Goal: Information Seeking & Learning: Learn about a topic

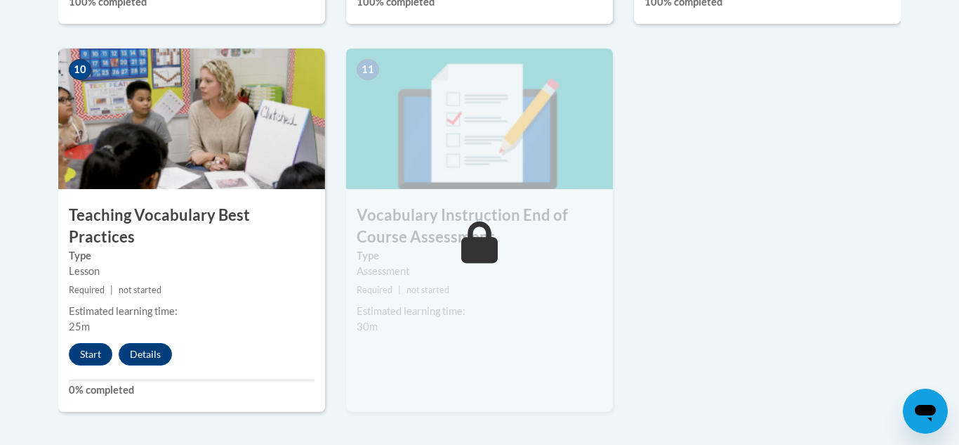
scroll to position [1611, 0]
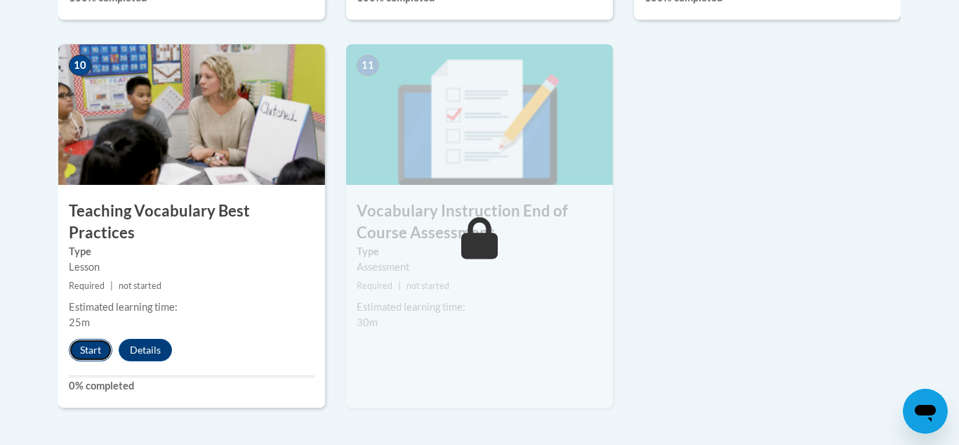
click at [85, 339] on button "Start" at bounding box center [91, 350] width 44 height 22
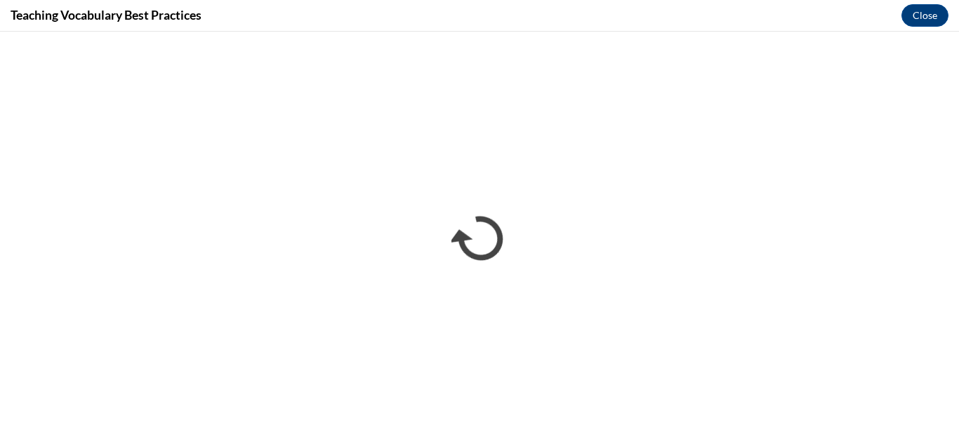
scroll to position [0, 0]
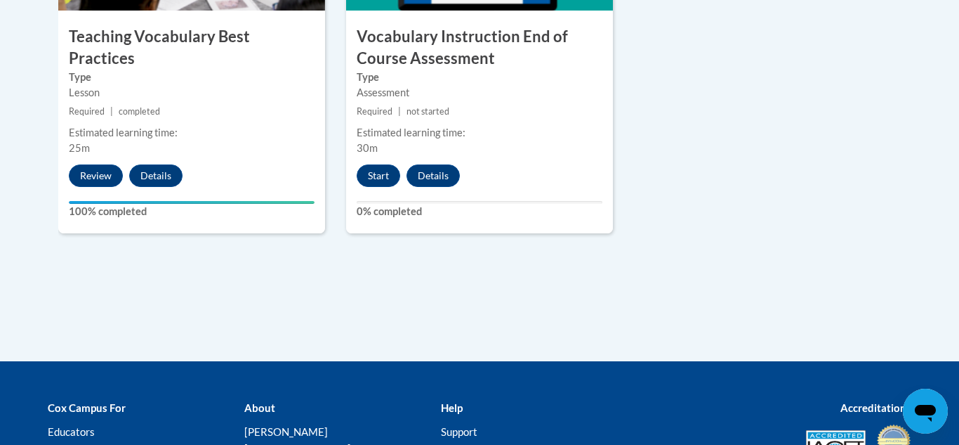
scroll to position [1771, 0]
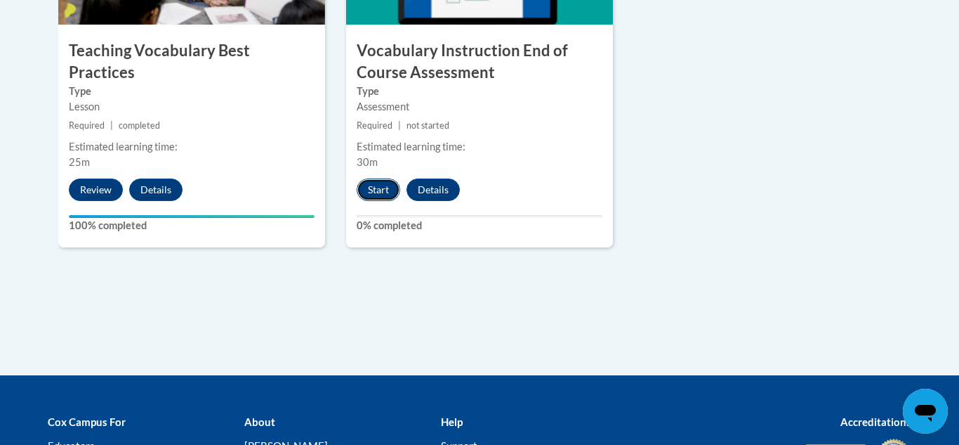
click at [385, 192] on button "Start" at bounding box center [379, 189] width 44 height 22
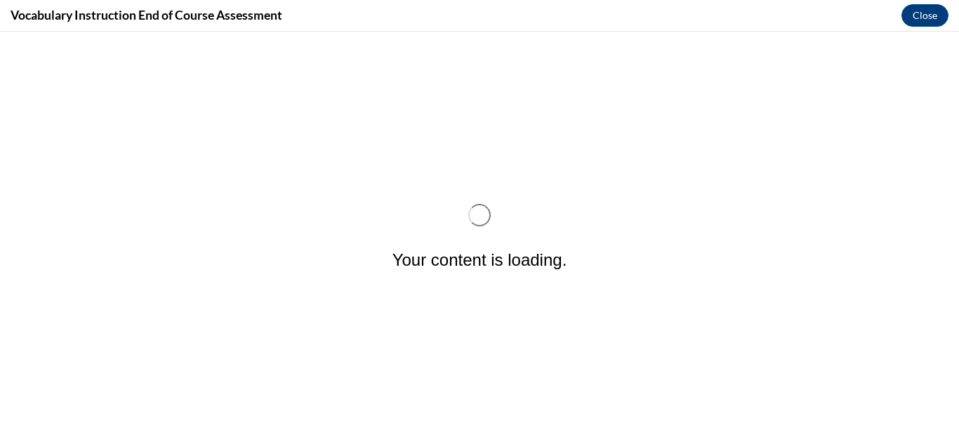
scroll to position [0, 0]
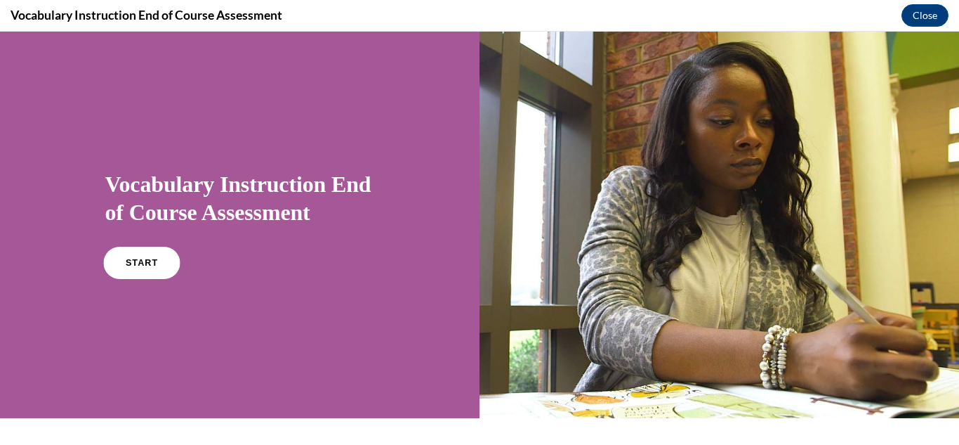
click at [139, 273] on link "START" at bounding box center [141, 263] width 77 height 32
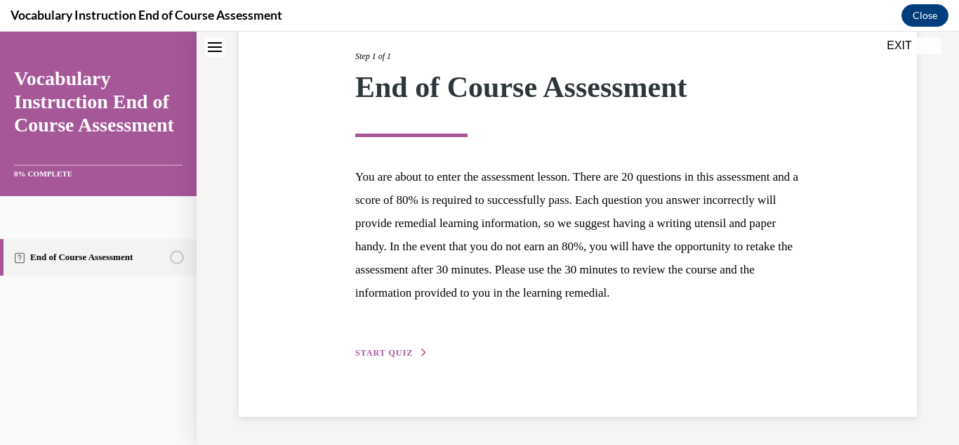
scroll to position [201, 0]
click at [412, 356] on button "START QUIZ" at bounding box center [391, 352] width 73 height 13
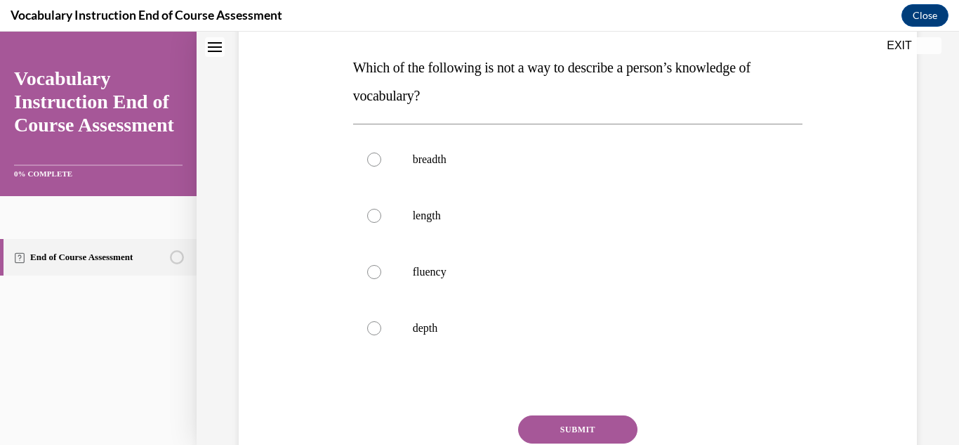
scroll to position [232, 0]
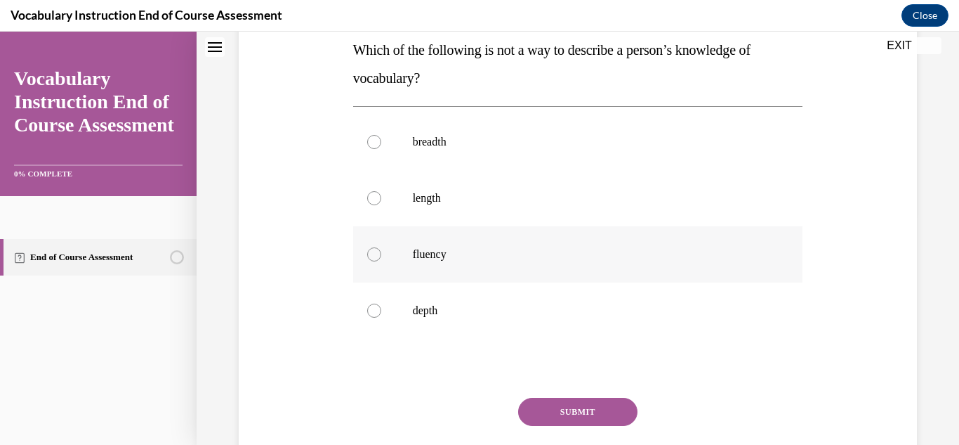
drag, startPoint x: 370, startPoint y: 254, endPoint x: 386, endPoint y: 265, distance: 19.3
click at [372, 255] on div at bounding box center [374, 254] width 14 height 14
click at [372, 255] on input "fluency" at bounding box center [374, 254] width 14 height 14
radio input "true"
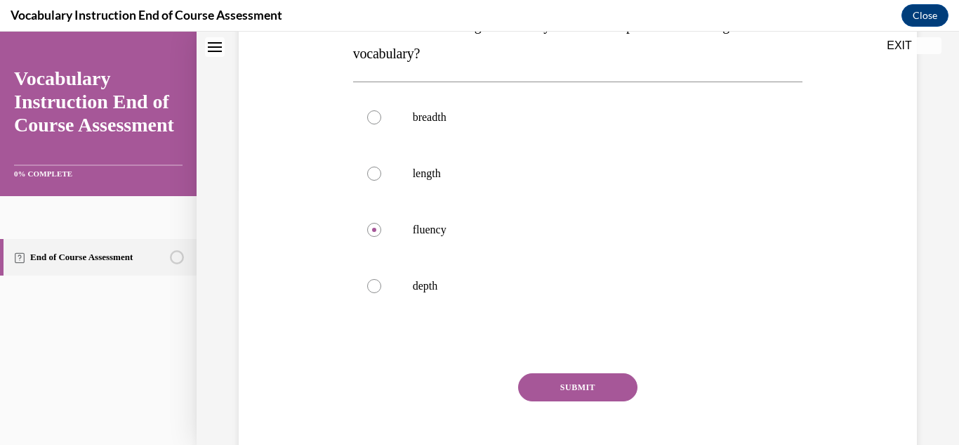
scroll to position [265, 0]
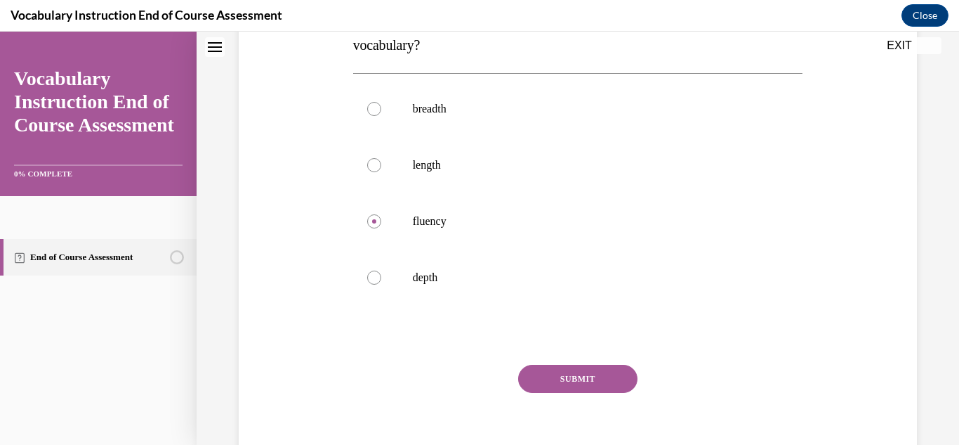
click at [606, 384] on button "SUBMIT" at bounding box center [577, 379] width 119 height 28
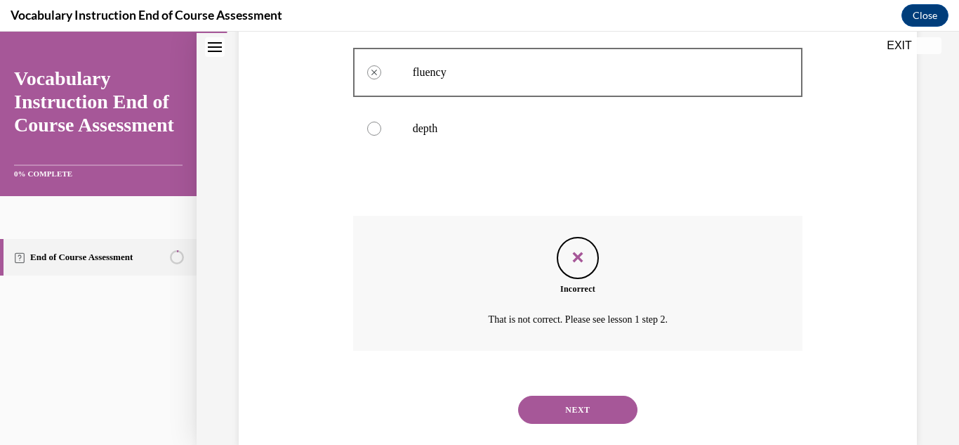
scroll to position [412, 0]
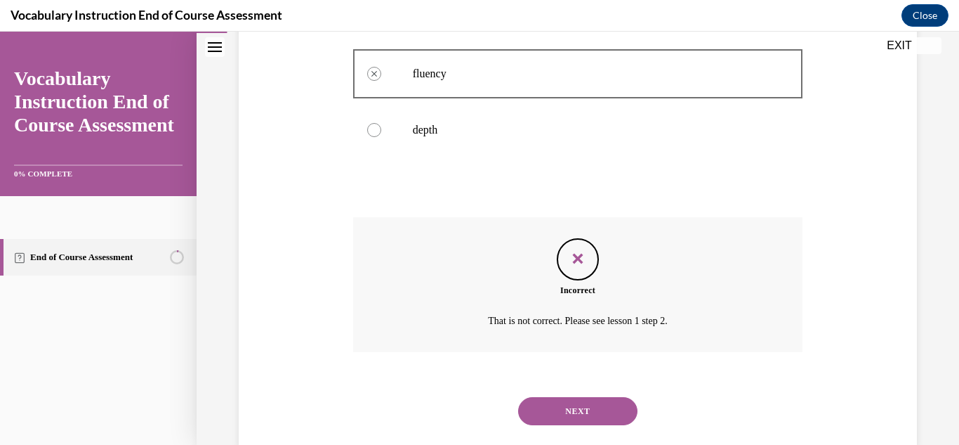
click at [597, 414] on button "NEXT" at bounding box center [577, 411] width 119 height 28
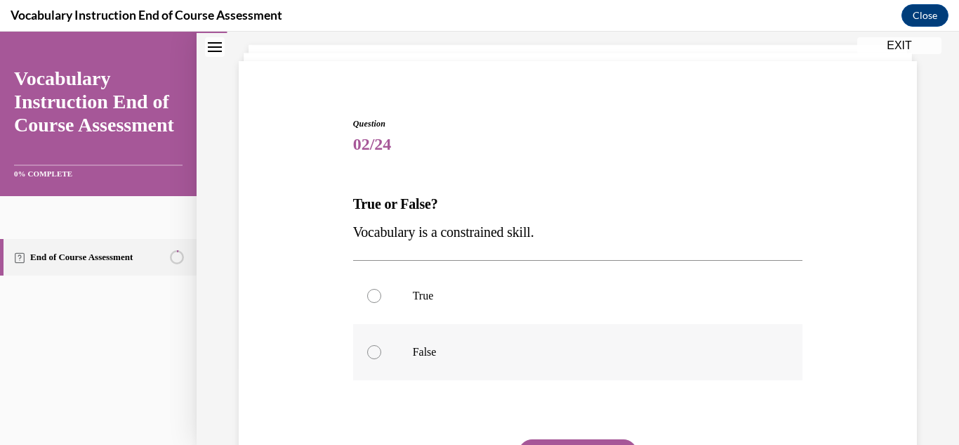
scroll to position [97, 0]
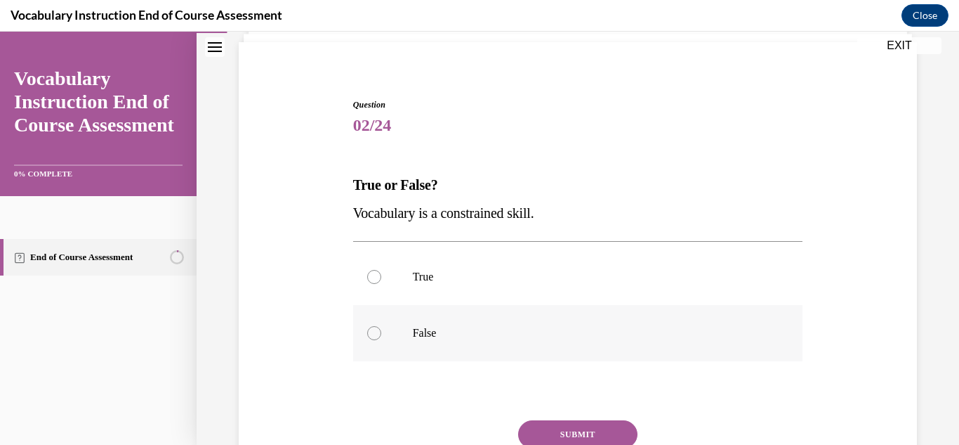
click at [374, 332] on div at bounding box center [374, 333] width 14 height 14
click at [374, 332] on input "False" at bounding box center [374, 333] width 14 height 14
radio input "true"
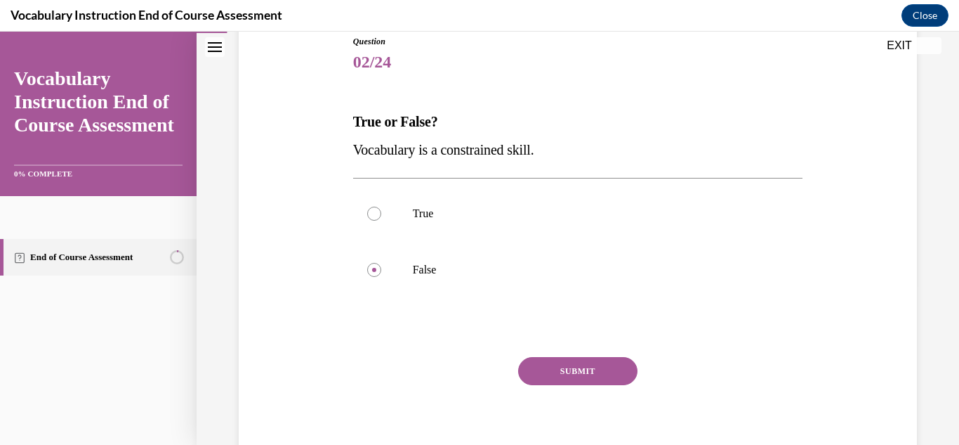
scroll to position [163, 0]
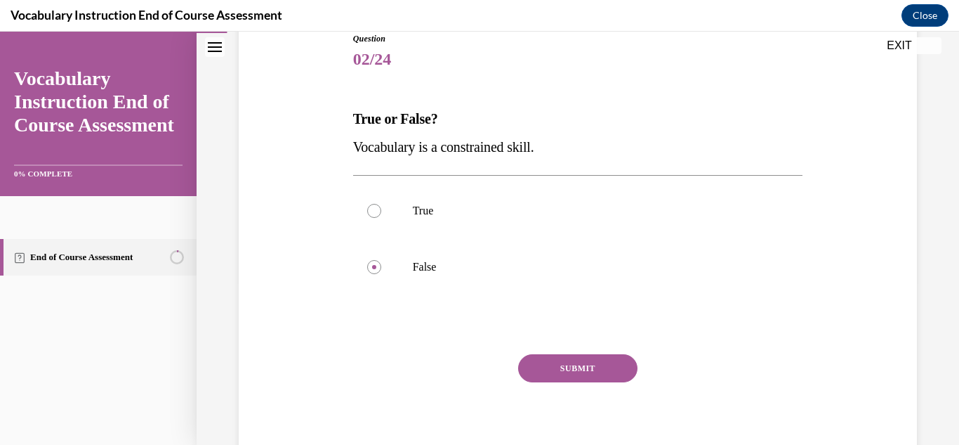
click at [598, 364] on button "SUBMIT" at bounding box center [577, 368] width 119 height 28
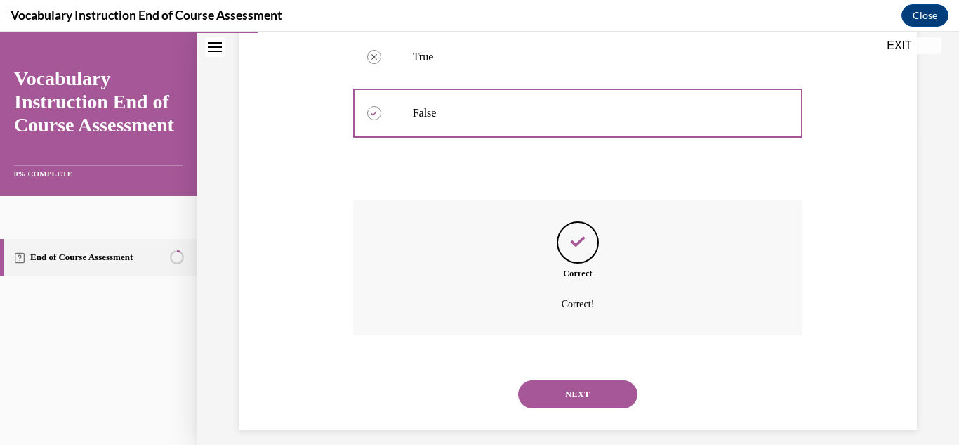
scroll to position [329, 0]
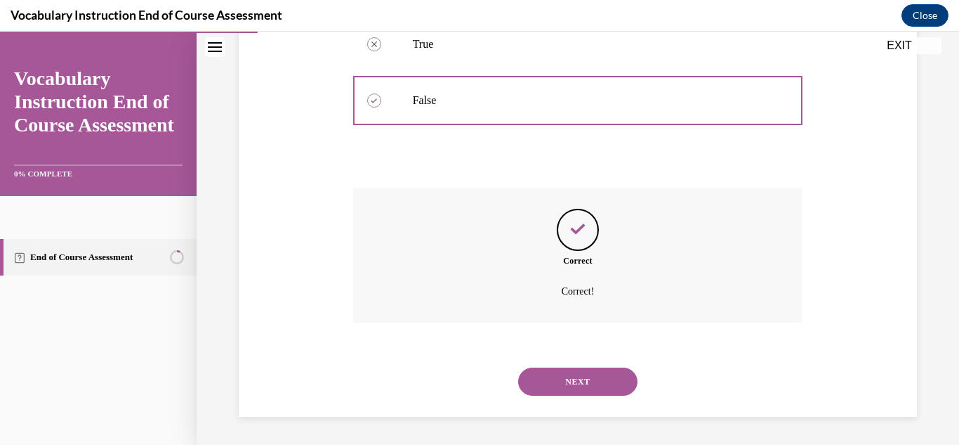
click at [596, 379] on button "NEXT" at bounding box center [577, 381] width 119 height 28
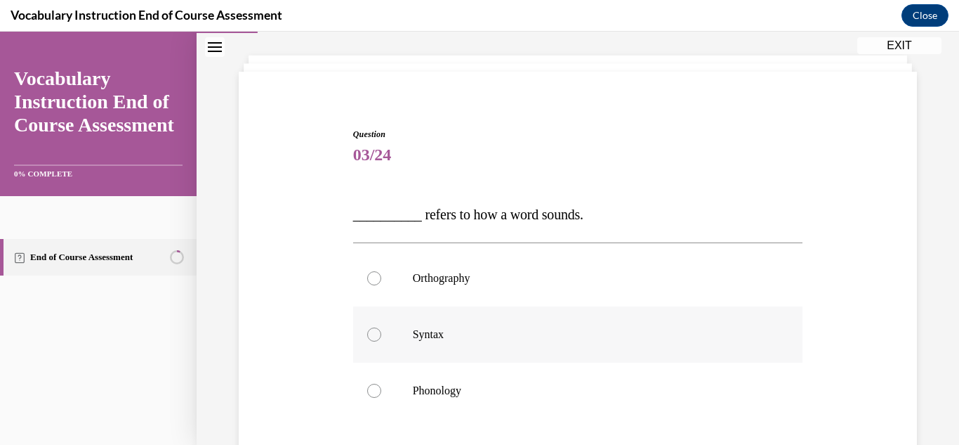
scroll to position [84, 0]
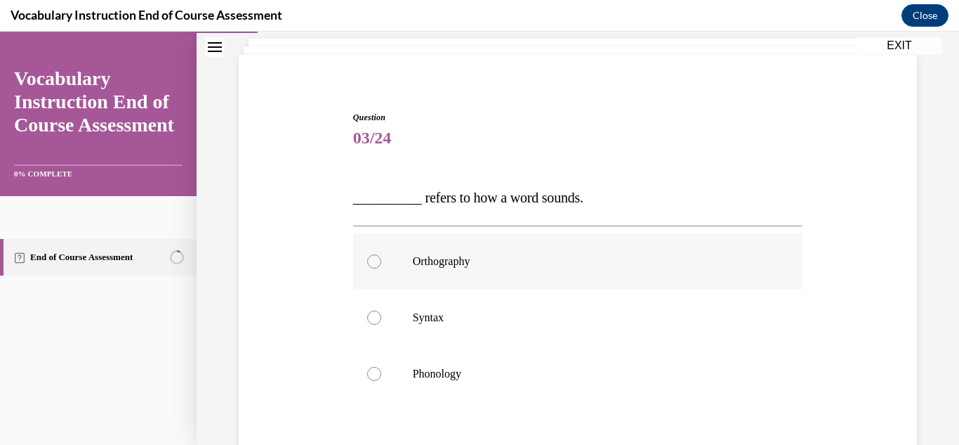
click at [372, 265] on div at bounding box center [374, 261] width 14 height 14
click at [372, 265] on input "Orthography" at bounding box center [374, 261] width 14 height 14
radio input "true"
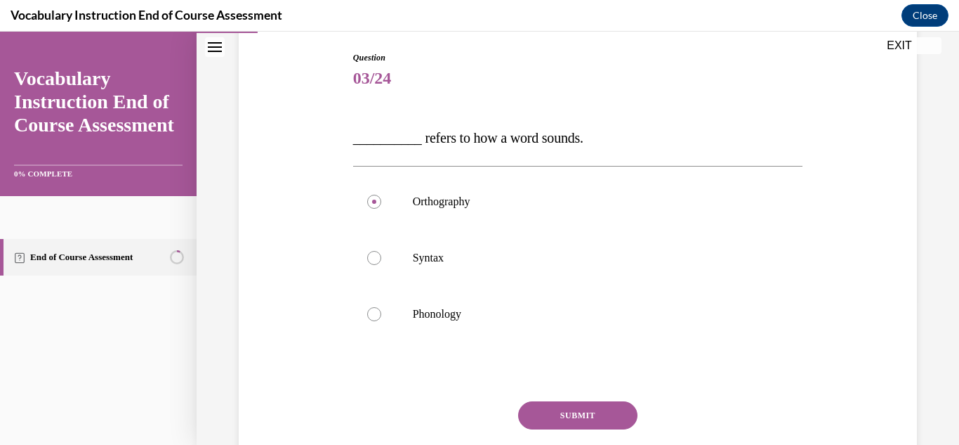
scroll to position [145, 0]
click at [626, 417] on button "SUBMIT" at bounding box center [577, 414] width 119 height 28
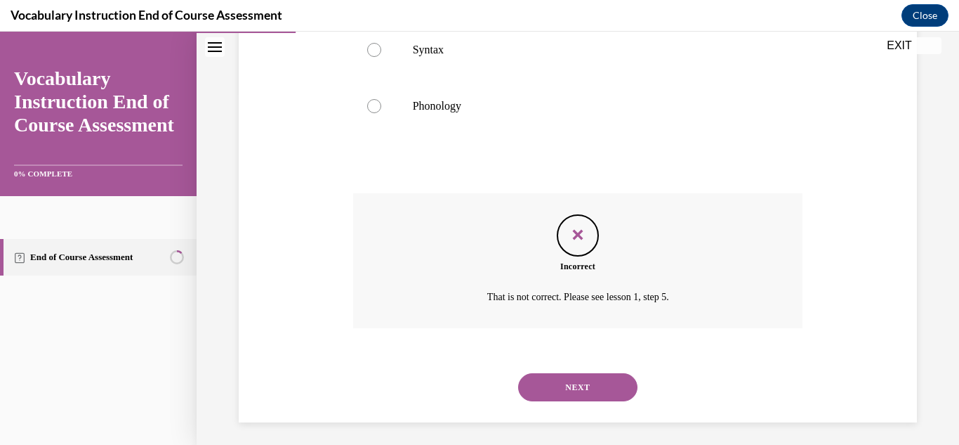
scroll to position [358, 0]
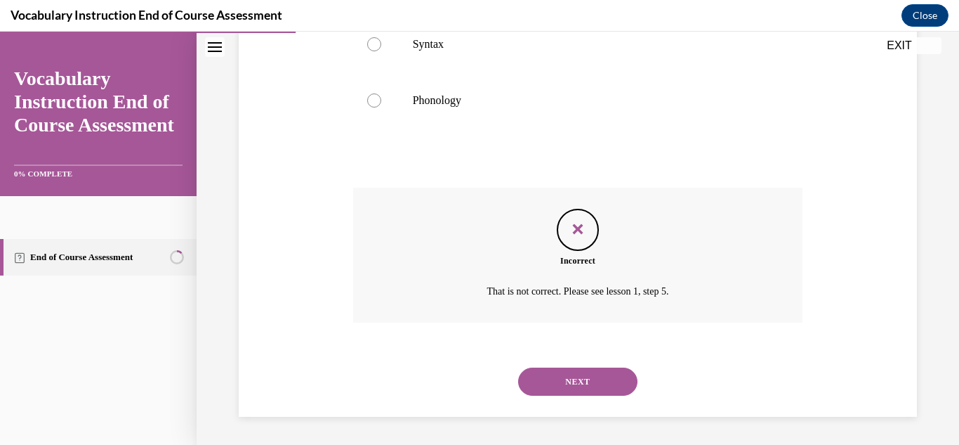
click at [572, 380] on button "NEXT" at bounding box center [577, 381] width 119 height 28
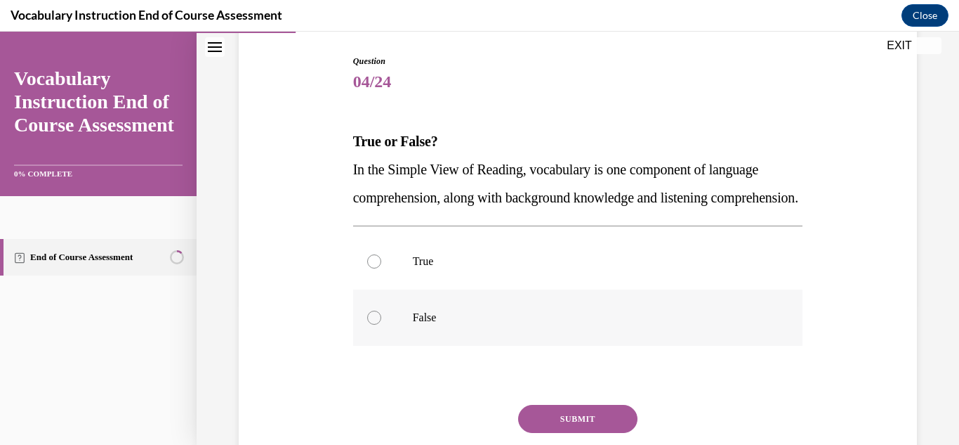
scroll to position [153, 0]
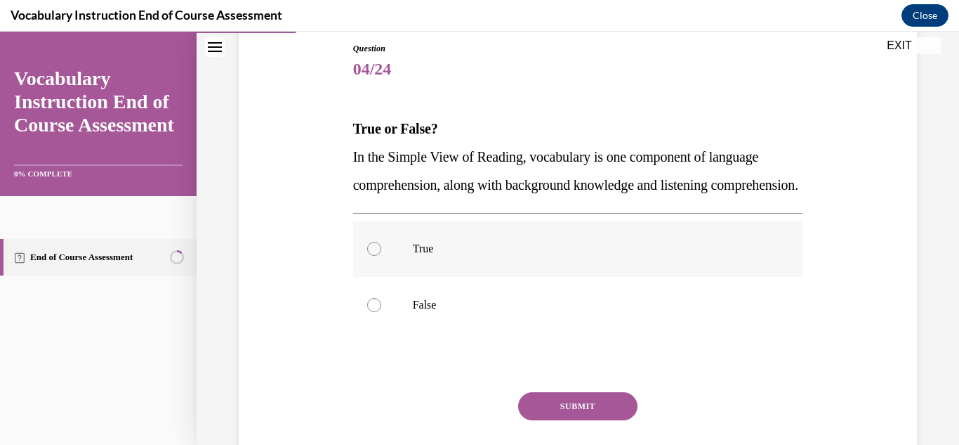
click at [365, 277] on label "True" at bounding box center [578, 249] width 450 height 56
click at [367, 256] on input "True" at bounding box center [374, 249] width 14 height 14
radio input "true"
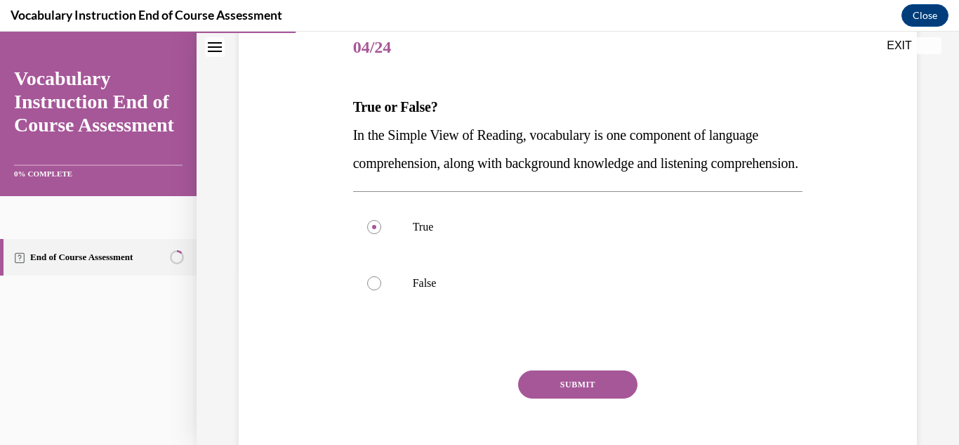
click at [587, 398] on button "SUBMIT" at bounding box center [577, 384] width 119 height 28
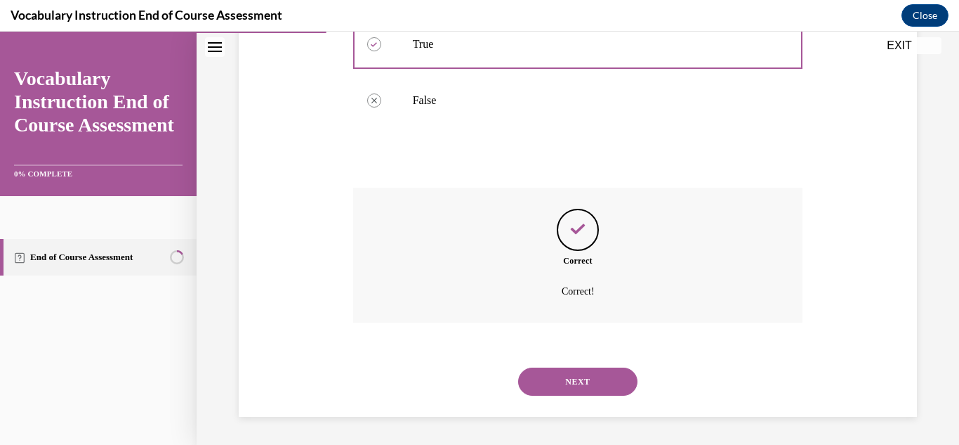
scroll to position [386, 0]
click at [586, 383] on button "NEXT" at bounding box center [577, 381] width 119 height 28
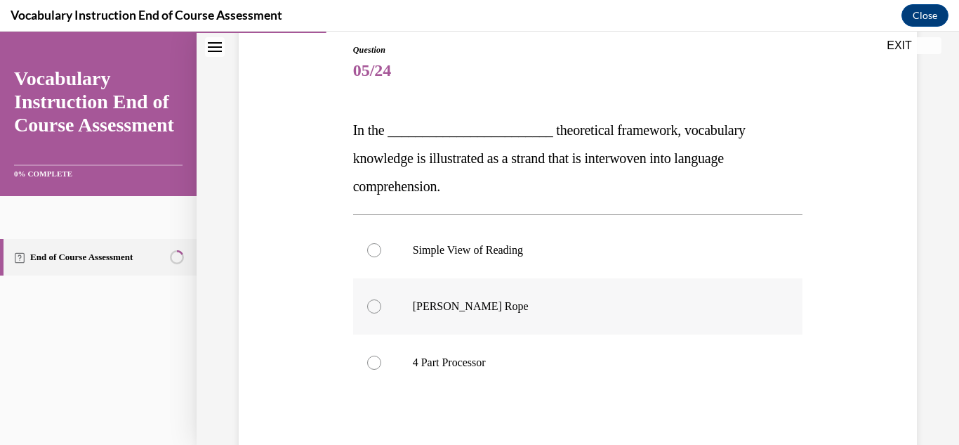
scroll to position [156, 0]
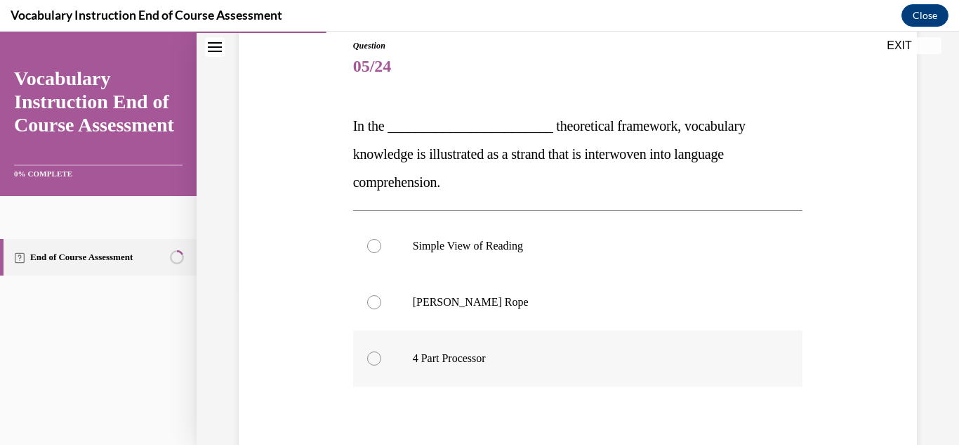
click at [374, 358] on div at bounding box center [374, 358] width 14 height 14
click at [374, 358] on input "4 Part Processor" at bounding box center [374, 358] width 14 height 14
radio input "true"
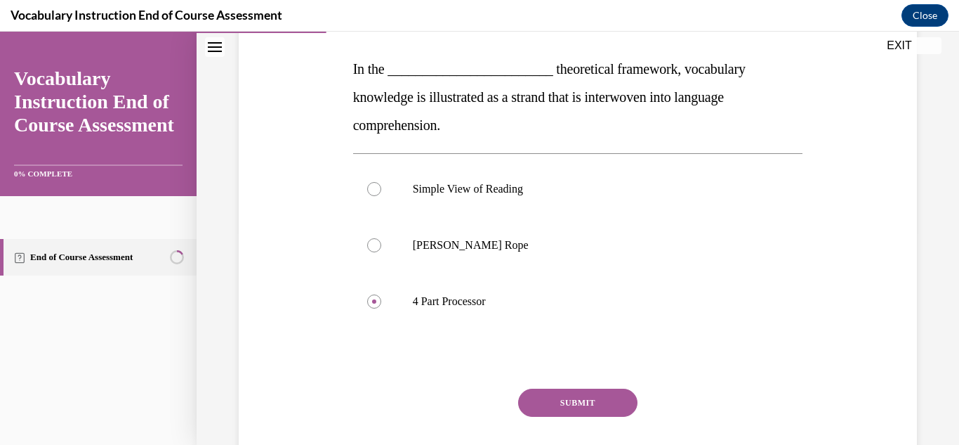
click at [578, 398] on button "SUBMIT" at bounding box center [577, 402] width 119 height 28
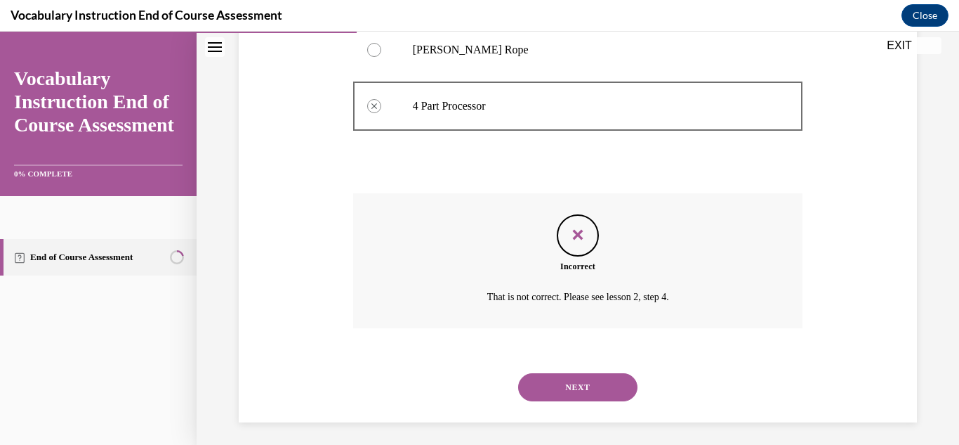
scroll to position [414, 0]
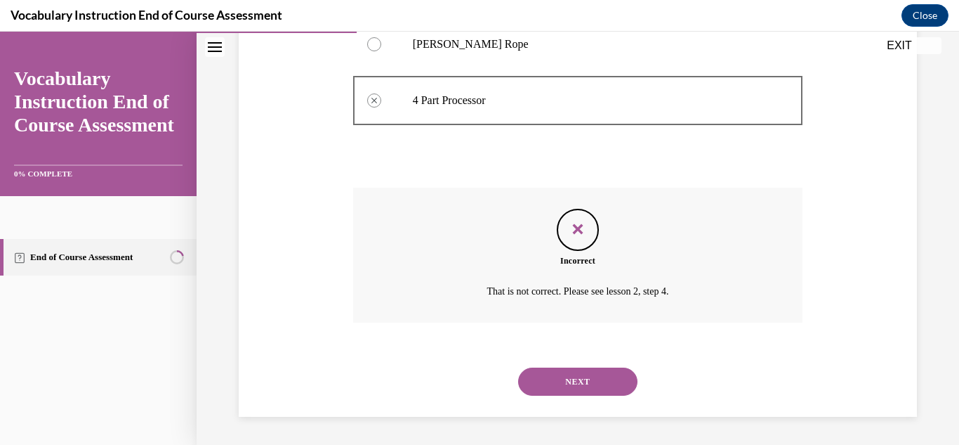
click at [582, 375] on button "NEXT" at bounding box center [577, 381] width 119 height 28
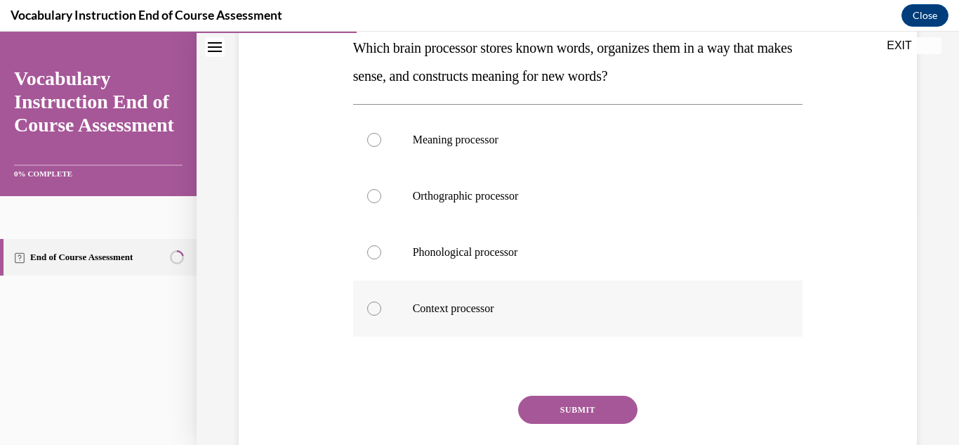
scroll to position [226, 0]
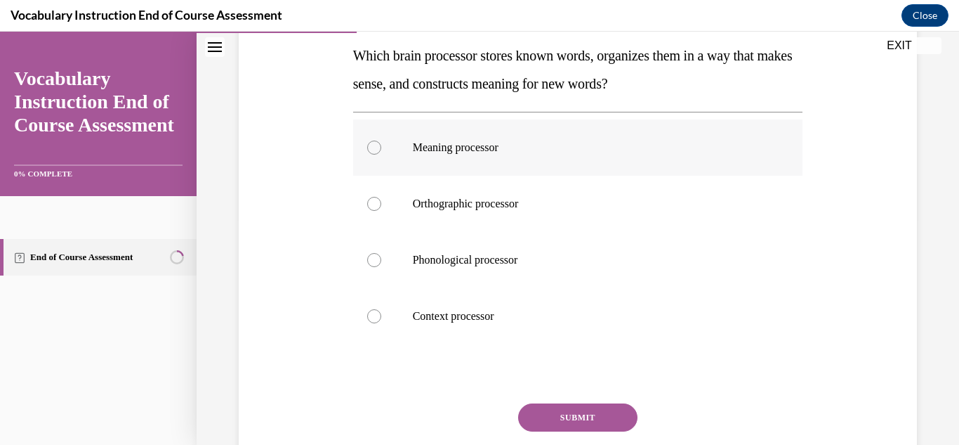
click at [379, 142] on div at bounding box center [374, 147] width 14 height 14
click at [379, 142] on input "Meaning processor" at bounding box center [374, 147] width 14 height 14
radio input "true"
click at [609, 412] on button "SUBMIT" at bounding box center [577, 417] width 119 height 28
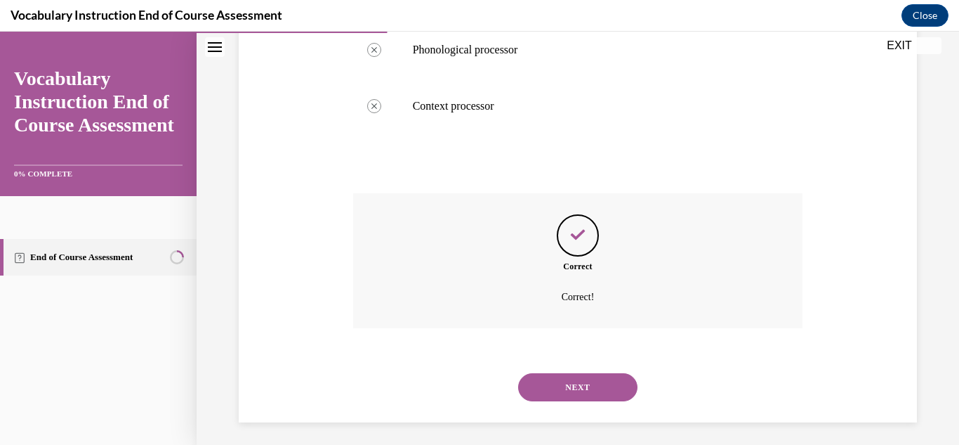
scroll to position [442, 0]
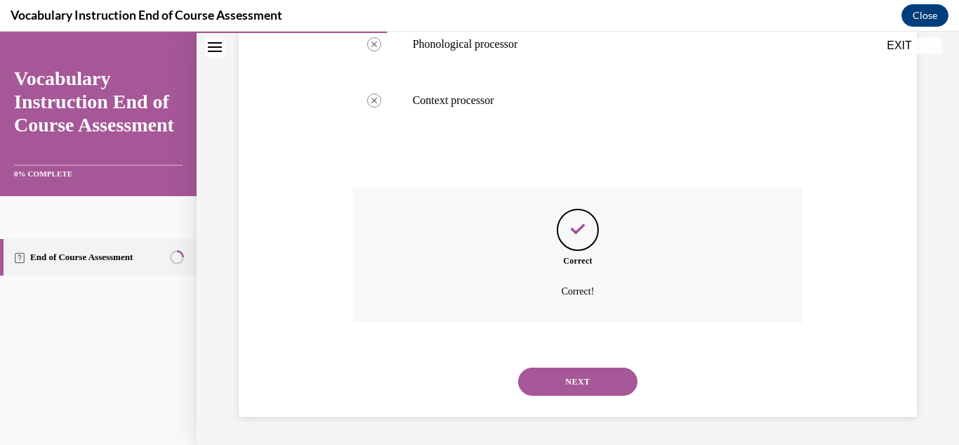
click at [586, 376] on button "NEXT" at bounding box center [577, 381] width 119 height 28
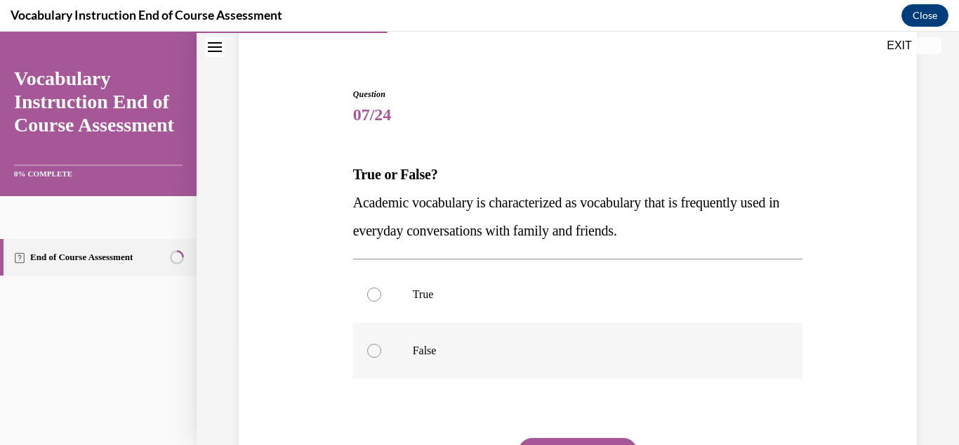
scroll to position [127, 0]
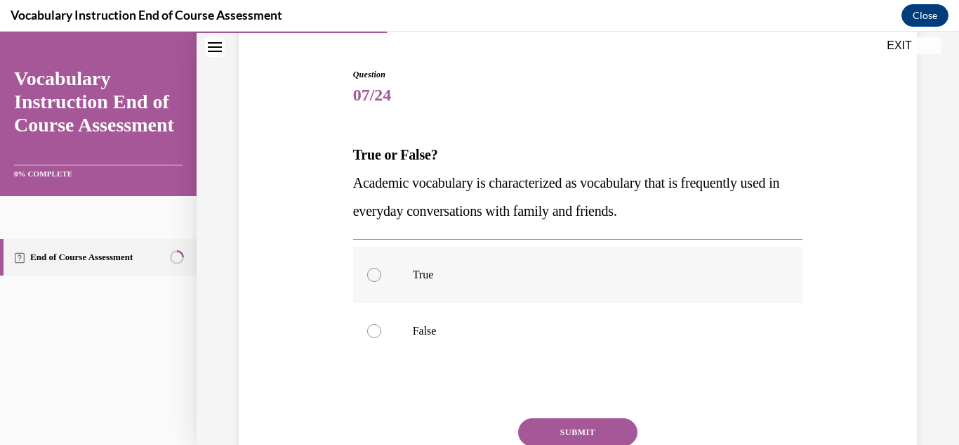
click at [371, 276] on div at bounding box center [374, 275] width 14 height 14
click at [371, 276] on input "True" at bounding box center [374, 275] width 14 height 14
radio input "true"
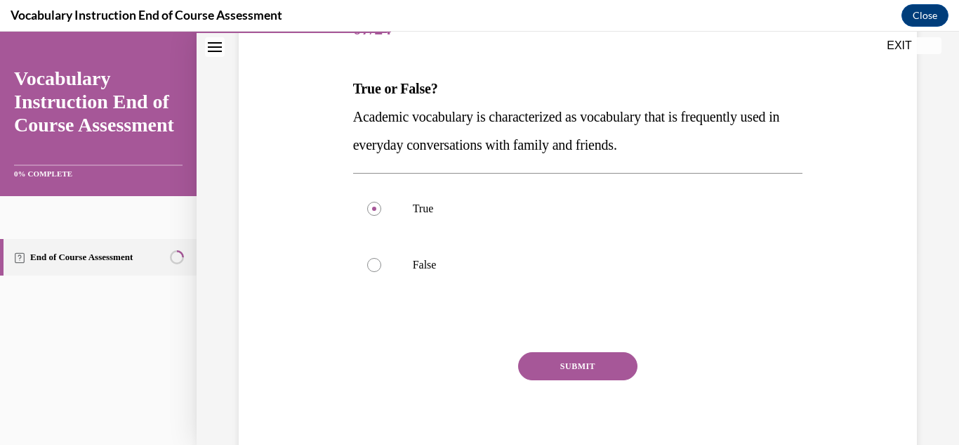
click at [602, 356] on button "SUBMIT" at bounding box center [577, 366] width 119 height 28
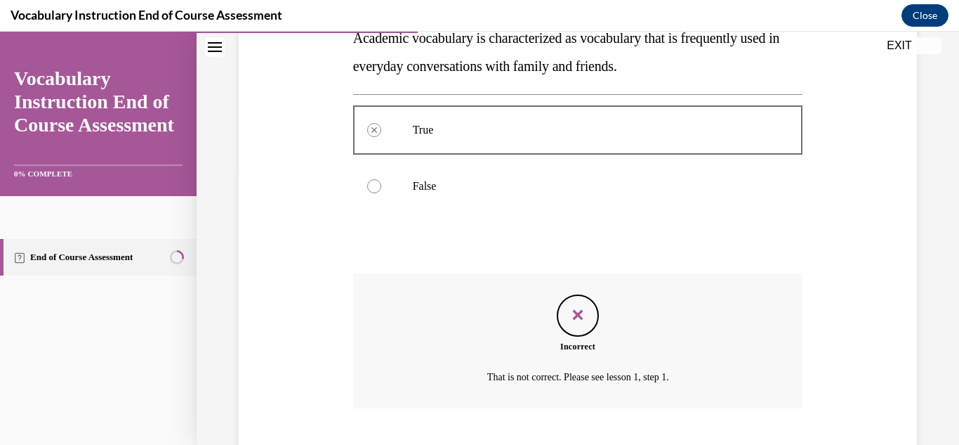
scroll to position [358, 0]
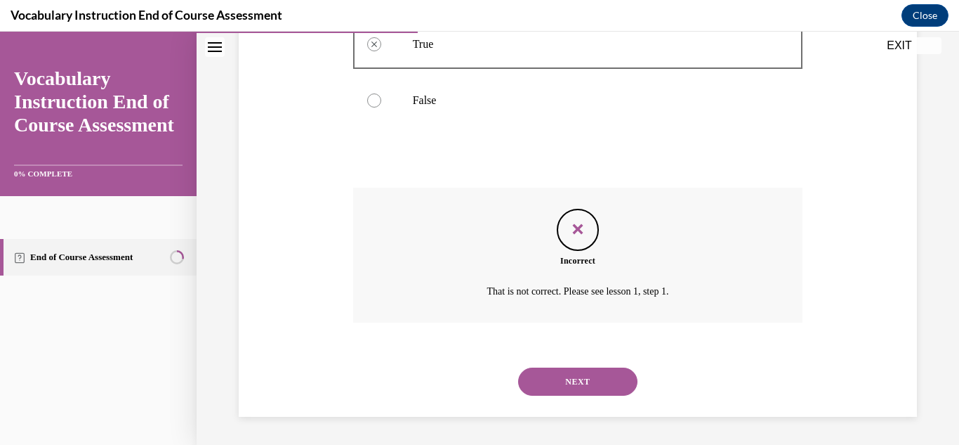
click at [596, 383] on button "NEXT" at bounding box center [577, 381] width 119 height 28
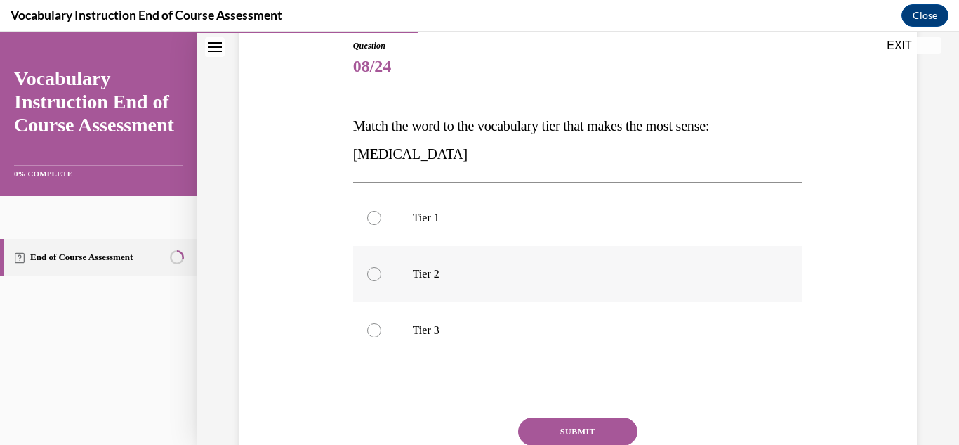
scroll to position [164, 0]
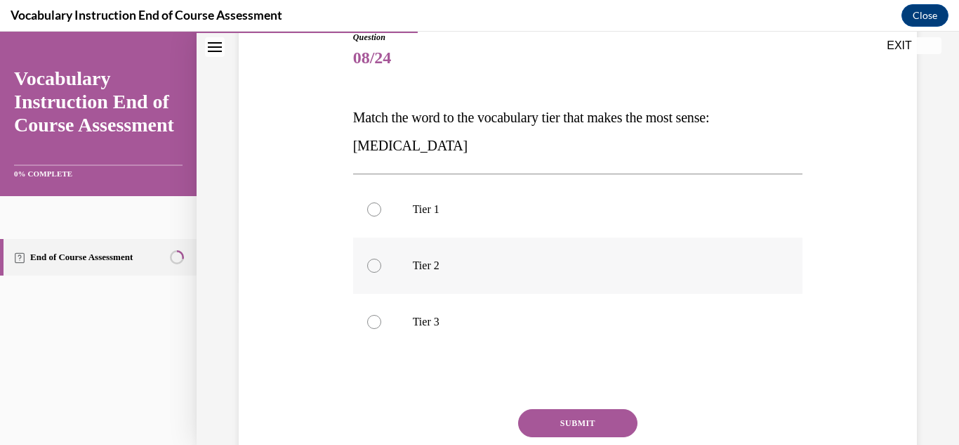
click at [379, 267] on div at bounding box center [374, 265] width 14 height 14
click at [379, 267] on input "Tier 2" at bounding box center [374, 265] width 14 height 14
radio input "true"
click at [601, 411] on button "SUBMIT" at bounding box center [577, 423] width 119 height 28
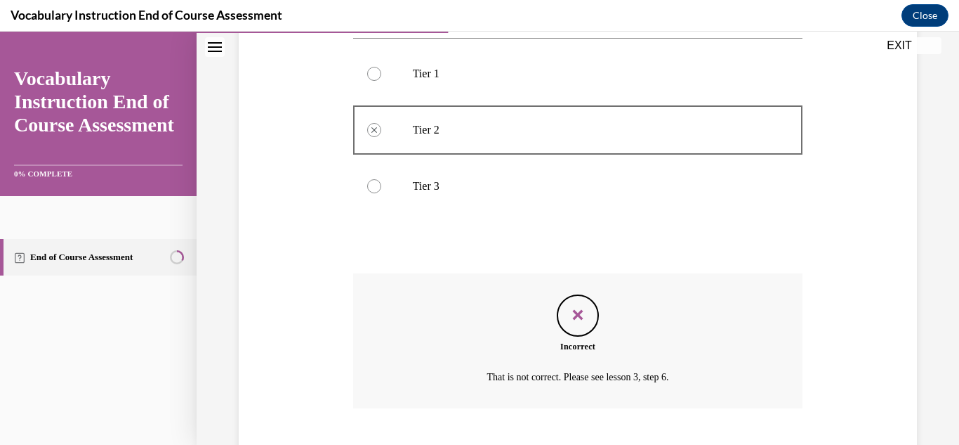
scroll to position [386, 0]
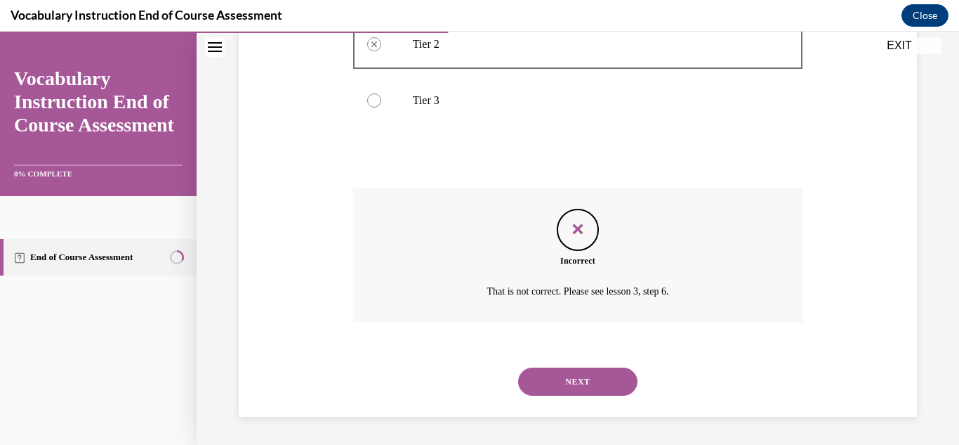
click at [575, 384] on button "NEXT" at bounding box center [577, 381] width 119 height 28
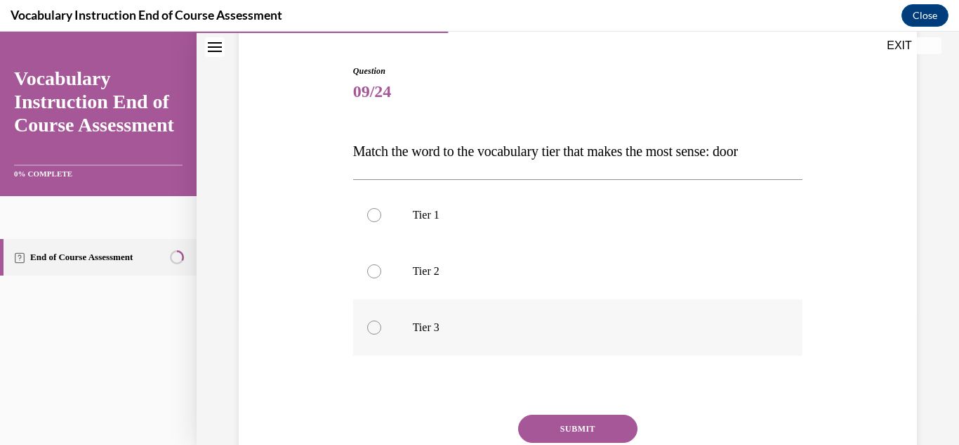
scroll to position [143, 0]
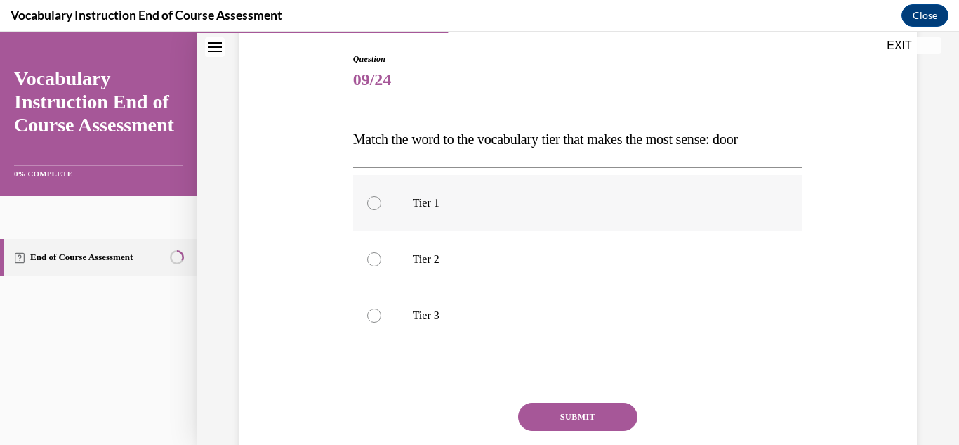
click at [374, 206] on div at bounding box center [374, 203] width 14 height 14
click at [374, 206] on input "Tier 1" at bounding box center [374, 203] width 14 height 14
radio input "true"
click at [600, 412] on button "SUBMIT" at bounding box center [577, 416] width 119 height 28
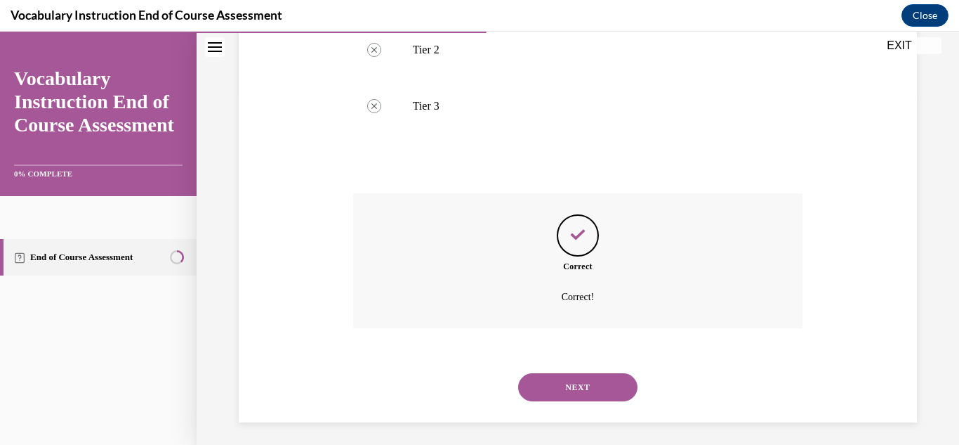
scroll to position [358, 0]
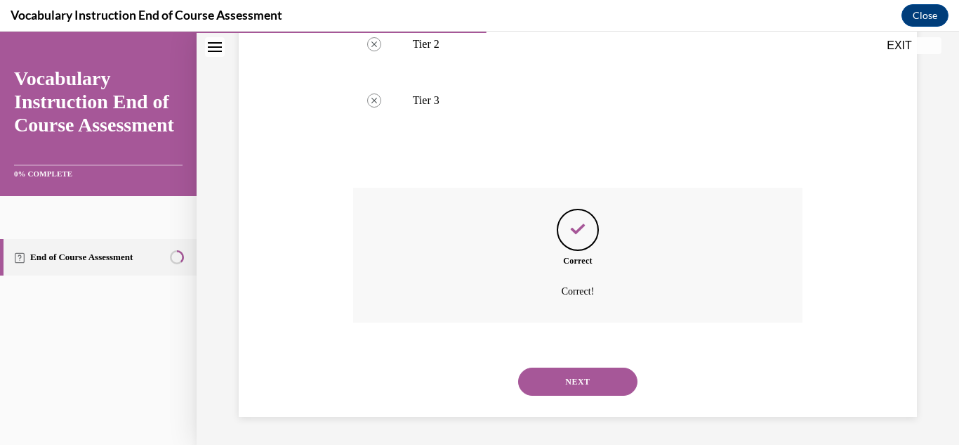
click at [584, 376] on button "NEXT" at bounding box center [577, 381] width 119 height 28
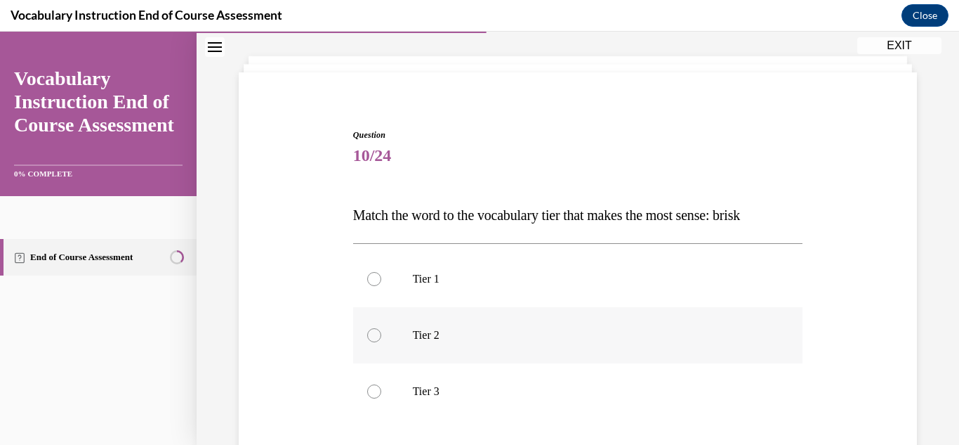
scroll to position [73, 0]
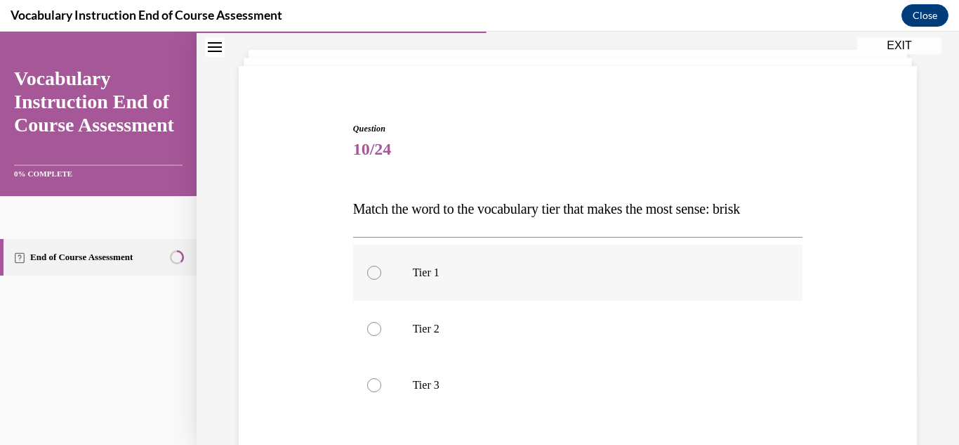
click at [379, 274] on div at bounding box center [374, 272] width 14 height 14
click at [379, 274] on input "Tier 1" at bounding box center [374, 272] width 14 height 14
radio input "true"
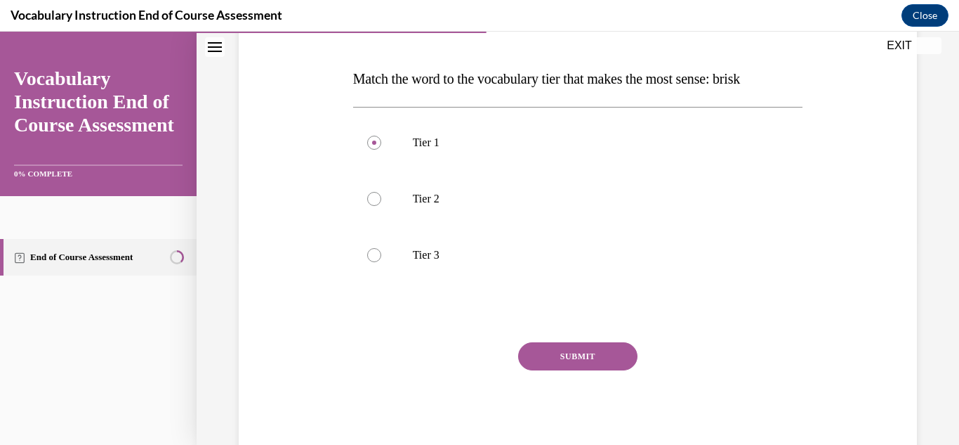
scroll to position [225, 0]
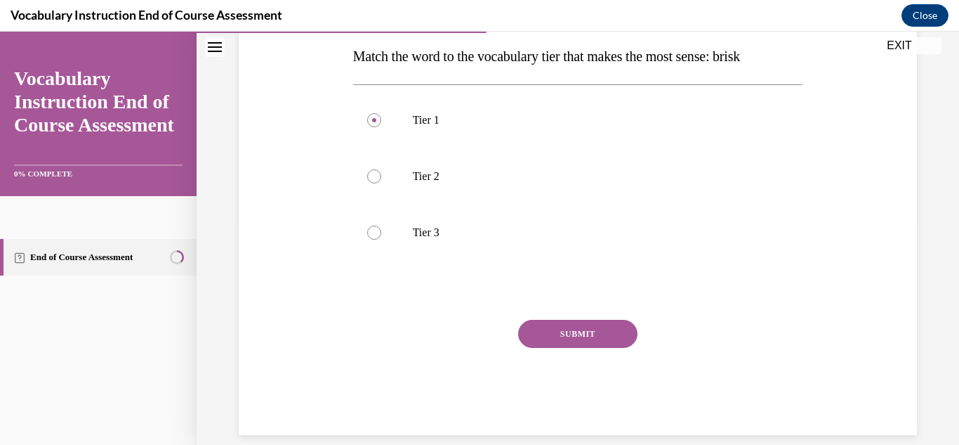
click at [582, 332] on button "SUBMIT" at bounding box center [577, 334] width 119 height 28
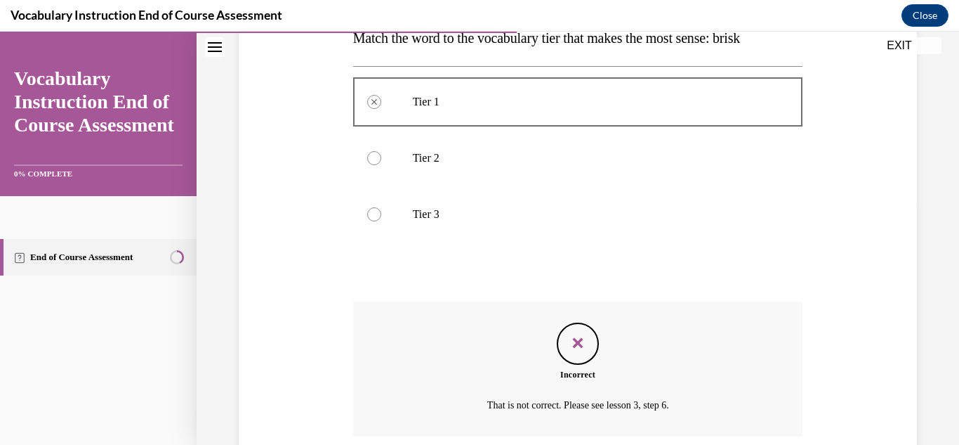
scroll to position [358, 0]
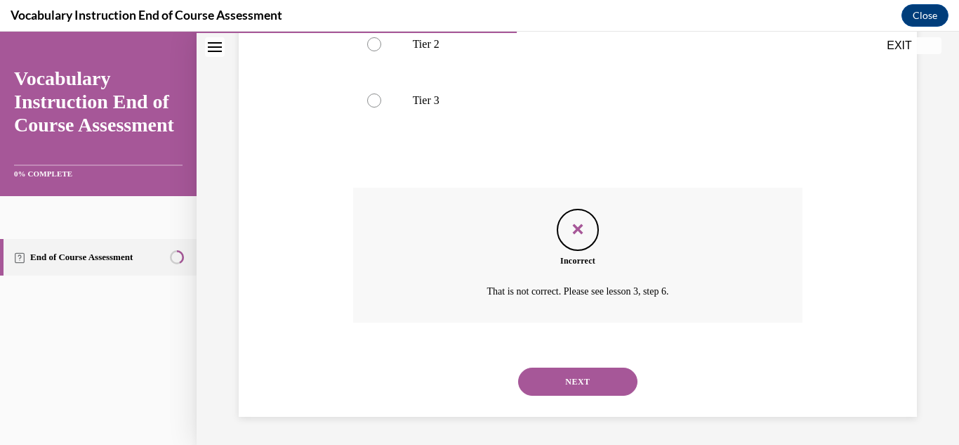
click at [589, 385] on button "NEXT" at bounding box center [577, 381] width 119 height 28
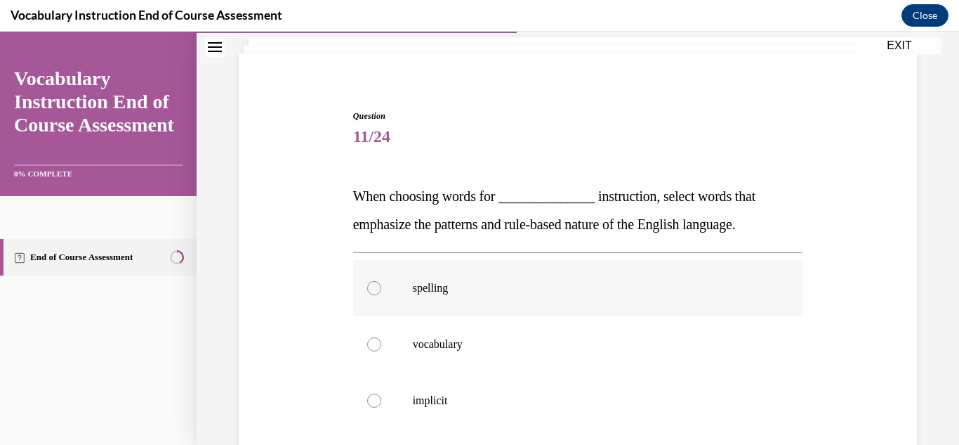
scroll to position [107, 0]
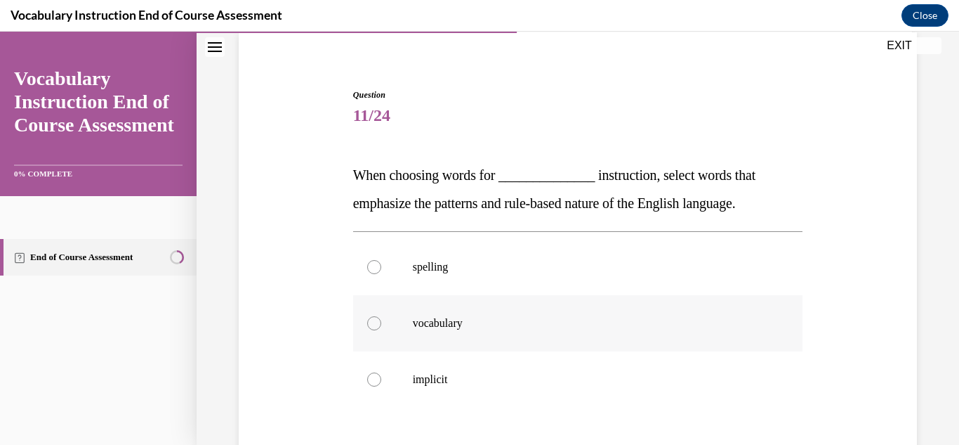
click at [371, 320] on div at bounding box center [374, 323] width 14 height 14
click at [371, 320] on input "vocabulary" at bounding box center [374, 323] width 14 height 14
radio input "true"
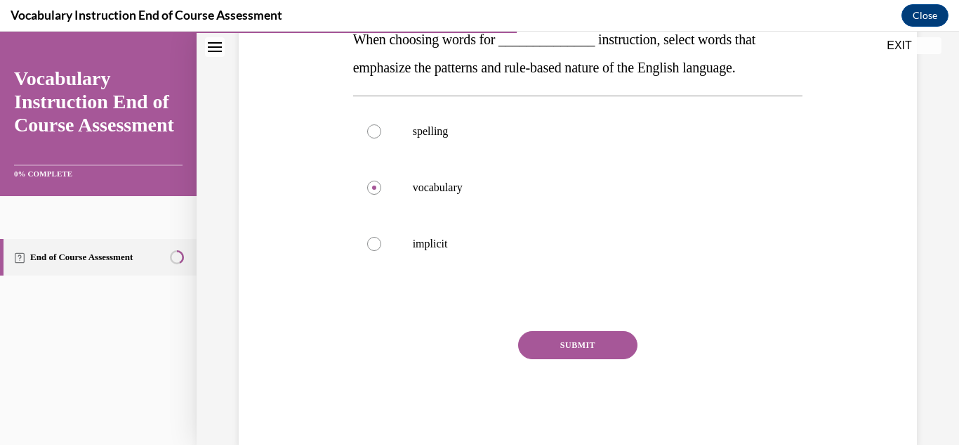
click at [556, 341] on button "SUBMIT" at bounding box center [577, 345] width 119 height 28
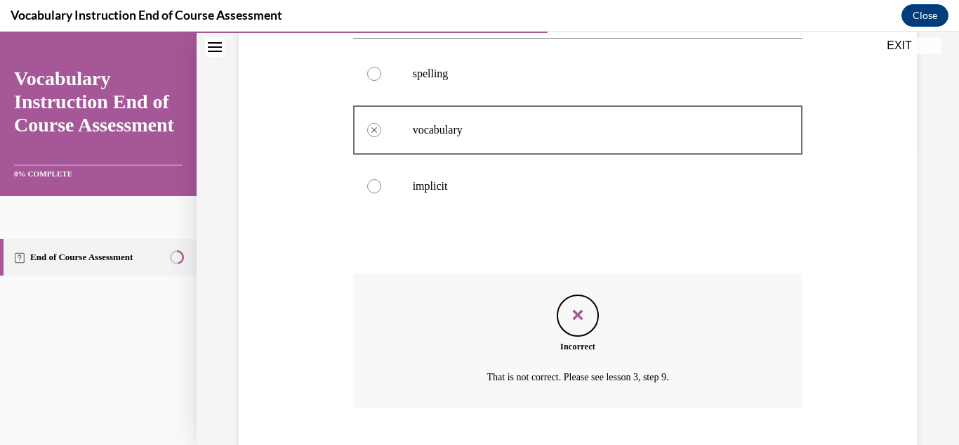
scroll to position [386, 0]
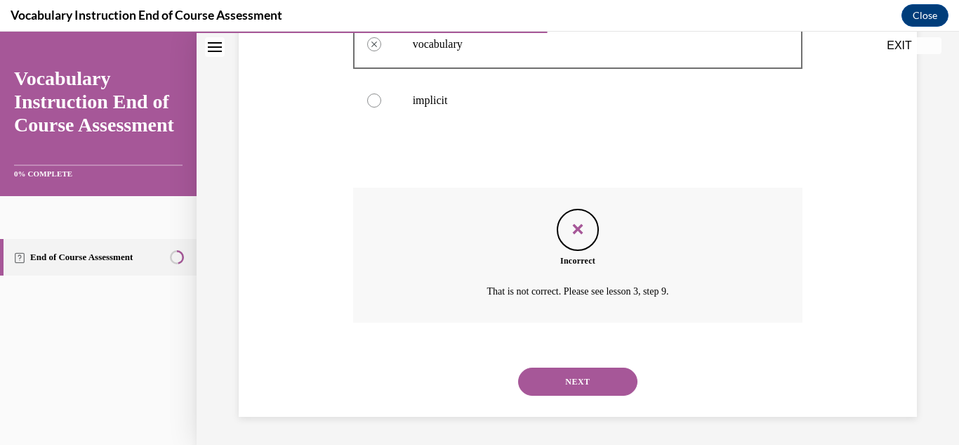
click at [596, 381] on button "NEXT" at bounding box center [577, 381] width 119 height 28
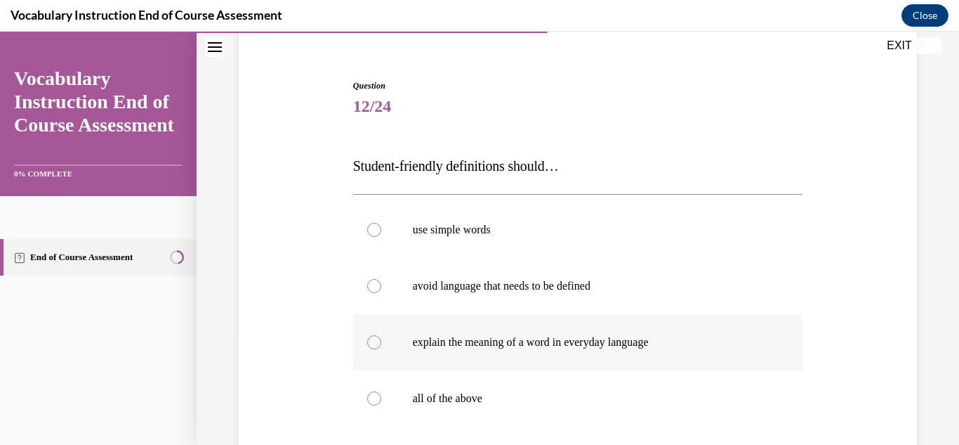
scroll to position [131, 0]
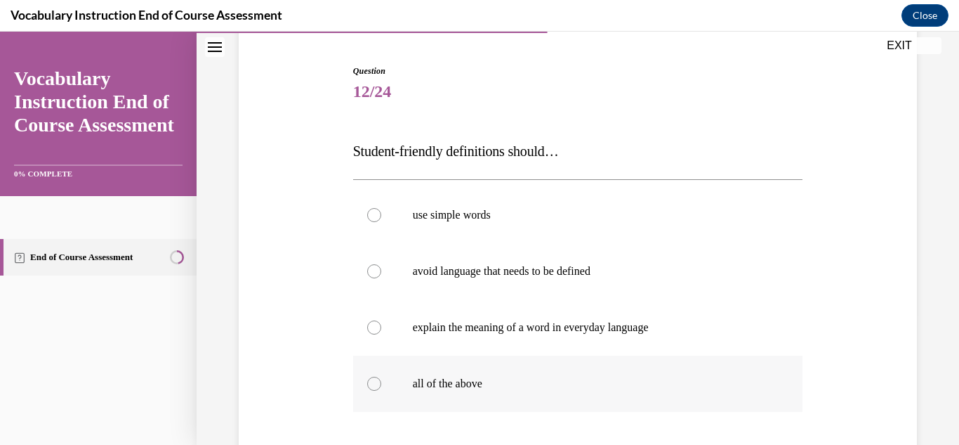
click at [374, 388] on div at bounding box center [374, 383] width 14 height 14
click at [374, 388] on input "all of the above" at bounding box center [374, 383] width 14 height 14
radio input "true"
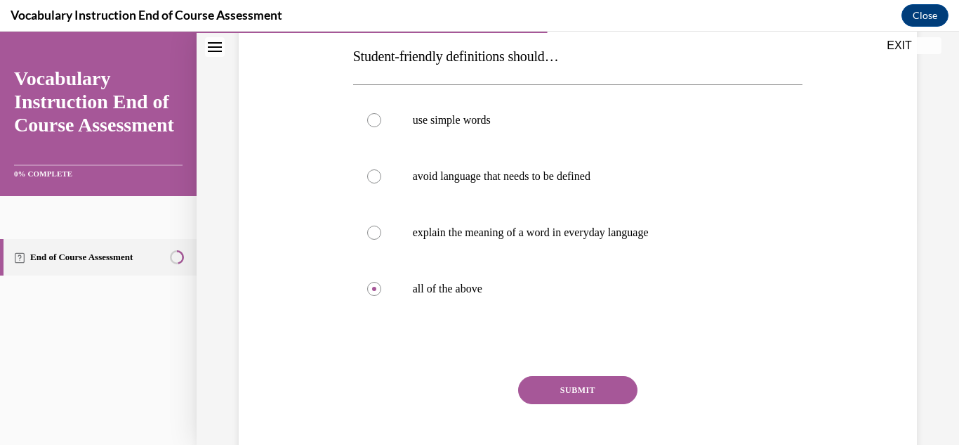
click at [546, 388] on button "SUBMIT" at bounding box center [577, 390] width 119 height 28
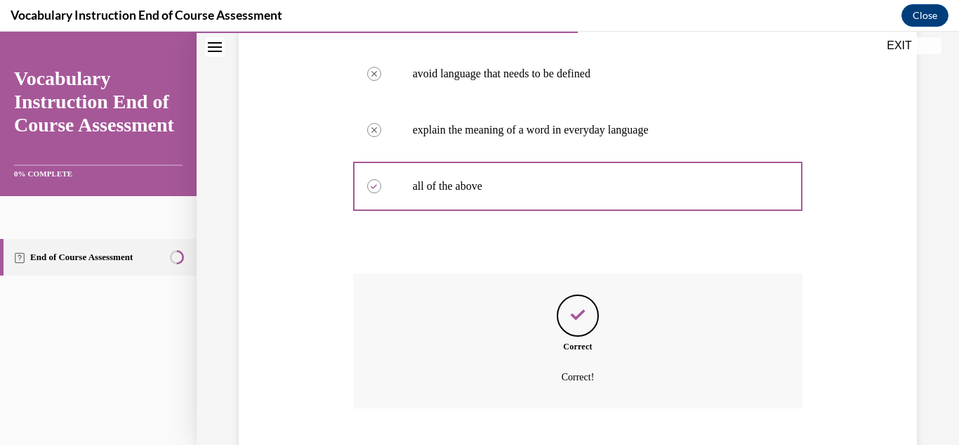
scroll to position [414, 0]
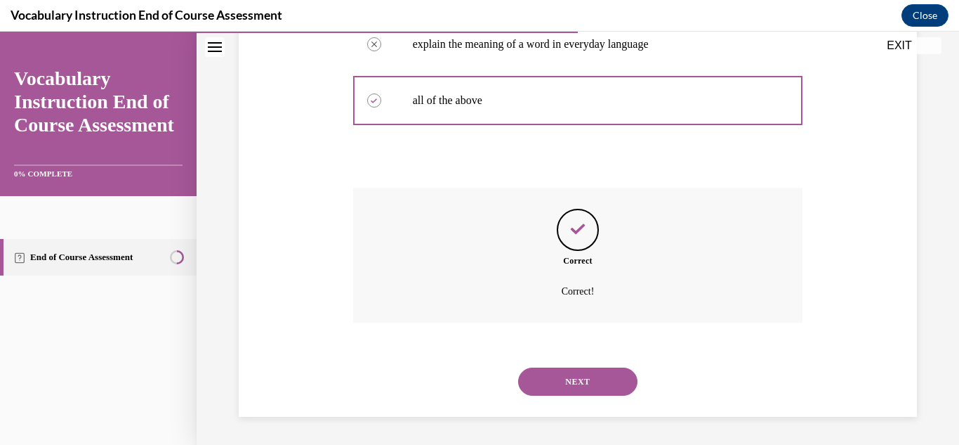
click at [568, 383] on button "NEXT" at bounding box center [577, 381] width 119 height 28
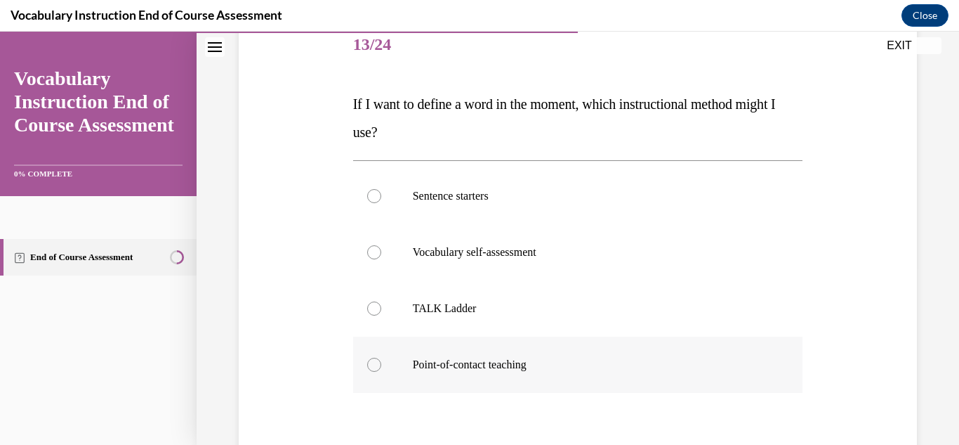
scroll to position [178, 0]
click at [379, 203] on label "Sentence starters" at bounding box center [578, 195] width 450 height 56
click at [379, 202] on input "Sentence starters" at bounding box center [374, 195] width 14 height 14
radio input "true"
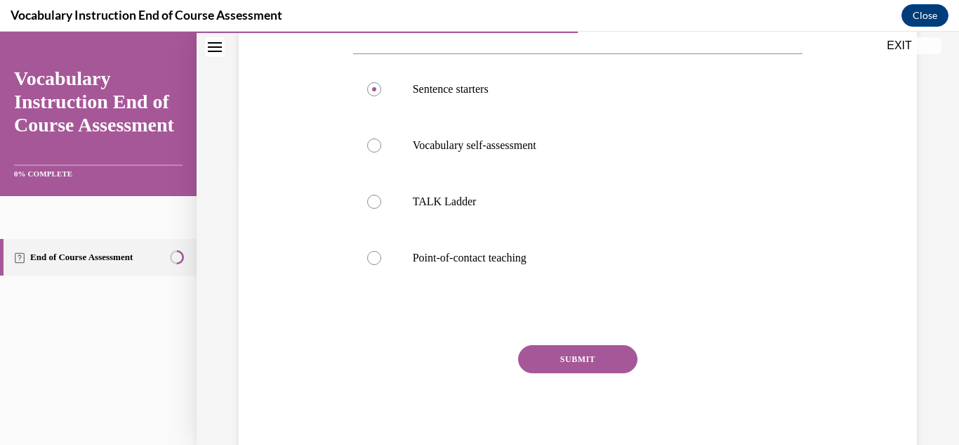
click at [556, 363] on button "SUBMIT" at bounding box center [577, 359] width 119 height 28
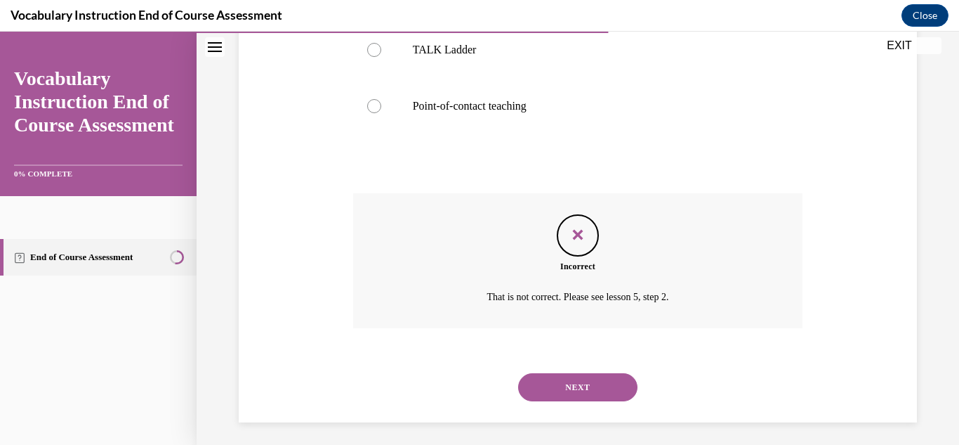
scroll to position [442, 0]
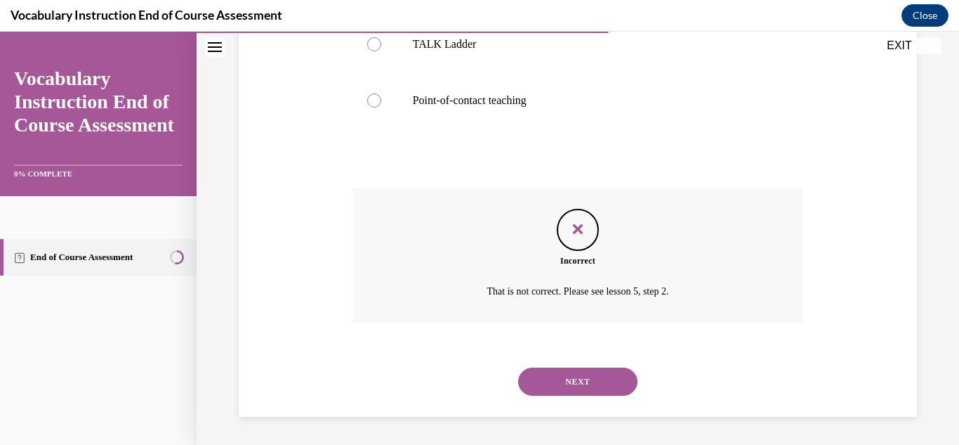
click at [581, 379] on button "NEXT" at bounding box center [577, 381] width 119 height 28
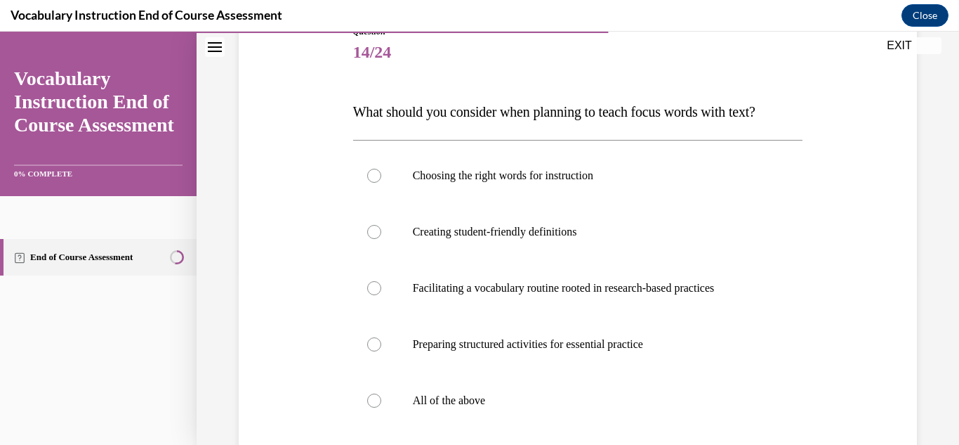
scroll to position [171, 0]
click at [375, 395] on div at bounding box center [374, 399] width 14 height 14
click at [375, 395] on input "All of the above" at bounding box center [374, 399] width 14 height 14
radio input "true"
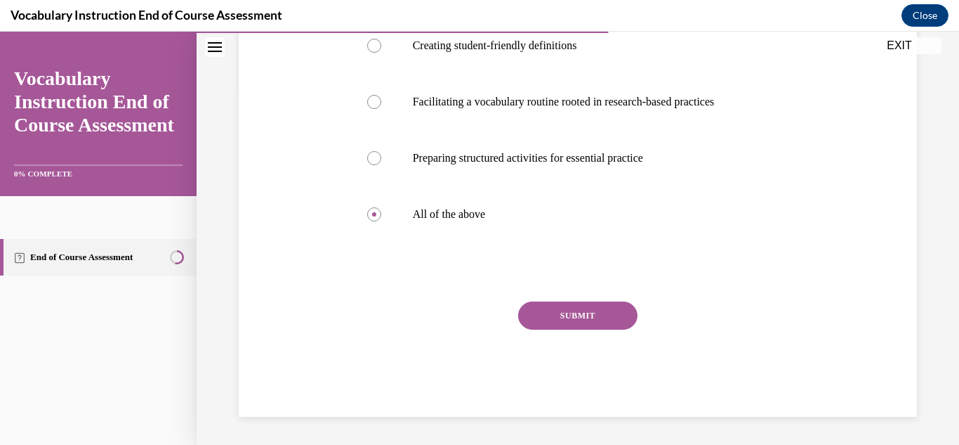
click at [617, 315] on button "SUBMIT" at bounding box center [577, 315] width 119 height 28
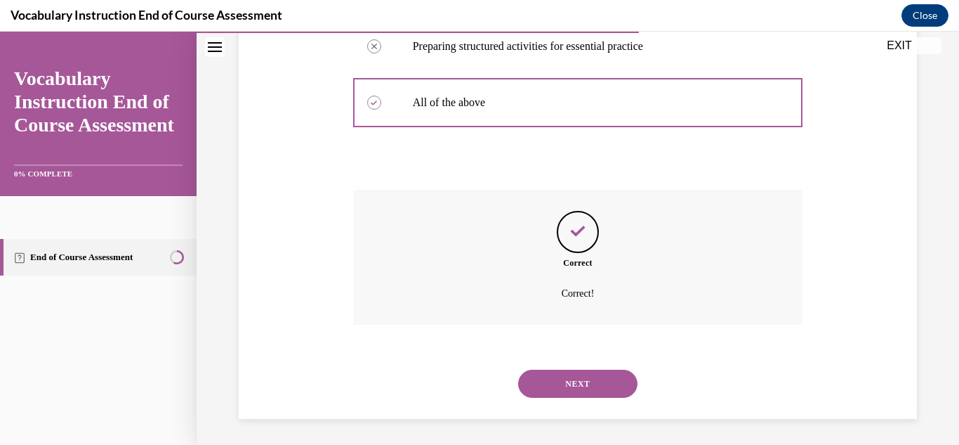
scroll to position [470, 0]
click at [599, 377] on button "NEXT" at bounding box center [577, 381] width 119 height 28
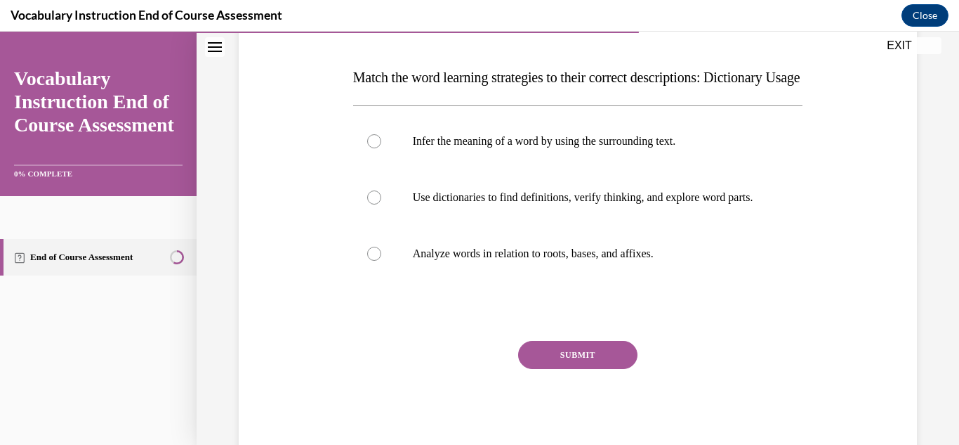
scroll to position [214, 0]
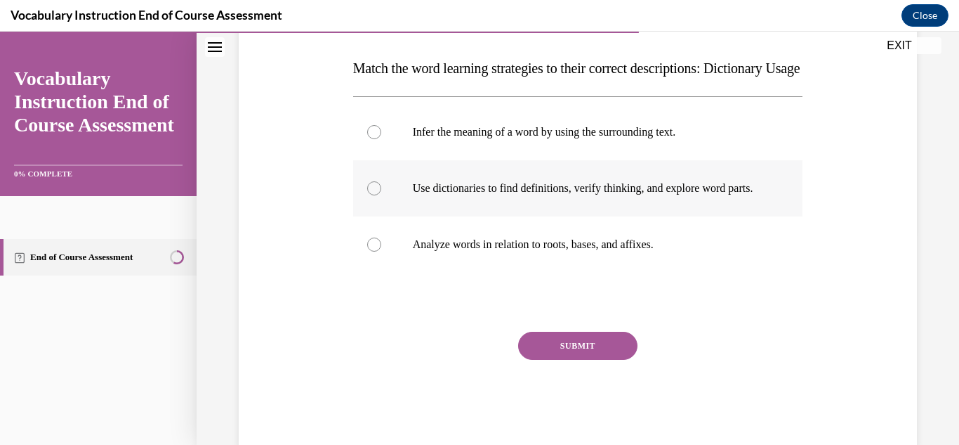
click at [376, 195] on div at bounding box center [374, 188] width 14 height 14
click at [376, 195] on input "Use dictionaries to find definitions, verify thinking, and explore word parts." at bounding box center [374, 188] width 14 height 14
radio input "true"
click at [589, 360] on button "SUBMIT" at bounding box center [577, 346] width 119 height 28
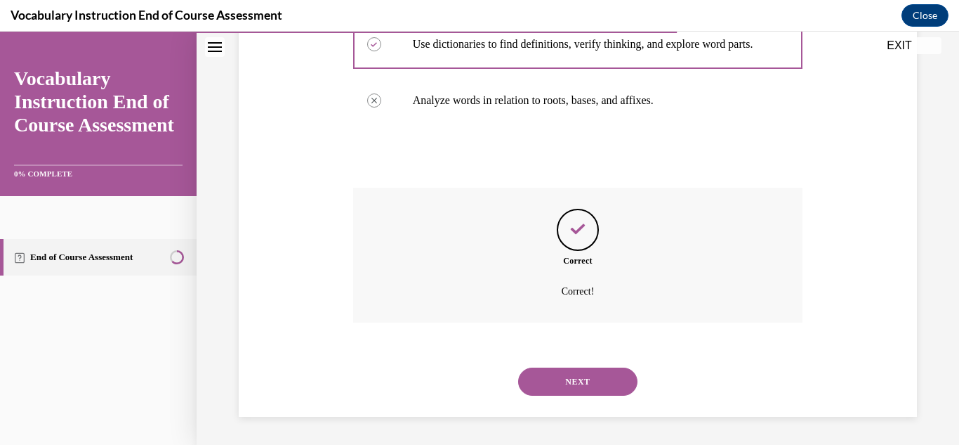
scroll to position [400, 0]
click at [579, 381] on button "NEXT" at bounding box center [577, 381] width 119 height 28
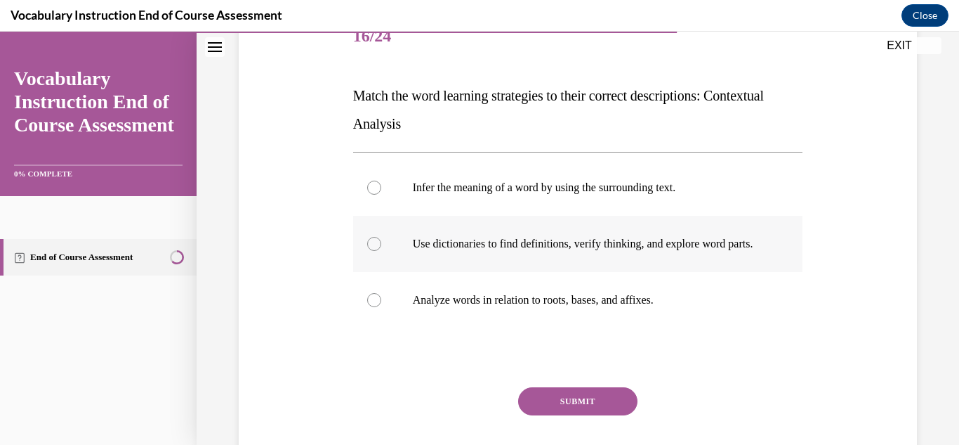
scroll to position [188, 0]
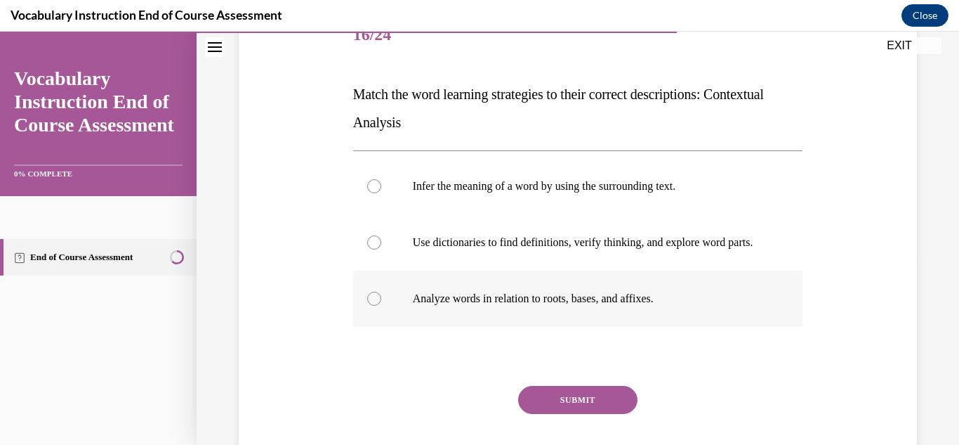
click at [374, 306] on div at bounding box center [374, 298] width 14 height 14
click at [374, 306] on input "Analyze words in relation to roots, bases, and affixes." at bounding box center [374, 298] width 14 height 14
radio input "true"
click at [590, 414] on button "SUBMIT" at bounding box center [577, 400] width 119 height 28
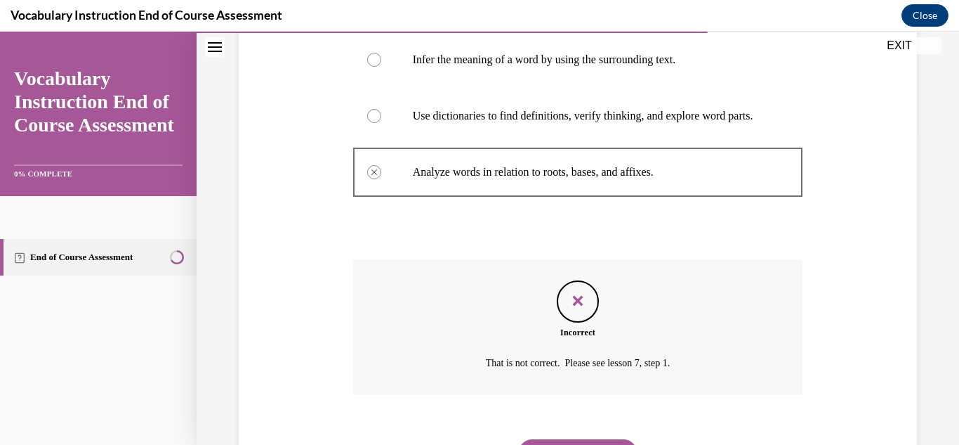
scroll to position [400, 0]
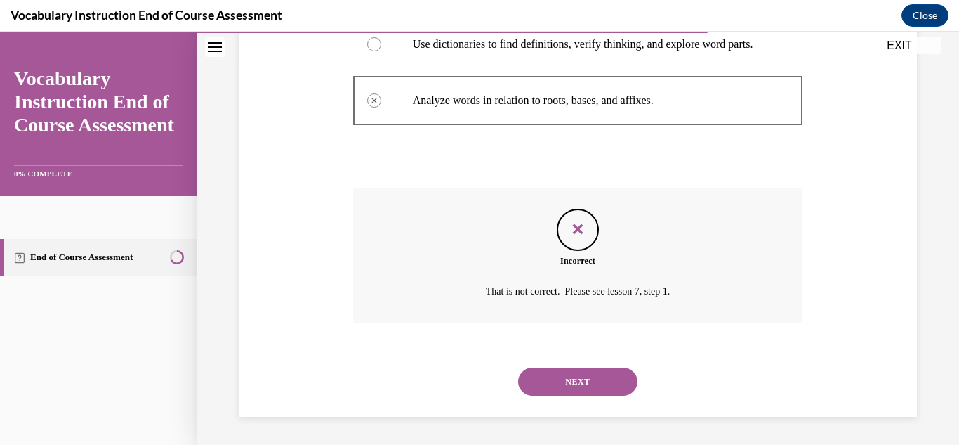
click at [583, 380] on button "NEXT" at bounding box center [577, 381] width 119 height 28
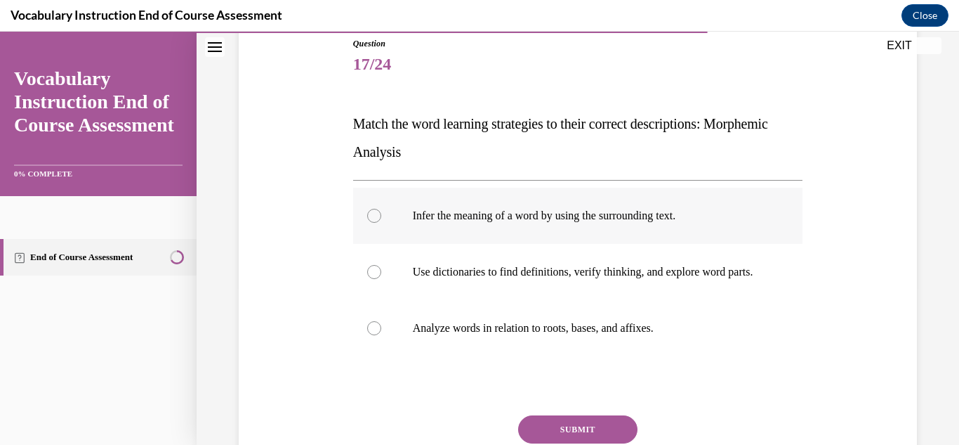
scroll to position [174, 0]
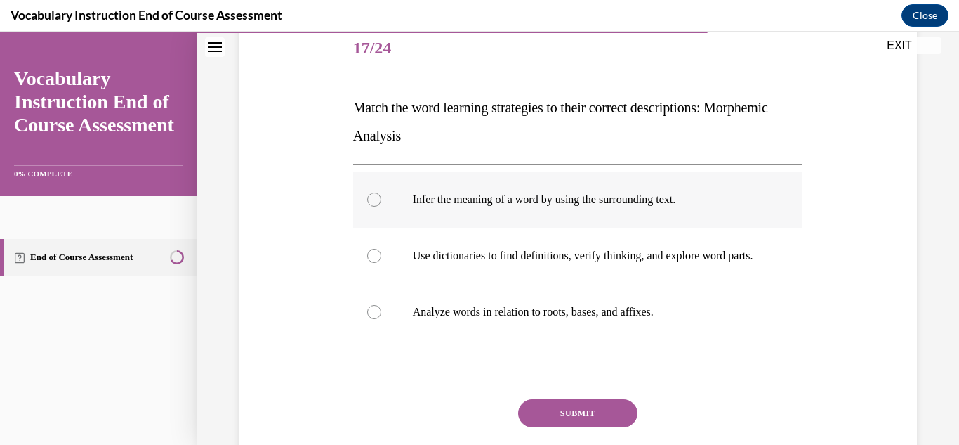
click at [372, 199] on div at bounding box center [374, 199] width 14 height 14
click at [372, 199] on input "Infer the meaning of a word by using the surrounding text." at bounding box center [374, 199] width 14 height 14
radio input "true"
click at [596, 427] on button "SUBMIT" at bounding box center [577, 413] width 119 height 28
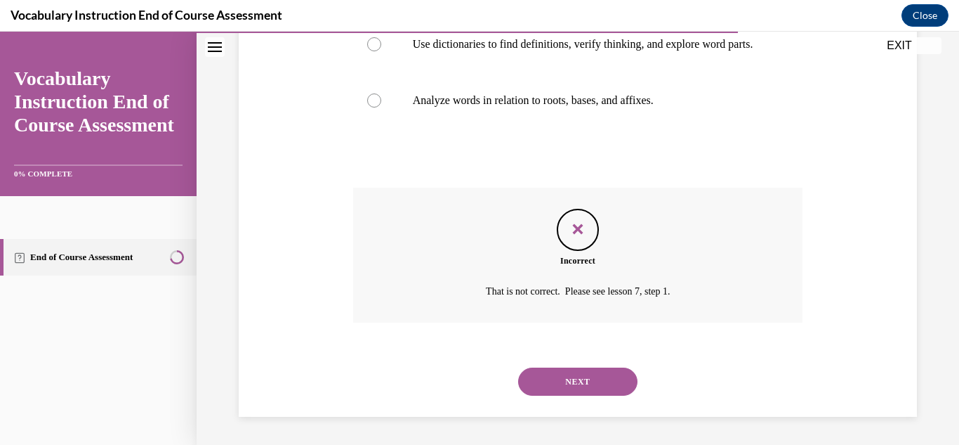
scroll to position [400, 0]
click at [570, 383] on button "NEXT" at bounding box center [577, 381] width 119 height 28
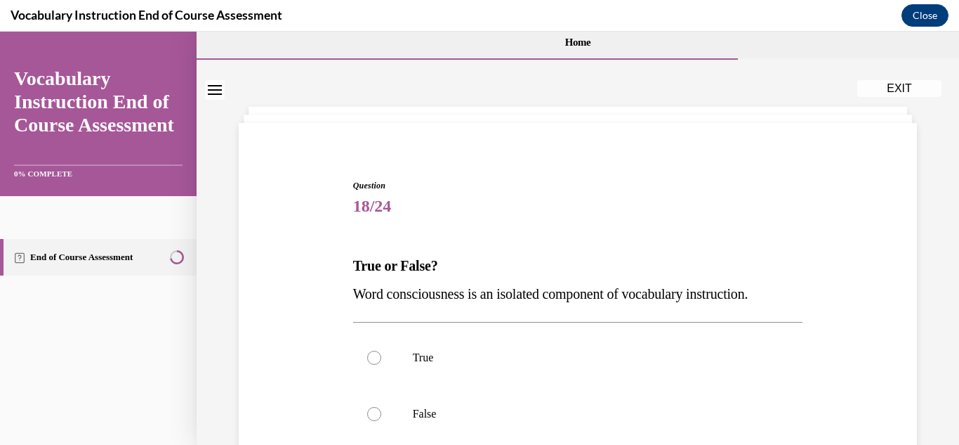
scroll to position [22, 0]
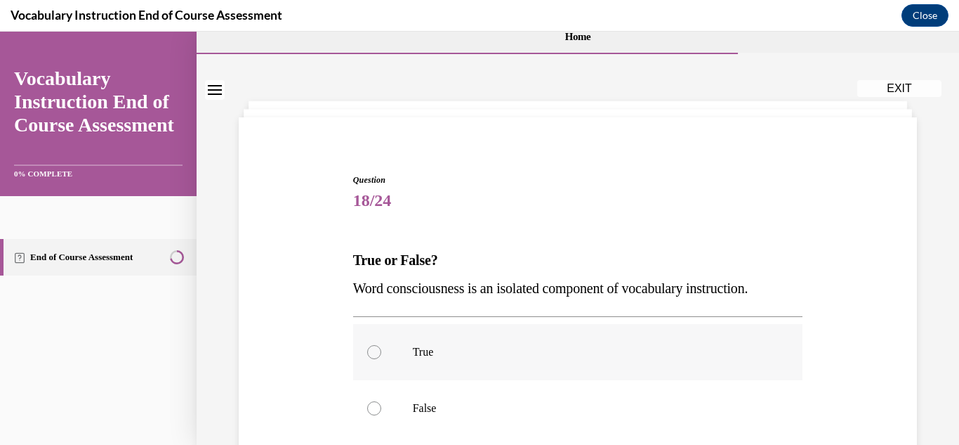
click at [370, 350] on div at bounding box center [374, 352] width 14 height 14
click at [370, 350] on input "True" at bounding box center [374, 352] width 14 height 14
radio input "true"
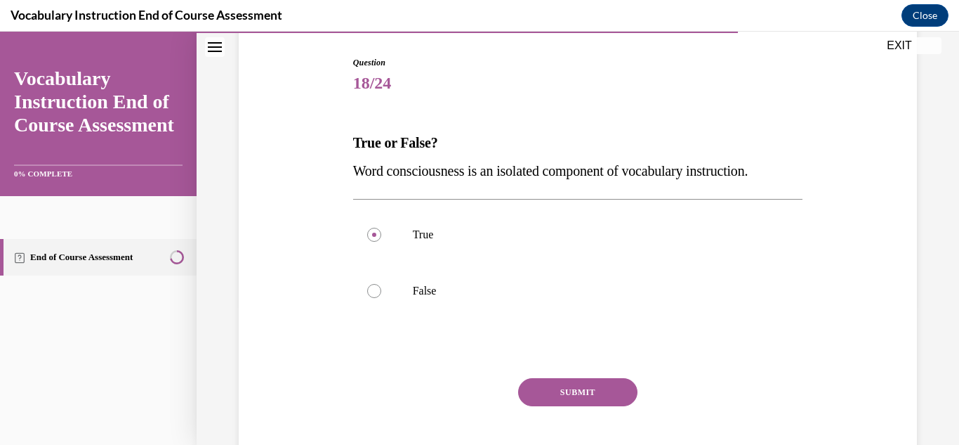
click at [554, 387] on button "SUBMIT" at bounding box center [577, 392] width 119 height 28
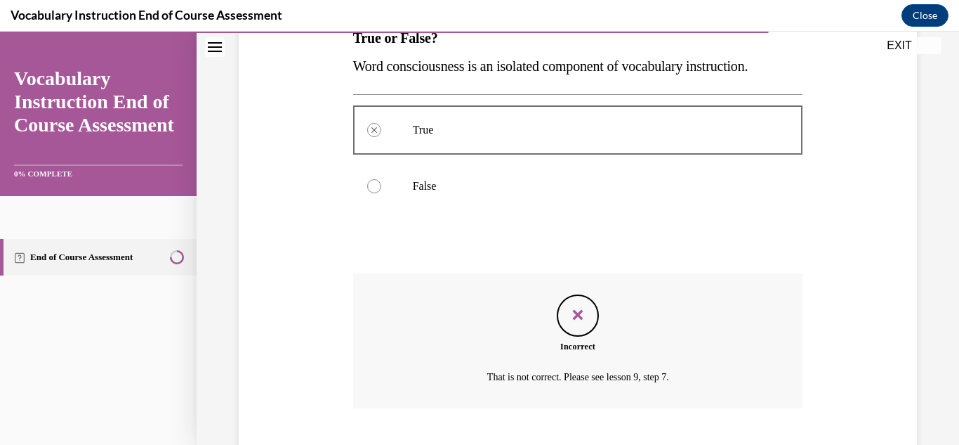
scroll to position [329, 0]
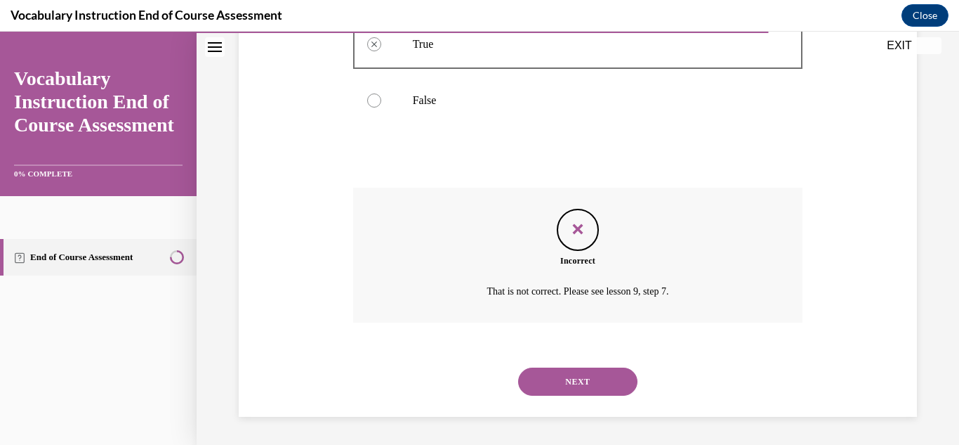
click at [564, 387] on button "NEXT" at bounding box center [577, 381] width 119 height 28
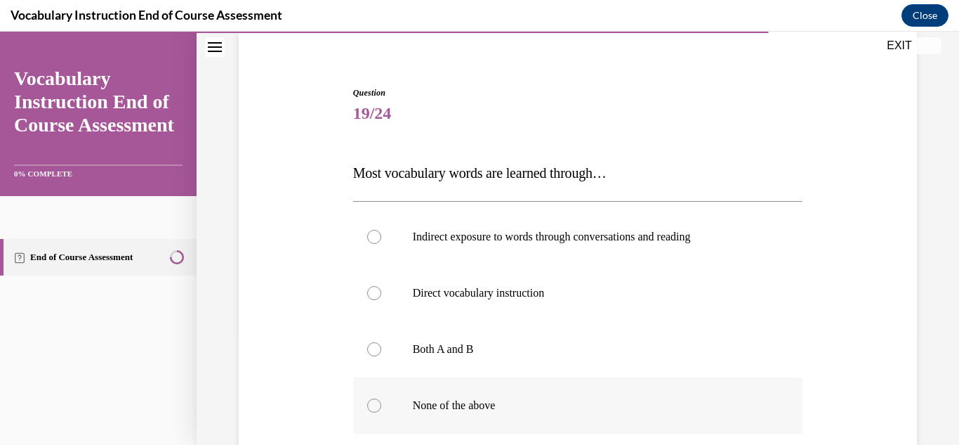
scroll to position [173, 0]
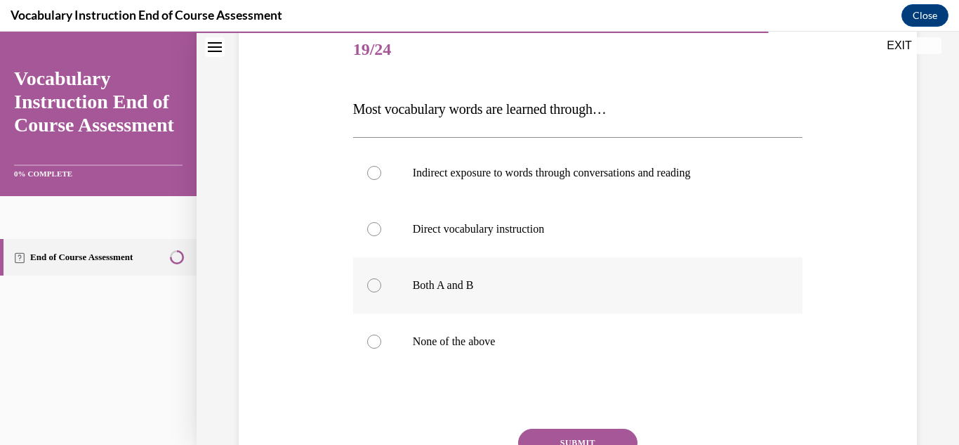
click at [370, 285] on div at bounding box center [374, 285] width 14 height 14
click at [370, 285] on input "Both A and B" at bounding box center [374, 285] width 14 height 14
radio input "true"
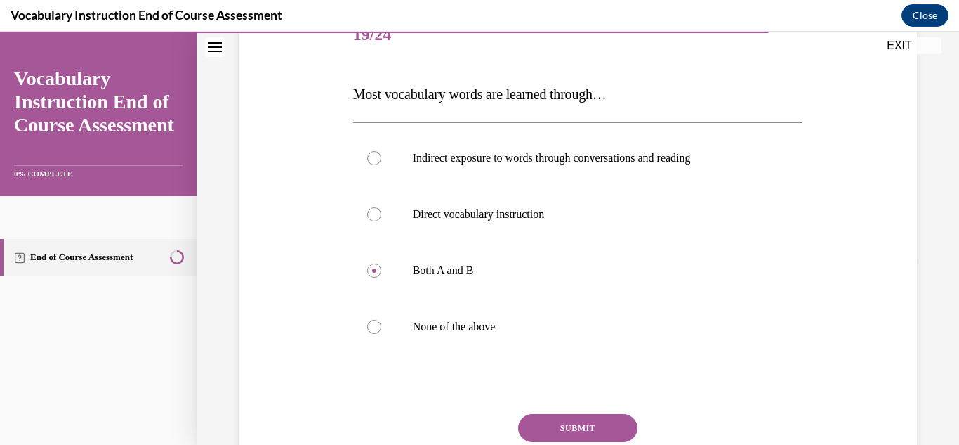
click at [584, 424] on button "SUBMIT" at bounding box center [577, 428] width 119 height 28
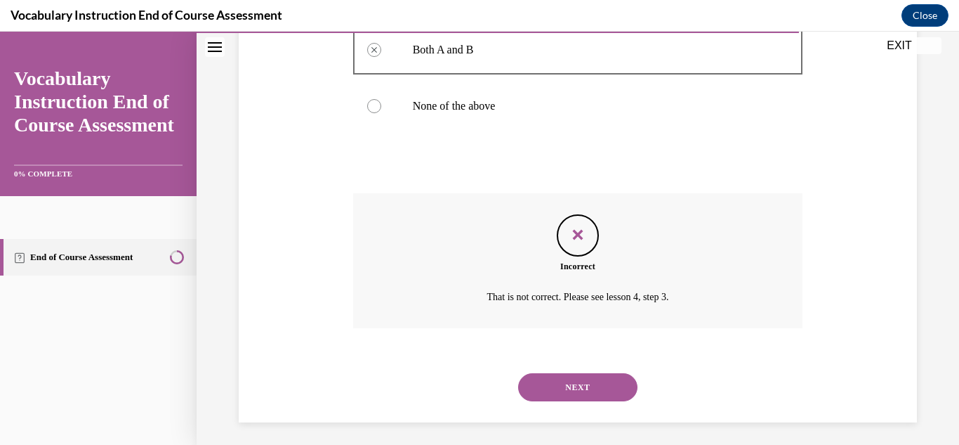
scroll to position [414, 0]
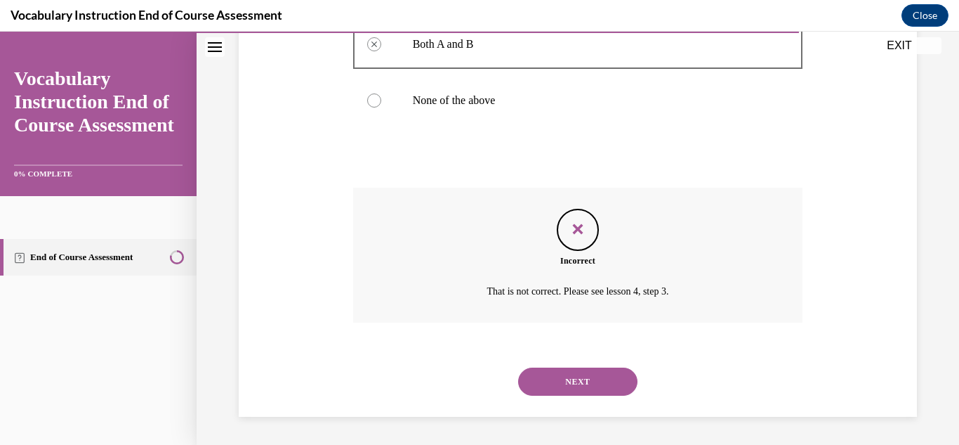
click at [568, 377] on button "NEXT" at bounding box center [577, 381] width 119 height 28
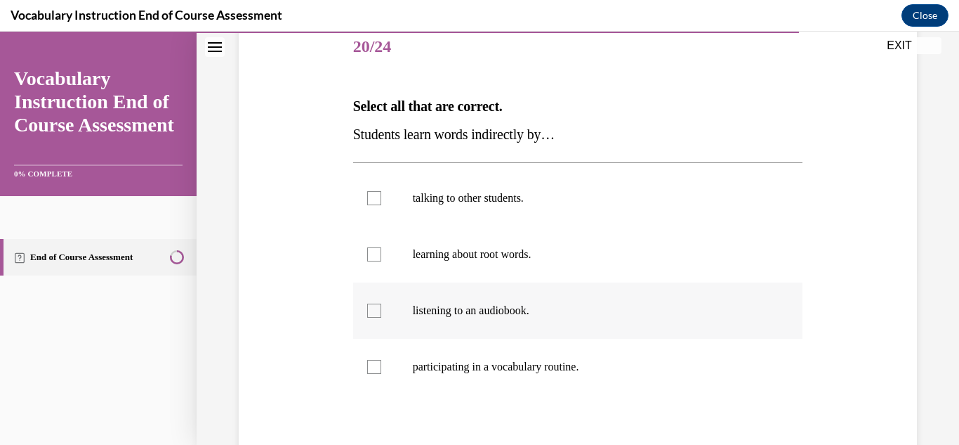
scroll to position [188, 0]
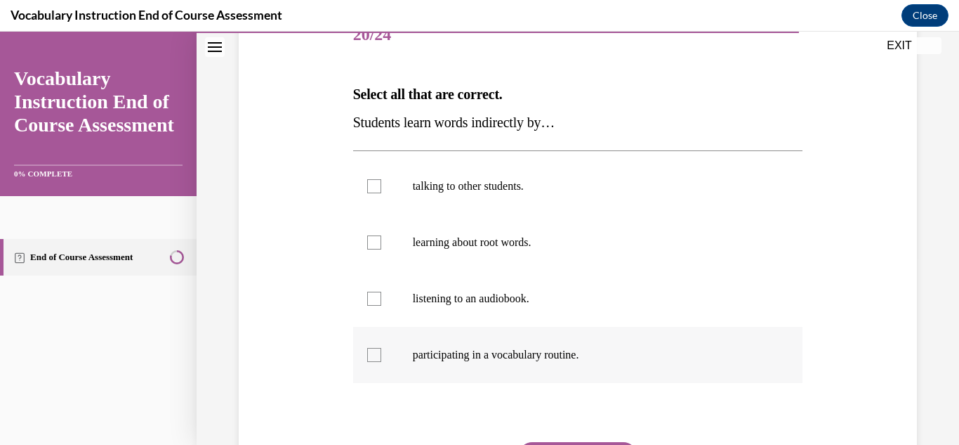
drag, startPoint x: 378, startPoint y: 361, endPoint x: 520, endPoint y: 366, distance: 142.7
click at [774, 314] on ul "talking to other students. learning about root words. listening to an audiobook…" at bounding box center [578, 270] width 450 height 225
click at [369, 358] on div at bounding box center [374, 355] width 14 height 14
click at [369, 358] on input "participating in a vocabulary routine." at bounding box center [374, 355] width 14 height 14
checkbox input "true"
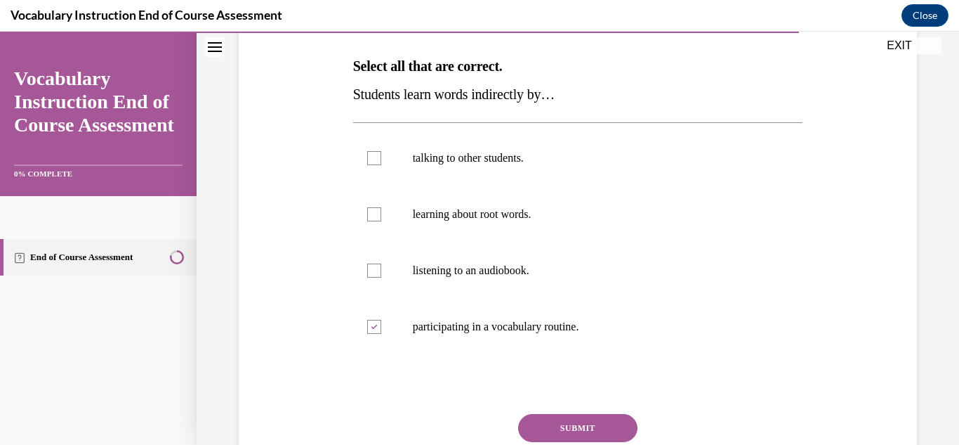
scroll to position [229, 0]
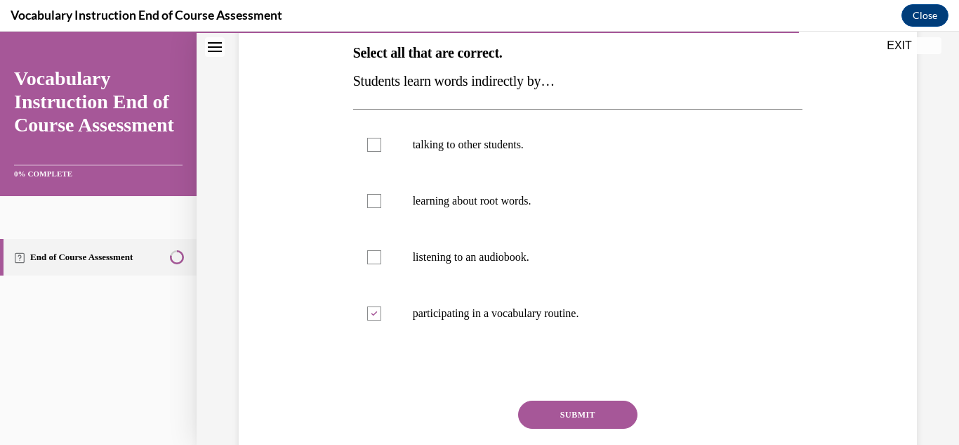
click at [600, 415] on button "SUBMIT" at bounding box center [577, 414] width 119 height 28
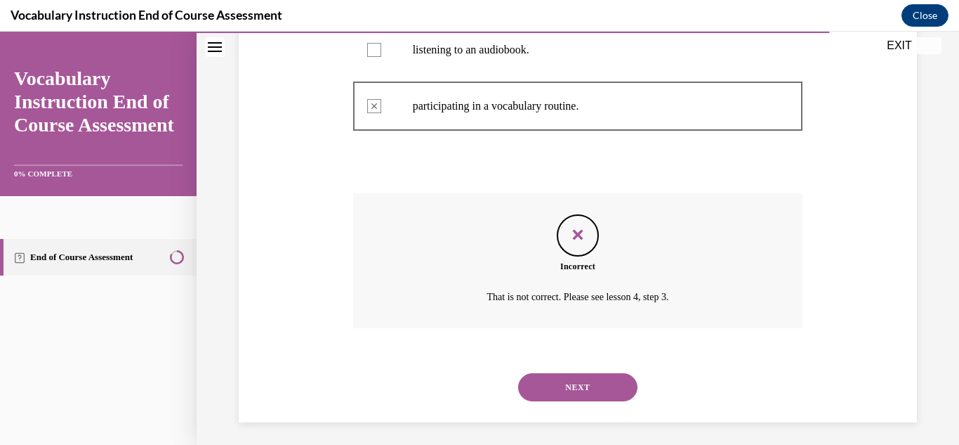
scroll to position [442, 0]
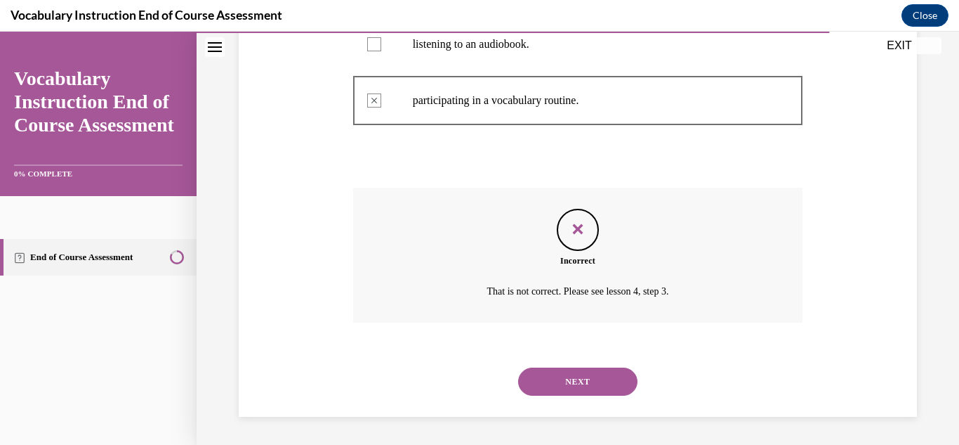
click at [605, 388] on button "NEXT" at bounding box center [577, 381] width 119 height 28
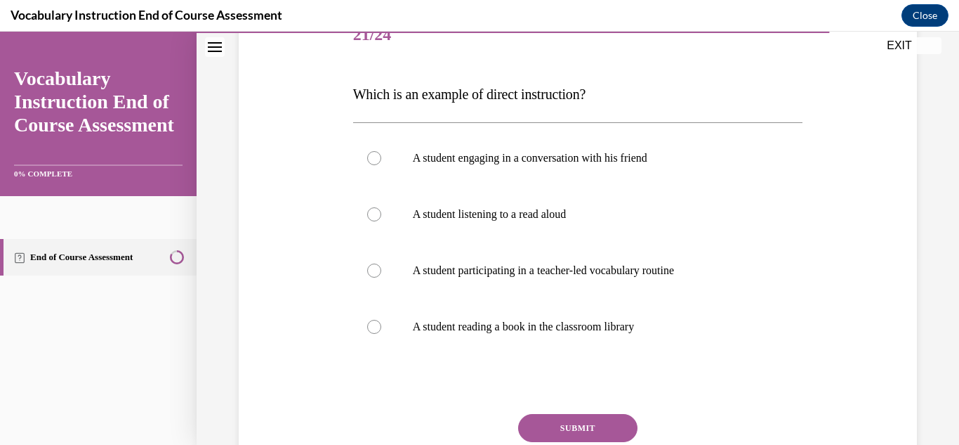
scroll to position [196, 0]
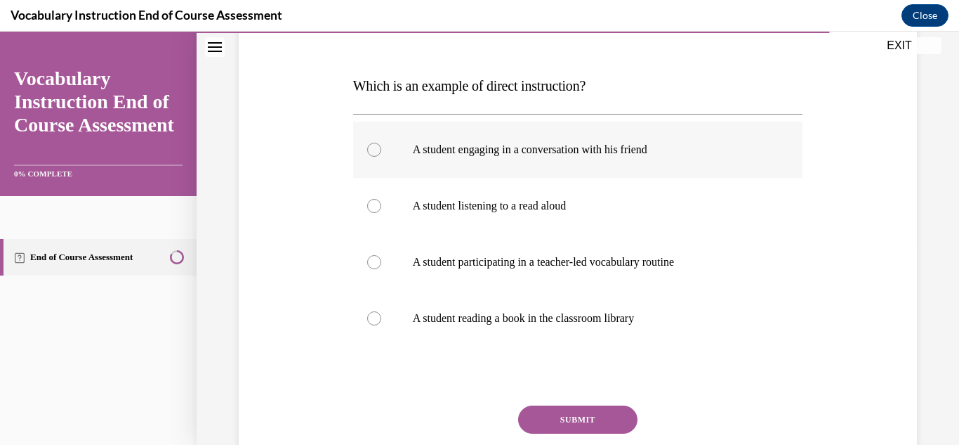
click at [373, 154] on div at bounding box center [374, 150] width 14 height 14
click at [373, 154] on input "A student engaging in a conversation with his friend" at bounding box center [374, 150] width 14 height 14
radio input "true"
click at [586, 419] on button "SUBMIT" at bounding box center [577, 419] width 119 height 28
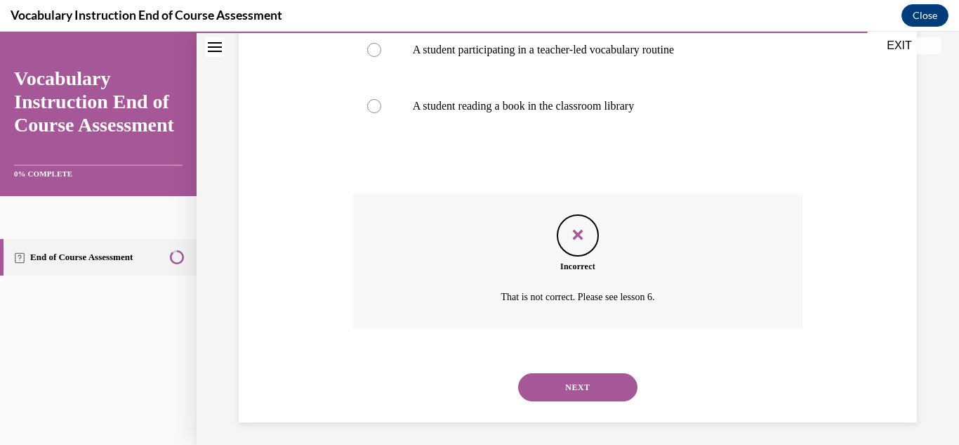
scroll to position [414, 0]
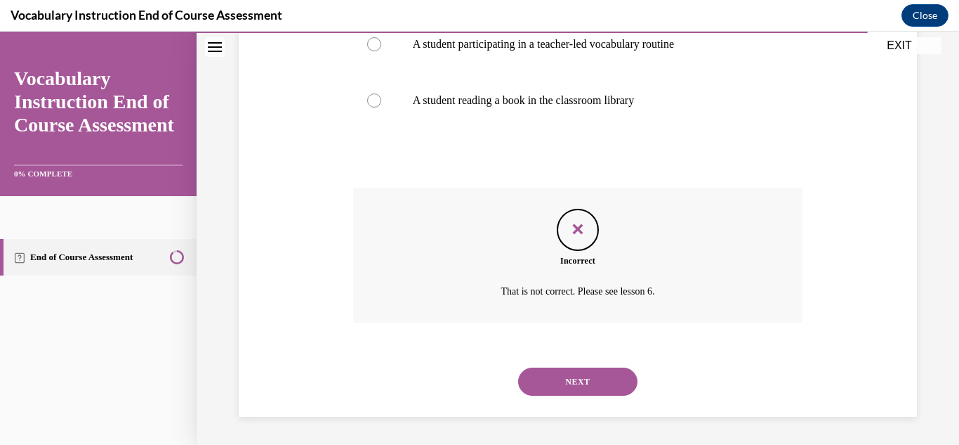
click at [573, 383] on button "NEXT" at bounding box center [577, 381] width 119 height 28
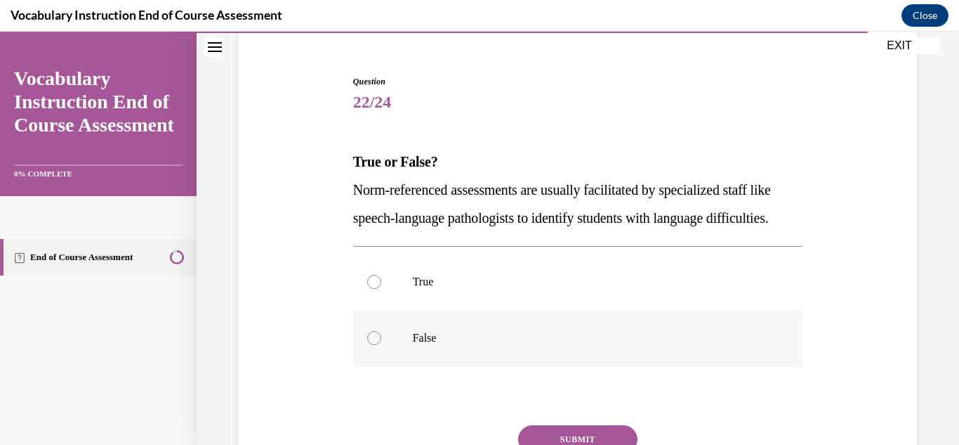
scroll to position [128, 0]
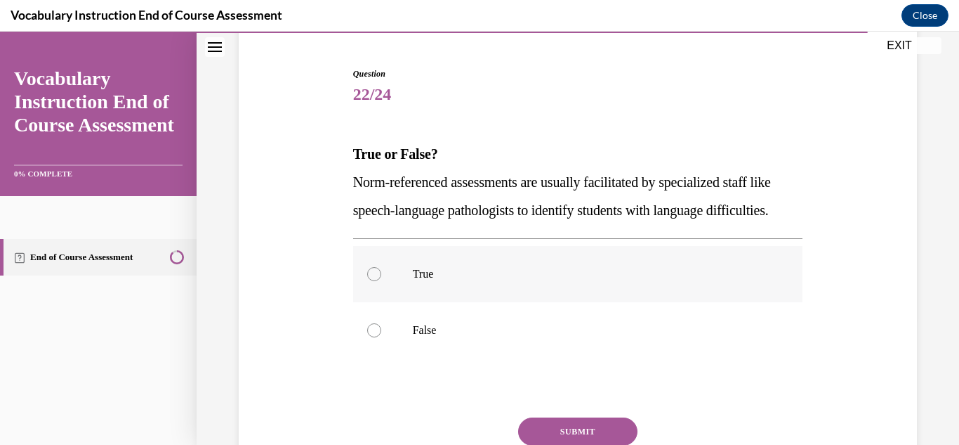
click at [384, 302] on label "True" at bounding box center [578, 274] width 450 height 56
click at [381, 281] on input "True" at bounding box center [374, 274] width 14 height 14
radio input "true"
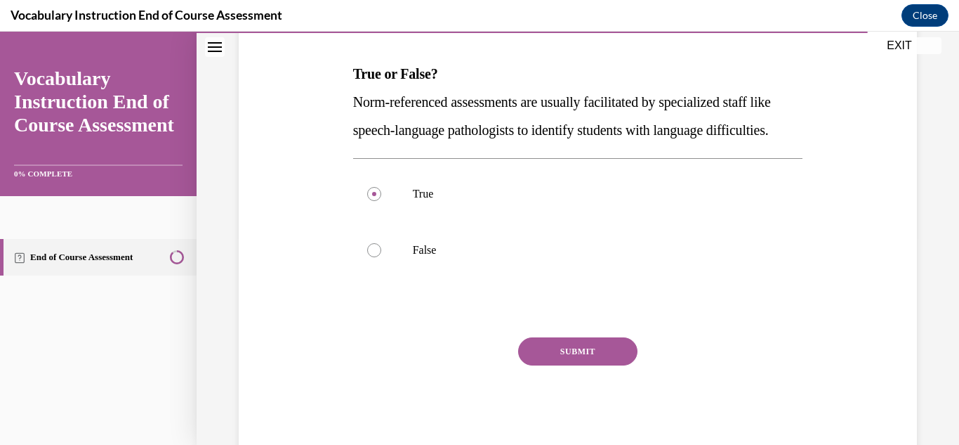
click at [617, 365] on button "SUBMIT" at bounding box center [577, 351] width 119 height 28
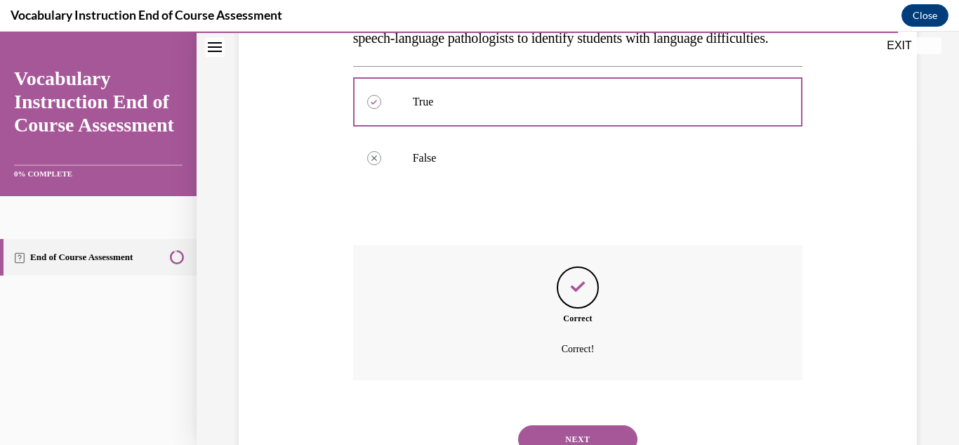
scroll to position [386, 0]
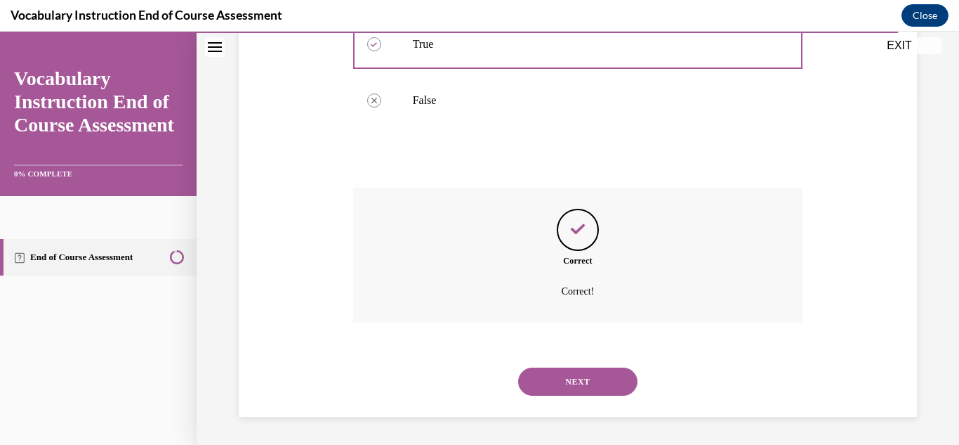
click at [585, 380] on button "NEXT" at bounding box center [577, 381] width 119 height 28
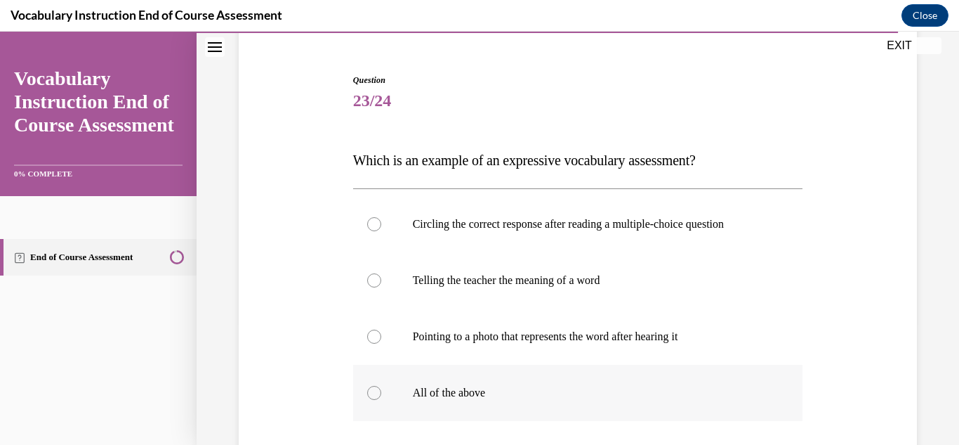
scroll to position [133, 0]
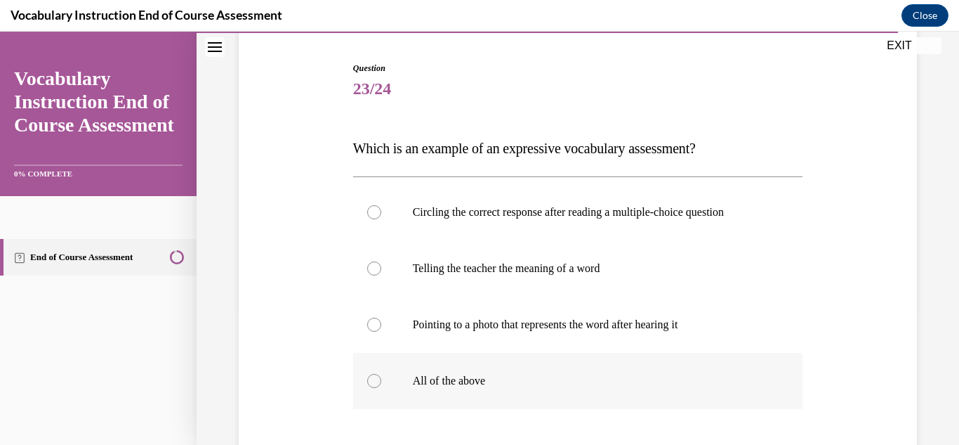
click at [378, 383] on div at bounding box center [374, 381] width 14 height 14
click at [378, 383] on input "All of the above" at bounding box center [374, 381] width 14 height 14
radio input "true"
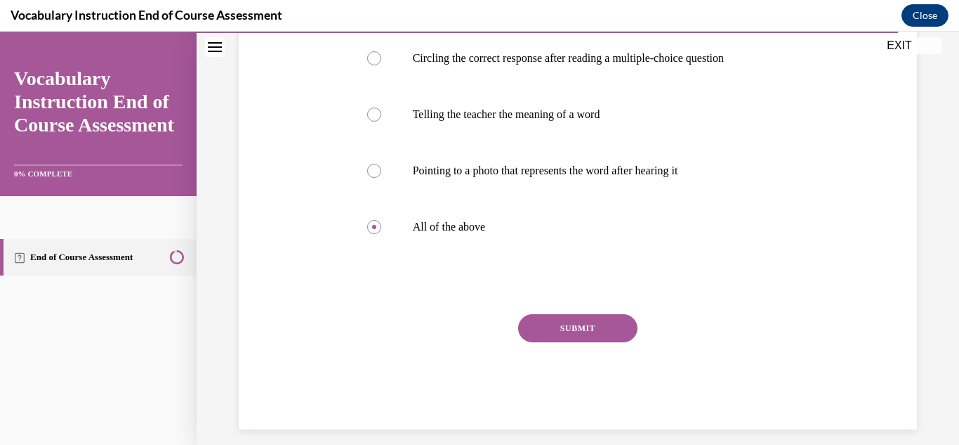
click at [594, 335] on button "SUBMIT" at bounding box center [577, 328] width 119 height 28
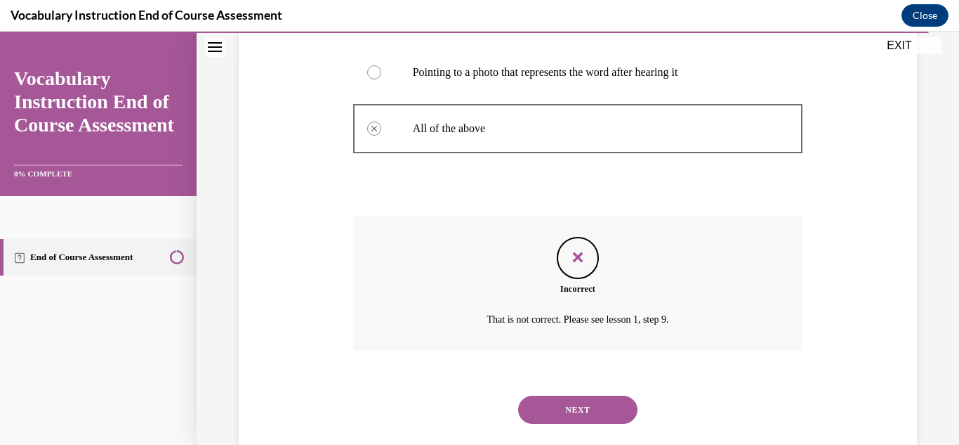
scroll to position [414, 0]
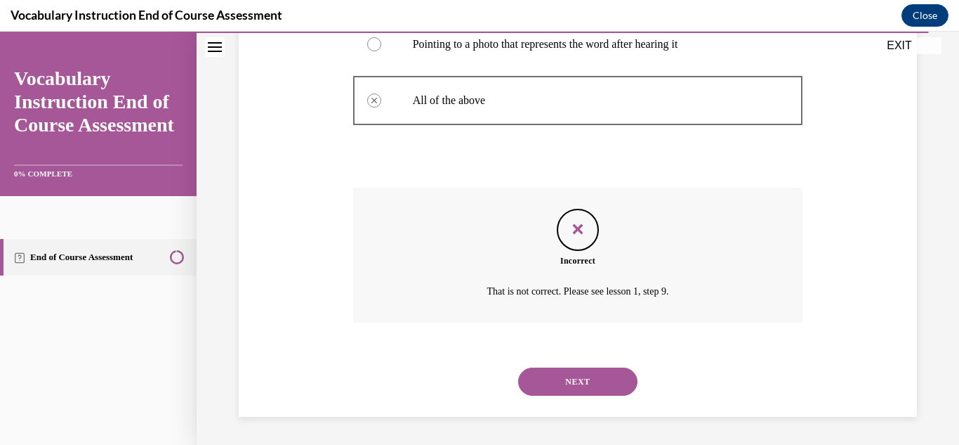
click at [597, 384] on button "NEXT" at bounding box center [577, 381] width 119 height 28
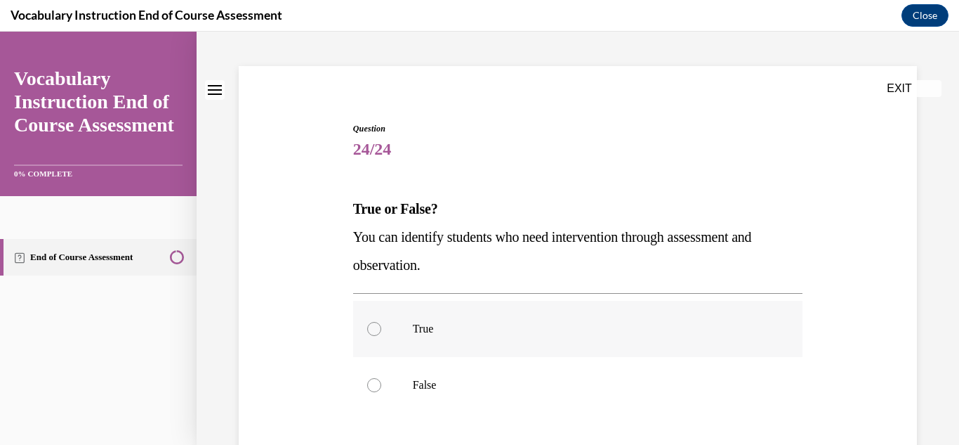
scroll to position [107, 0]
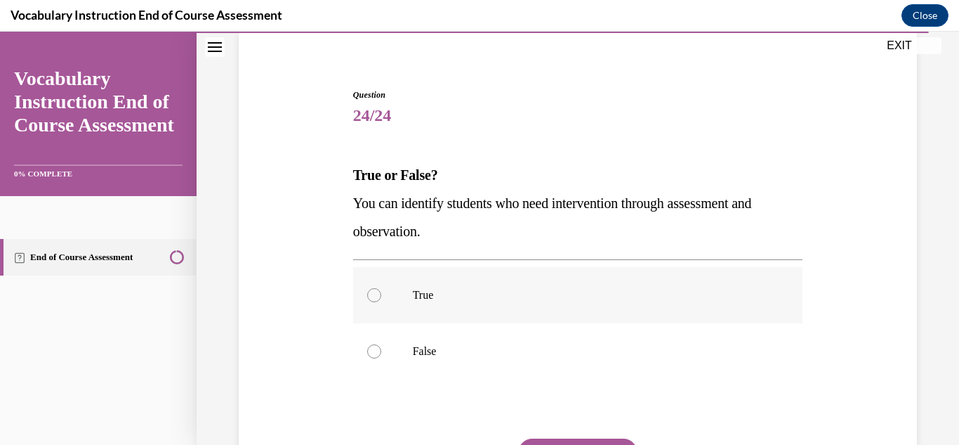
click at [365, 298] on label "True" at bounding box center [578, 295] width 450 height 56
click at [367, 298] on input "True" at bounding box center [374, 295] width 14 height 14
radio input "true"
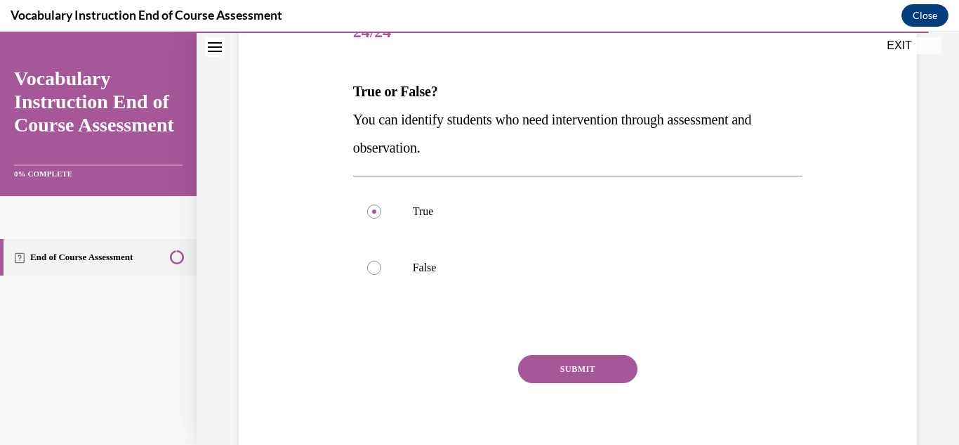
click at [546, 361] on button "SUBMIT" at bounding box center [577, 369] width 119 height 28
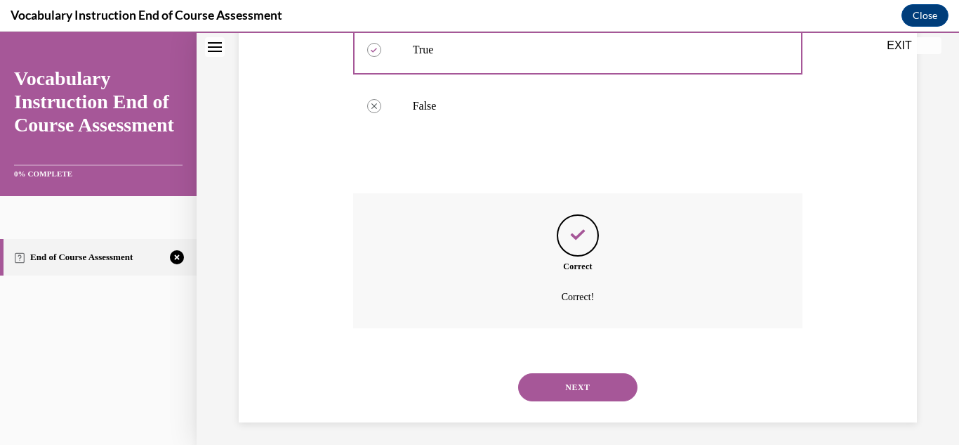
scroll to position [358, 0]
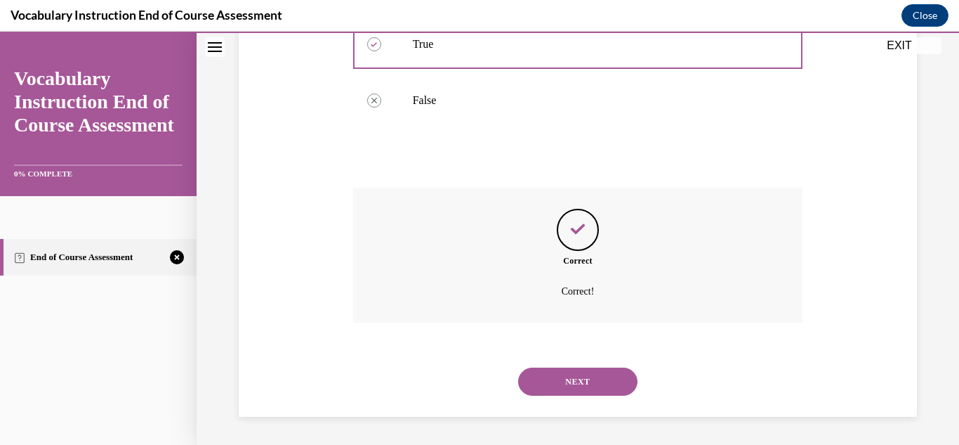
click at [590, 386] on button "NEXT" at bounding box center [577, 381] width 119 height 28
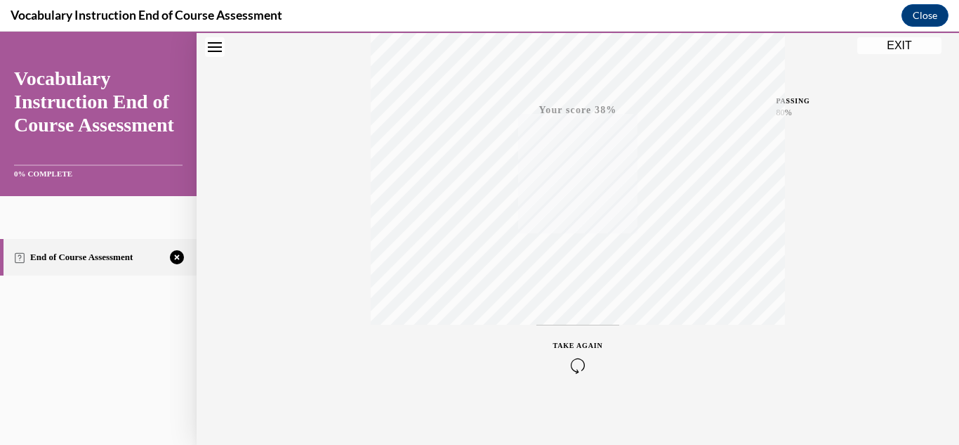
scroll to position [307, 0]
click at [577, 340] on span "TAKE AGAIN" at bounding box center [578, 339] width 50 height 8
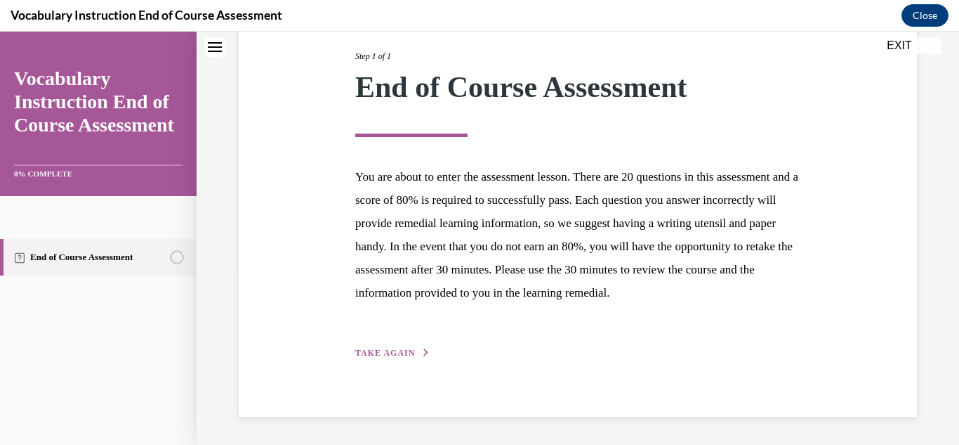
click at [414, 346] on button "TAKE AGAIN" at bounding box center [392, 352] width 75 height 13
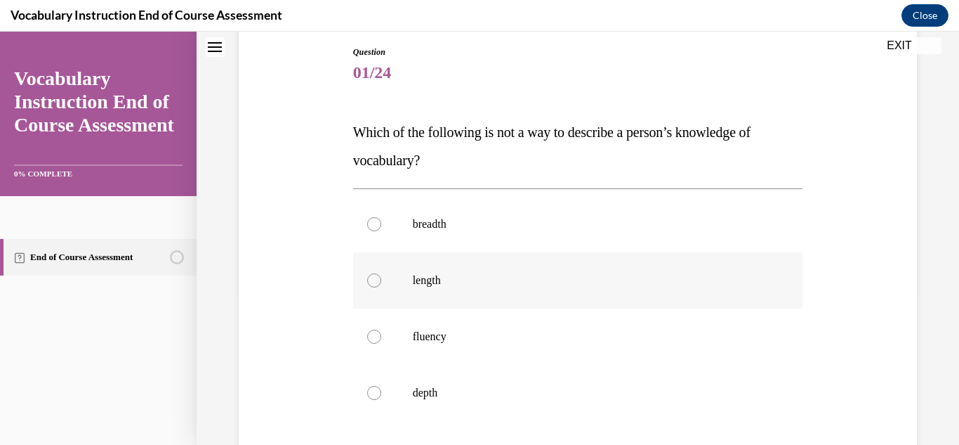
scroll to position [157, 0]
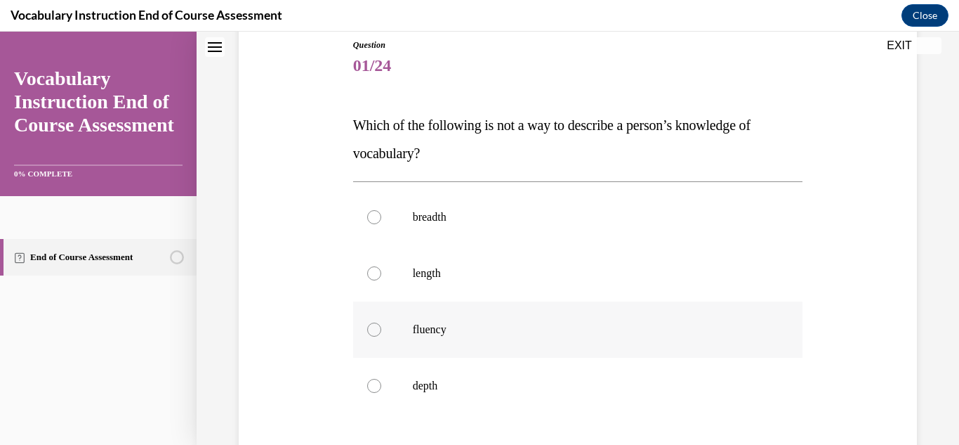
click at [376, 331] on div at bounding box center [374, 329] width 14 height 14
click at [376, 331] on input "fluency" at bounding box center [374, 329] width 14 height 14
radio input "true"
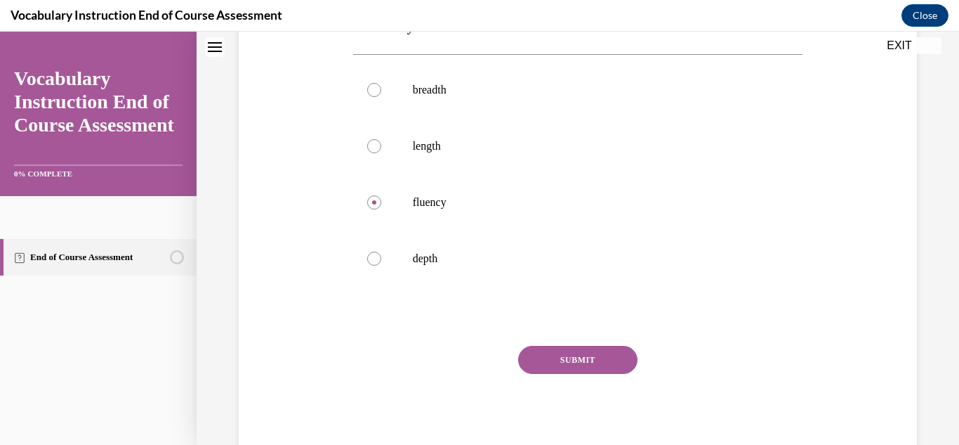
scroll to position [287, 0]
click at [565, 360] on button "SUBMIT" at bounding box center [577, 357] width 119 height 28
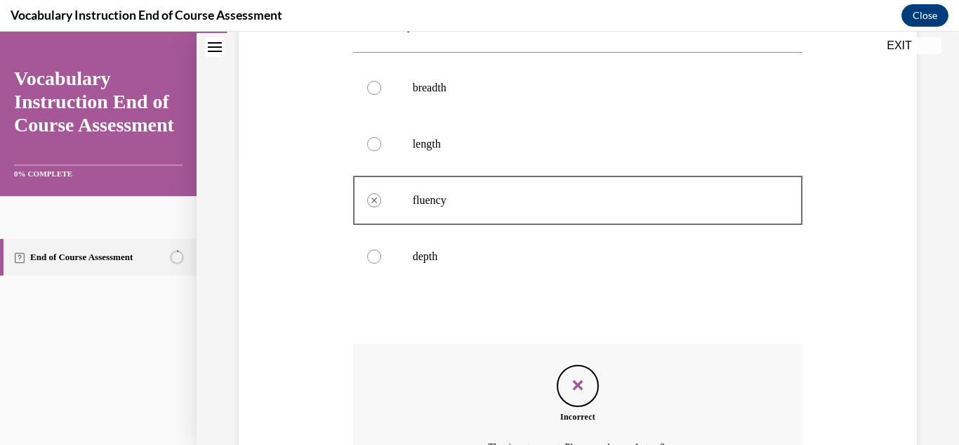
scroll to position [442, 0]
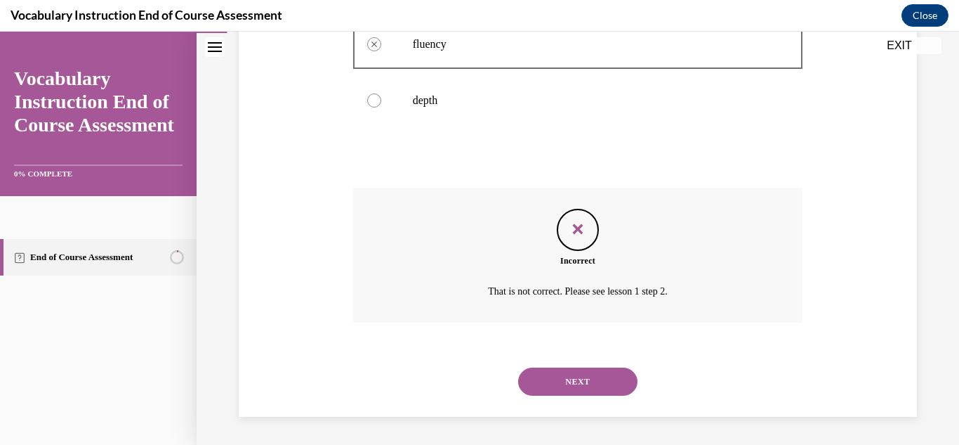
click at [605, 387] on button "NEXT" at bounding box center [577, 381] width 119 height 28
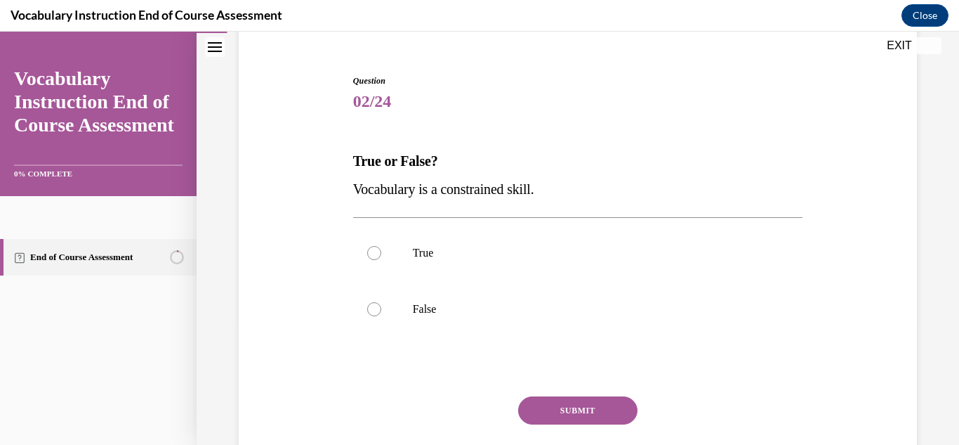
scroll to position [122, 0]
click at [385, 254] on label "True" at bounding box center [578, 252] width 450 height 56
click at [381, 254] on input "True" at bounding box center [374, 252] width 14 height 14
radio input "true"
click at [577, 413] on button "SUBMIT" at bounding box center [577, 409] width 119 height 28
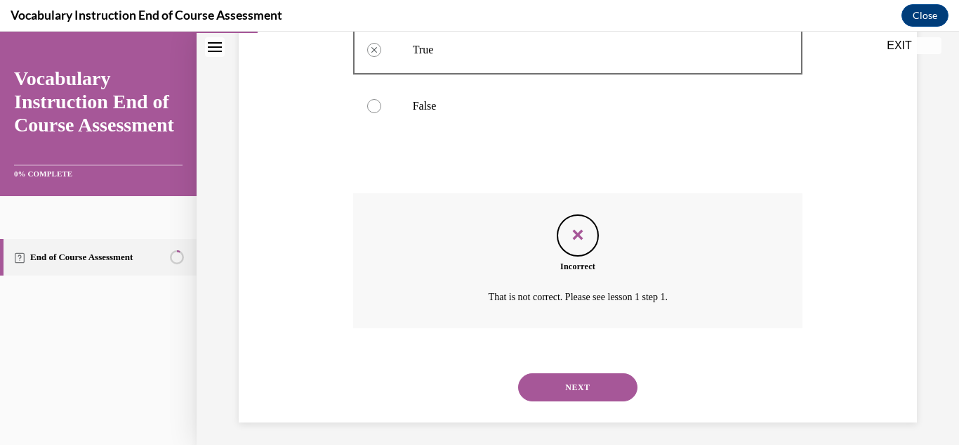
scroll to position [329, 0]
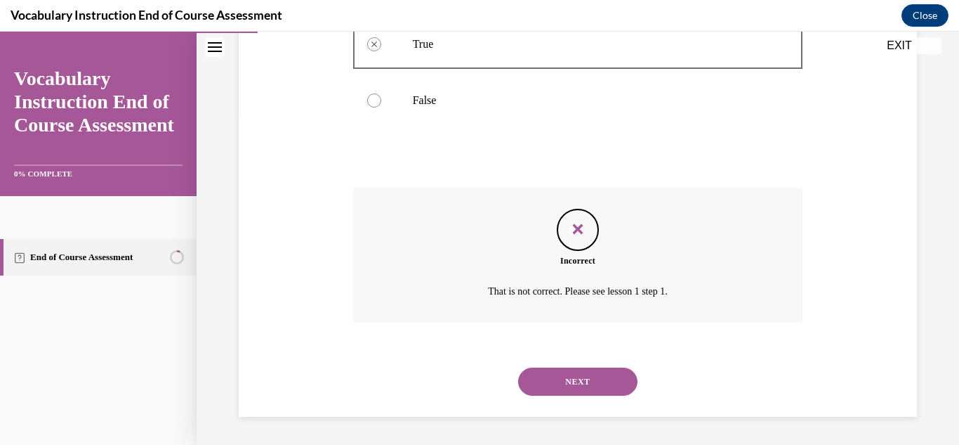
click at [577, 383] on button "NEXT" at bounding box center [577, 381] width 119 height 28
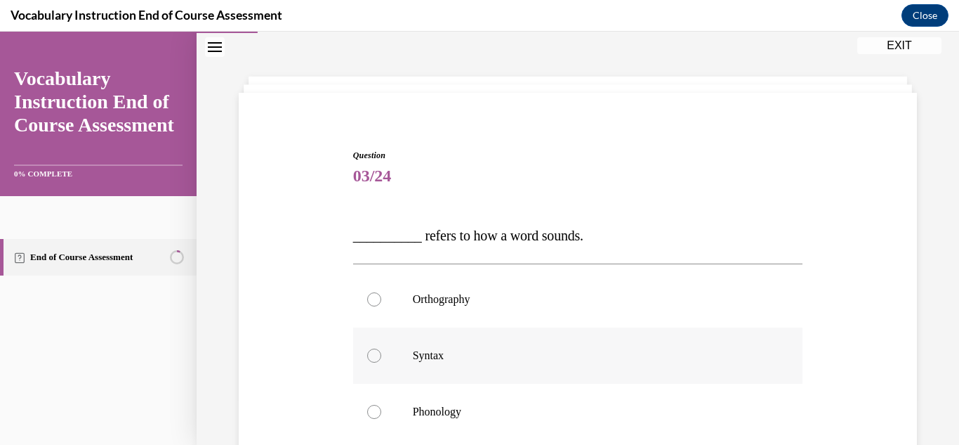
scroll to position [48, 0]
click at [380, 294] on div at bounding box center [374, 298] width 14 height 14
click at [380, 294] on input "Orthography" at bounding box center [374, 298] width 14 height 14
radio input "true"
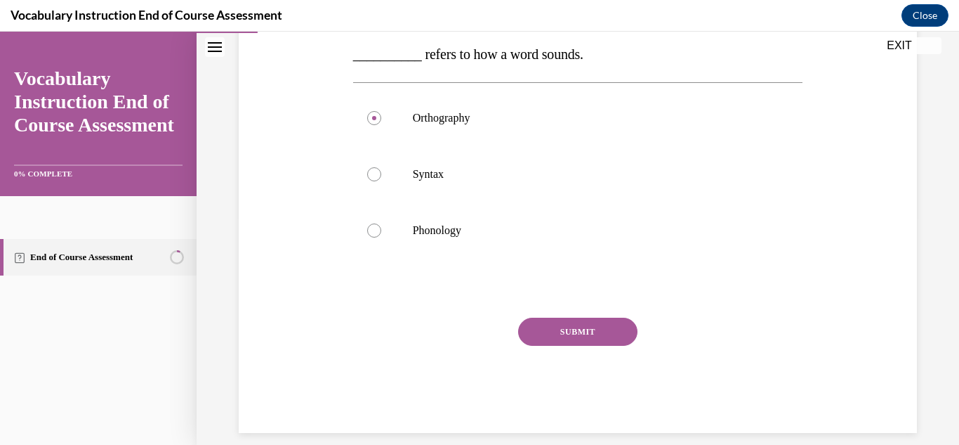
scroll to position [237, 0]
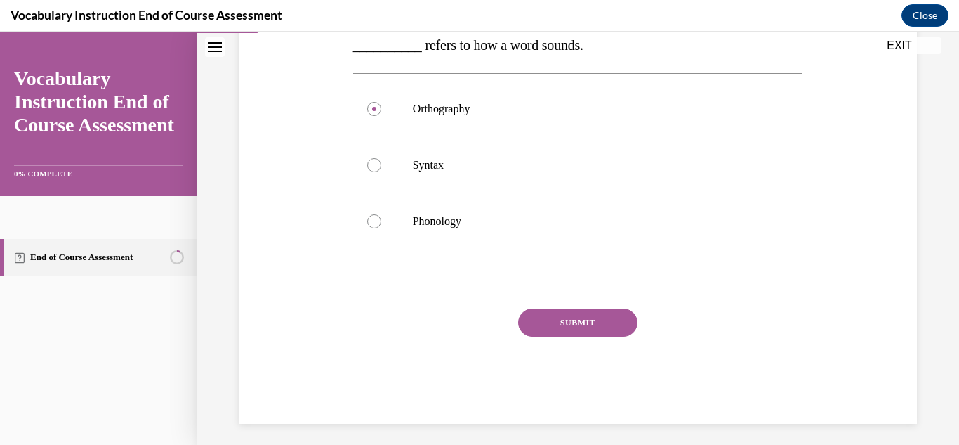
click at [616, 324] on button "SUBMIT" at bounding box center [577, 322] width 119 height 28
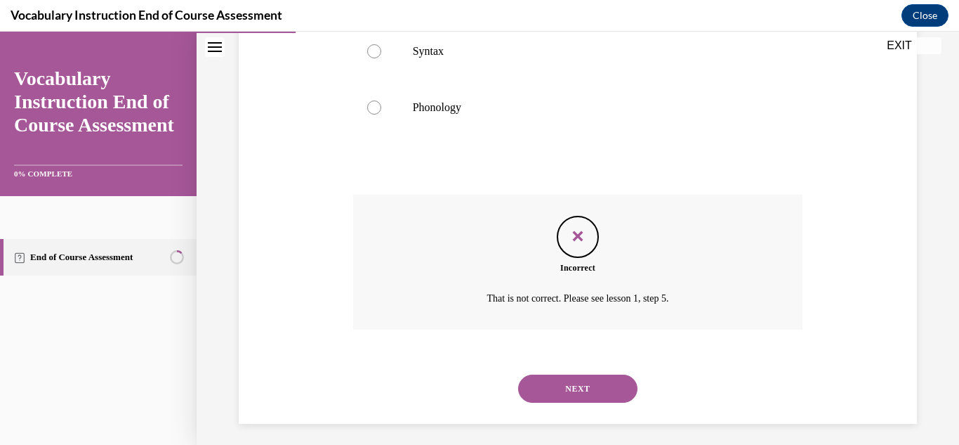
scroll to position [358, 0]
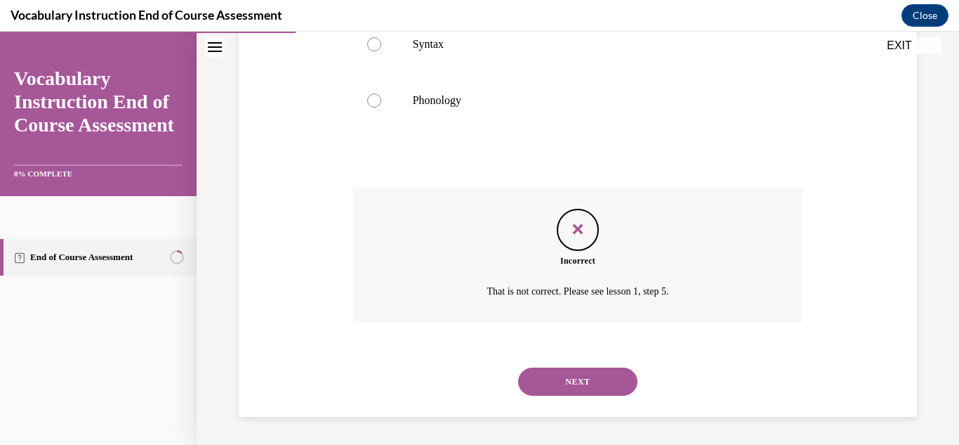
click at [620, 383] on button "NEXT" at bounding box center [577, 381] width 119 height 28
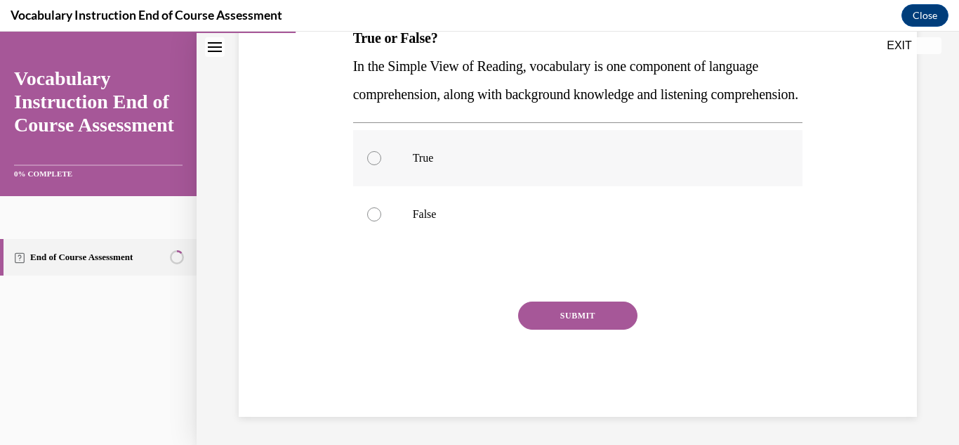
scroll to position [258, 0]
click at [379, 165] on div at bounding box center [374, 158] width 14 height 14
click at [379, 165] on input "True" at bounding box center [374, 158] width 14 height 14
radio input "true"
click at [605, 327] on button "SUBMIT" at bounding box center [577, 315] width 119 height 28
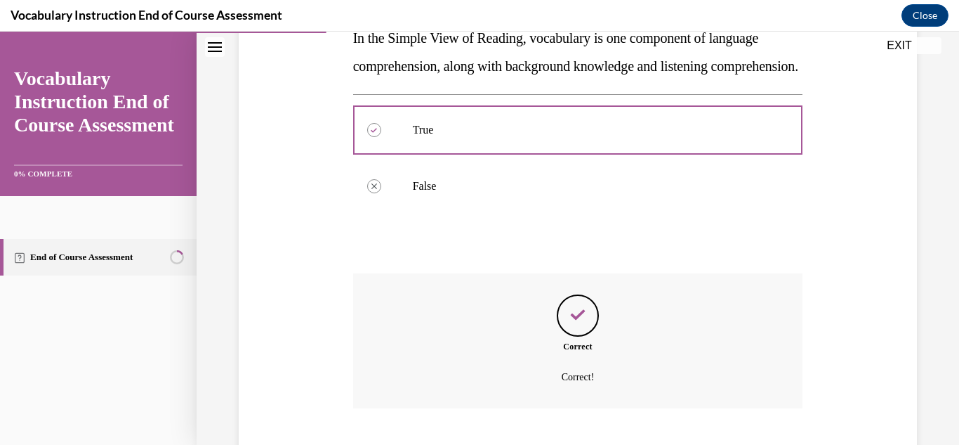
scroll to position [386, 0]
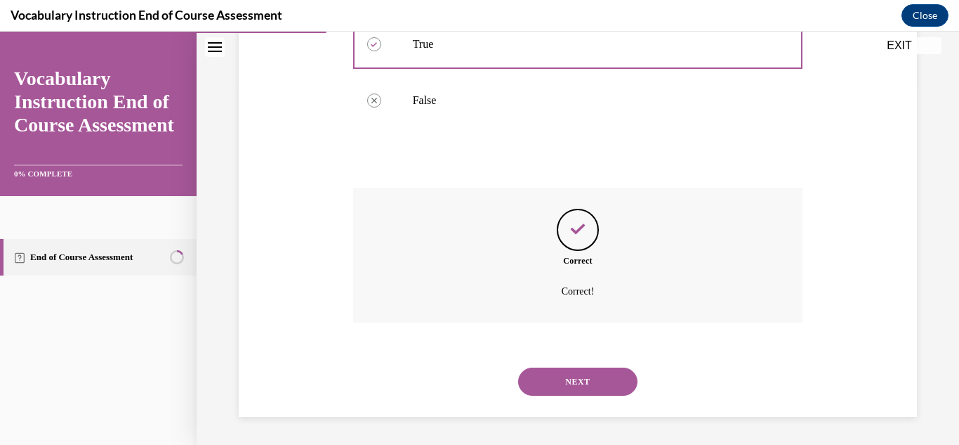
click at [605, 376] on button "NEXT" at bounding box center [577, 381] width 119 height 28
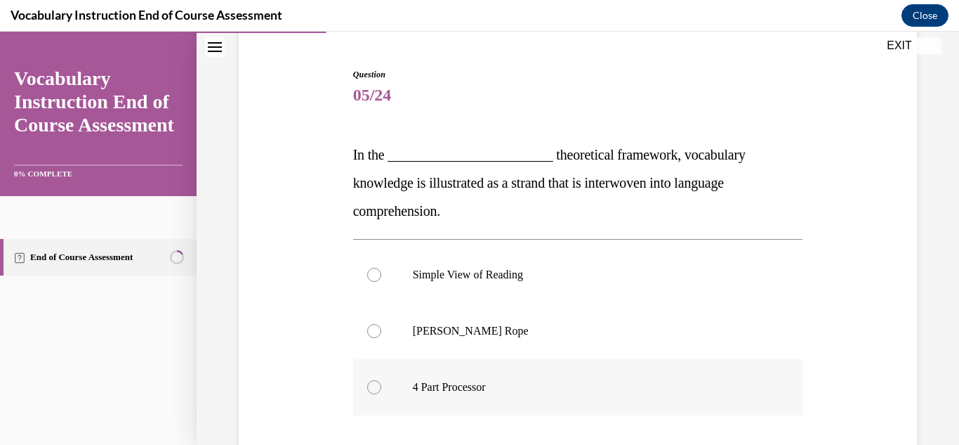
scroll to position [138, 0]
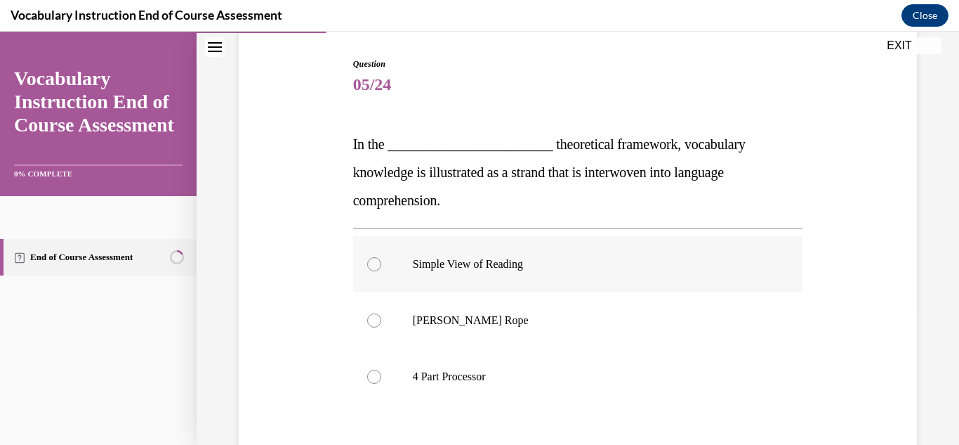
click at [373, 268] on div at bounding box center [374, 264] width 14 height 14
click at [373, 268] on input "Simple View of Reading" at bounding box center [374, 264] width 14 height 14
radio input "true"
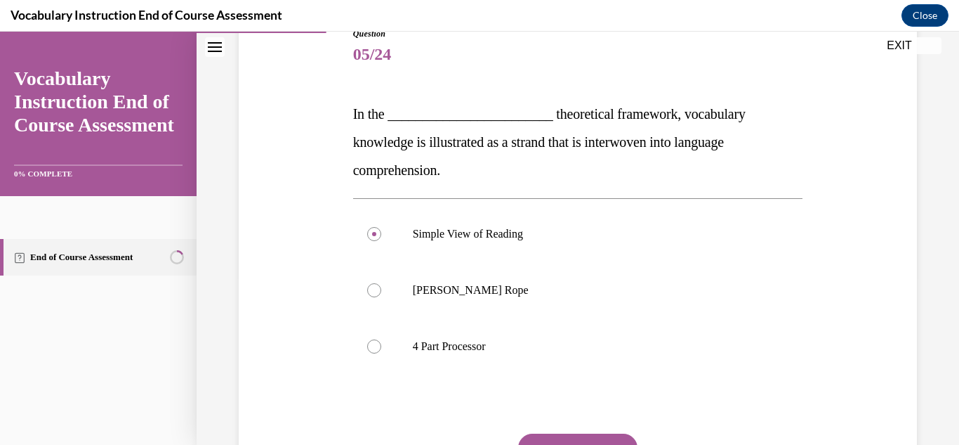
scroll to position [177, 0]
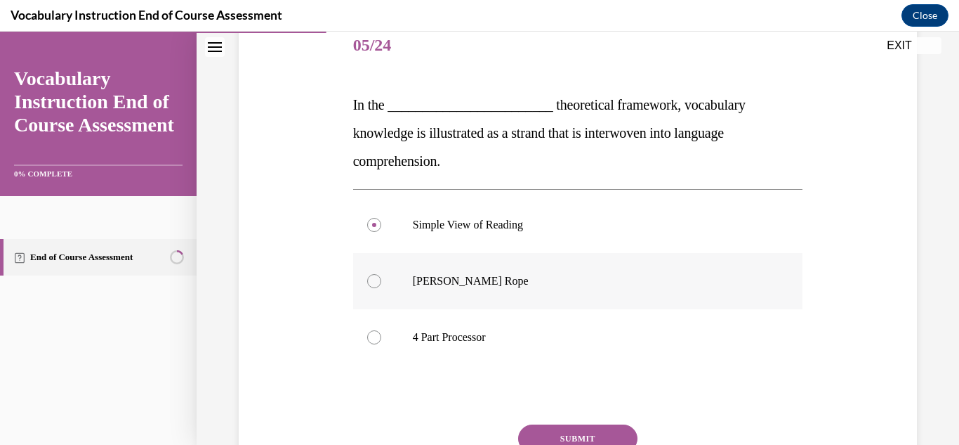
click at [367, 281] on div at bounding box center [374, 281] width 14 height 14
click at [367, 281] on input "Scarborough's Rope" at bounding box center [374, 281] width 14 height 14
radio input "true"
click at [553, 434] on button "SUBMIT" at bounding box center [577, 438] width 119 height 28
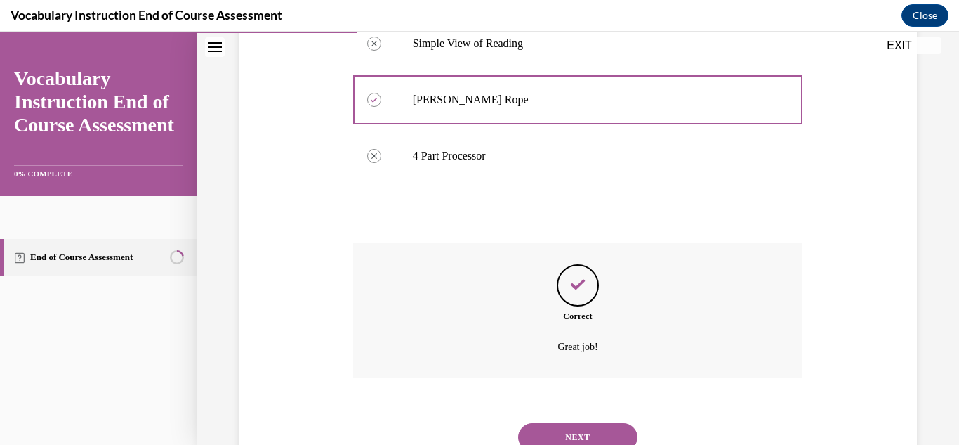
scroll to position [376, 0]
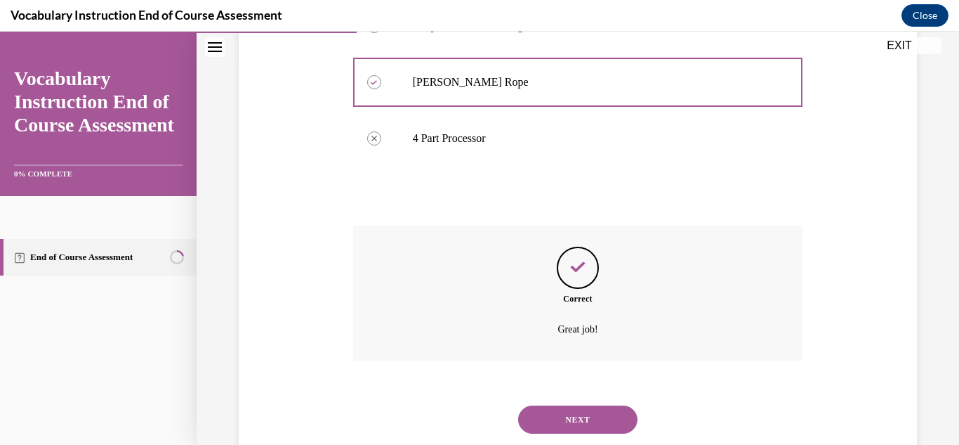
click at [582, 424] on button "NEXT" at bounding box center [577, 419] width 119 height 28
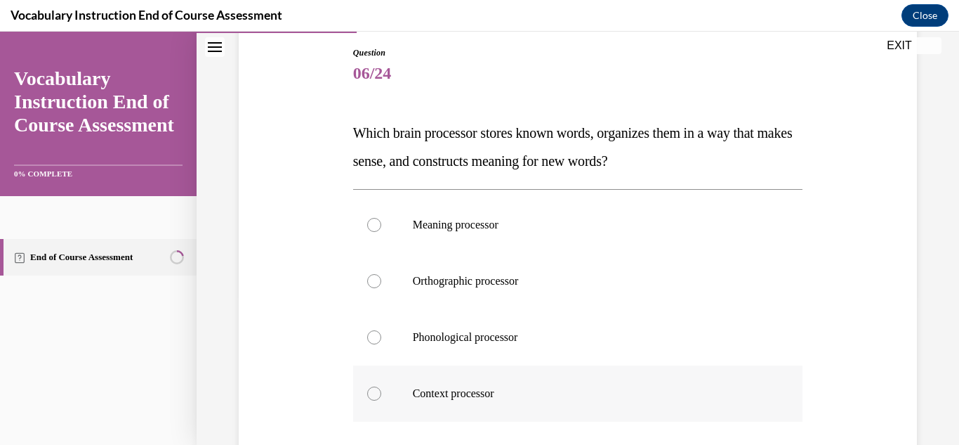
scroll to position [157, 0]
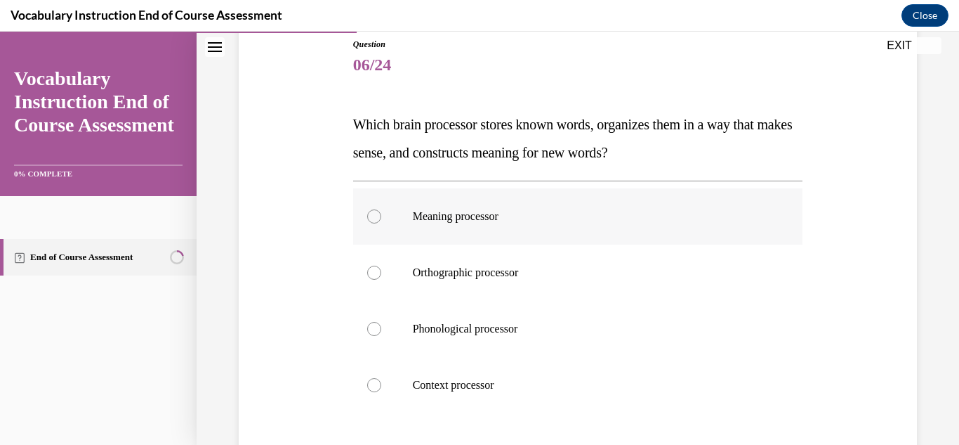
click at [373, 220] on div at bounding box center [374, 216] width 14 height 14
click at [373, 220] on input "Meaning processor" at bounding box center [374, 216] width 14 height 14
radio input "true"
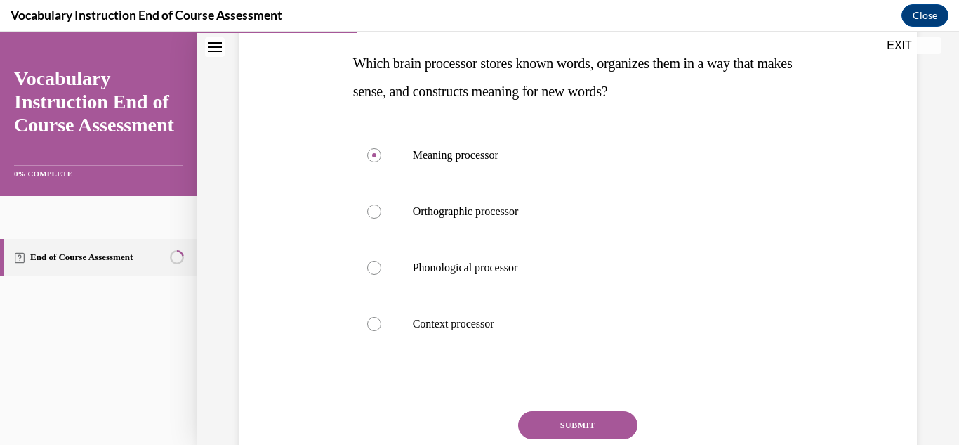
scroll to position [228, 0]
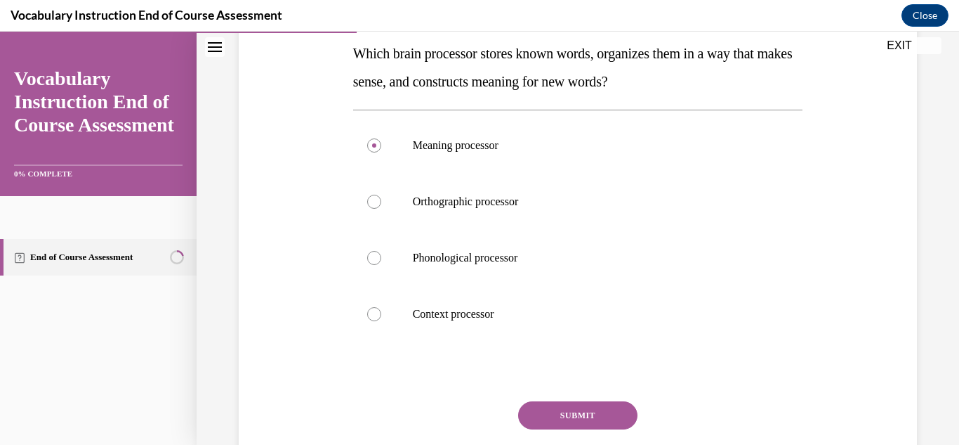
click at [611, 424] on button "SUBMIT" at bounding box center [577, 415] width 119 height 28
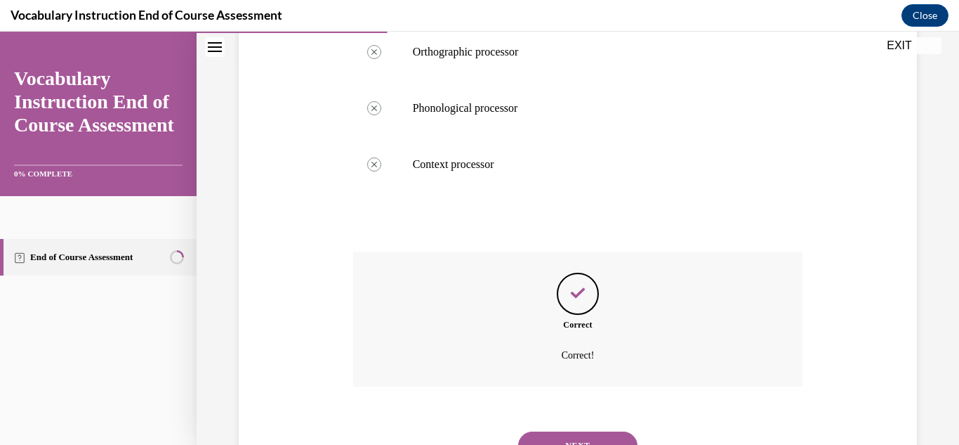
scroll to position [403, 0]
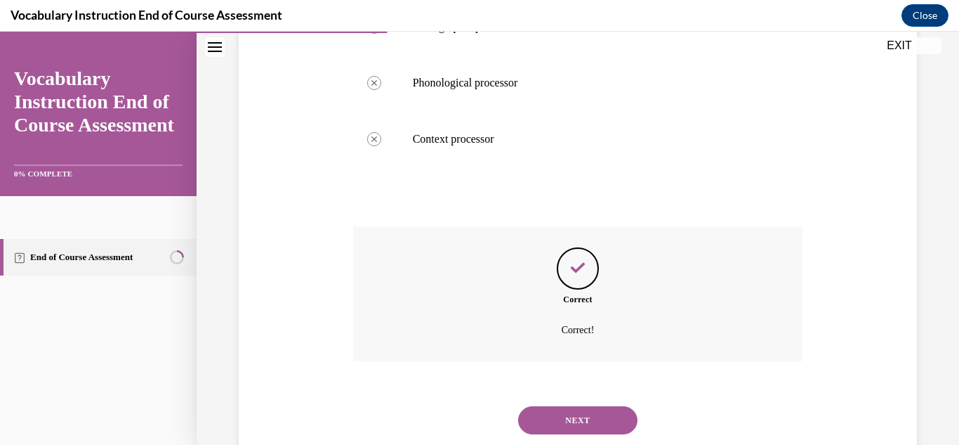
click at [625, 419] on button "NEXT" at bounding box center [577, 420] width 119 height 28
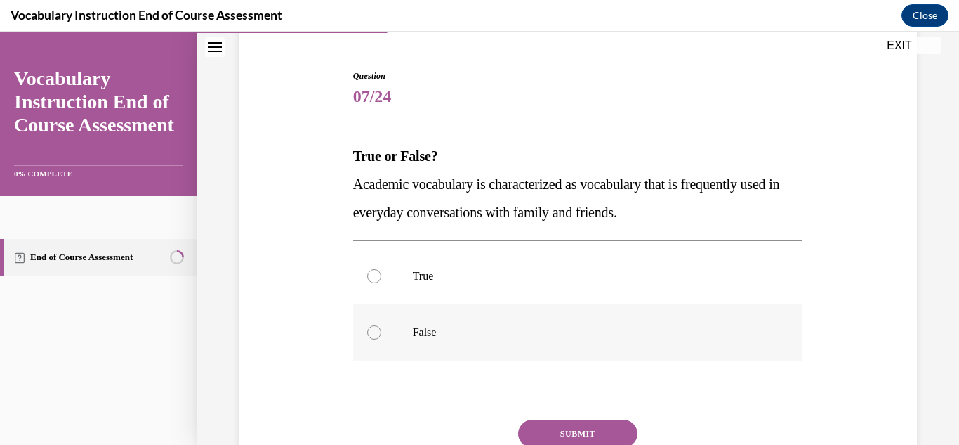
scroll to position [126, 0]
drag, startPoint x: 371, startPoint y: 275, endPoint x: 403, endPoint y: 277, distance: 32.3
click at [371, 275] on div at bounding box center [374, 275] width 14 height 14
click at [371, 275] on input "True" at bounding box center [374, 275] width 14 height 14
radio input "true"
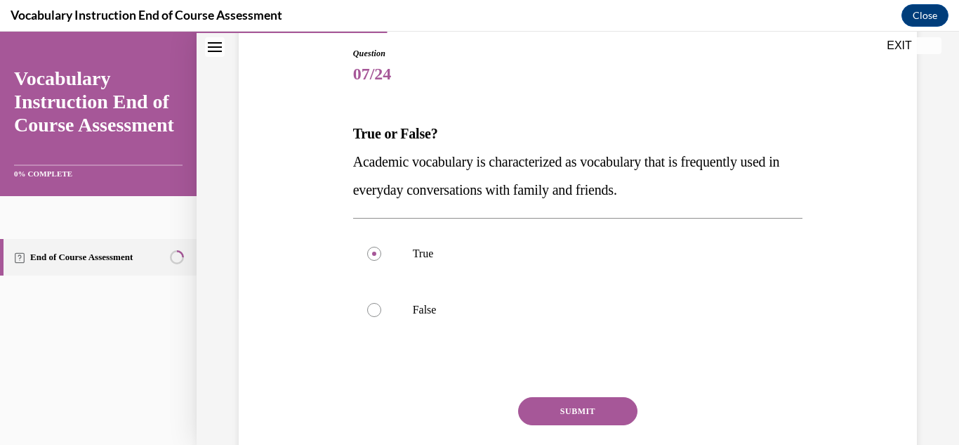
click at [563, 413] on button "SUBMIT" at bounding box center [577, 411] width 119 height 28
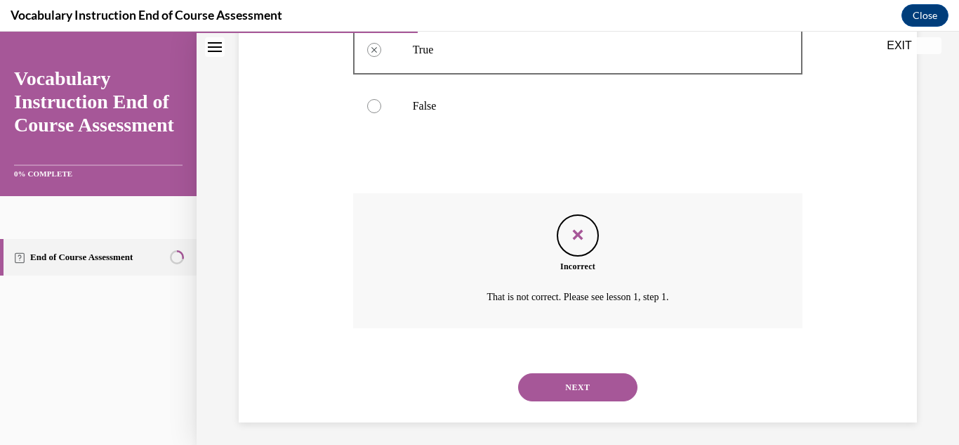
scroll to position [358, 0]
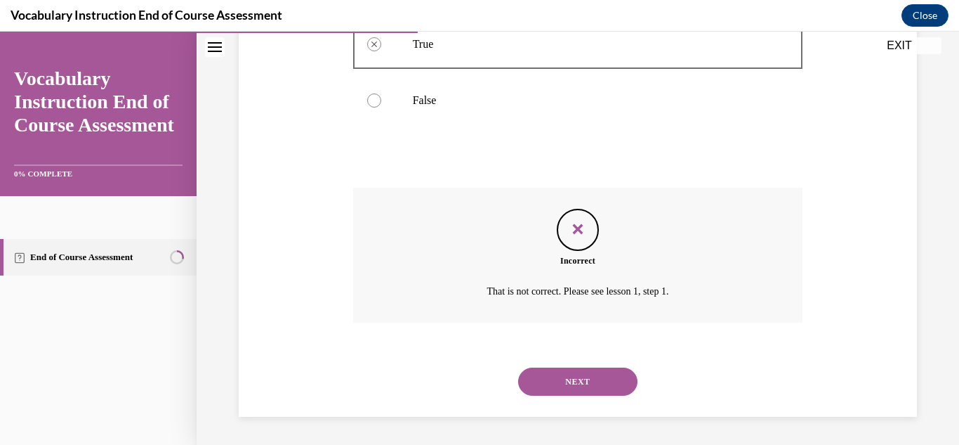
click at [574, 376] on button "NEXT" at bounding box center [577, 381] width 119 height 28
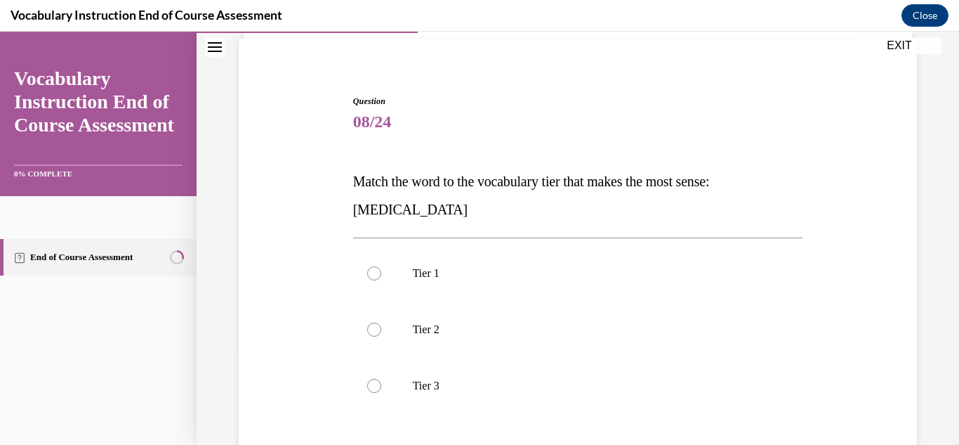
scroll to position [160, 0]
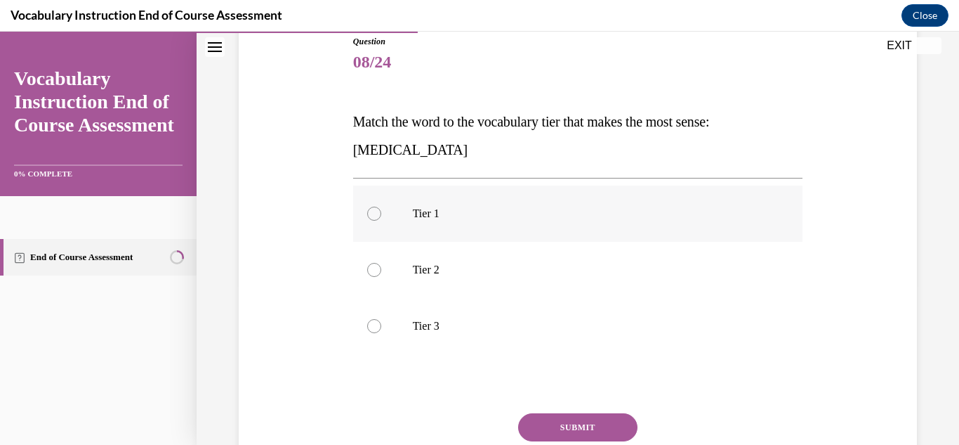
click at [376, 216] on div at bounding box center [374, 213] width 14 height 14
click at [376, 216] on input "Tier 1" at bounding box center [374, 213] width 14 height 14
radio input "true"
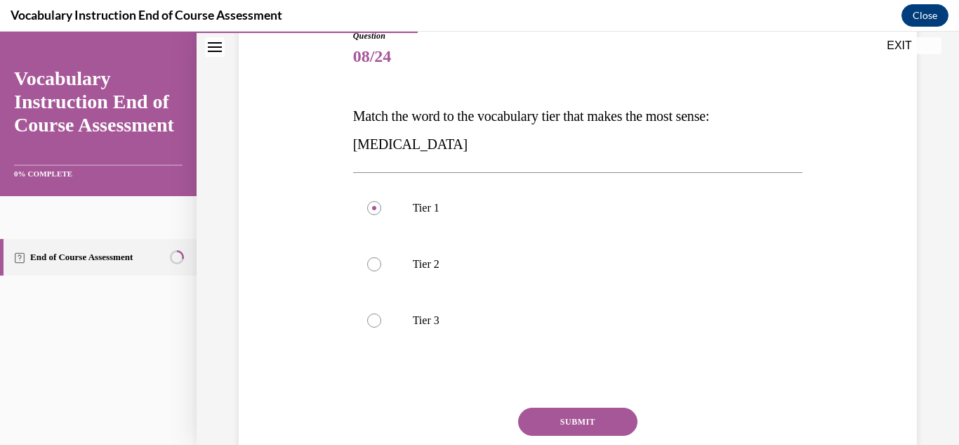
scroll to position [175, 0]
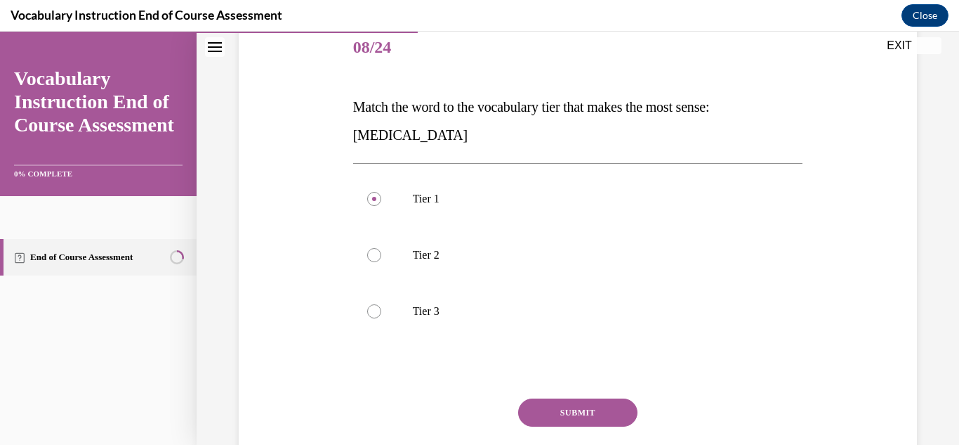
click at [601, 407] on button "SUBMIT" at bounding box center [577, 412] width 119 height 28
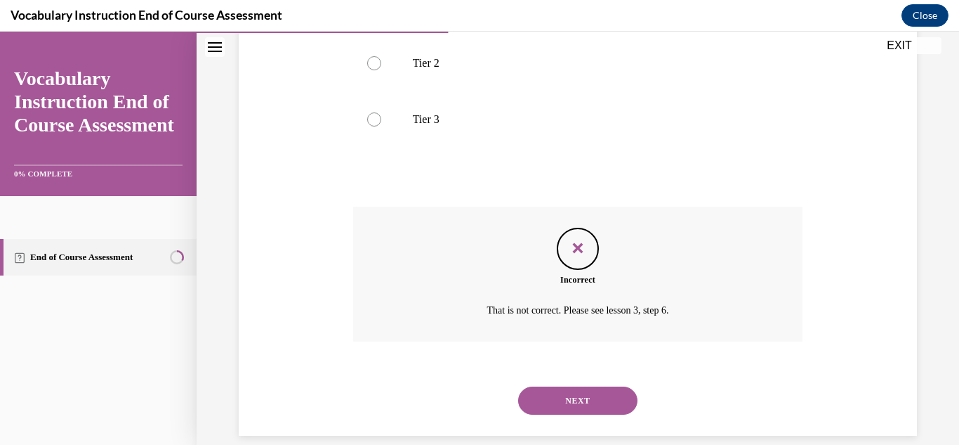
scroll to position [375, 0]
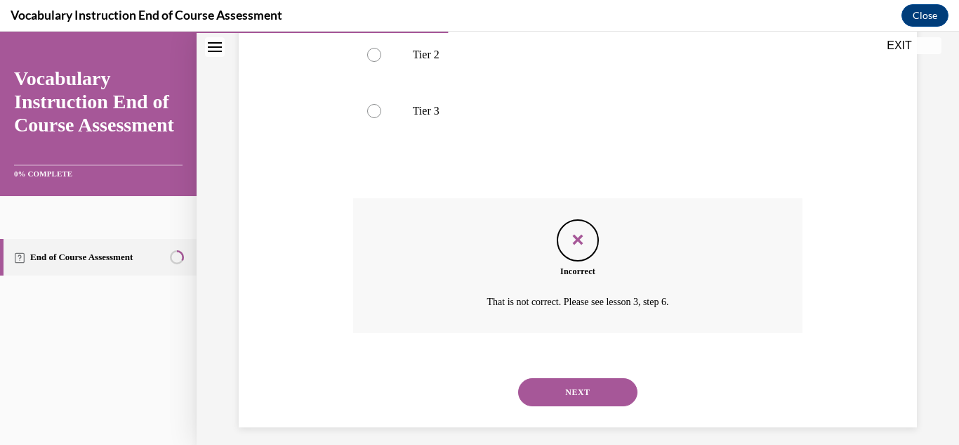
click at [608, 394] on button "NEXT" at bounding box center [577, 392] width 119 height 28
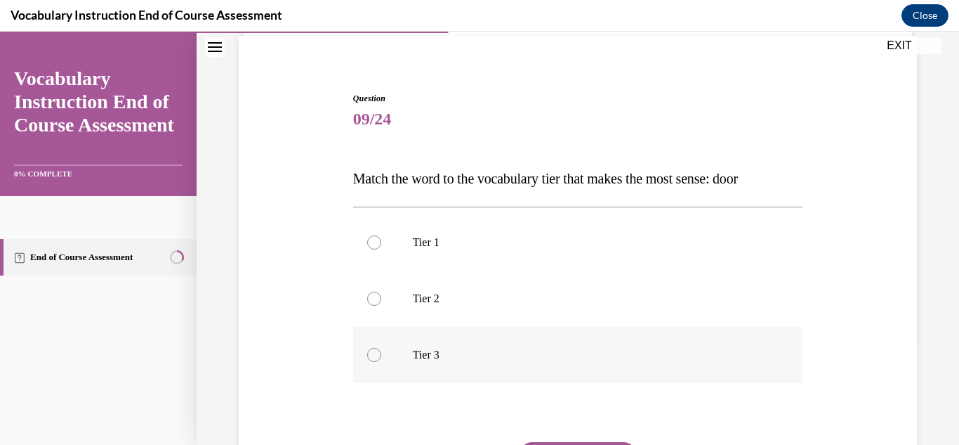
scroll to position [105, 0]
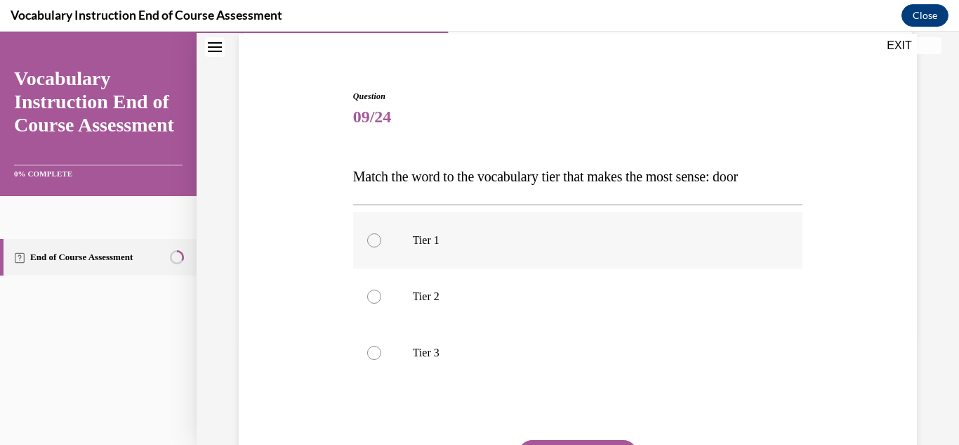
click at [381, 237] on label "Tier 1" at bounding box center [578, 240] width 450 height 56
click at [381, 237] on input "Tier 1" at bounding box center [374, 240] width 14 height 14
radio input "true"
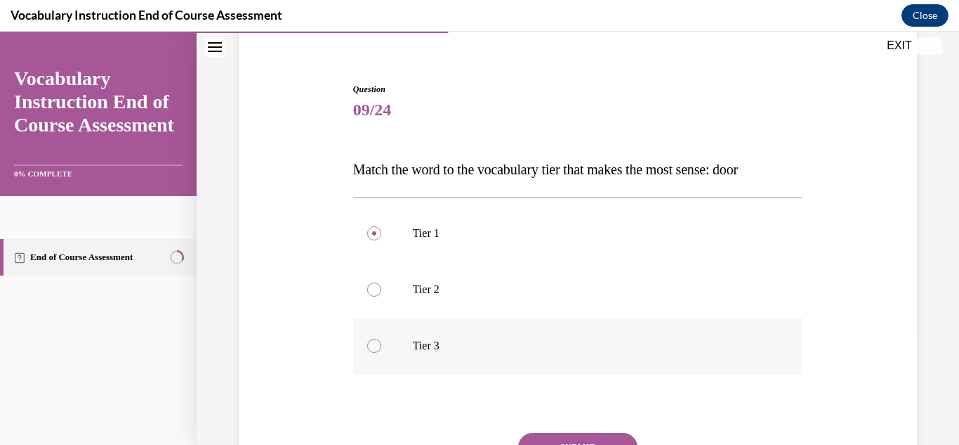
scroll to position [151, 0]
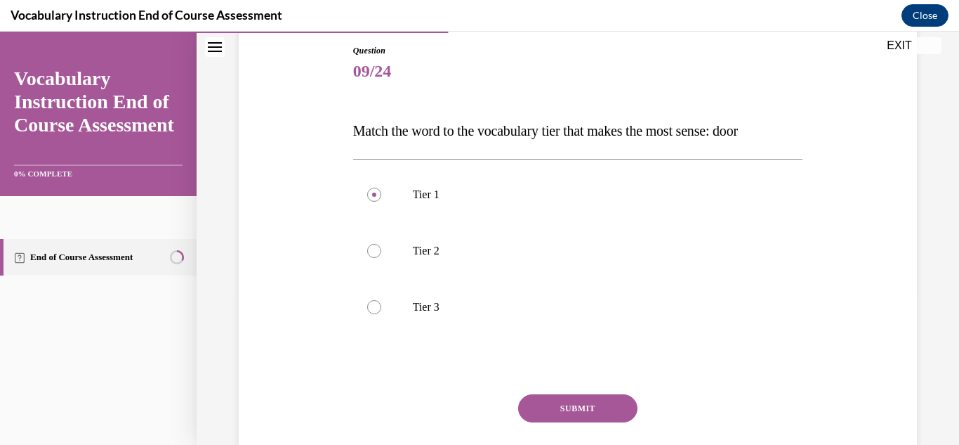
click at [591, 404] on button "SUBMIT" at bounding box center [577, 408] width 119 height 28
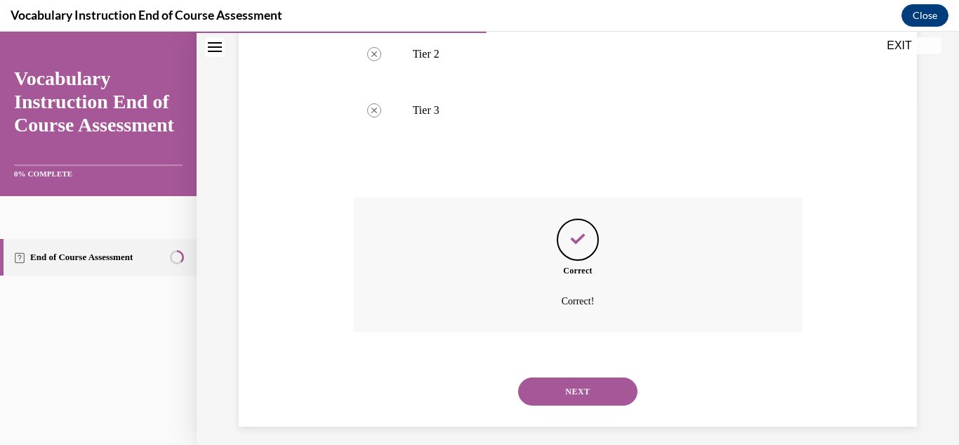
scroll to position [358, 0]
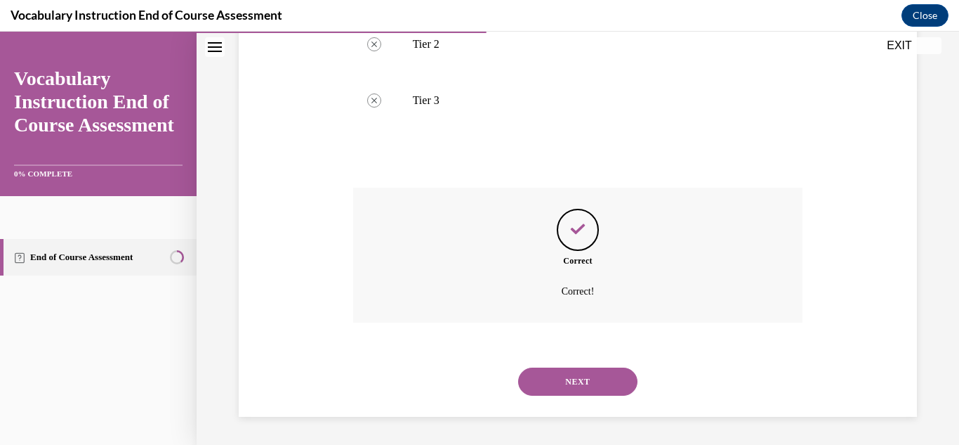
click at [594, 388] on button "NEXT" at bounding box center [577, 381] width 119 height 28
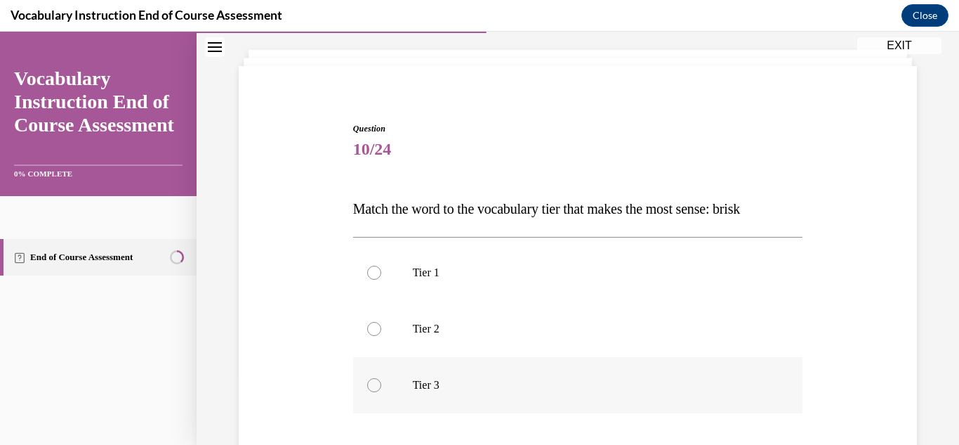
scroll to position [90, 0]
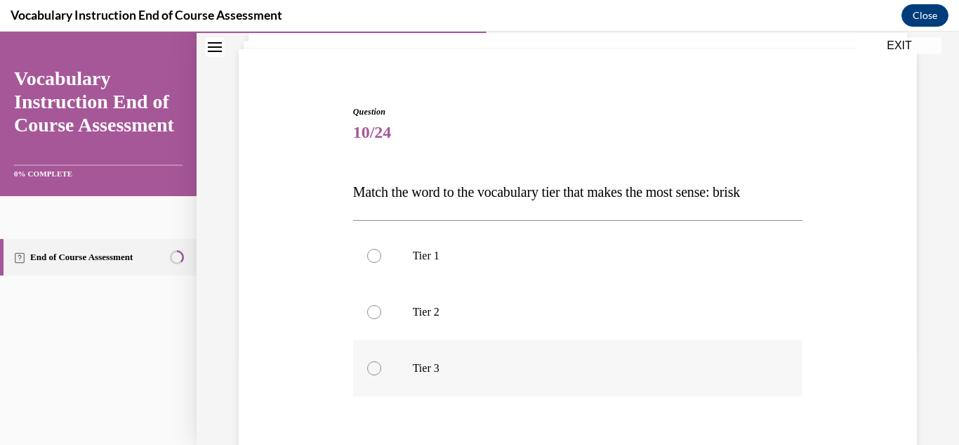
click at [369, 374] on label "Tier 3" at bounding box center [578, 368] width 450 height 56
click at [369, 374] on input "Tier 3" at bounding box center [374, 368] width 14 height 14
radio input "true"
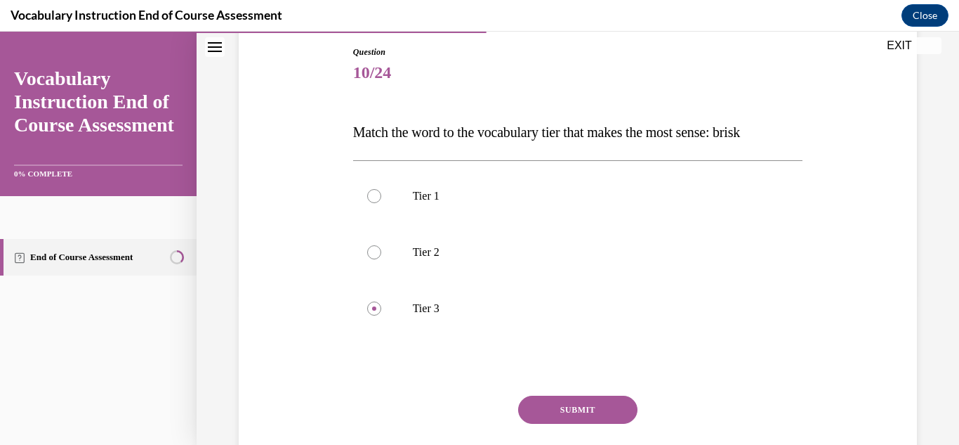
click at [570, 418] on button "SUBMIT" at bounding box center [577, 409] width 119 height 28
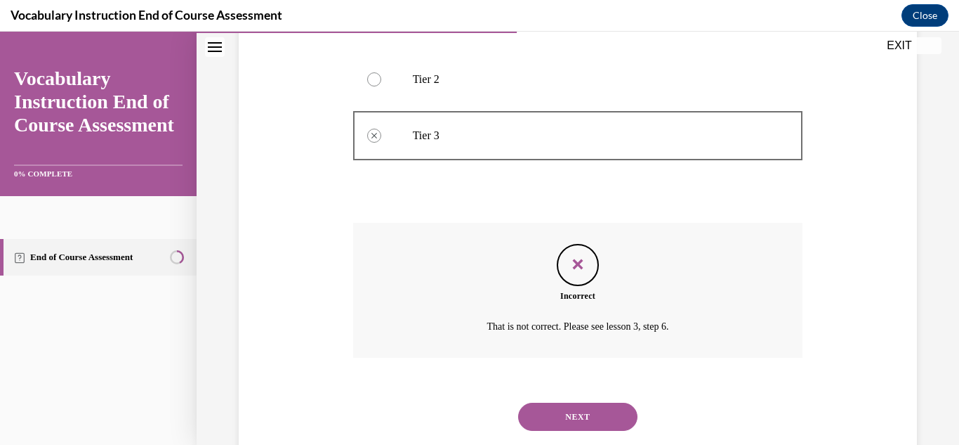
scroll to position [358, 0]
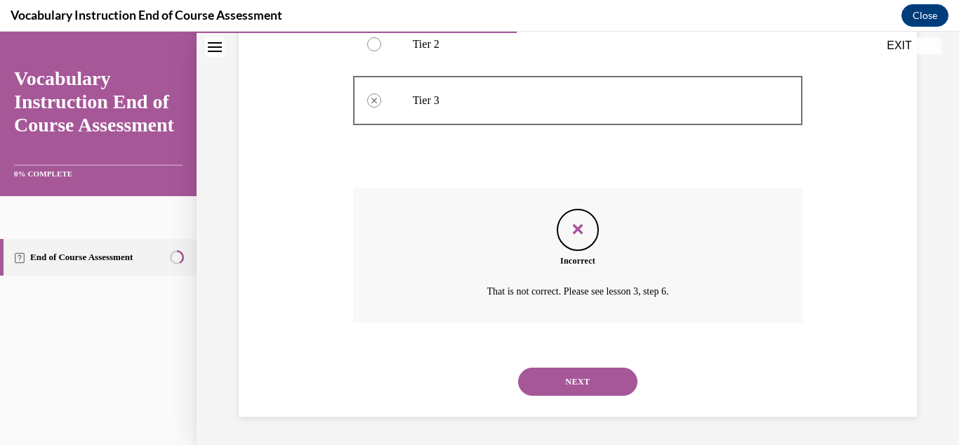
click at [562, 379] on button "NEXT" at bounding box center [577, 381] width 119 height 28
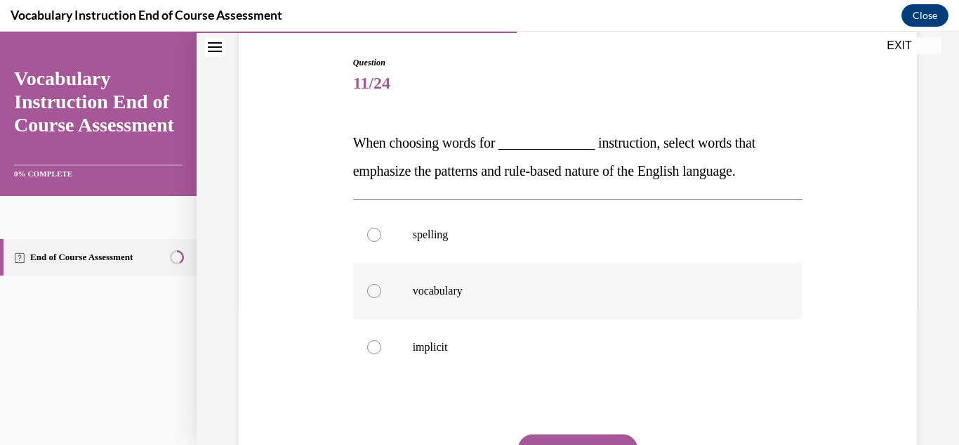
scroll to position [143, 0]
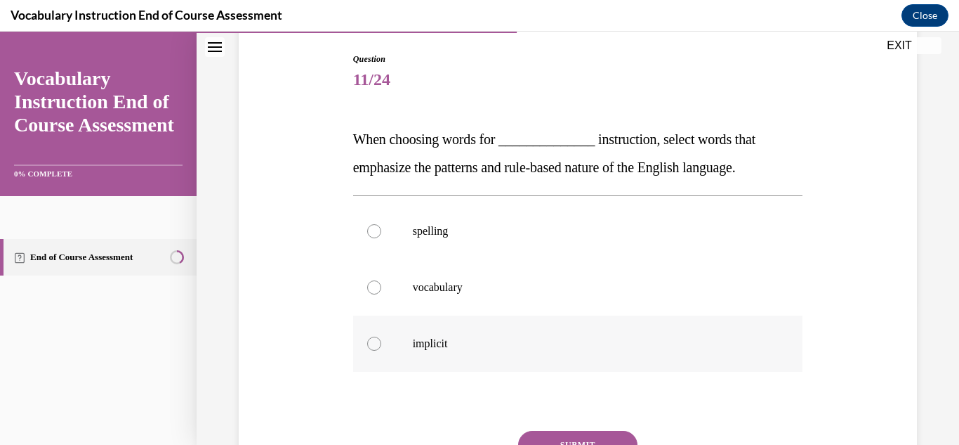
click at [375, 343] on div at bounding box center [374, 343] width 14 height 14
click at [375, 343] on input "implicit" at bounding box center [374, 343] width 14 height 14
radio input "true"
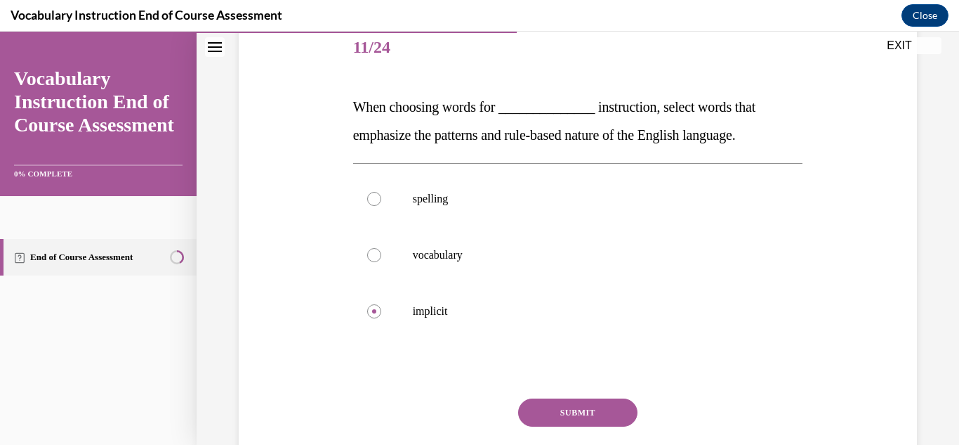
click at [593, 409] on button "SUBMIT" at bounding box center [577, 412] width 119 height 28
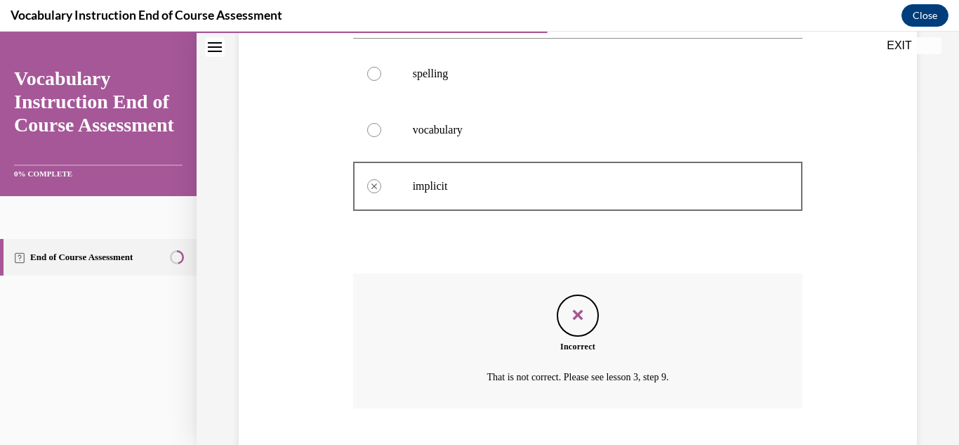
scroll to position [386, 0]
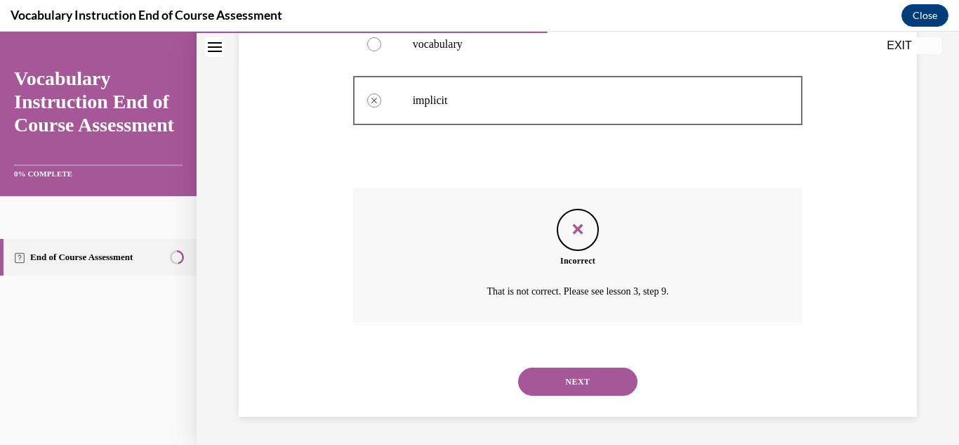
click at [594, 379] on button "NEXT" at bounding box center [577, 381] width 119 height 28
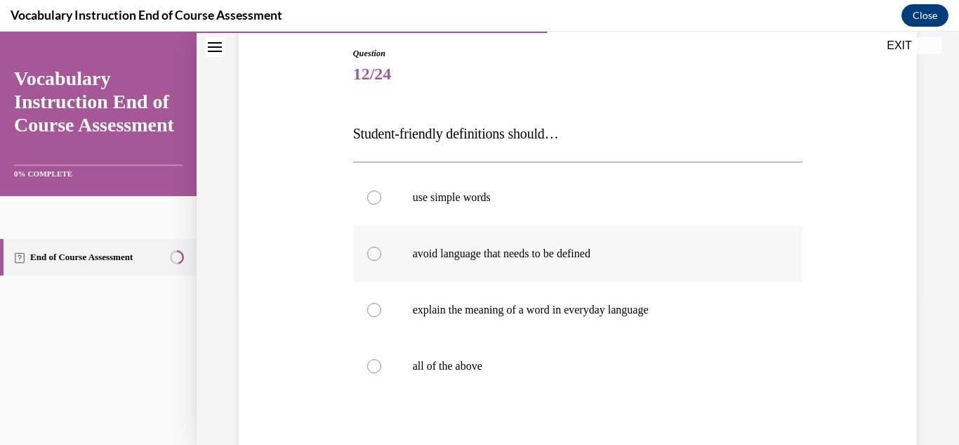
scroll to position [149, 0]
click at [372, 365] on div at bounding box center [374, 365] width 14 height 14
click at [372, 365] on input "all of the above" at bounding box center [374, 365] width 14 height 14
radio input "true"
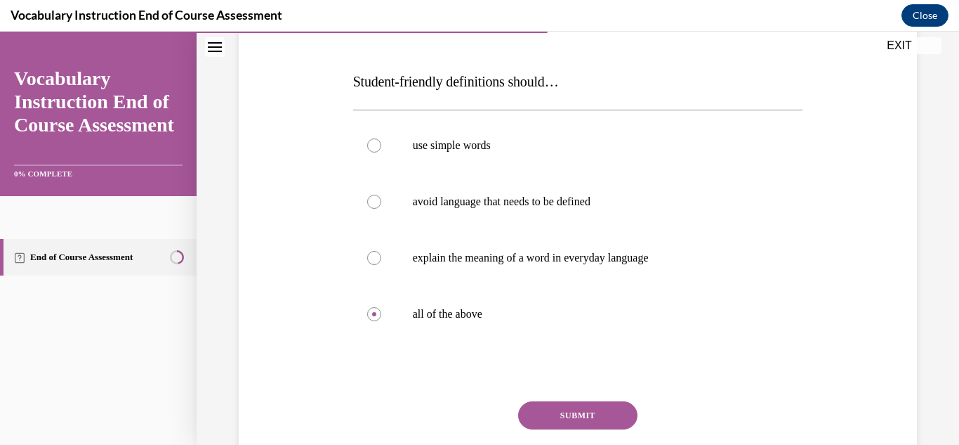
click at [627, 415] on button "SUBMIT" at bounding box center [577, 415] width 119 height 28
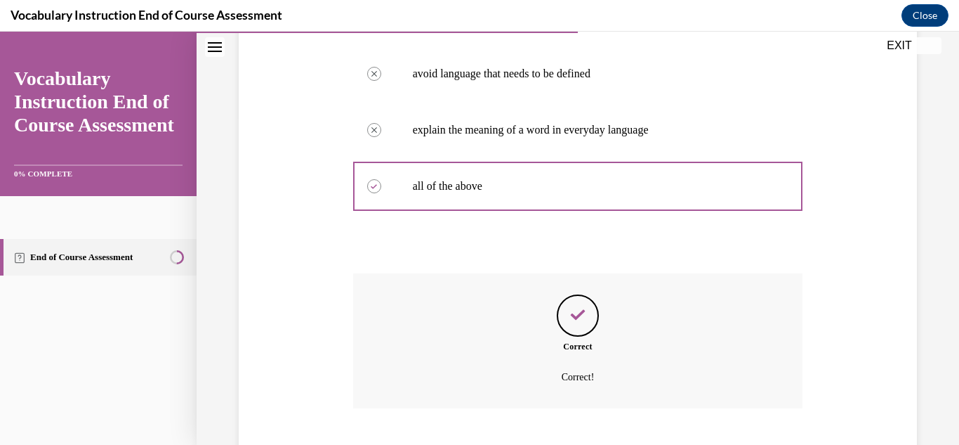
scroll to position [414, 0]
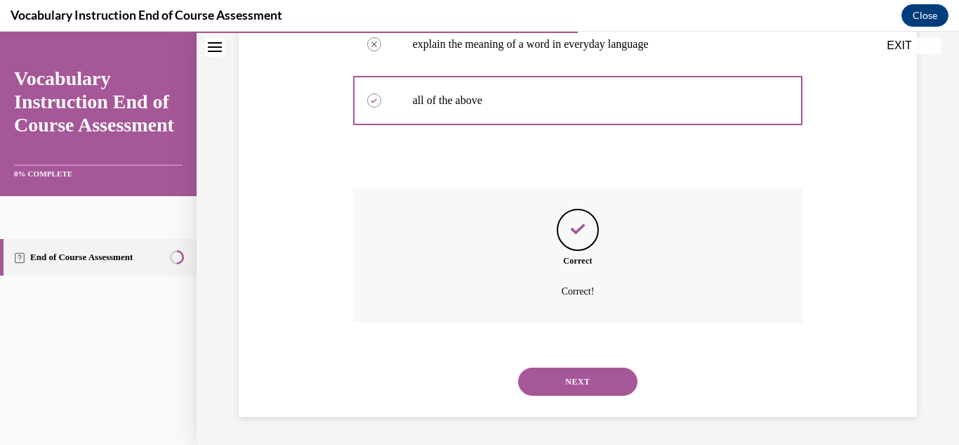
click at [615, 379] on button "NEXT" at bounding box center [577, 381] width 119 height 28
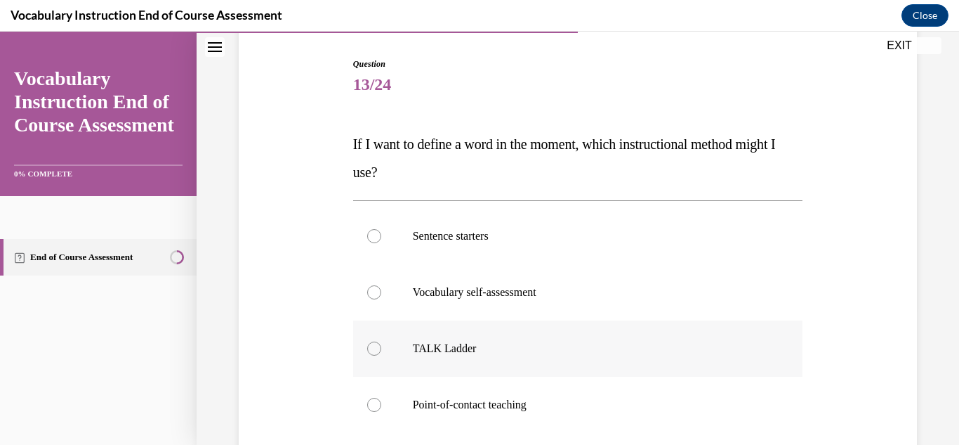
scroll to position [136, 0]
click at [378, 236] on div at bounding box center [374, 238] width 14 height 14
click at [378, 236] on input "Sentence starters" at bounding box center [374, 238] width 14 height 14
radio input "true"
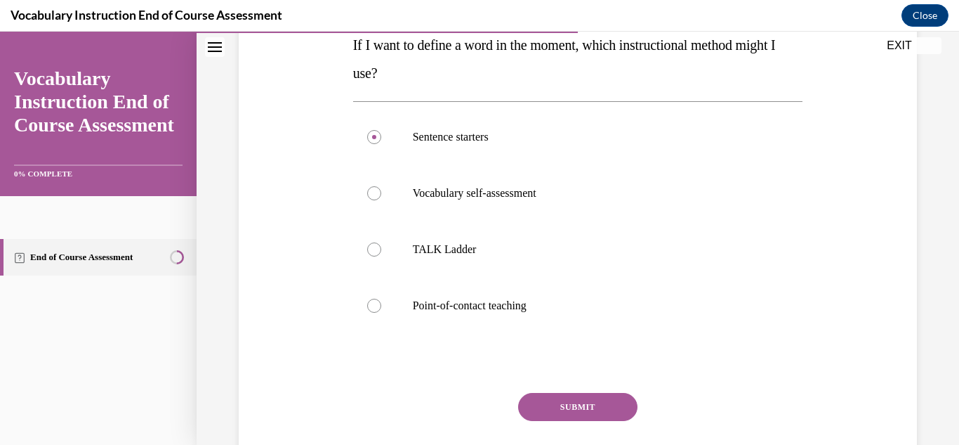
click at [567, 408] on button "SUBMIT" at bounding box center [577, 407] width 119 height 28
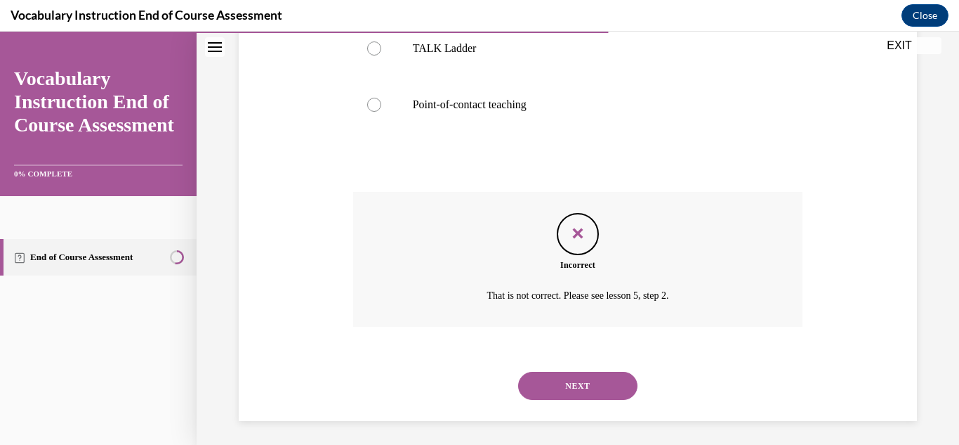
scroll to position [442, 0]
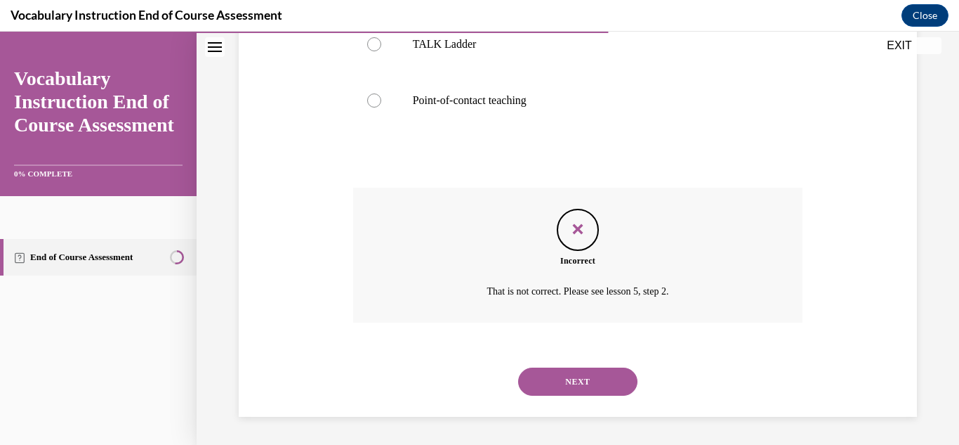
click at [618, 383] on button "NEXT" at bounding box center [577, 381] width 119 height 28
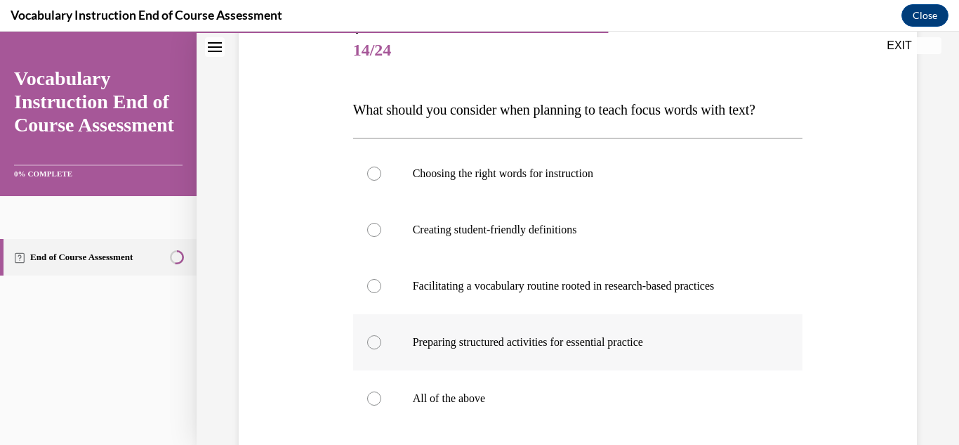
scroll to position [185, 0]
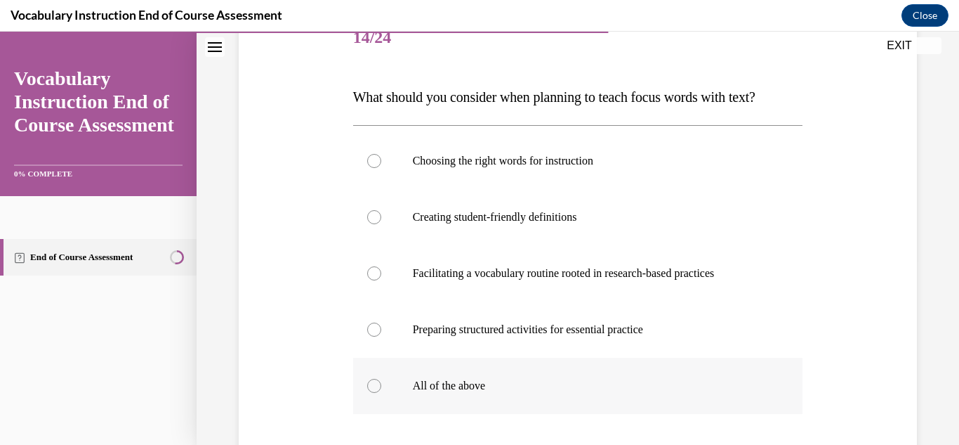
click at [379, 388] on div at bounding box center [374, 386] width 14 height 14
click at [379, 388] on input "All of the above" at bounding box center [374, 386] width 14 height 14
radio input "true"
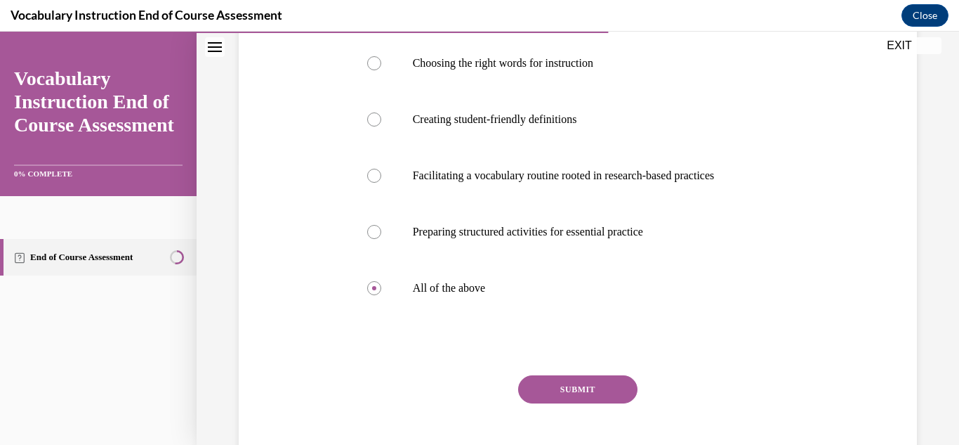
click at [600, 380] on button "SUBMIT" at bounding box center [577, 389] width 119 height 28
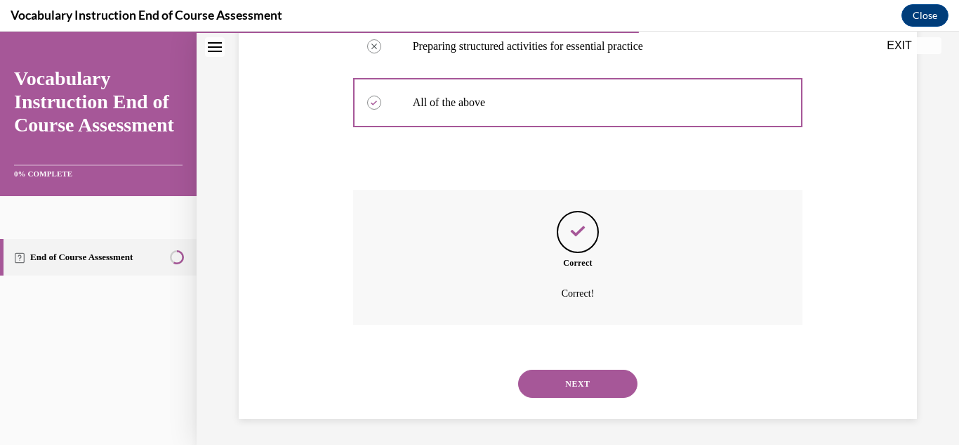
scroll to position [470, 0]
click at [566, 378] on button "NEXT" at bounding box center [577, 381] width 119 height 28
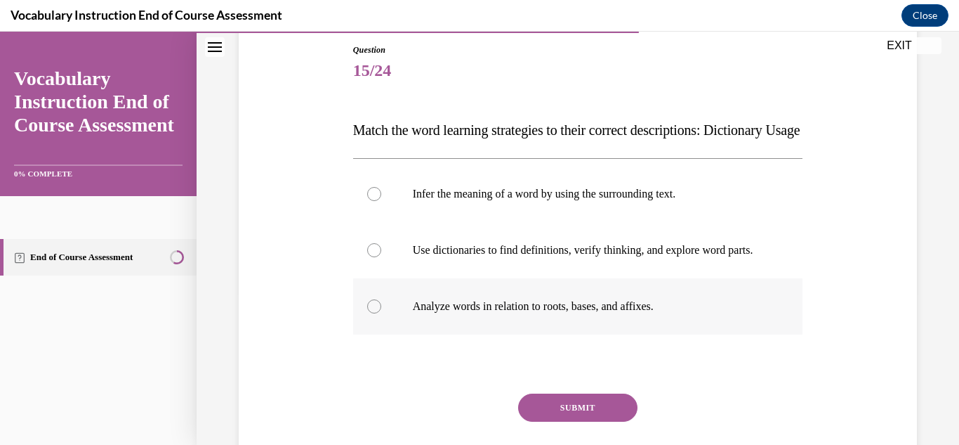
scroll to position [200, 0]
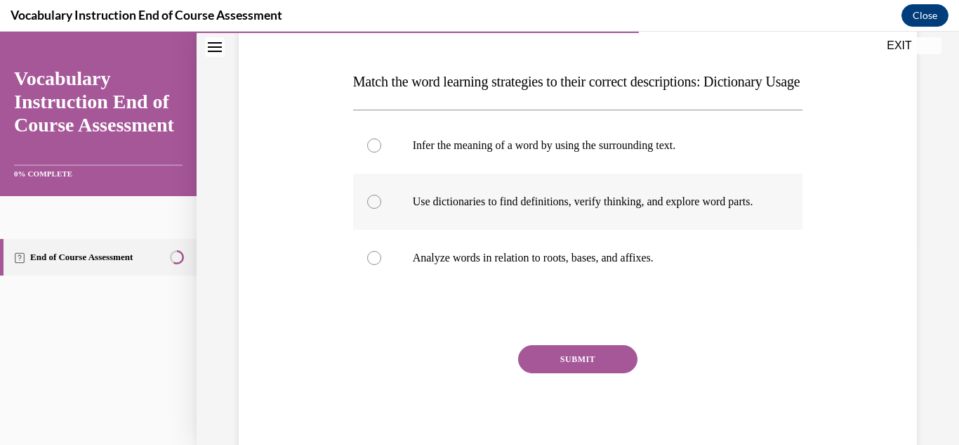
click at [374, 209] on div at bounding box center [374, 202] width 14 height 14
click at [374, 209] on input "Use dictionaries to find definitions, verify thinking, and explore word parts." at bounding box center [374, 202] width 14 height 14
radio input "true"
click at [605, 373] on button "SUBMIT" at bounding box center [577, 359] width 119 height 28
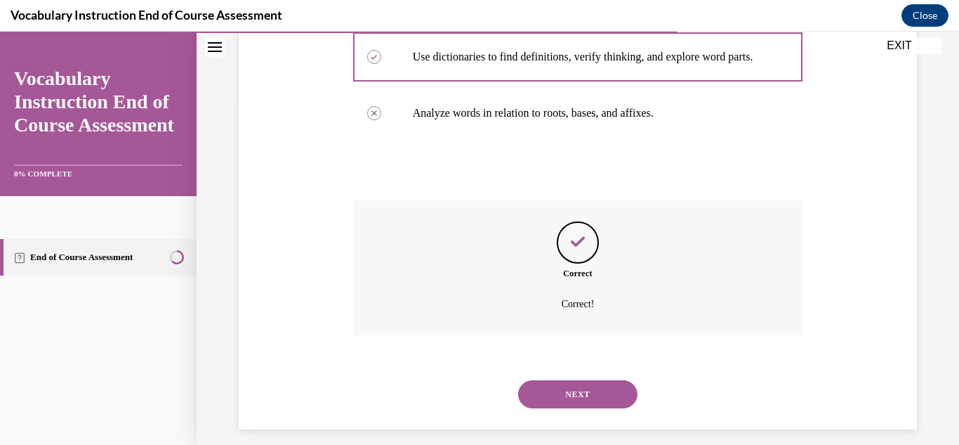
scroll to position [353, 0]
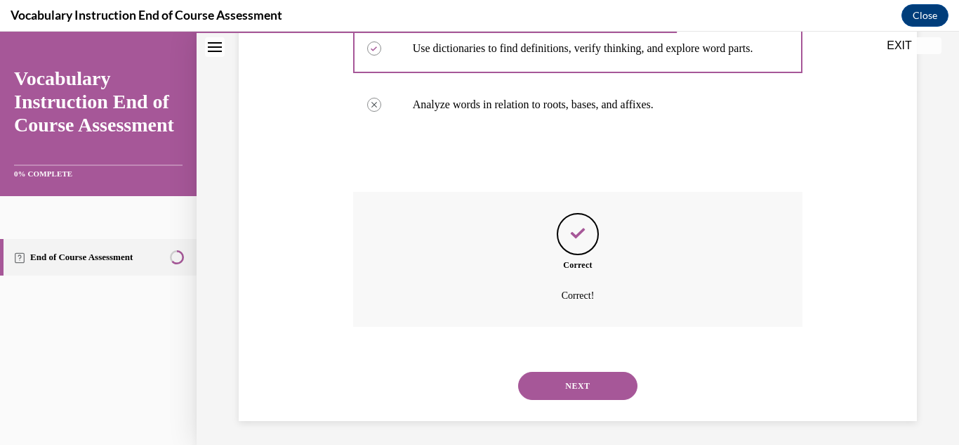
click at [596, 400] on button "NEXT" at bounding box center [577, 386] width 119 height 28
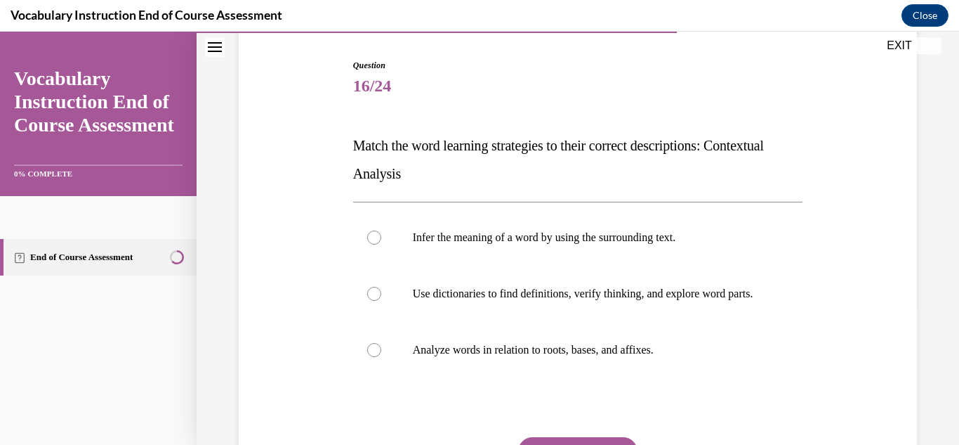
scroll to position [147, 0]
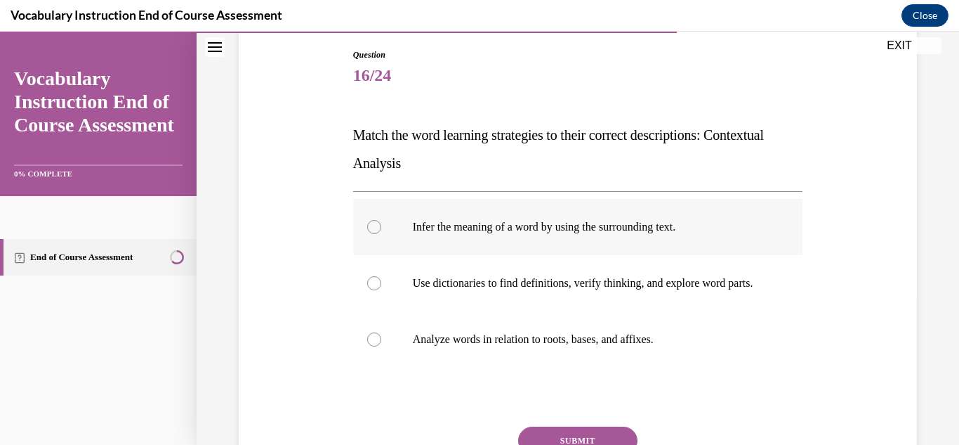
click at [375, 231] on div at bounding box center [374, 227] width 14 height 14
click at [375, 231] on input "Infer the meaning of a word by using the surrounding text." at bounding box center [374, 227] width 14 height 14
radio input "true"
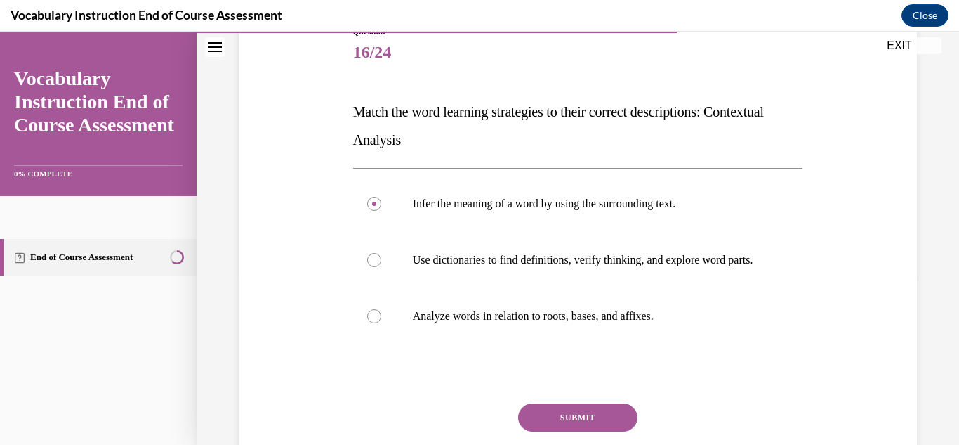
scroll to position [179, 0]
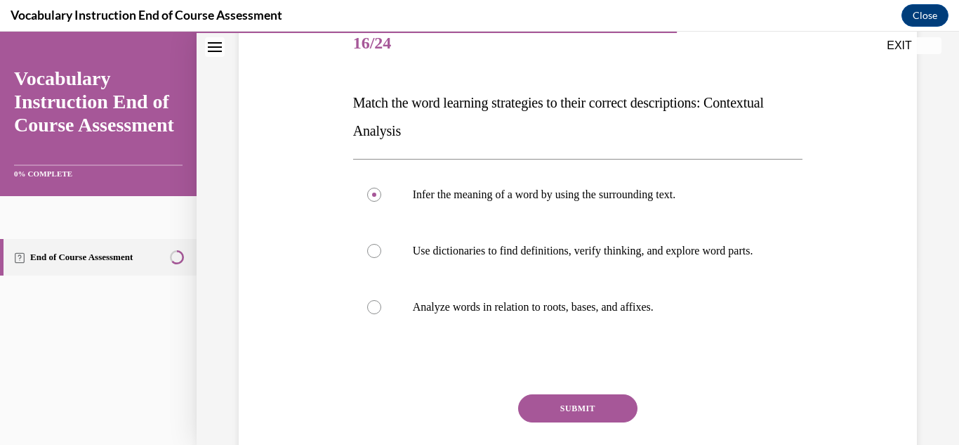
click at [573, 419] on button "SUBMIT" at bounding box center [577, 408] width 119 height 28
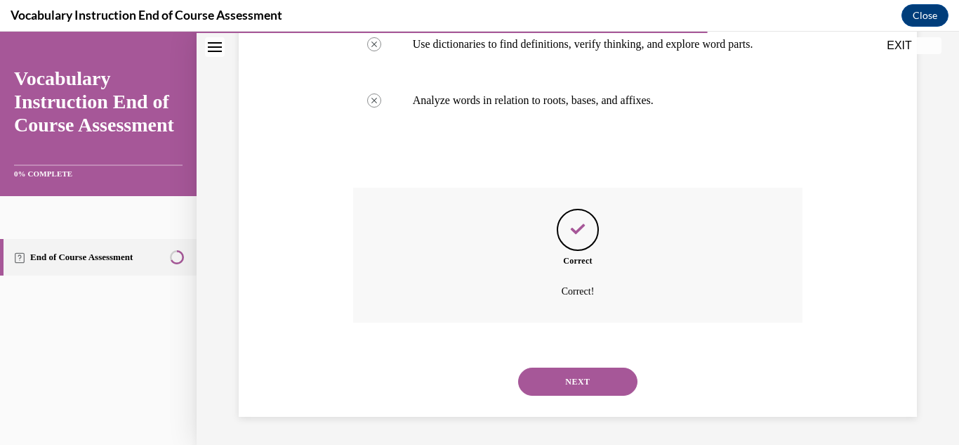
scroll to position [391, 0]
click at [599, 393] on button "NEXT" at bounding box center [577, 381] width 119 height 28
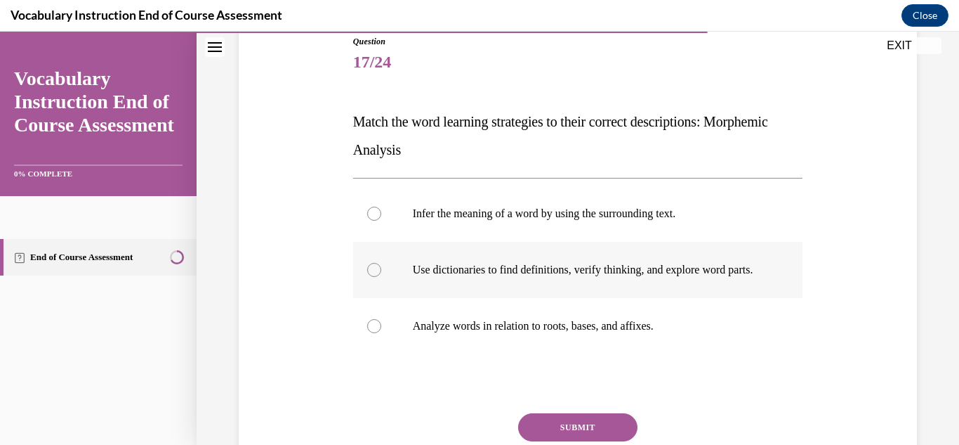
scroll to position [169, 0]
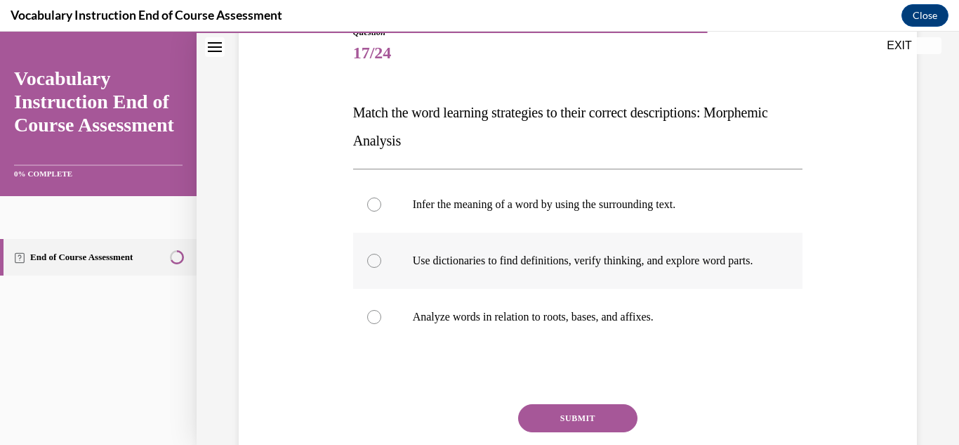
click at [372, 266] on div at bounding box center [374, 261] width 14 height 14
click at [372, 266] on input "Use dictionaries to find definitions, verify thinking, and explore word parts." at bounding box center [374, 261] width 14 height 14
radio input "true"
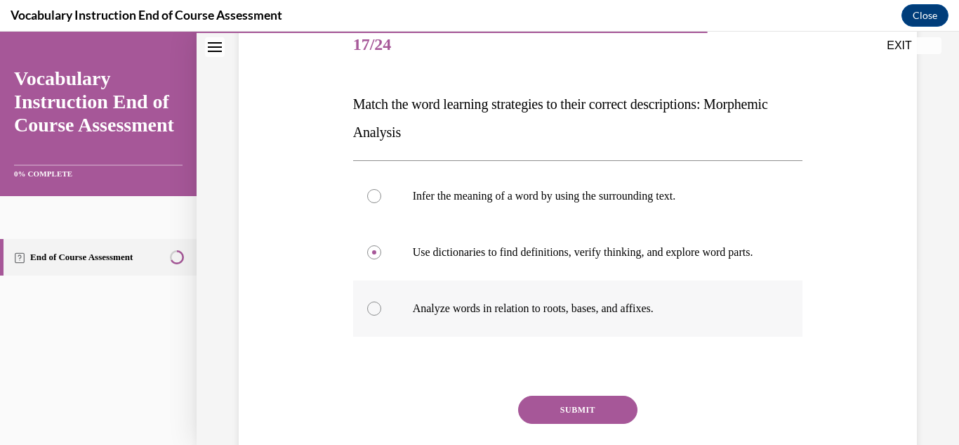
scroll to position [191, 0]
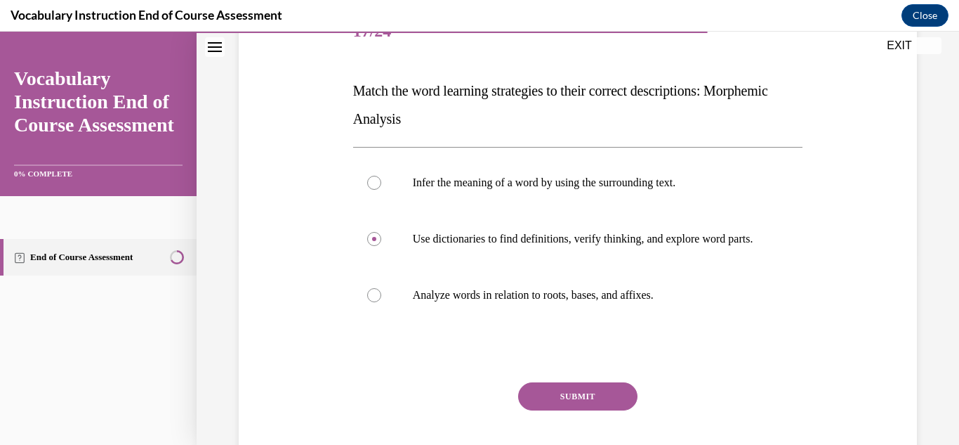
click at [595, 410] on button "SUBMIT" at bounding box center [577, 396] width 119 height 28
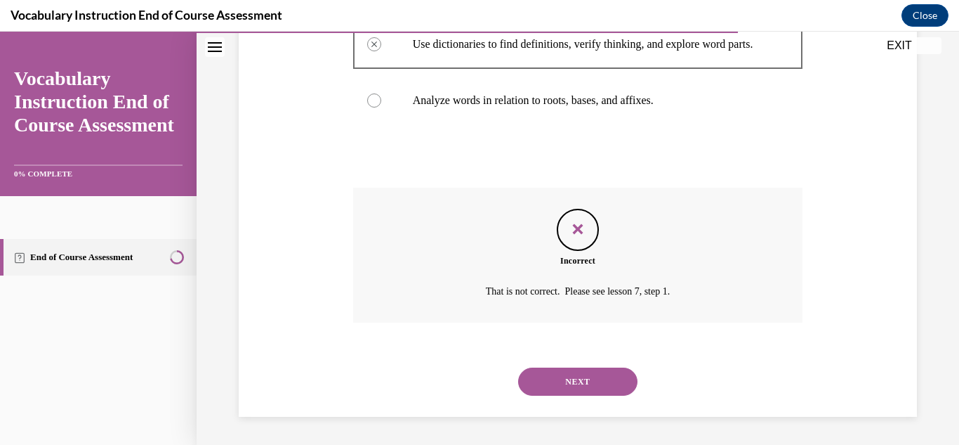
scroll to position [400, 0]
click at [625, 388] on button "NEXT" at bounding box center [577, 381] width 119 height 28
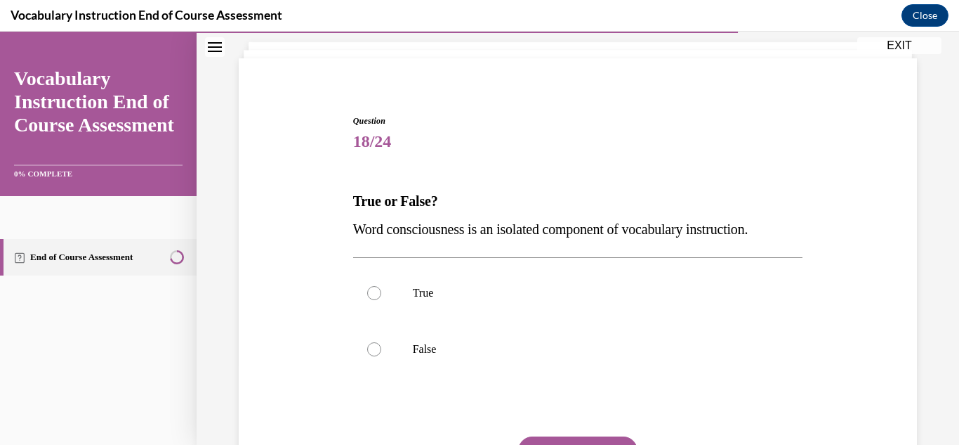
scroll to position [86, 0]
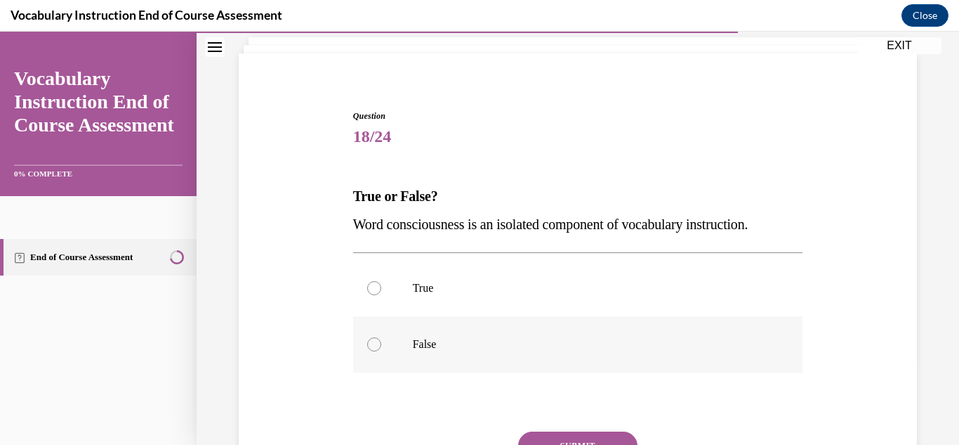
click at [372, 350] on div at bounding box center [374, 344] width 14 height 14
click at [372, 350] on input "False" at bounding box center [374, 344] width 14 height 14
radio input "true"
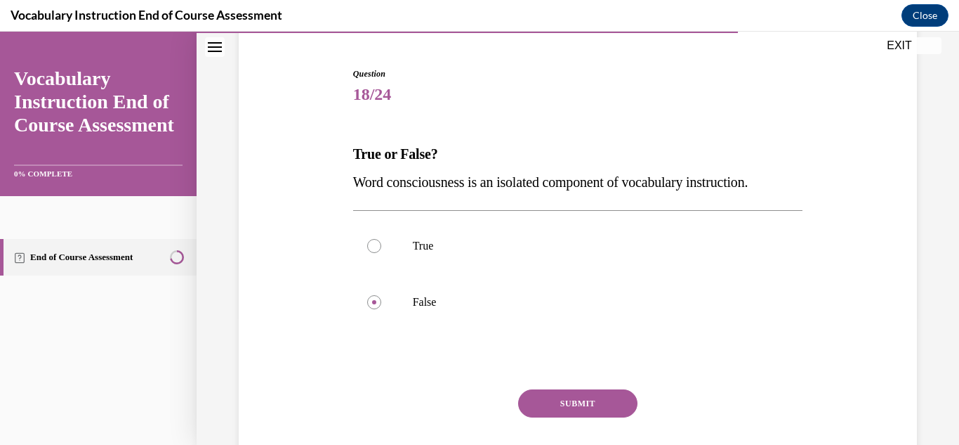
click at [569, 397] on button "SUBMIT" at bounding box center [577, 403] width 119 height 28
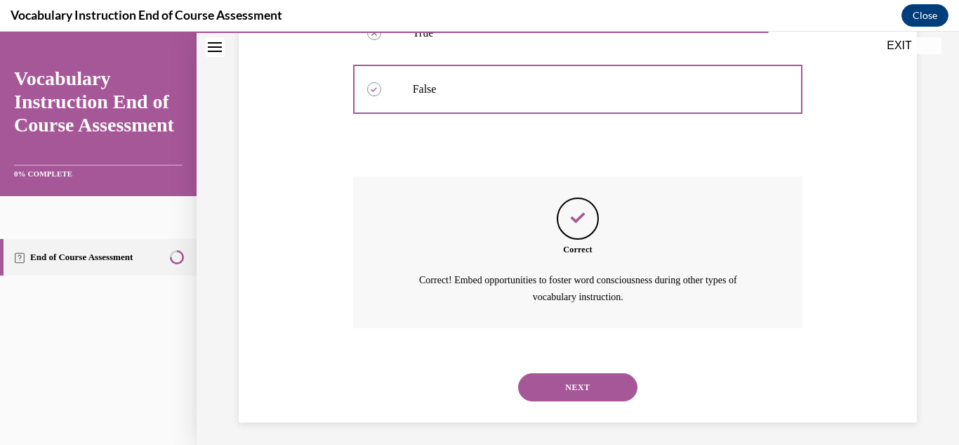
scroll to position [346, 0]
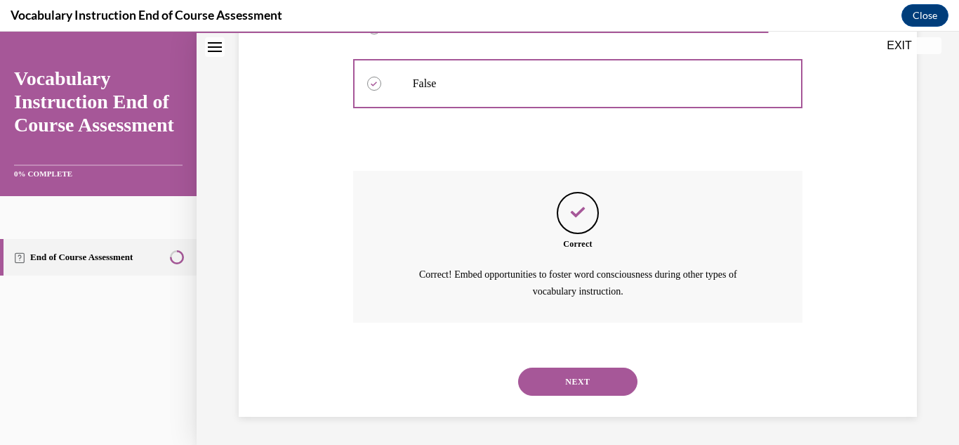
click at [599, 385] on button "NEXT" at bounding box center [577, 381] width 119 height 28
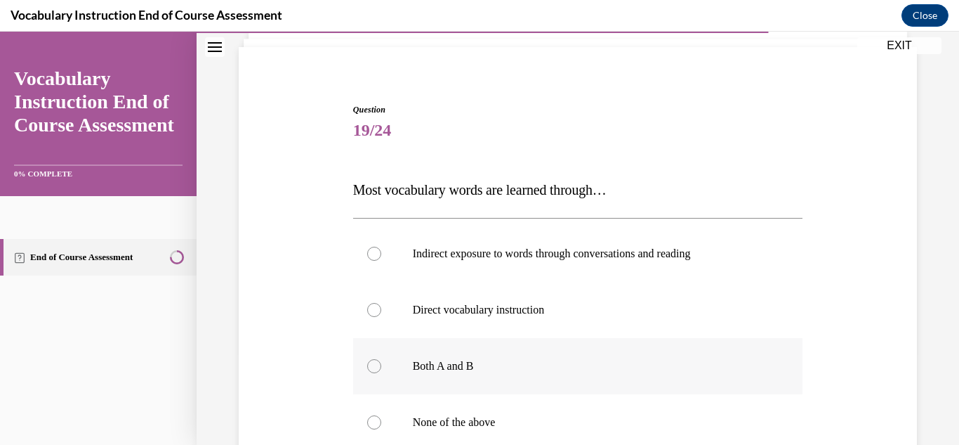
scroll to position [105, 0]
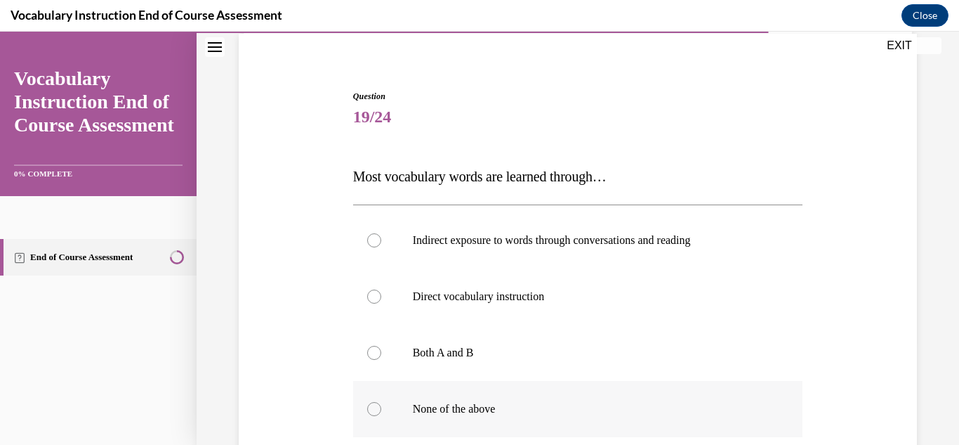
click at [379, 416] on label "None of the above" at bounding box center [578, 409] width 450 height 56
click at [379, 416] on input "None of the above" at bounding box center [374, 409] width 14 height 14
radio input "true"
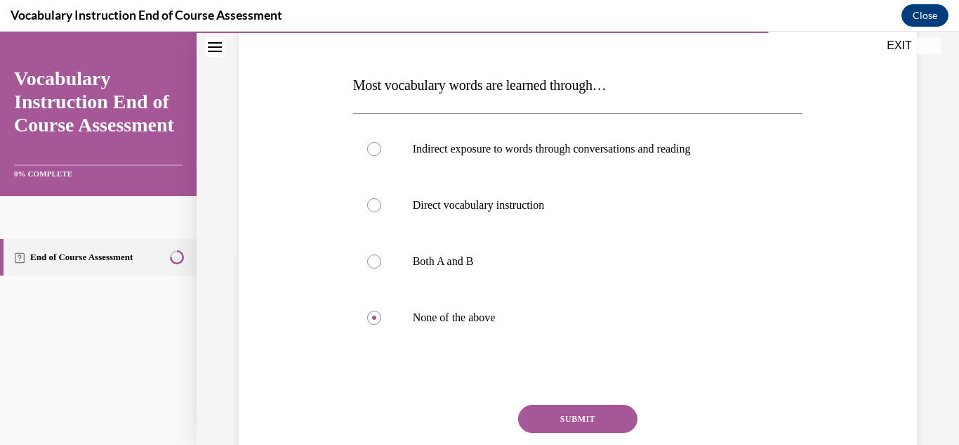
click at [602, 425] on button "SUBMIT" at bounding box center [577, 419] width 119 height 28
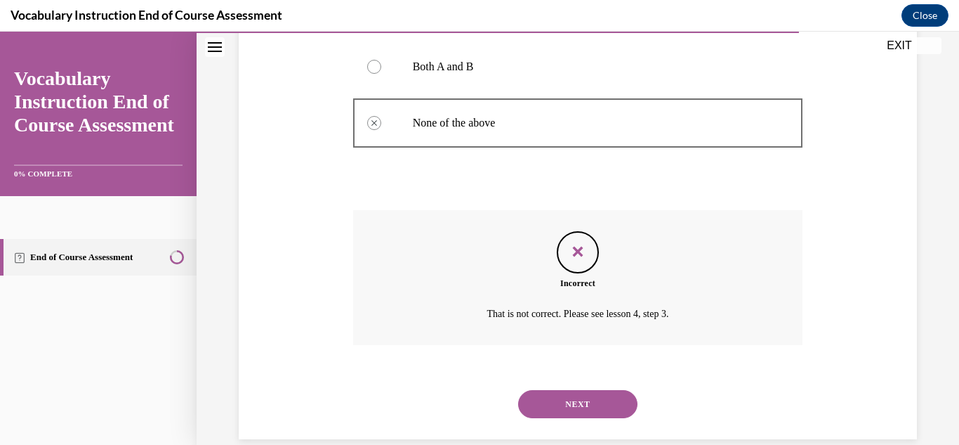
scroll to position [414, 0]
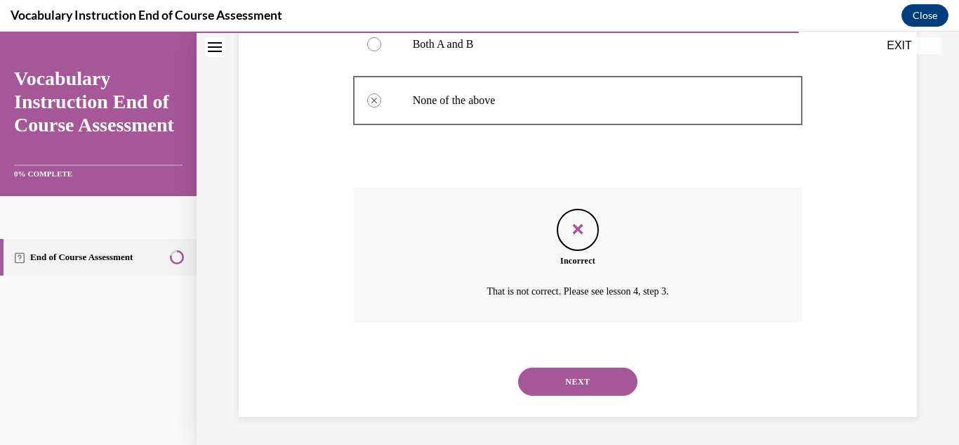
click at [611, 386] on button "NEXT" at bounding box center [577, 381] width 119 height 28
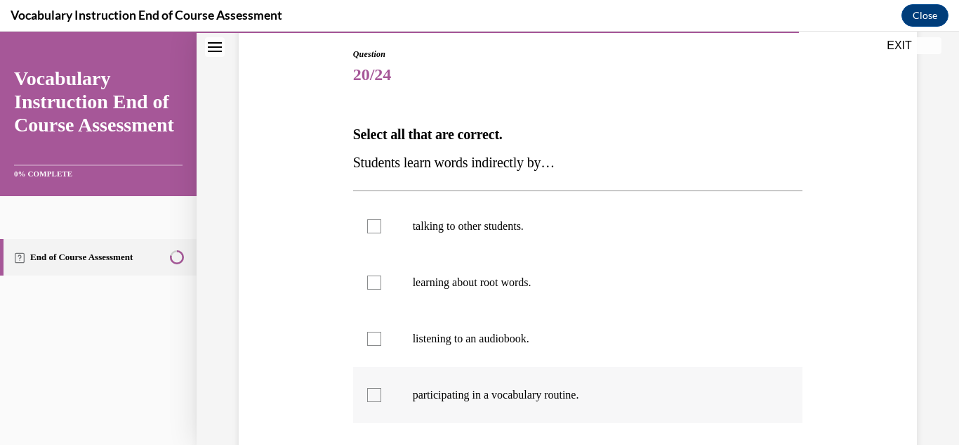
scroll to position [155, 0]
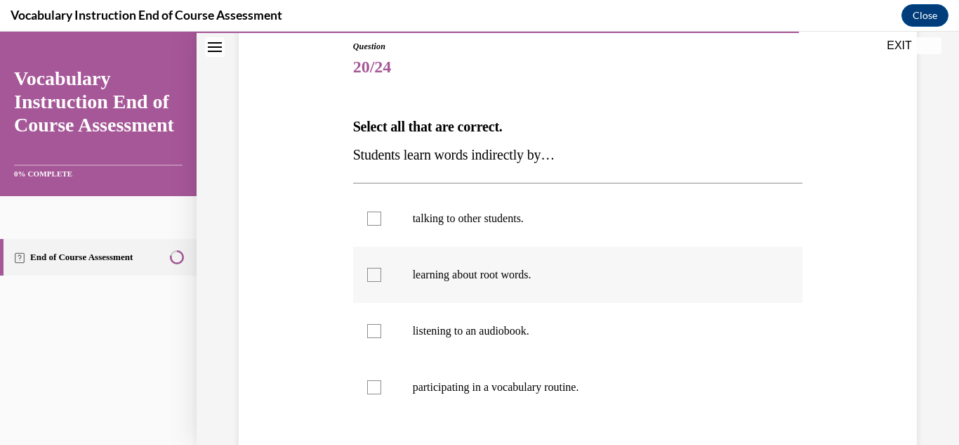
click at [370, 282] on label "learning about root words." at bounding box center [578, 275] width 450 height 56
click at [370, 282] on input "learning about root words." at bounding box center [374, 275] width 14 height 14
checkbox input "true"
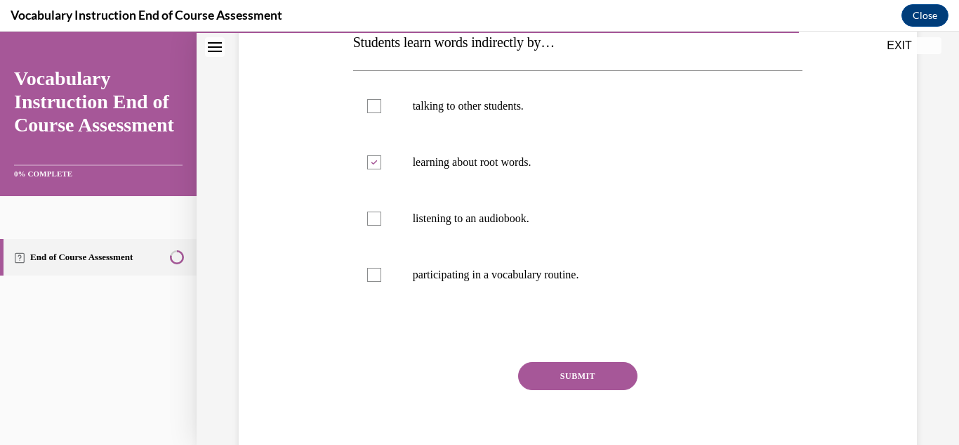
click at [544, 372] on button "SUBMIT" at bounding box center [577, 376] width 119 height 28
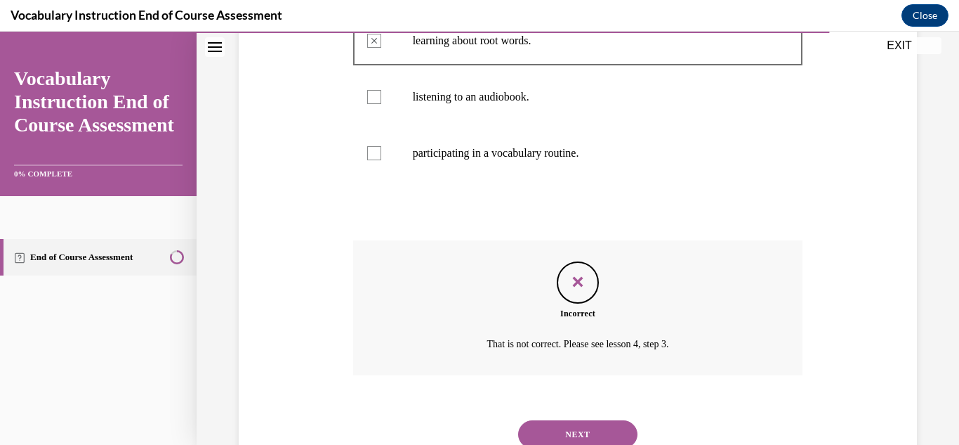
scroll to position [442, 0]
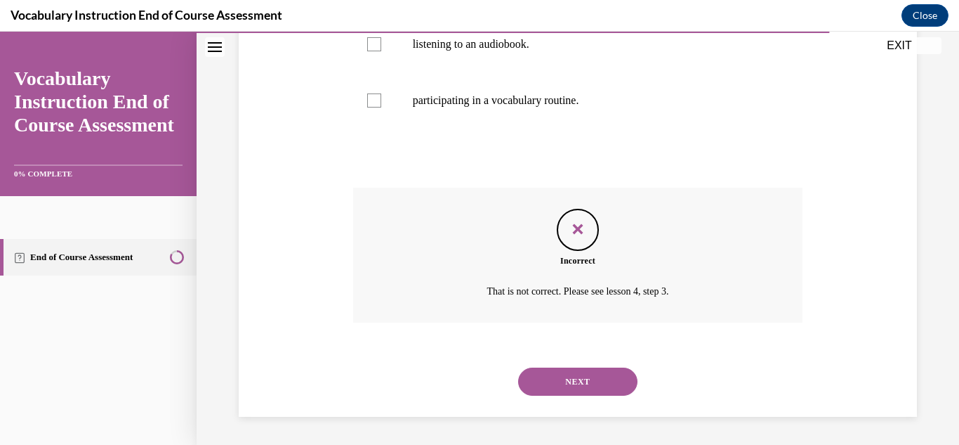
click at [598, 384] on button "NEXT" at bounding box center [577, 381] width 119 height 28
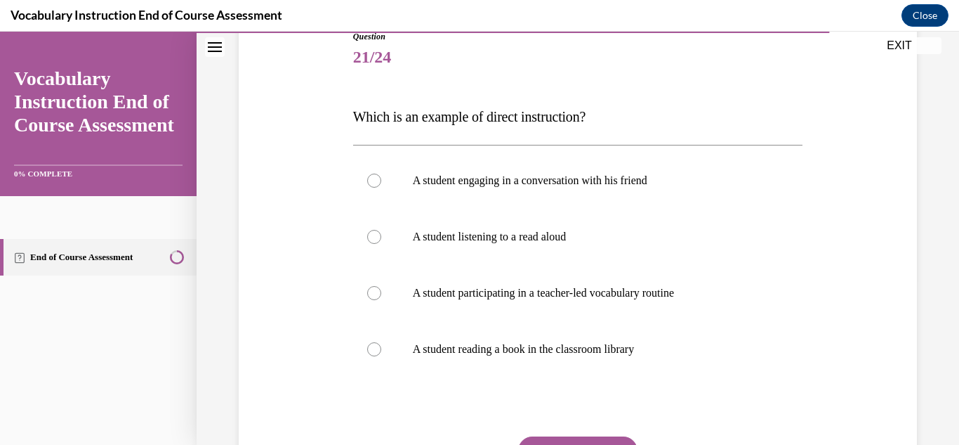
scroll to position [181, 0]
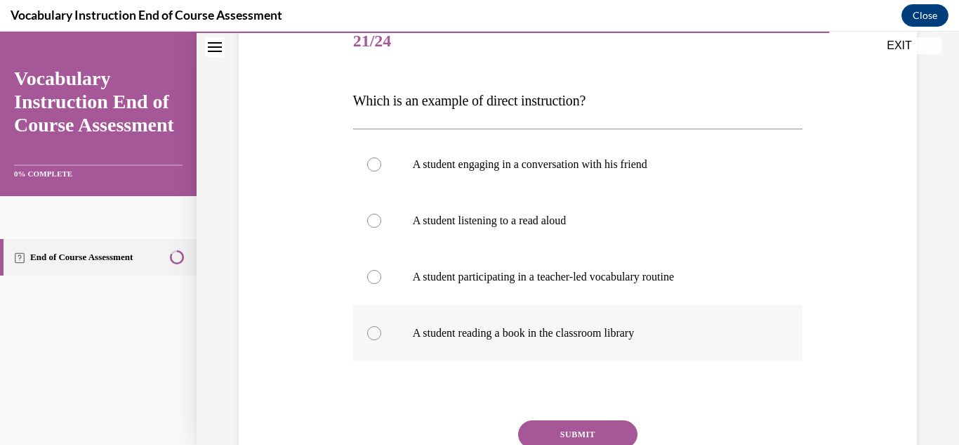
click at [383, 342] on label "A student reading a book in the classroom library" at bounding box center [578, 333] width 450 height 56
click at [381, 340] on input "A student reading a book in the classroom library" at bounding box center [374, 333] width 14 height 14
radio input "true"
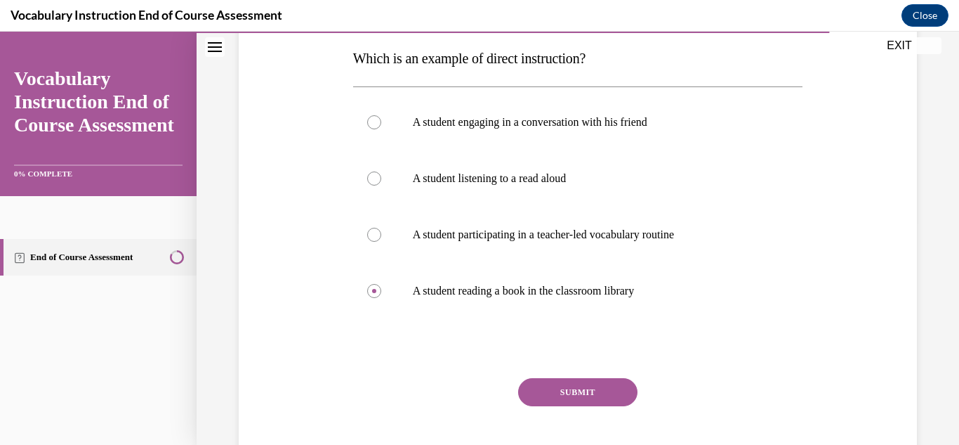
click at [599, 387] on button "SUBMIT" at bounding box center [577, 392] width 119 height 28
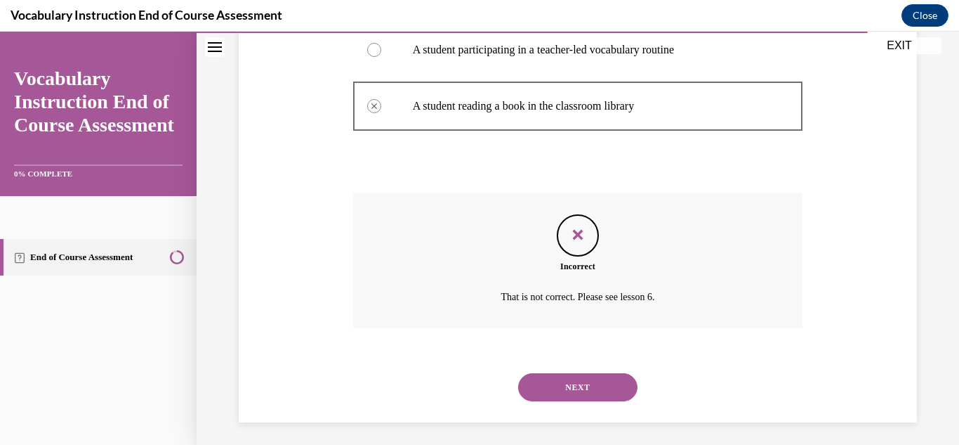
scroll to position [414, 0]
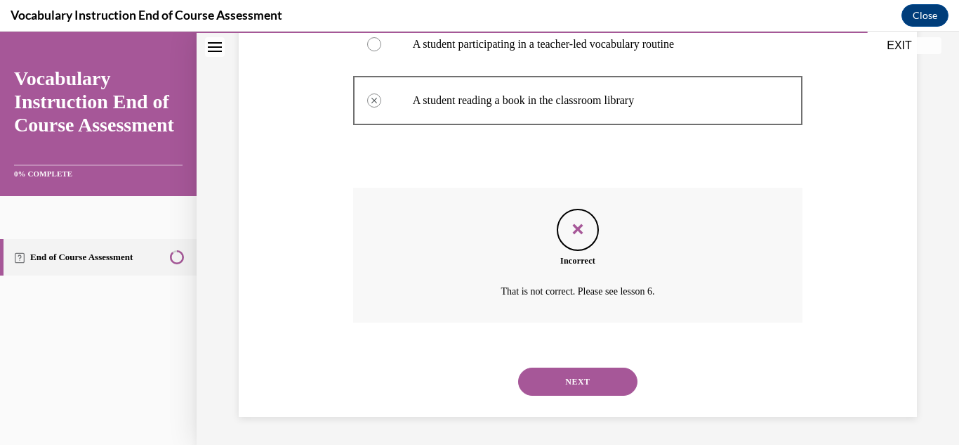
click at [564, 377] on button "NEXT" at bounding box center [577, 381] width 119 height 28
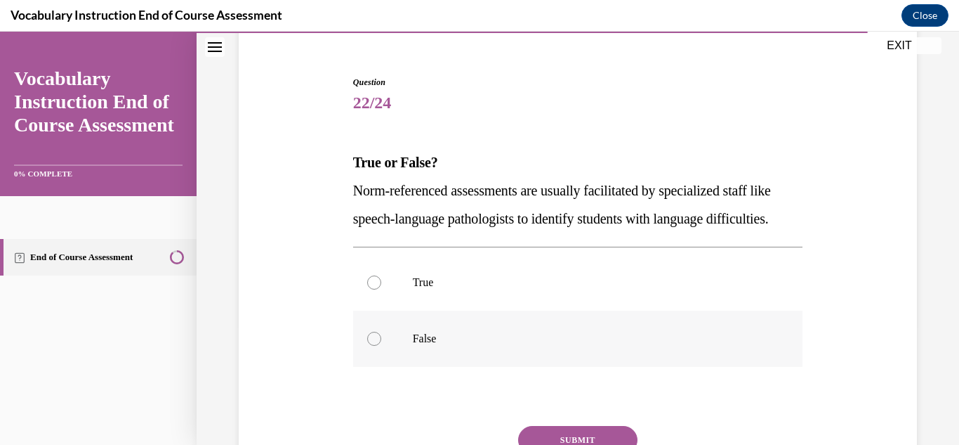
scroll to position [121, 0]
click at [380, 344] on div at bounding box center [374, 337] width 14 height 14
click at [380, 344] on input "False" at bounding box center [374, 337] width 14 height 14
radio input "true"
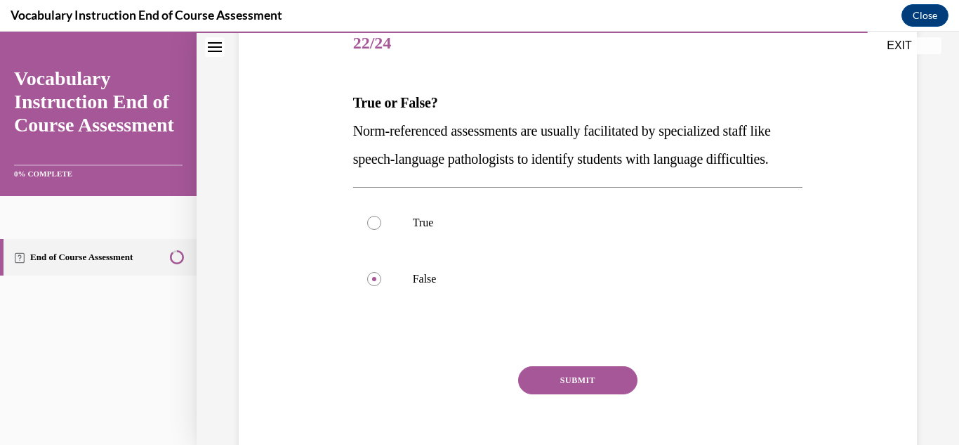
click at [571, 394] on button "SUBMIT" at bounding box center [577, 380] width 119 height 28
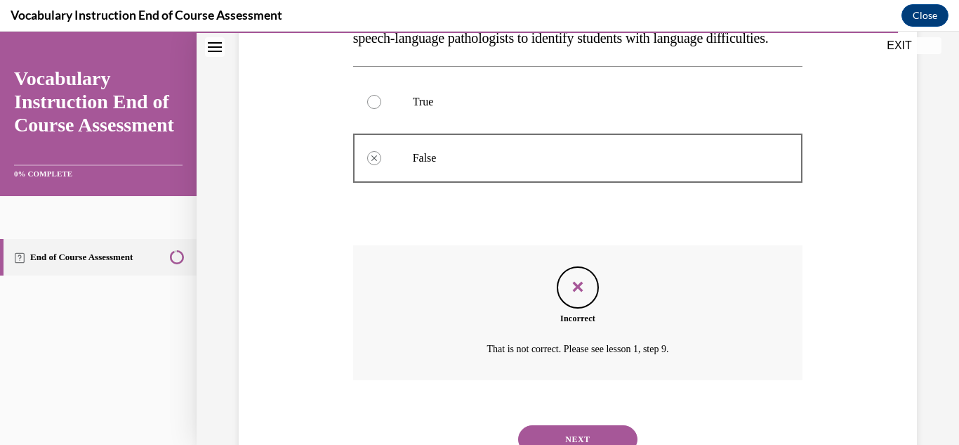
scroll to position [386, 0]
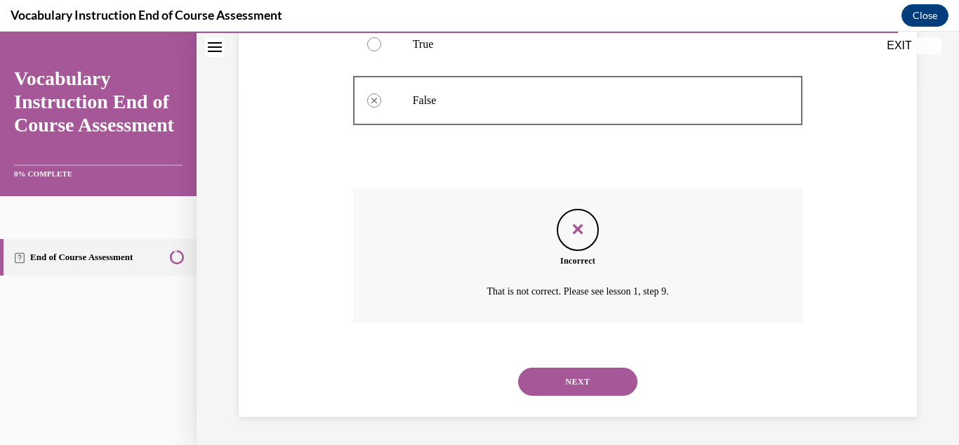
click at [603, 382] on button "NEXT" at bounding box center [577, 381] width 119 height 28
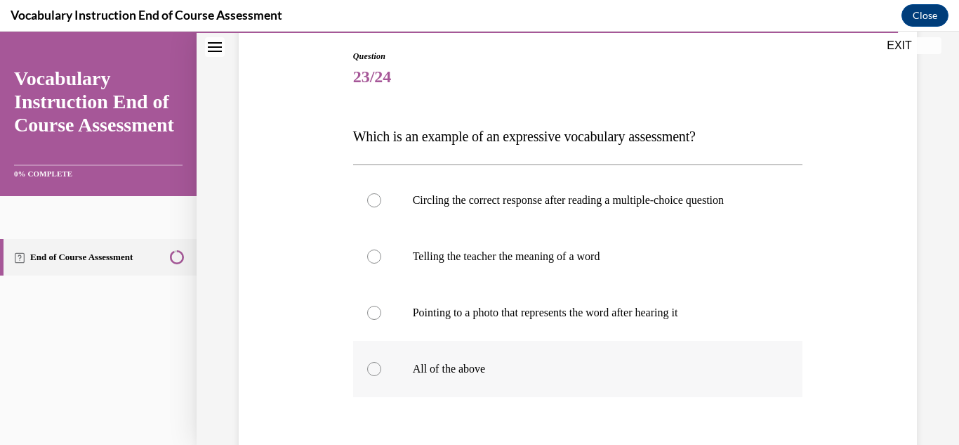
scroll to position [152, 0]
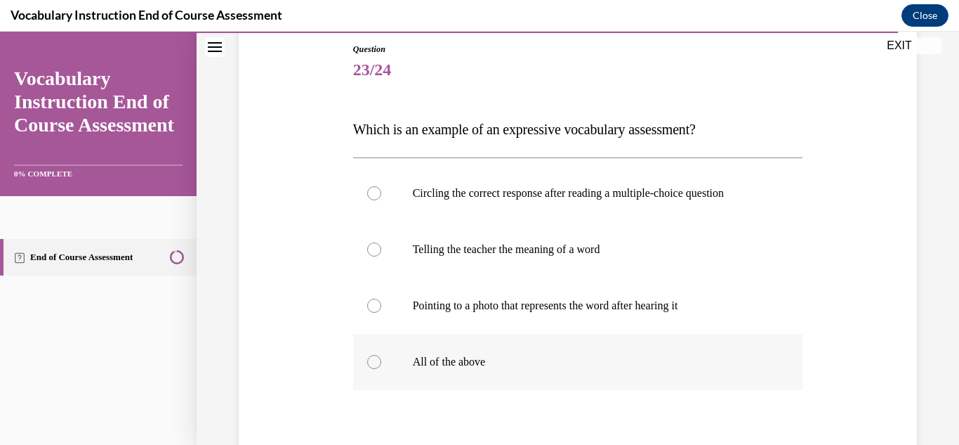
click at [376, 367] on div at bounding box center [374, 362] width 14 height 14
click at [376, 367] on input "All of the above" at bounding box center [374, 362] width 14 height 14
radio input "true"
click at [377, 254] on div at bounding box center [374, 249] width 14 height 14
click at [377, 254] on input "Telling the teacher the meaning of a word" at bounding box center [374, 249] width 14 height 14
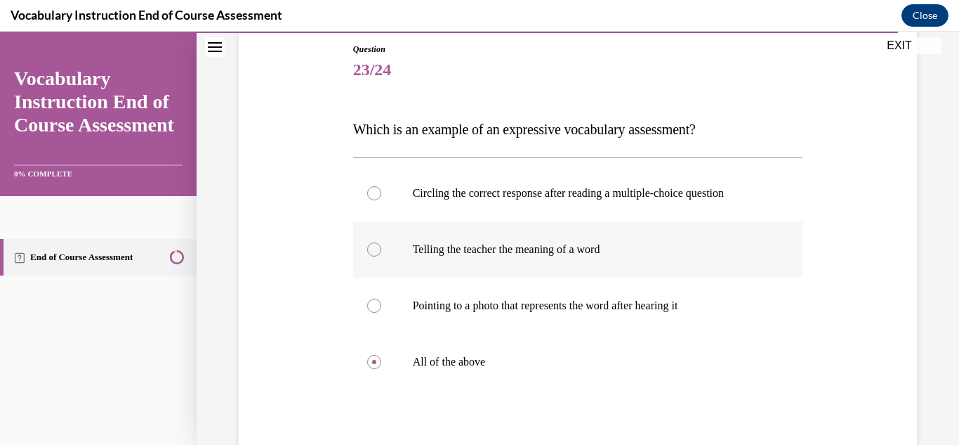
radio input "true"
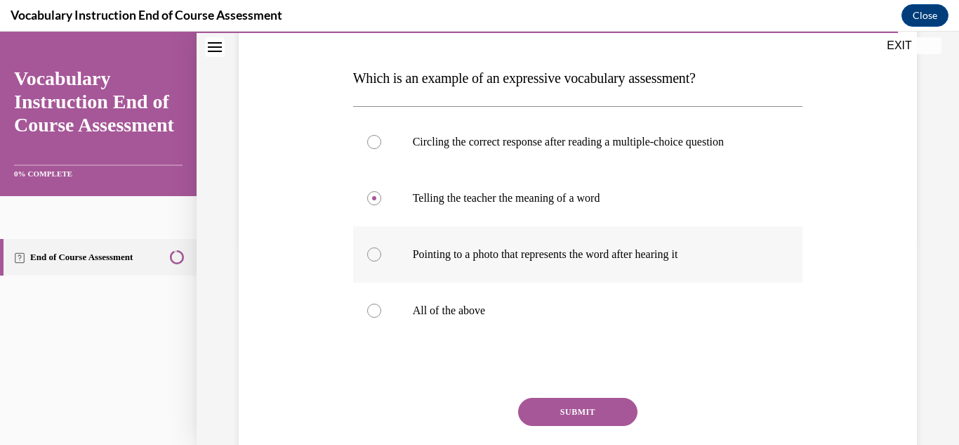
scroll to position [205, 0]
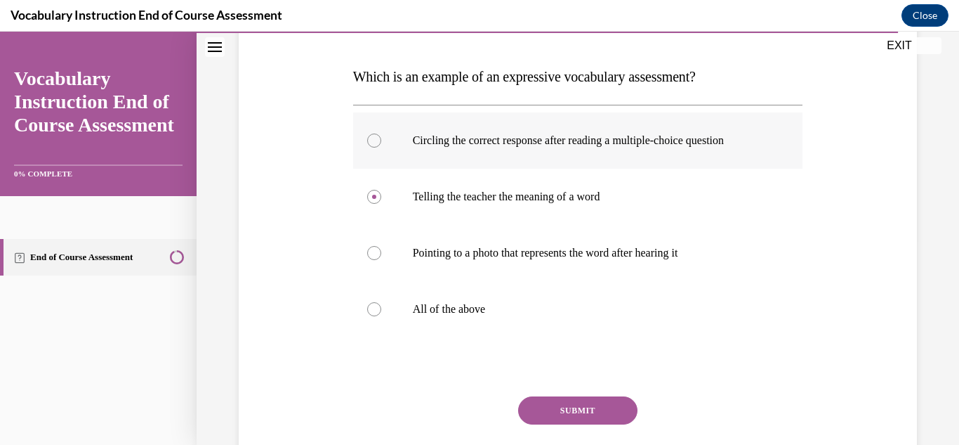
click at [379, 134] on label "Circling the correct response after reading a multiple-choice question" at bounding box center [578, 140] width 450 height 56
click at [379, 134] on input "Circling the correct response after reading a multiple-choice question" at bounding box center [374, 140] width 14 height 14
radio input "true"
click at [378, 202] on div at bounding box center [374, 197] width 14 height 14
click at [378, 202] on input "Telling the teacher the meaning of a word" at bounding box center [374, 197] width 14 height 14
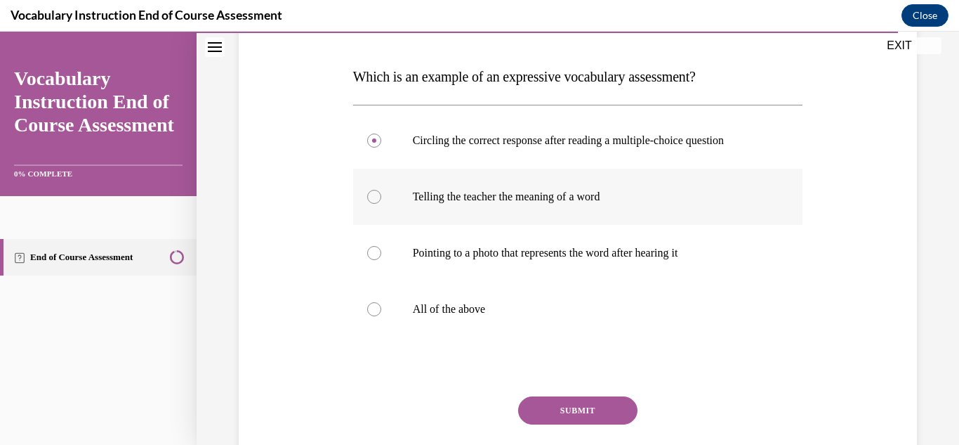
radio input "true"
click at [558, 403] on button "SUBMIT" at bounding box center [577, 410] width 119 height 28
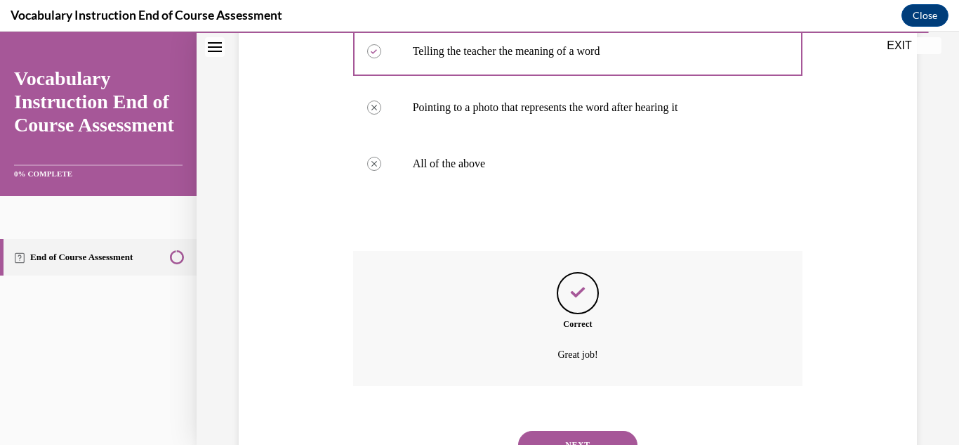
scroll to position [351, 0]
click at [618, 439] on button "NEXT" at bounding box center [577, 444] width 119 height 28
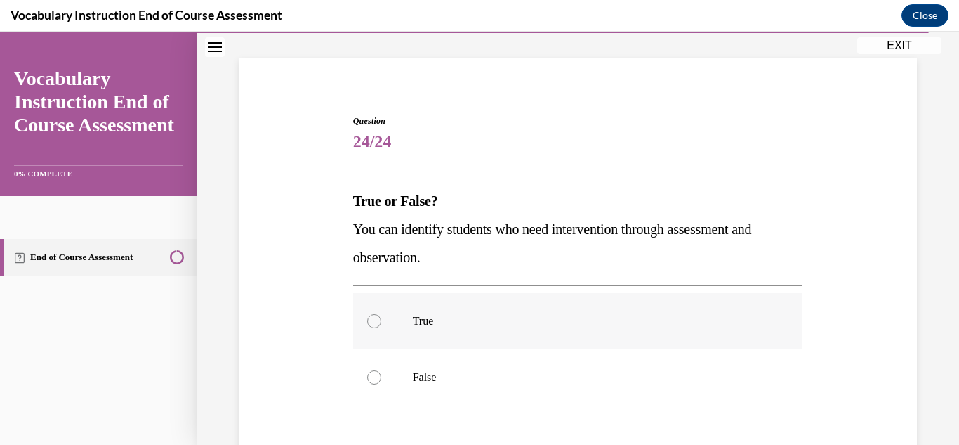
scroll to position [83, 0]
click at [379, 322] on div at bounding box center [374, 319] width 14 height 14
click at [379, 322] on input "True" at bounding box center [374, 319] width 14 height 14
radio input "true"
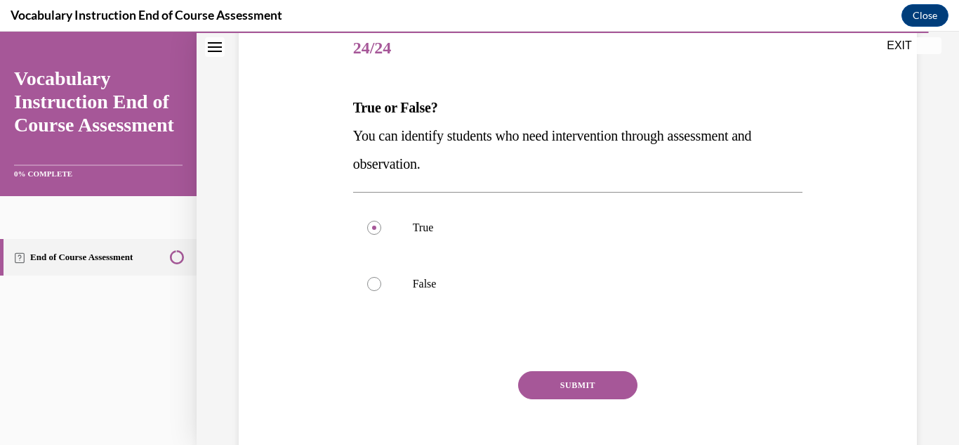
scroll to position [183, 0]
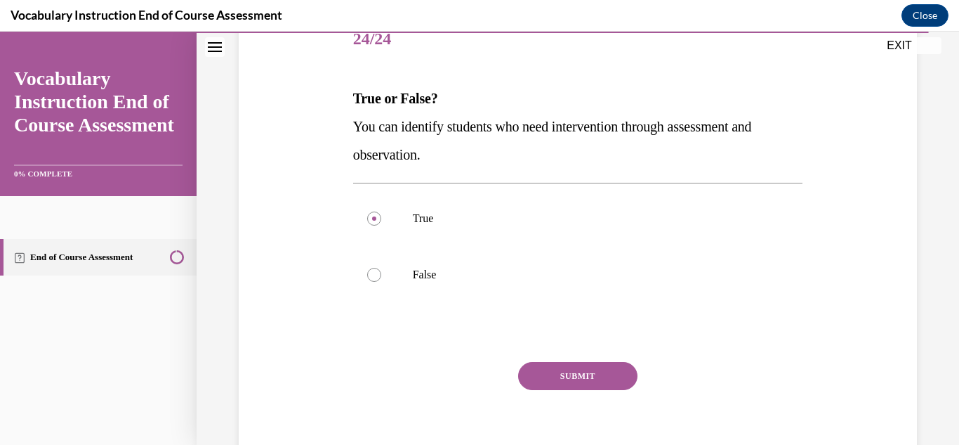
click at [586, 379] on button "SUBMIT" at bounding box center [577, 376] width 119 height 28
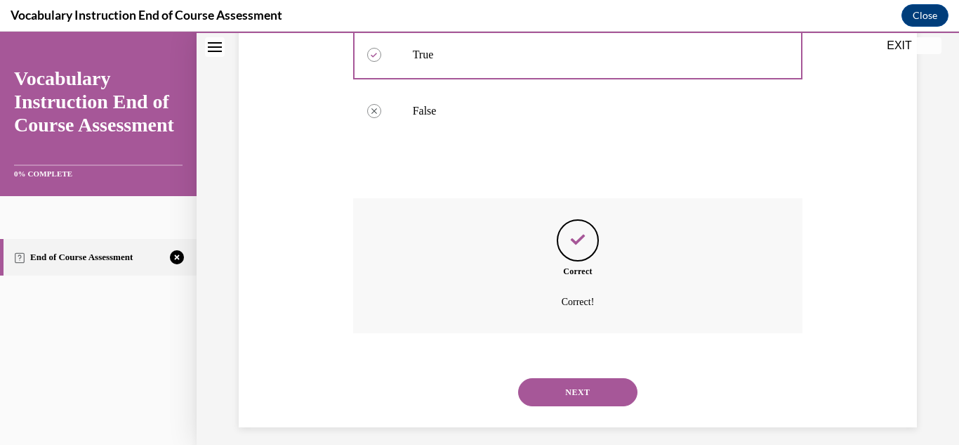
scroll to position [358, 0]
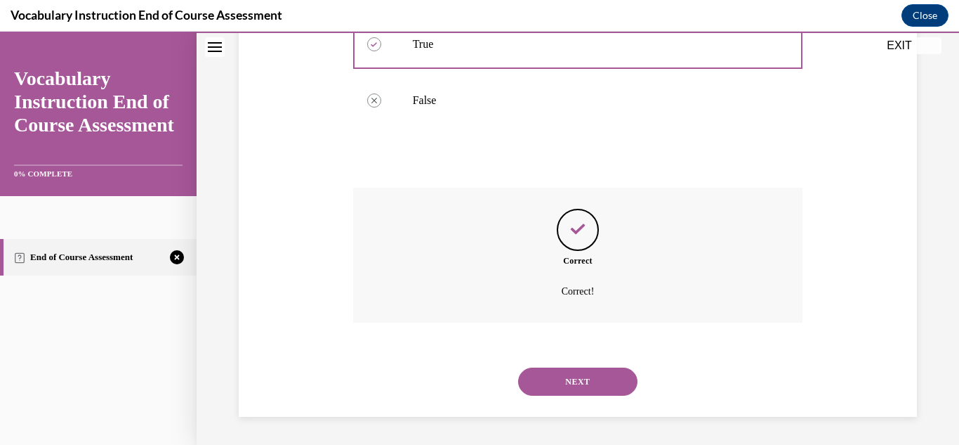
click at [558, 392] on button "NEXT" at bounding box center [577, 381] width 119 height 28
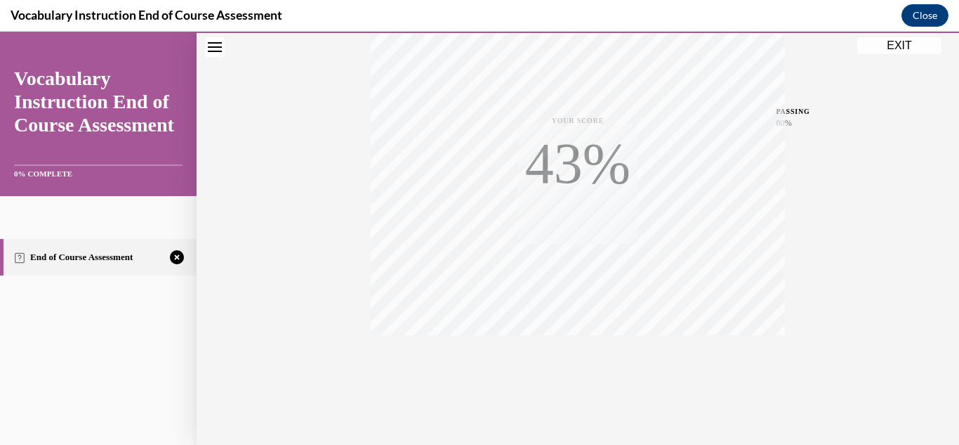
scroll to position [307, 0]
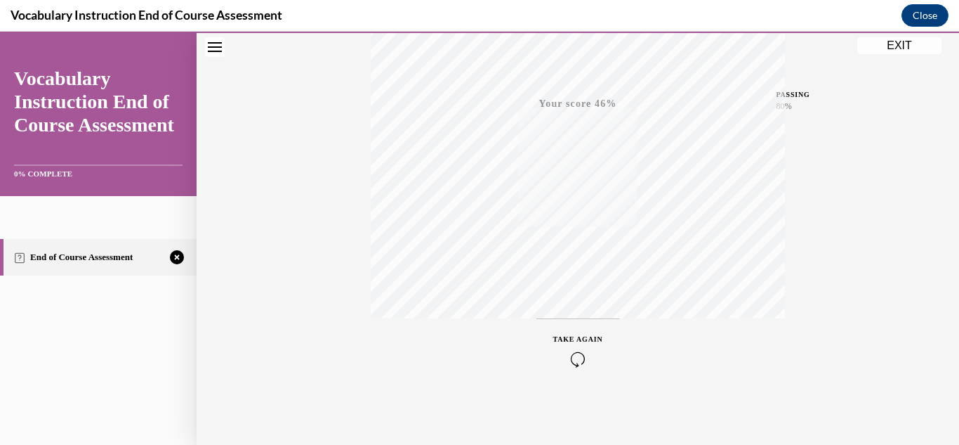
click at [573, 336] on span "TAKE AGAIN" at bounding box center [578, 339] width 50 height 8
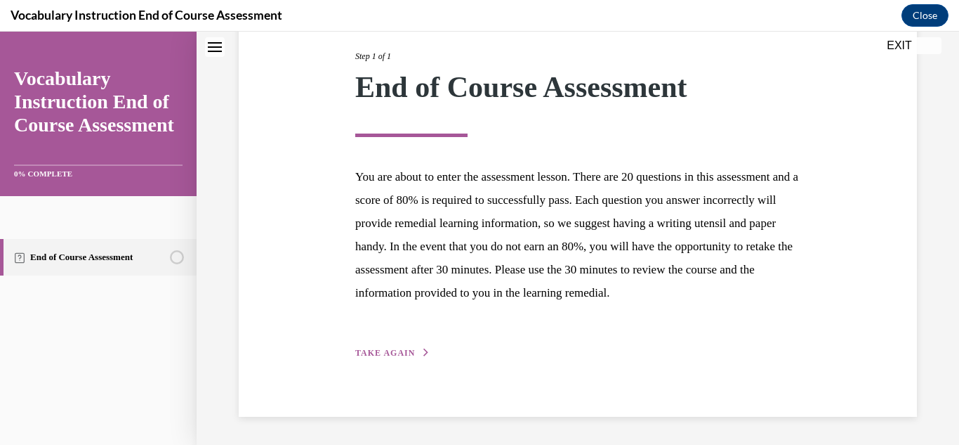
click at [412, 348] on span "TAKE AGAIN" at bounding box center [385, 353] width 60 height 10
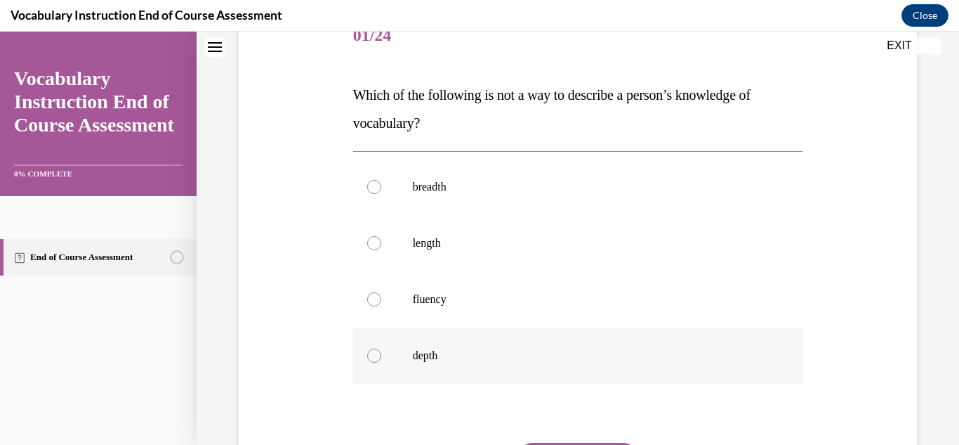
scroll to position [203, 0]
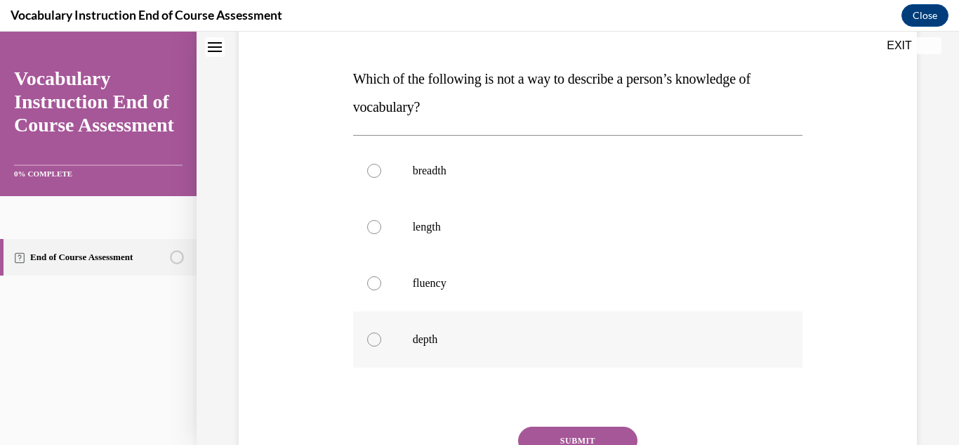
click at [373, 339] on div at bounding box center [374, 339] width 14 height 14
click at [373, 339] on input "depth" at bounding box center [374, 339] width 14 height 14
radio input "true"
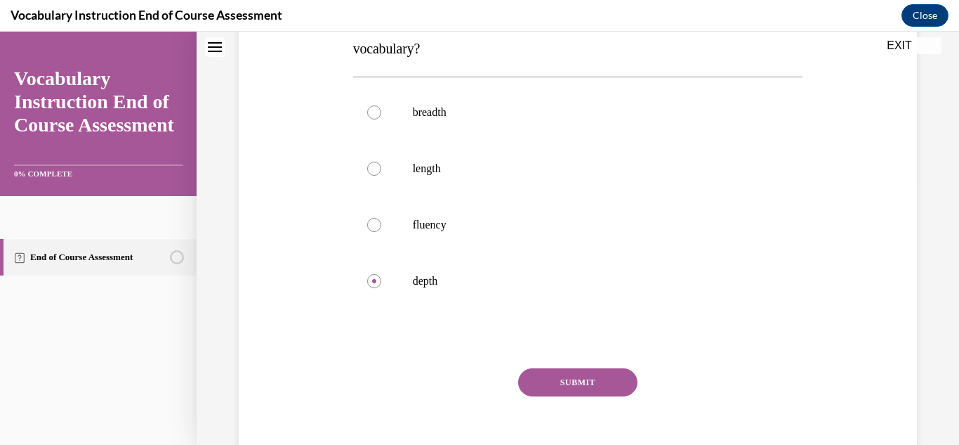
click at [605, 381] on button "SUBMIT" at bounding box center [577, 382] width 119 height 28
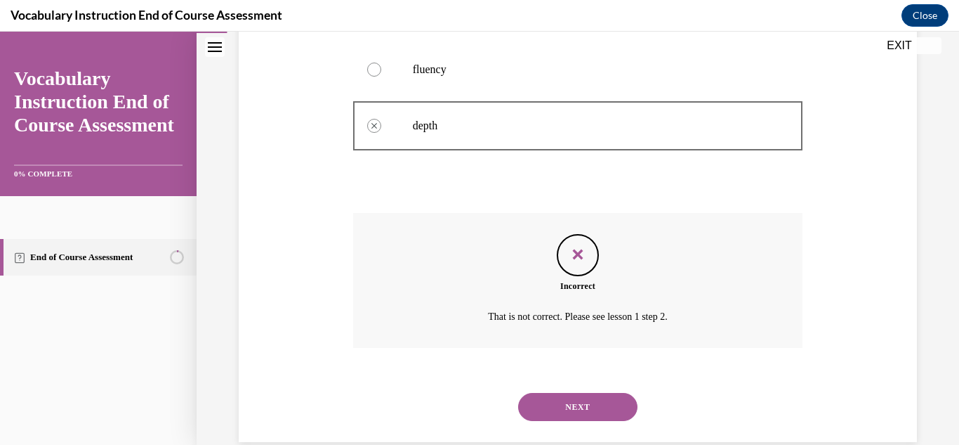
scroll to position [442, 0]
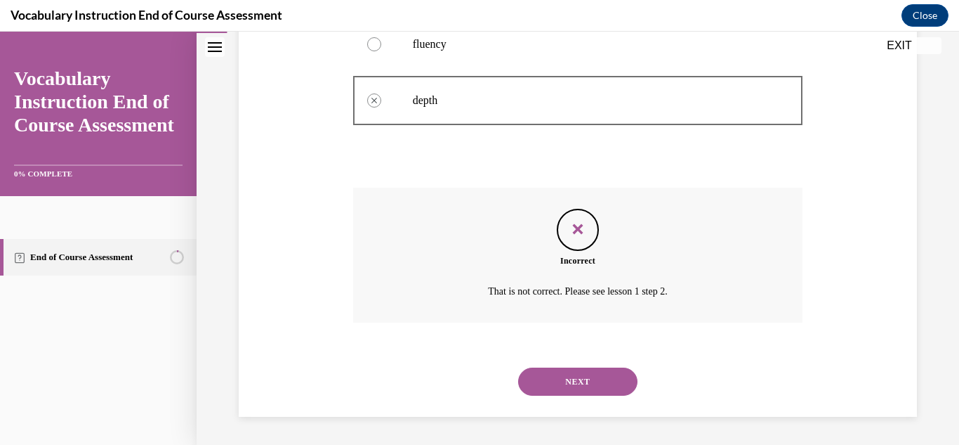
click at [617, 383] on button "NEXT" at bounding box center [577, 381] width 119 height 28
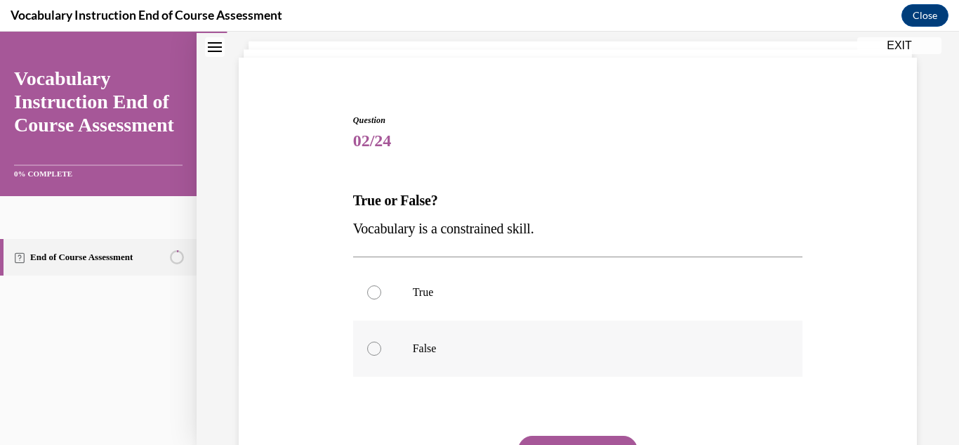
scroll to position [84, 0]
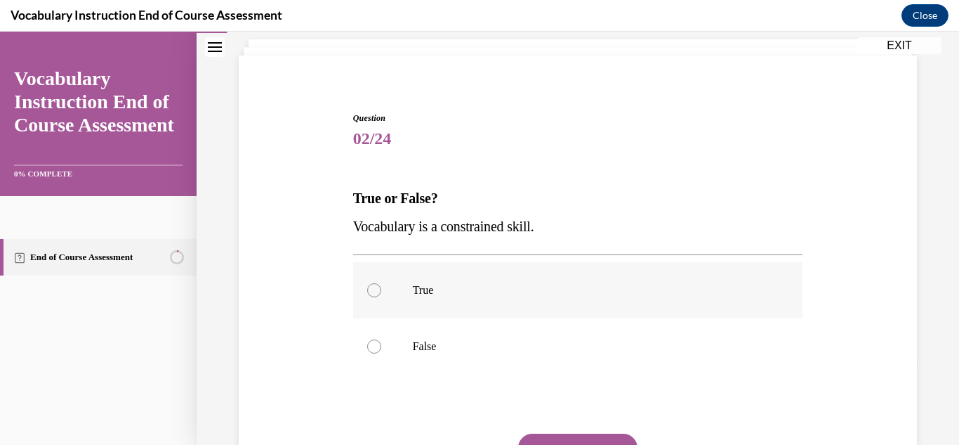
click at [378, 292] on div at bounding box center [374, 290] width 14 height 14
click at [378, 292] on input "True" at bounding box center [374, 290] width 14 height 14
radio input "true"
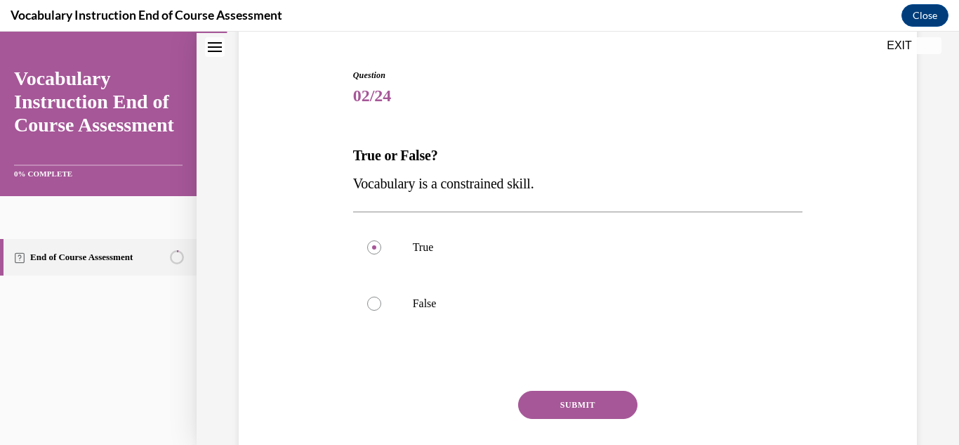
scroll to position [140, 0]
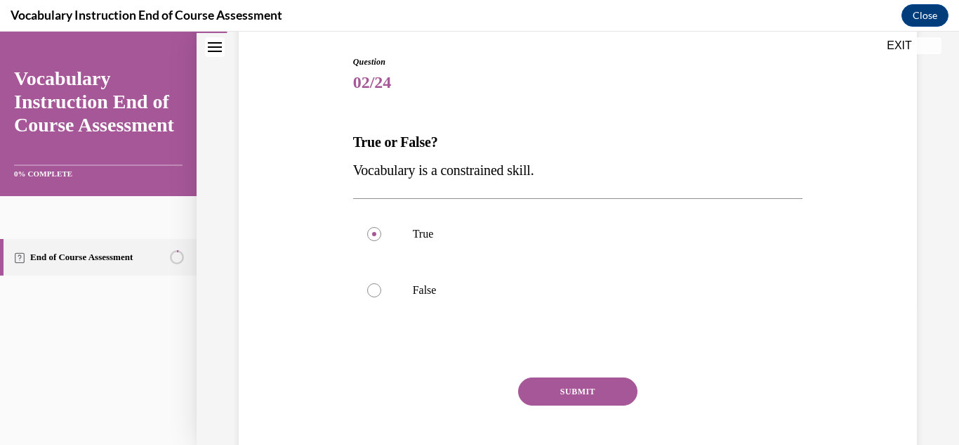
click at [562, 391] on button "SUBMIT" at bounding box center [577, 391] width 119 height 28
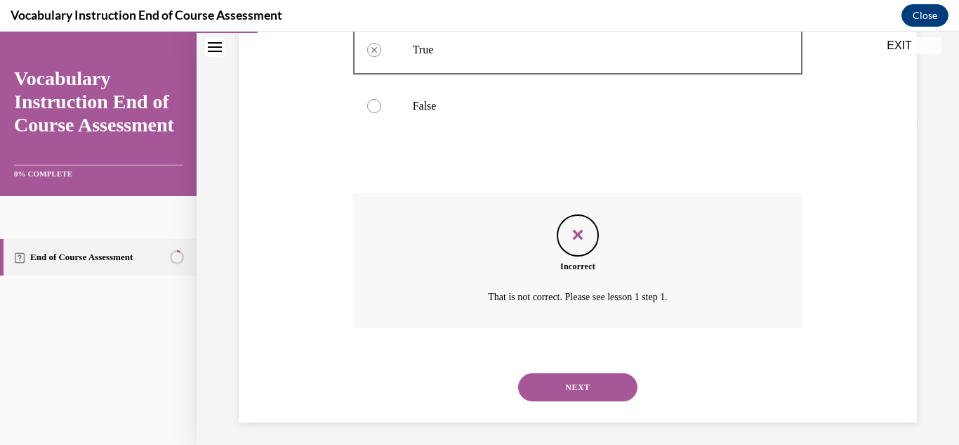
scroll to position [329, 0]
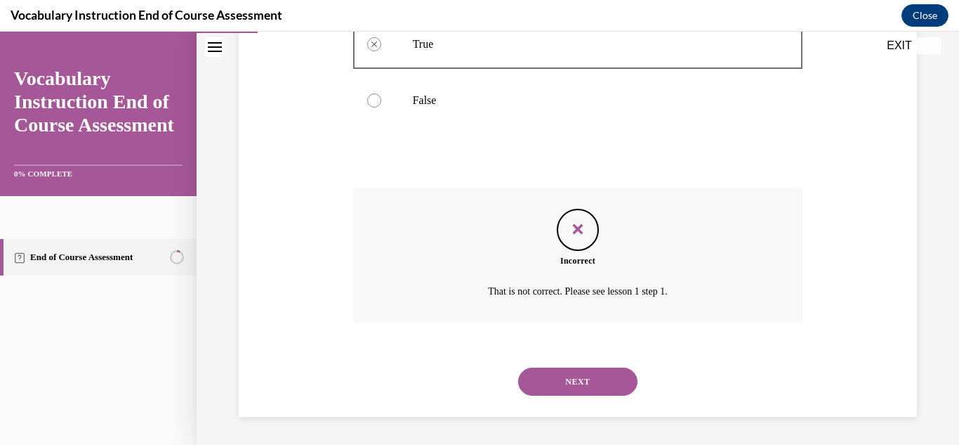
click at [622, 388] on button "NEXT" at bounding box center [577, 381] width 119 height 28
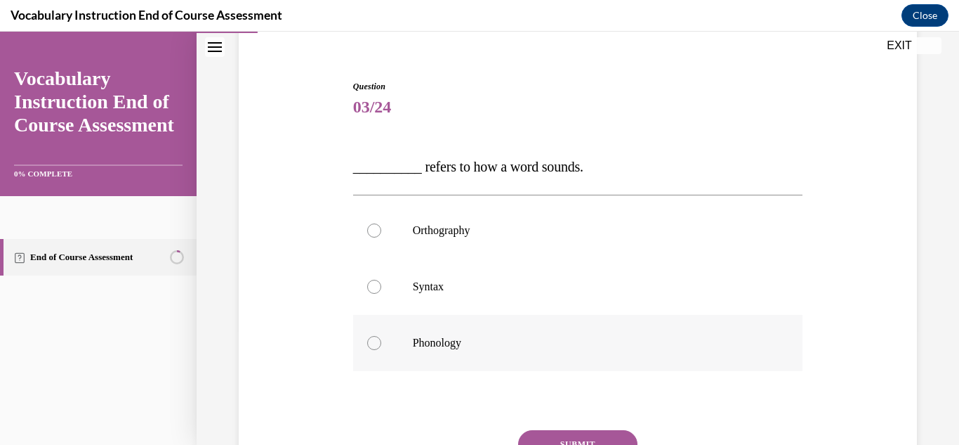
scroll to position [140, 0]
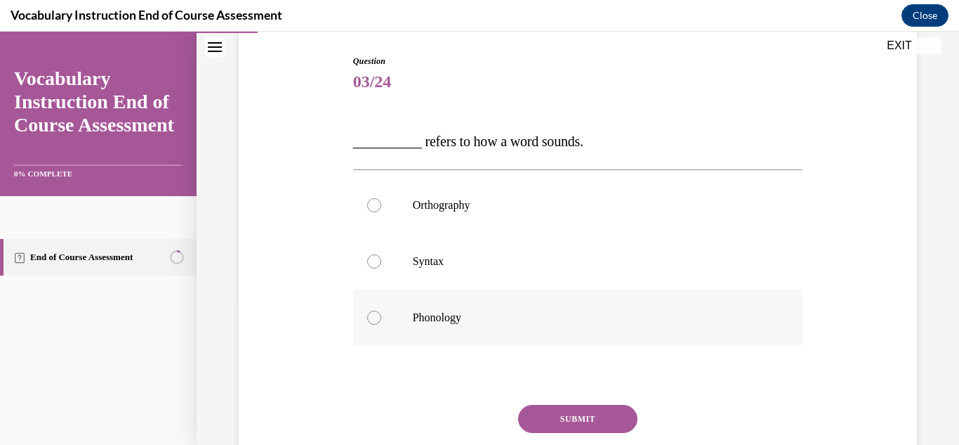
click at [381, 321] on label "Phonology" at bounding box center [578, 317] width 450 height 56
click at [381, 321] on input "Phonology" at bounding box center [374, 317] width 14 height 14
radio input "true"
click at [610, 417] on button "SUBMIT" at bounding box center [577, 419] width 119 height 28
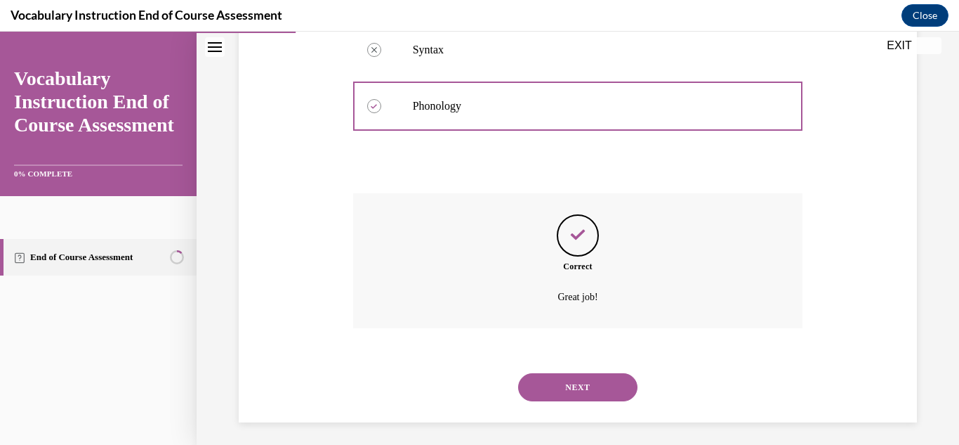
scroll to position [358, 0]
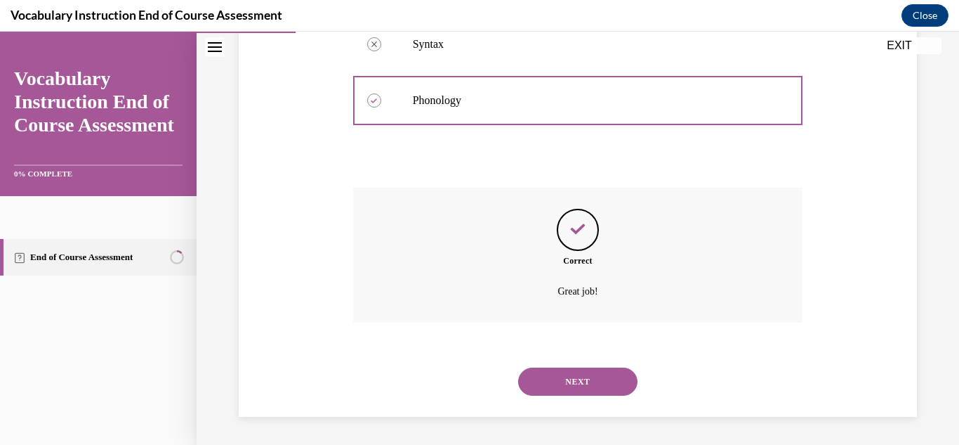
click at [617, 381] on button "NEXT" at bounding box center [577, 381] width 119 height 28
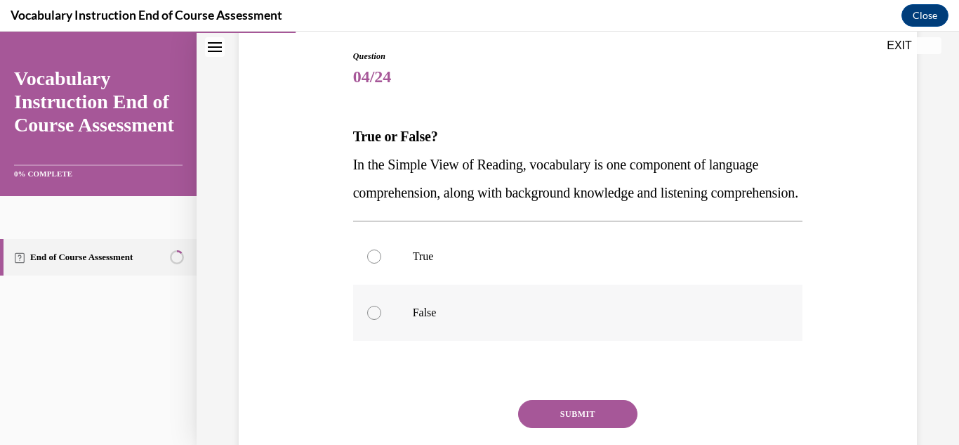
scroll to position [166, 0]
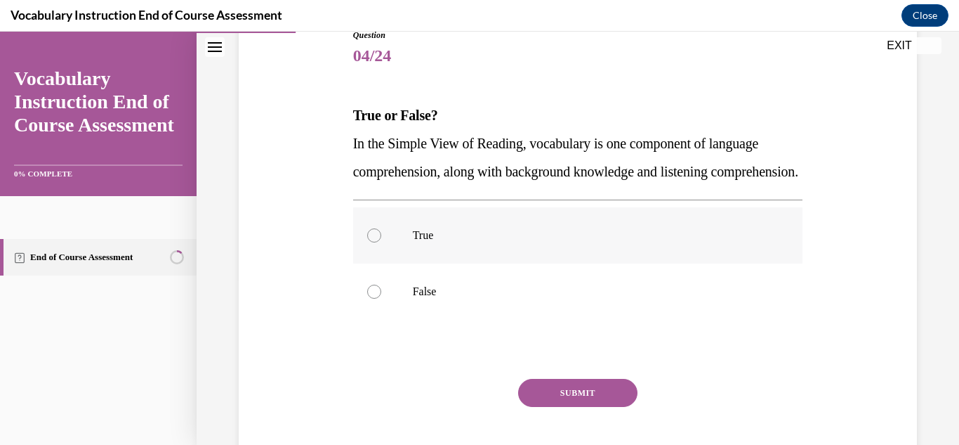
click at [382, 263] on label "True" at bounding box center [578, 235] width 450 height 56
click at [381, 242] on input "True" at bounding box center [374, 235] width 14 height 14
radio input "true"
click at [582, 407] on button "SUBMIT" at bounding box center [577, 393] width 119 height 28
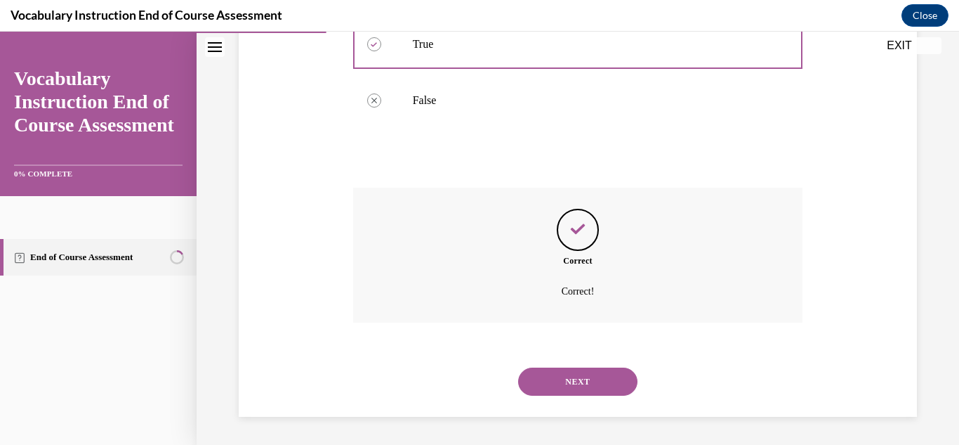
scroll to position [385, 0]
click at [584, 392] on button "NEXT" at bounding box center [577, 381] width 119 height 28
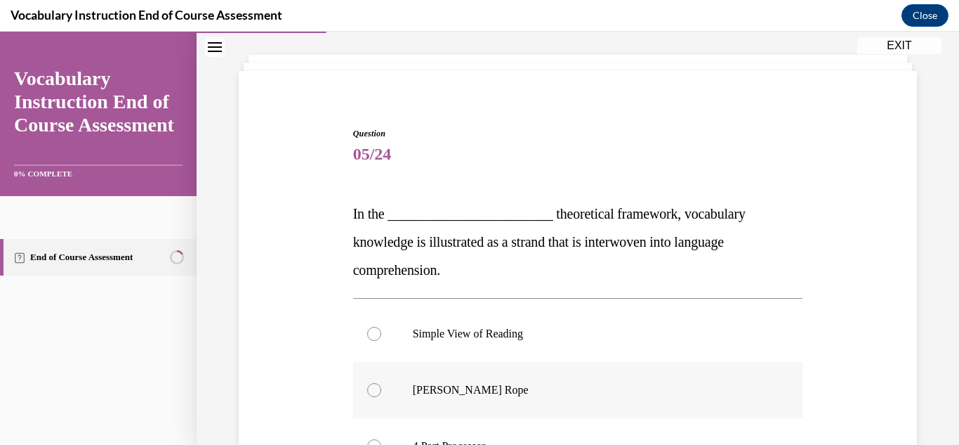
scroll to position [92, 0]
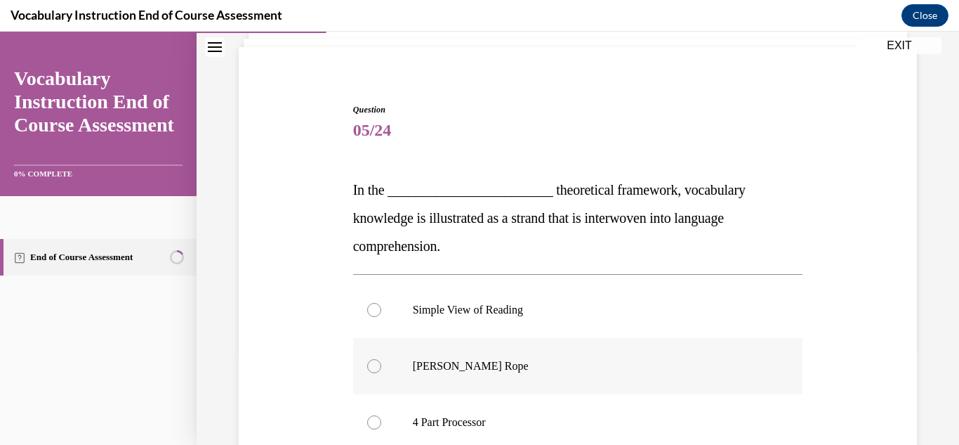
drag, startPoint x: 367, startPoint y: 372, endPoint x: 374, endPoint y: 372, distance: 7.1
click at [368, 372] on label "Scarborough's Rope" at bounding box center [578, 366] width 450 height 56
click at [368, 372] on input "Scarborough's Rope" at bounding box center [374, 366] width 14 height 14
radio input "true"
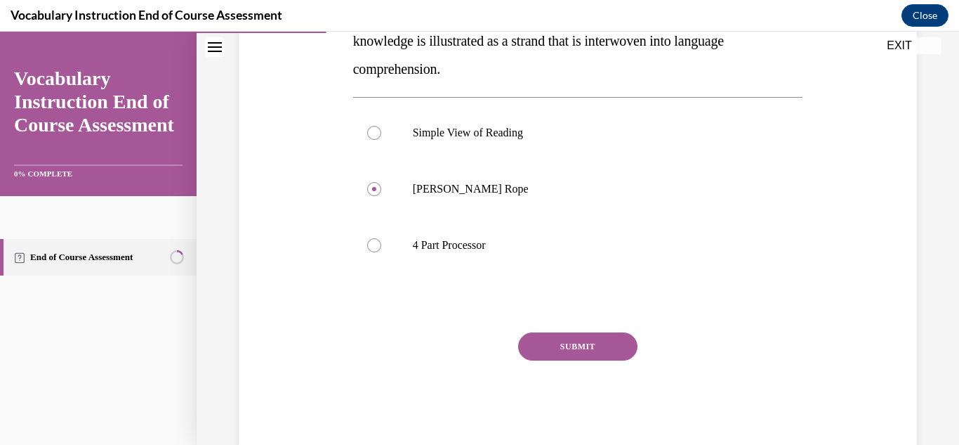
scroll to position [270, 0]
click at [577, 347] on button "SUBMIT" at bounding box center [577, 346] width 119 height 28
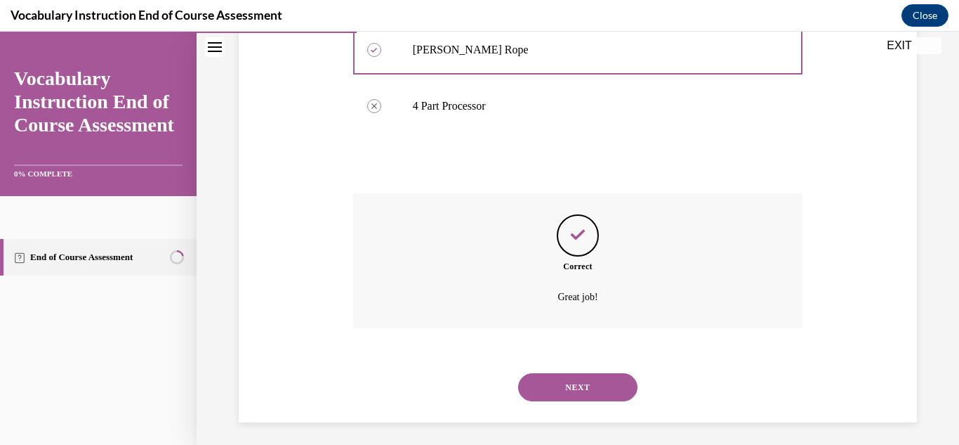
scroll to position [414, 0]
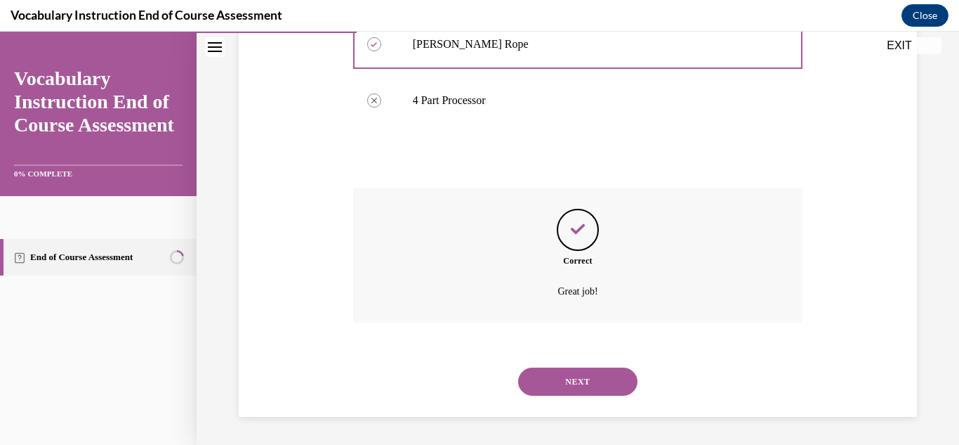
click at [575, 379] on button "NEXT" at bounding box center [577, 381] width 119 height 28
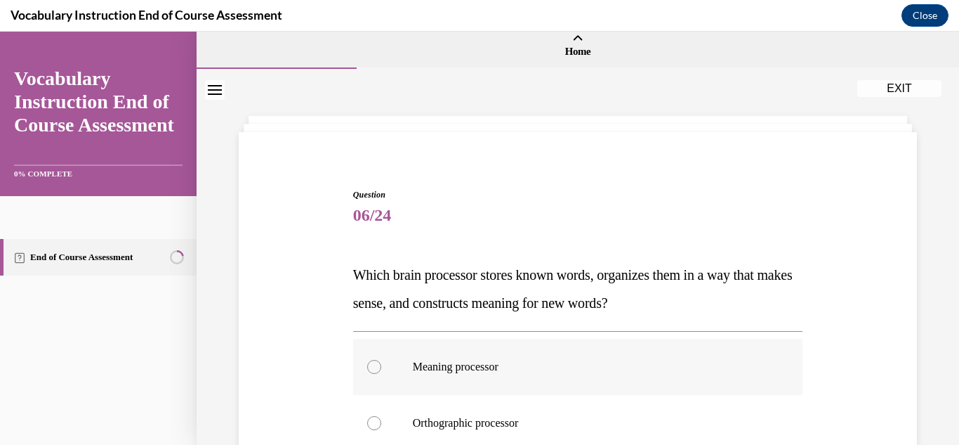
scroll to position [22, 0]
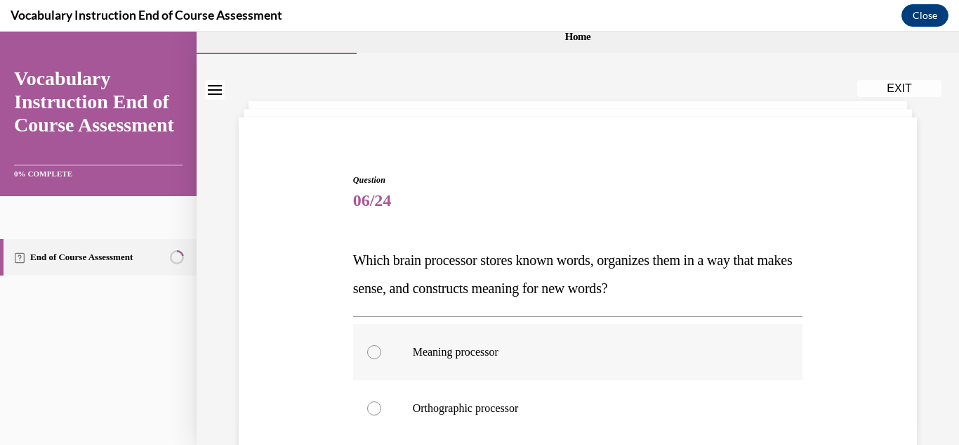
click at [387, 355] on label "Meaning processor" at bounding box center [578, 352] width 450 height 56
click at [381, 355] on input "Meaning processor" at bounding box center [374, 352] width 14 height 14
radio input "true"
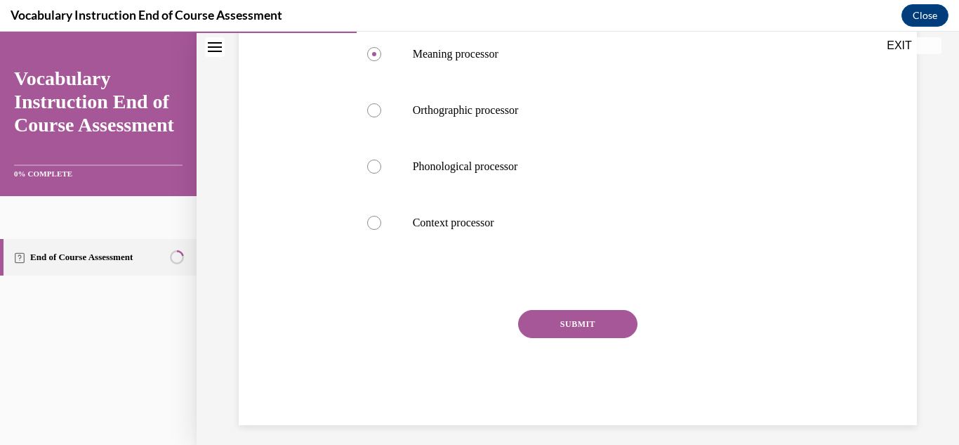
scroll to position [328, 0]
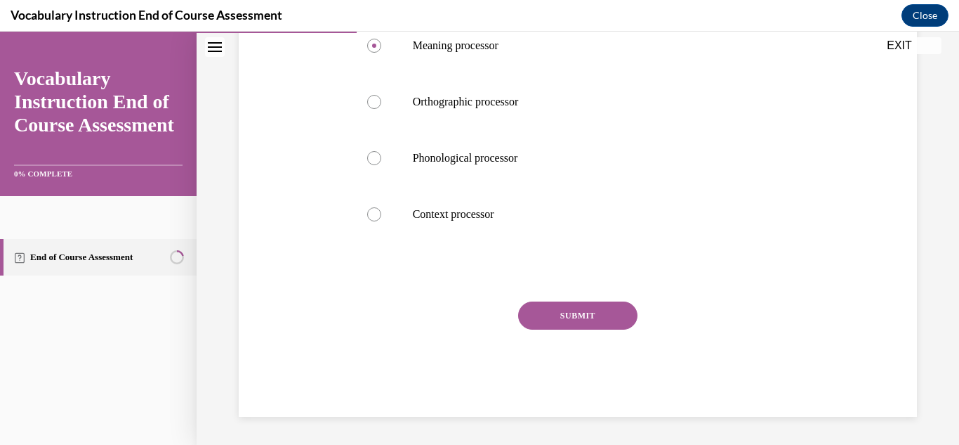
click at [565, 320] on button "SUBMIT" at bounding box center [577, 315] width 119 height 28
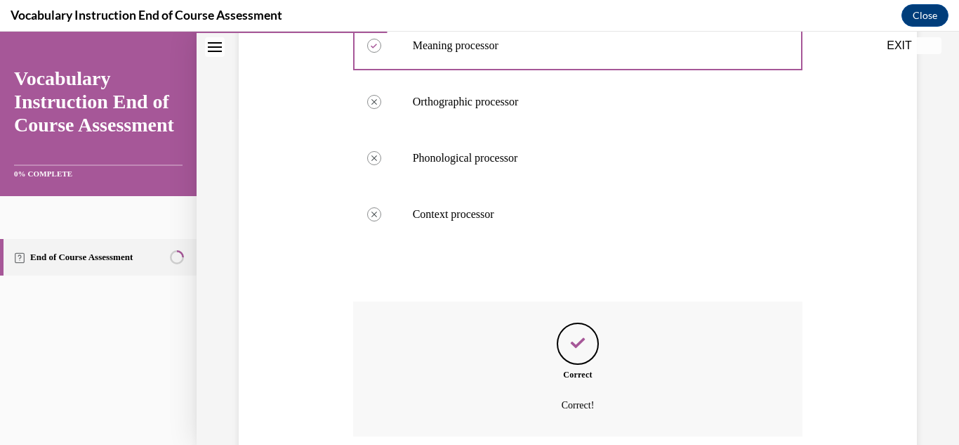
scroll to position [442, 0]
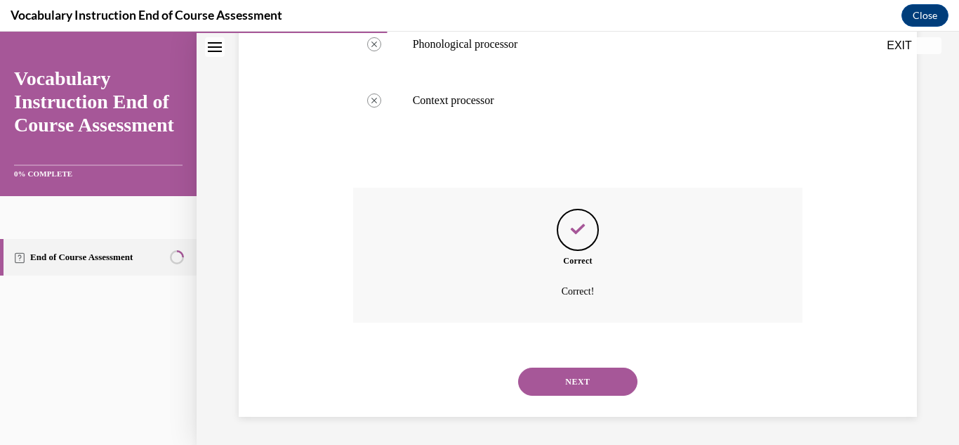
click at [597, 379] on button "NEXT" at bounding box center [577, 381] width 119 height 28
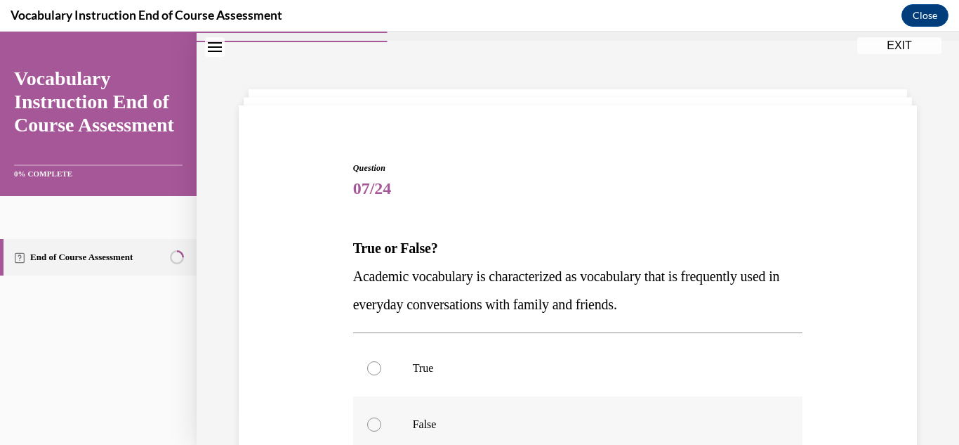
scroll to position [50, 0]
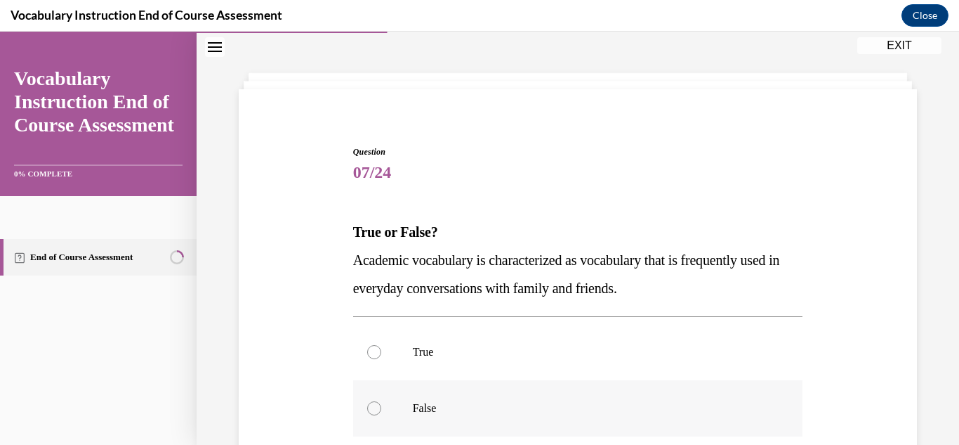
click at [379, 414] on label "False" at bounding box center [578, 408] width 450 height 56
click at [379, 414] on input "False" at bounding box center [374, 408] width 14 height 14
radio input "true"
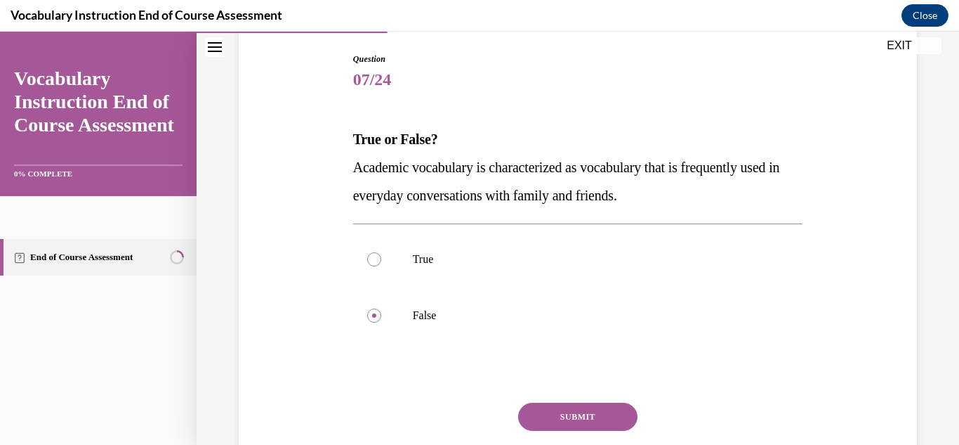
scroll to position [146, 0]
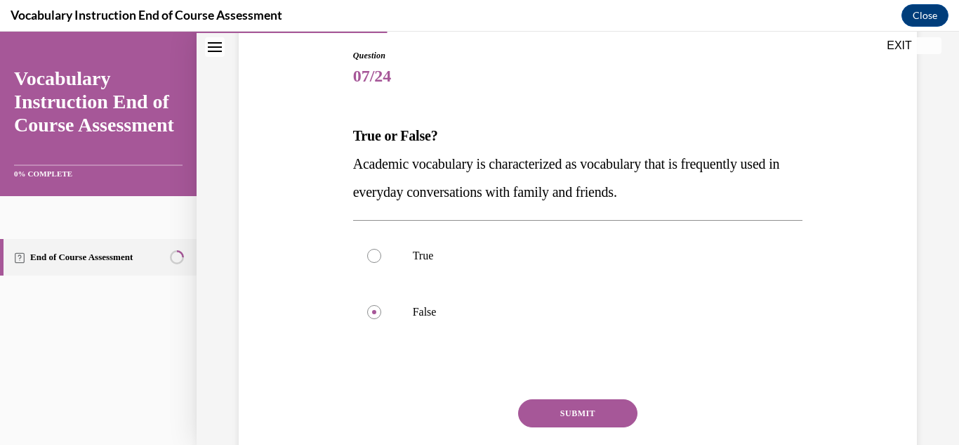
click at [574, 411] on button "SUBMIT" at bounding box center [577, 413] width 119 height 28
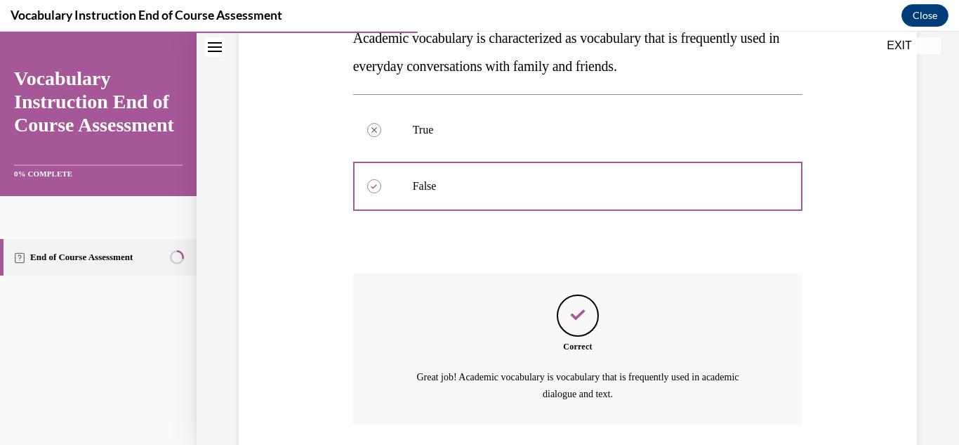
scroll to position [374, 0]
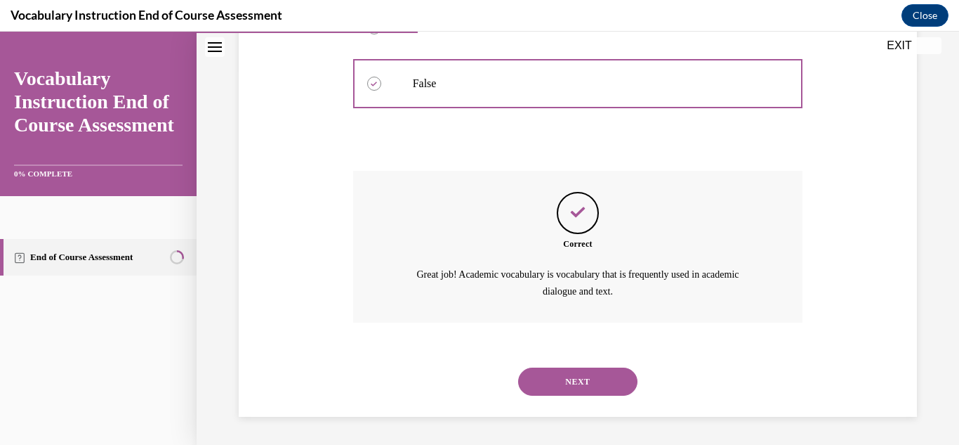
click at [601, 378] on button "NEXT" at bounding box center [577, 381] width 119 height 28
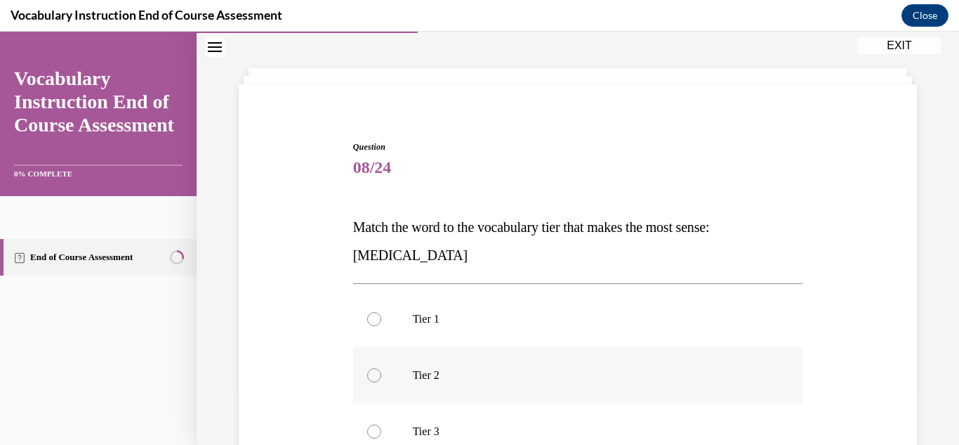
scroll to position [71, 0]
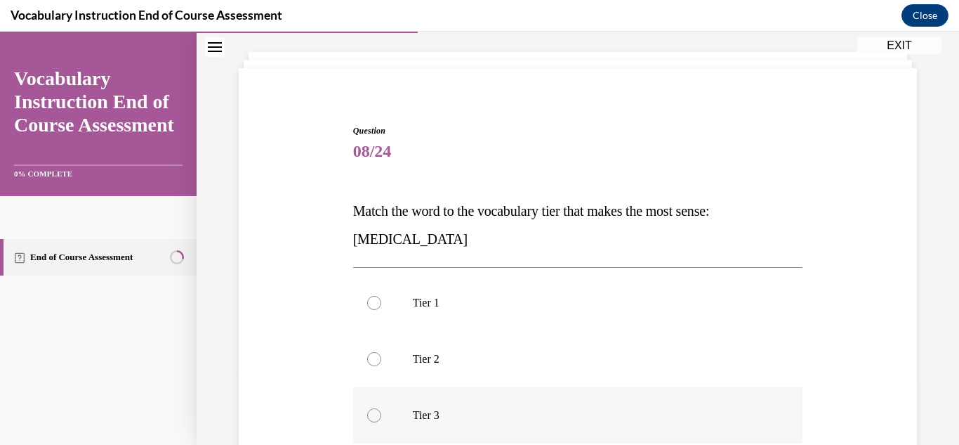
click at [374, 417] on div at bounding box center [374, 415] width 14 height 14
click at [374, 417] on input "Tier 3" at bounding box center [374, 415] width 14 height 14
radio input "true"
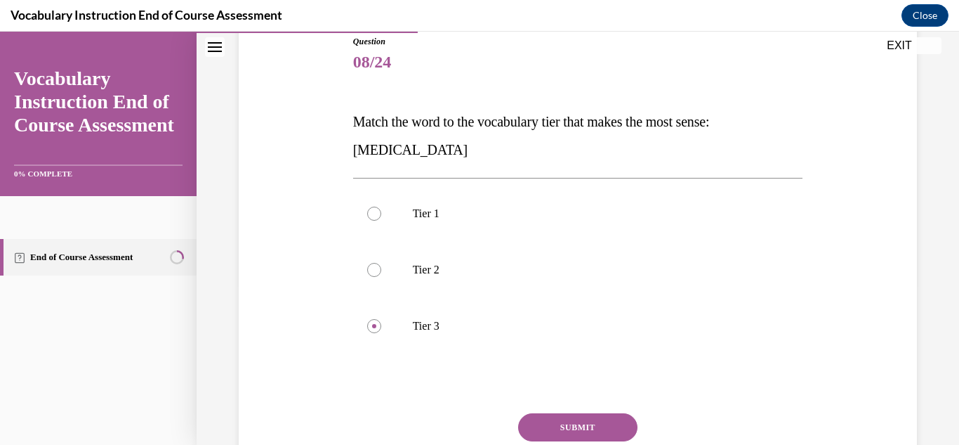
click at [547, 431] on button "SUBMIT" at bounding box center [577, 427] width 119 height 28
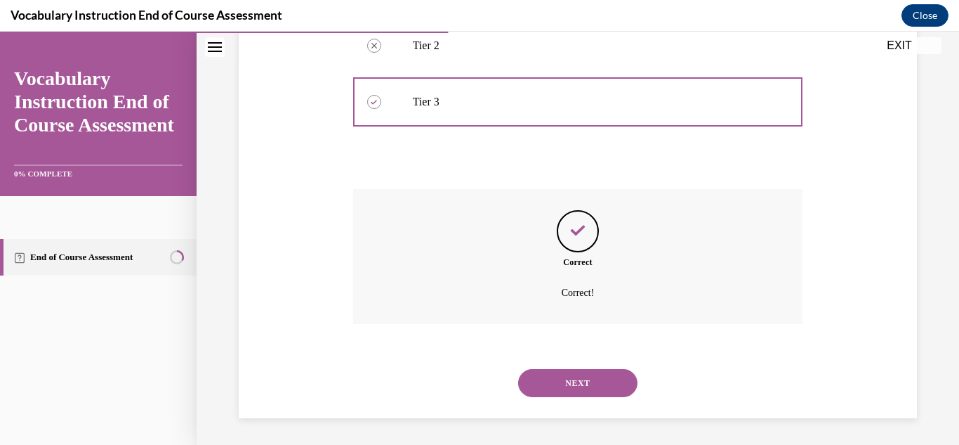
scroll to position [386, 0]
click at [537, 377] on button "NEXT" at bounding box center [577, 381] width 119 height 28
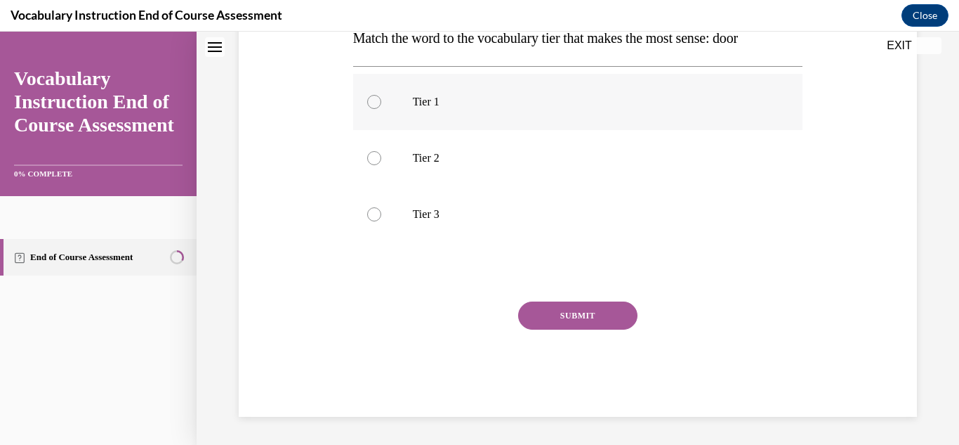
scroll to position [0, 0]
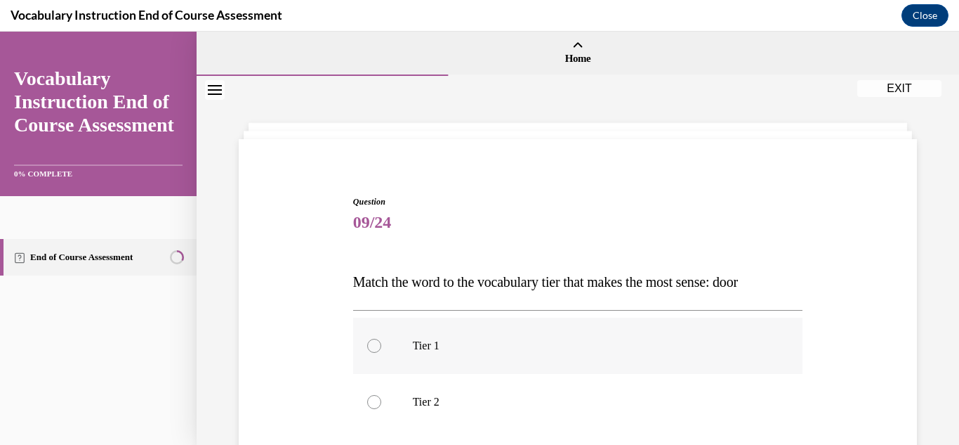
click at [371, 351] on div at bounding box center [374, 346] width 14 height 14
click at [371, 351] on input "Tier 1" at bounding box center [374, 346] width 14 height 14
radio input "true"
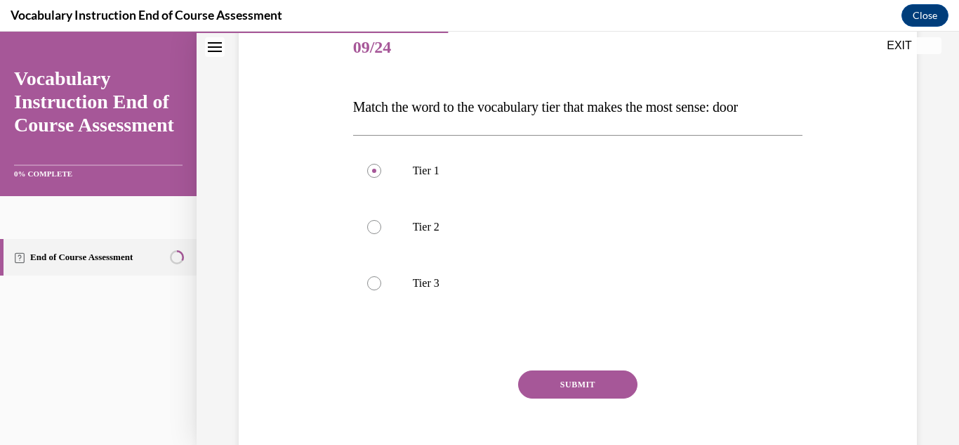
click at [579, 381] on button "SUBMIT" at bounding box center [577, 384] width 119 height 28
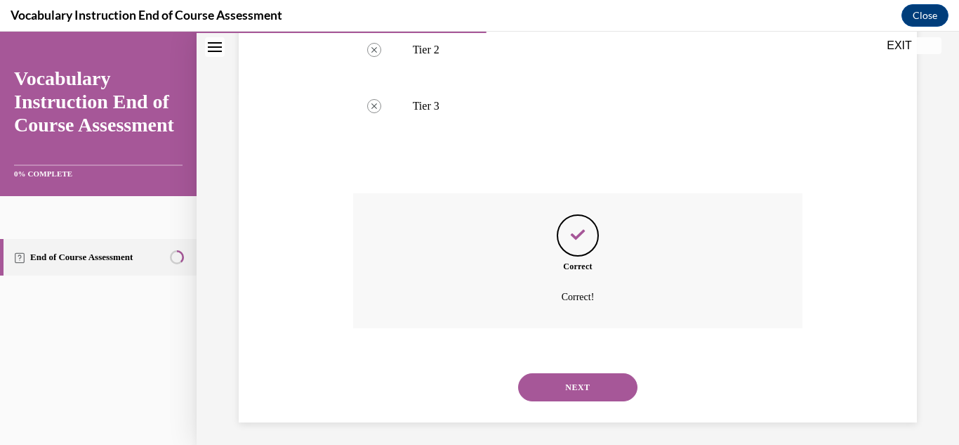
scroll to position [358, 0]
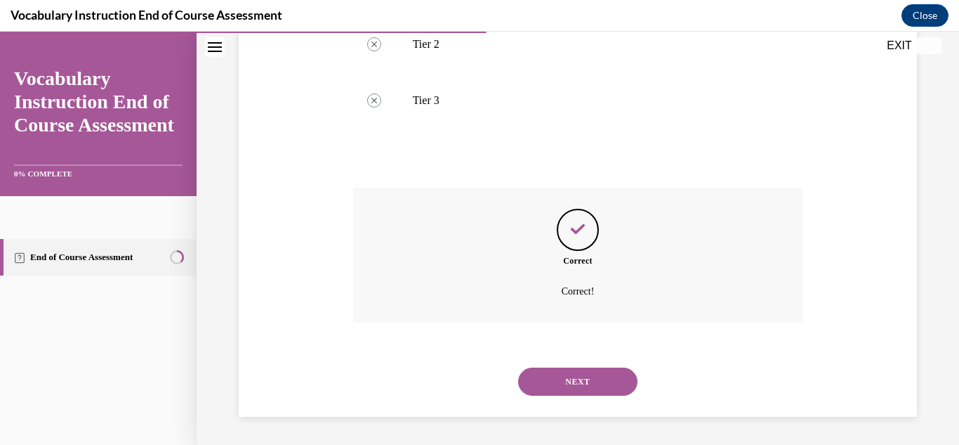
click at [594, 375] on button "NEXT" at bounding box center [577, 381] width 119 height 28
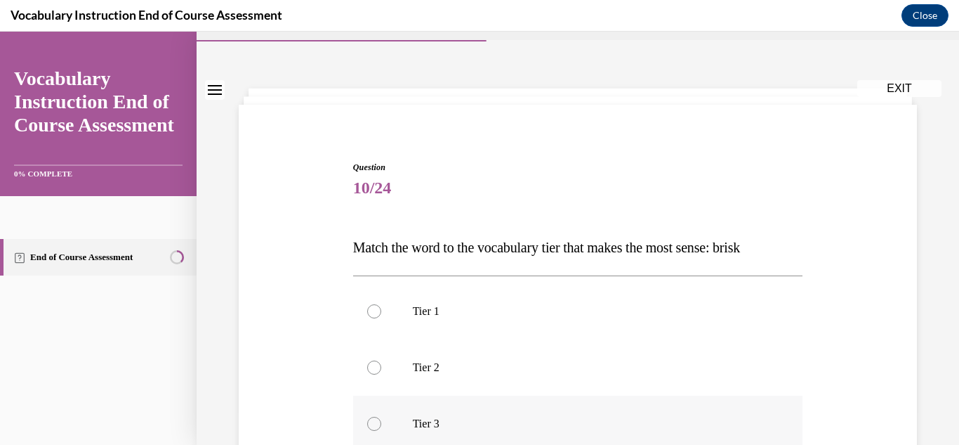
scroll to position [50, 0]
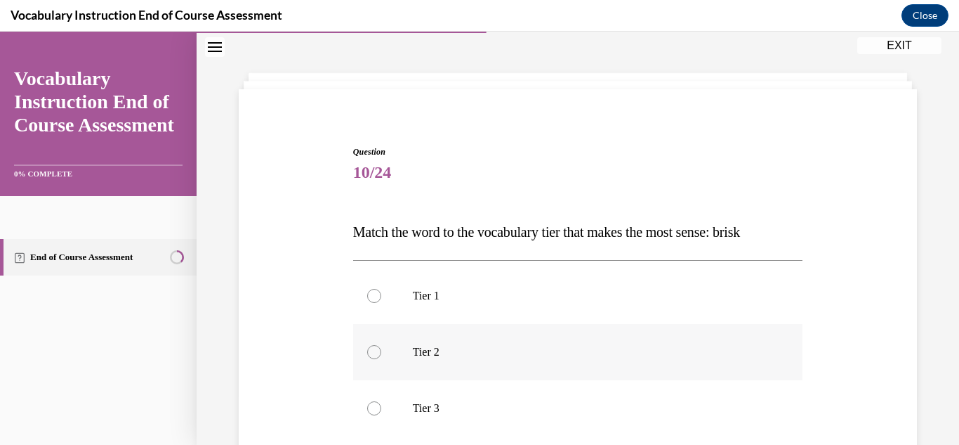
click at [379, 357] on label "Tier 2" at bounding box center [578, 352] width 450 height 56
click at [379, 357] on input "Tier 2" at bounding box center [374, 352] width 14 height 14
radio input "true"
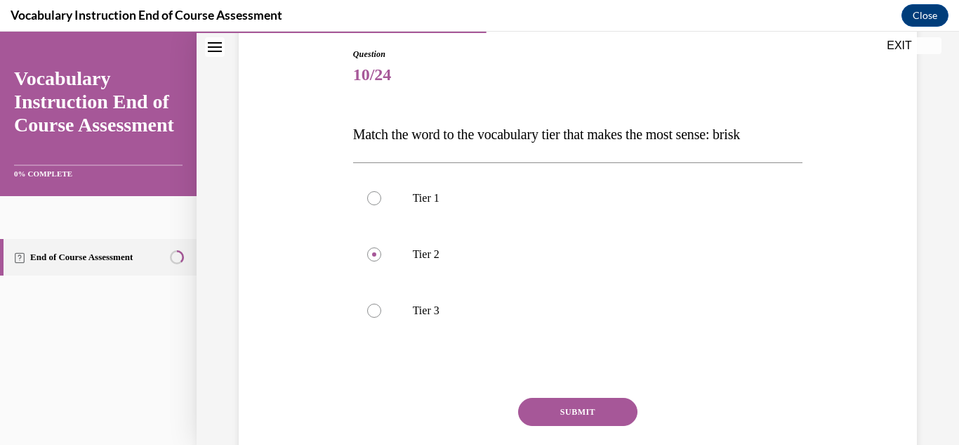
click at [583, 408] on button "SUBMIT" at bounding box center [577, 412] width 119 height 28
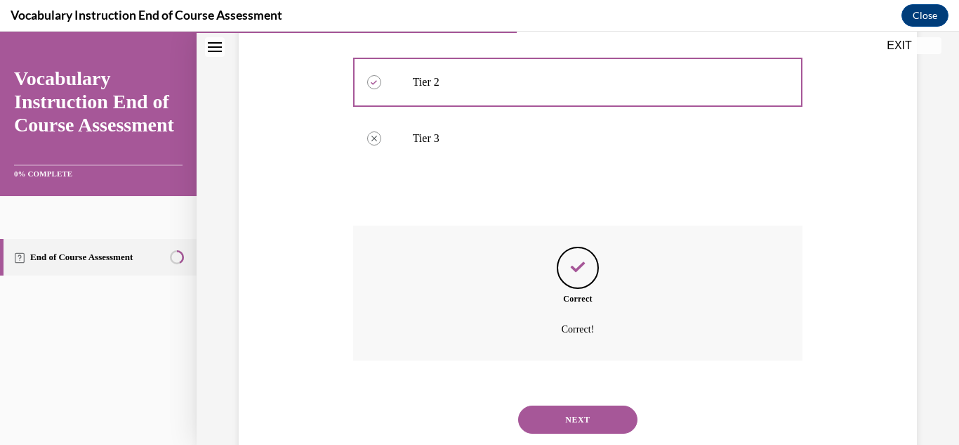
scroll to position [358, 0]
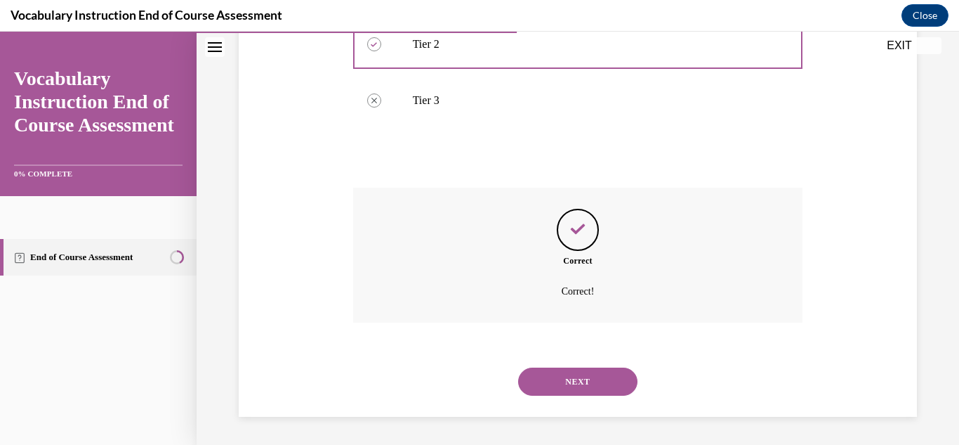
click at [596, 381] on button "NEXT" at bounding box center [577, 381] width 119 height 28
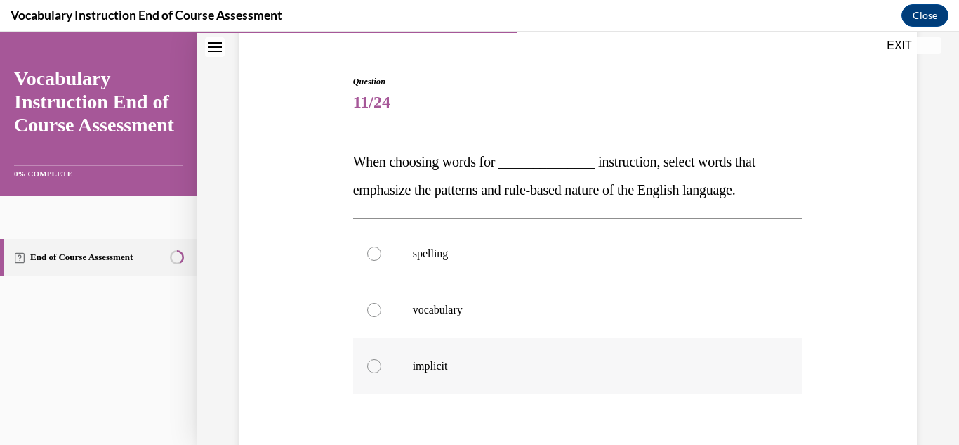
scroll to position [128, 0]
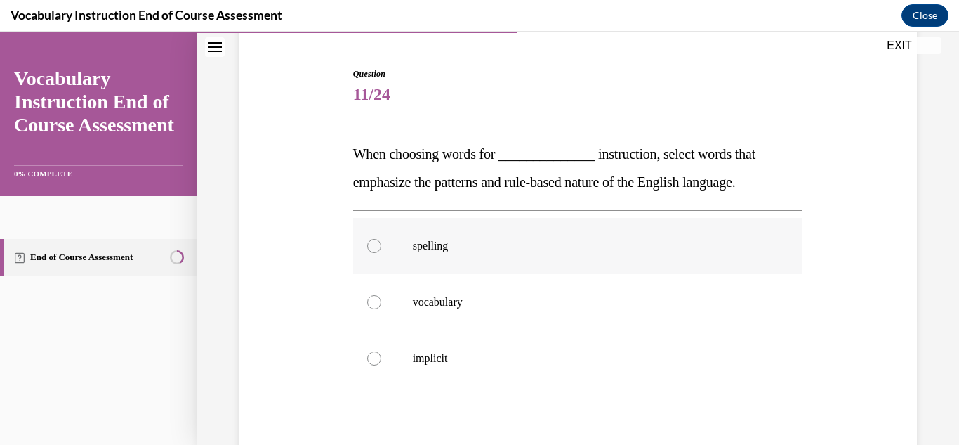
drag, startPoint x: 376, startPoint y: 249, endPoint x: 383, endPoint y: 251, distance: 7.3
click at [377, 249] on div at bounding box center [374, 246] width 14 height 14
click at [377, 249] on input "spelling" at bounding box center [374, 246] width 14 height 14
radio input "true"
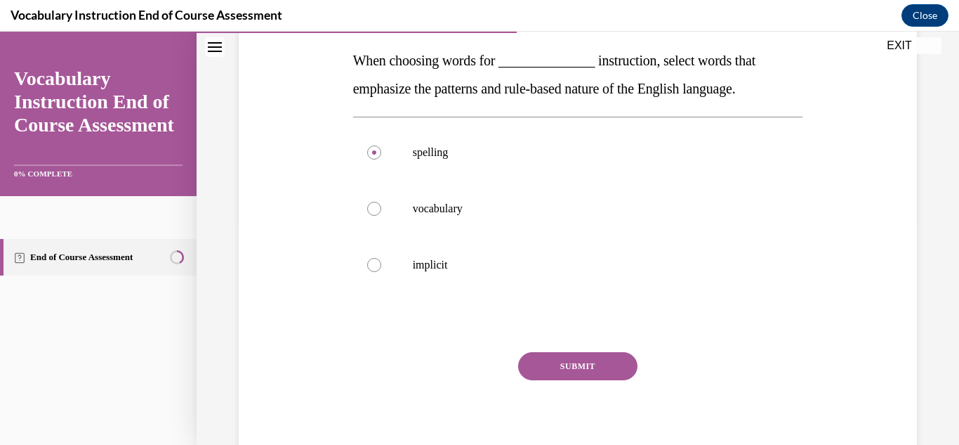
click at [603, 363] on button "SUBMIT" at bounding box center [577, 366] width 119 height 28
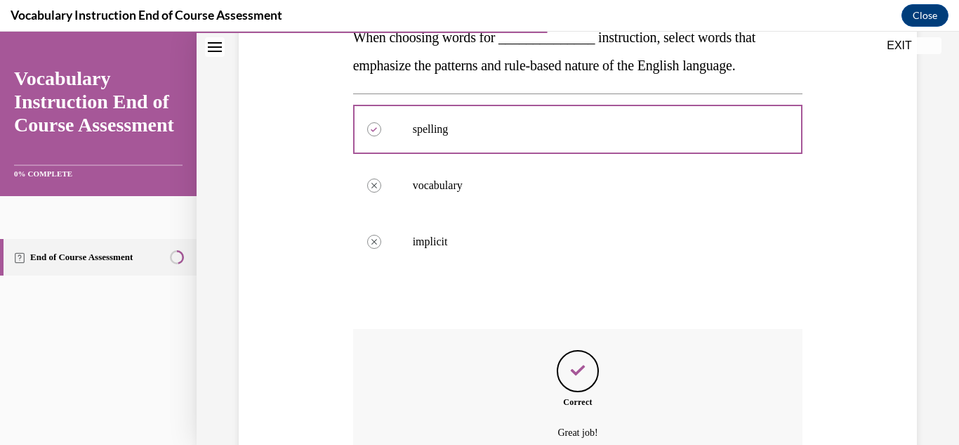
scroll to position [346, 0]
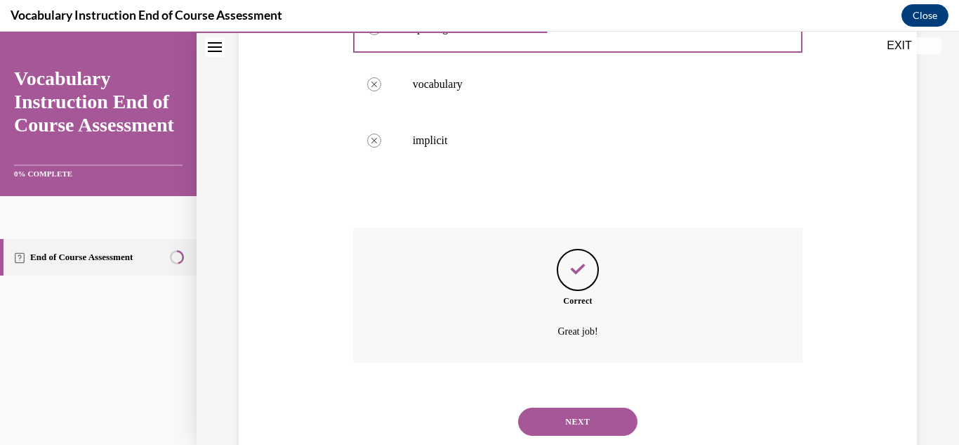
click at [551, 431] on button "NEXT" at bounding box center [577, 421] width 119 height 28
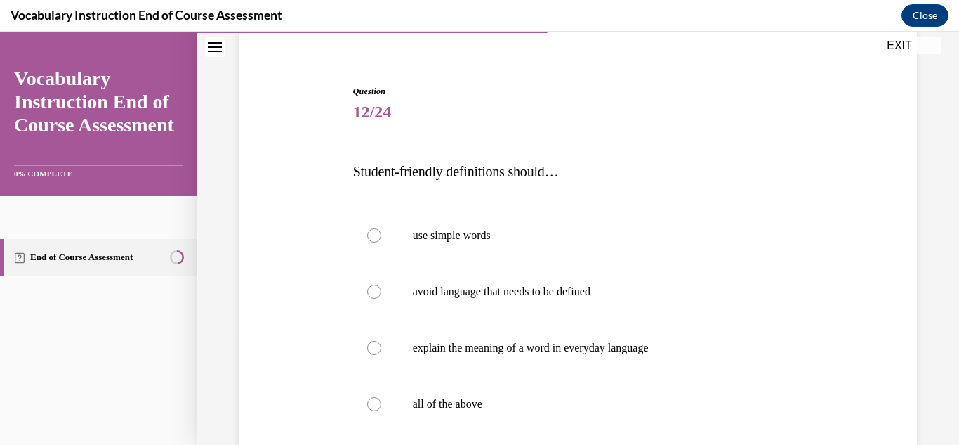
scroll to position [137, 0]
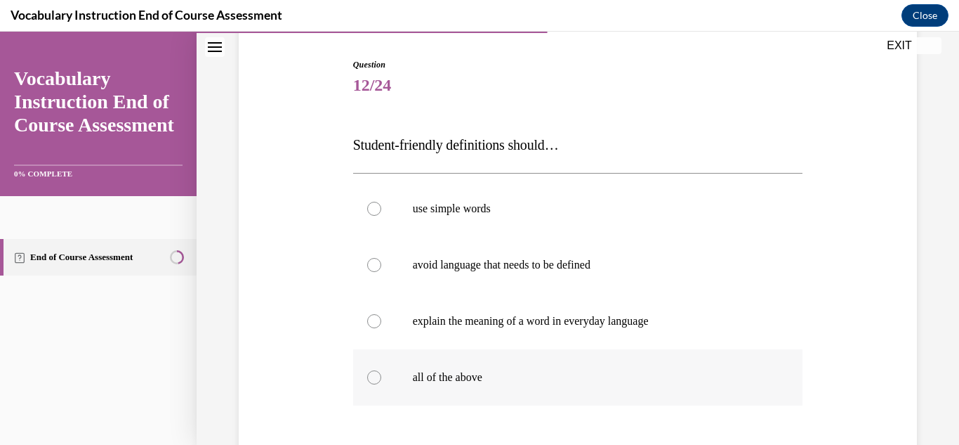
click at [372, 380] on div at bounding box center [374, 377] width 14 height 14
click at [372, 380] on input "all of the above" at bounding box center [374, 377] width 14 height 14
radio input "true"
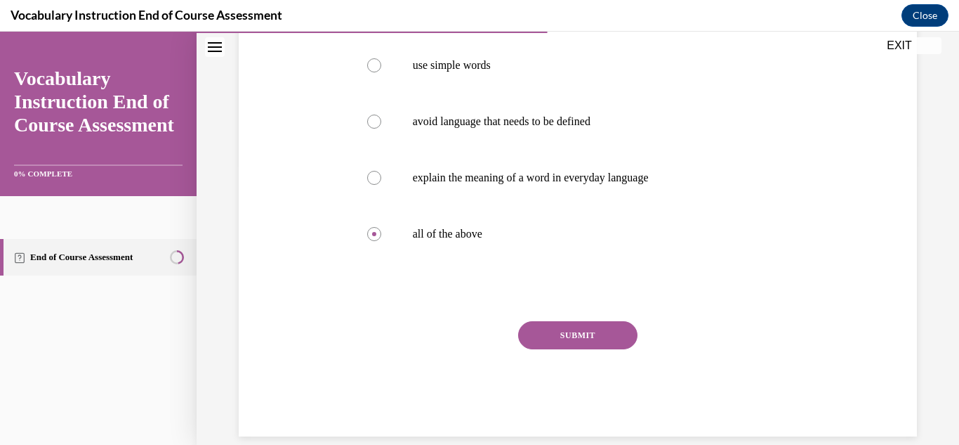
click at [601, 337] on button "SUBMIT" at bounding box center [577, 335] width 119 height 28
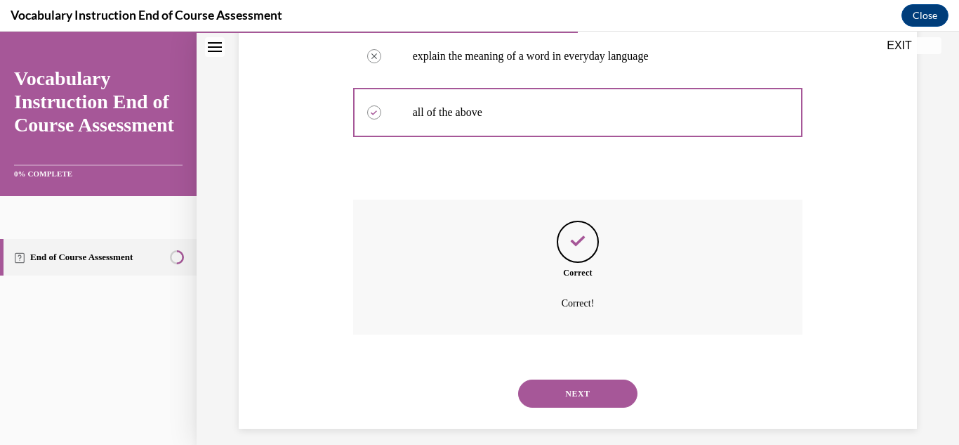
scroll to position [414, 0]
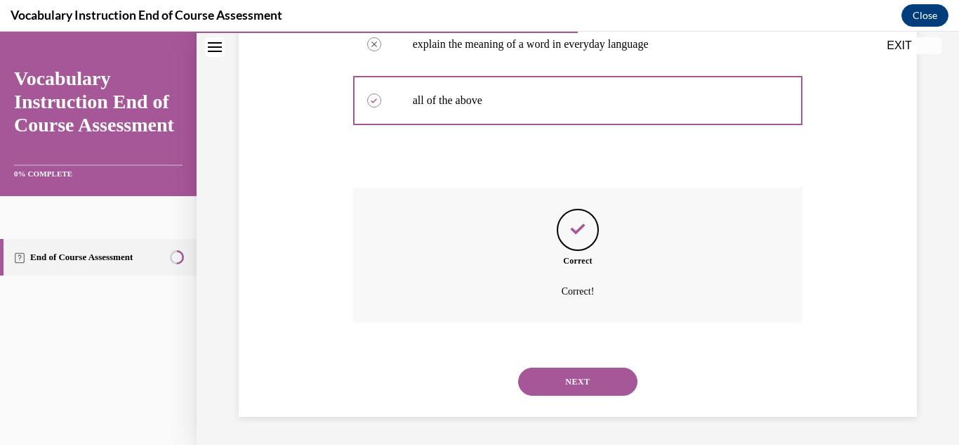
click at [582, 375] on button "NEXT" at bounding box center [577, 381] width 119 height 28
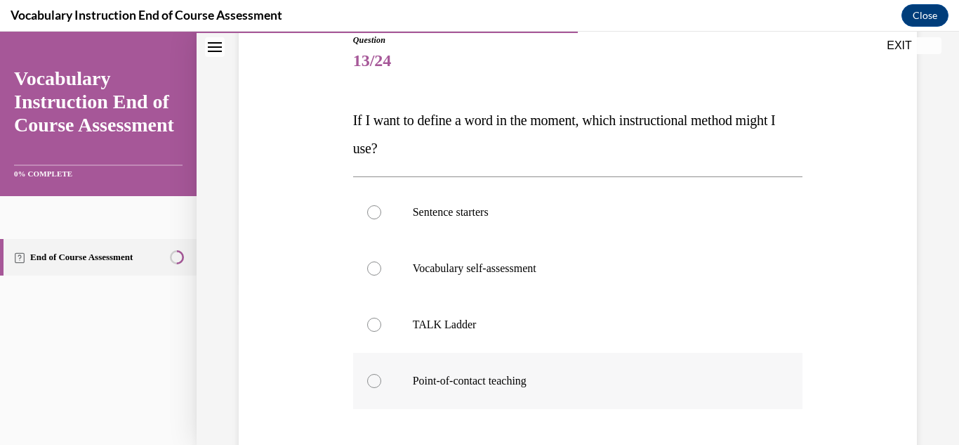
scroll to position [162, 0]
click at [382, 275] on label "Vocabulary self-assessment" at bounding box center [578, 268] width 450 height 56
click at [381, 275] on input "Vocabulary self-assessment" at bounding box center [374, 268] width 14 height 14
radio input "true"
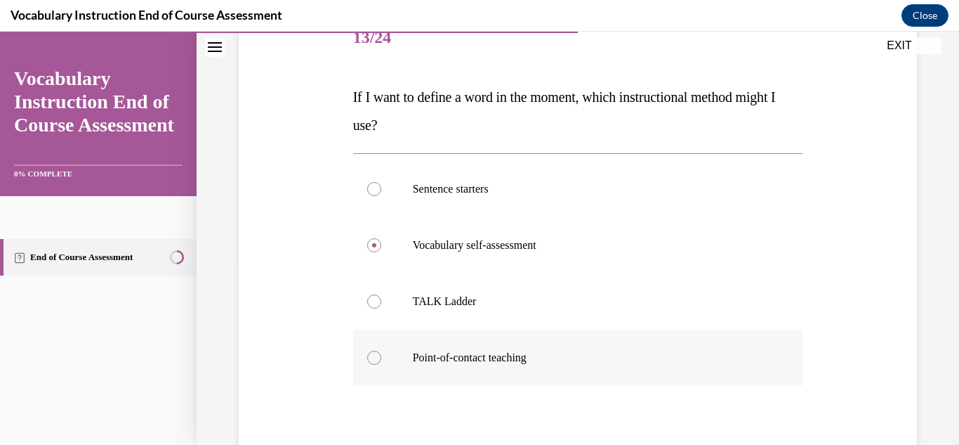
scroll to position [220, 0]
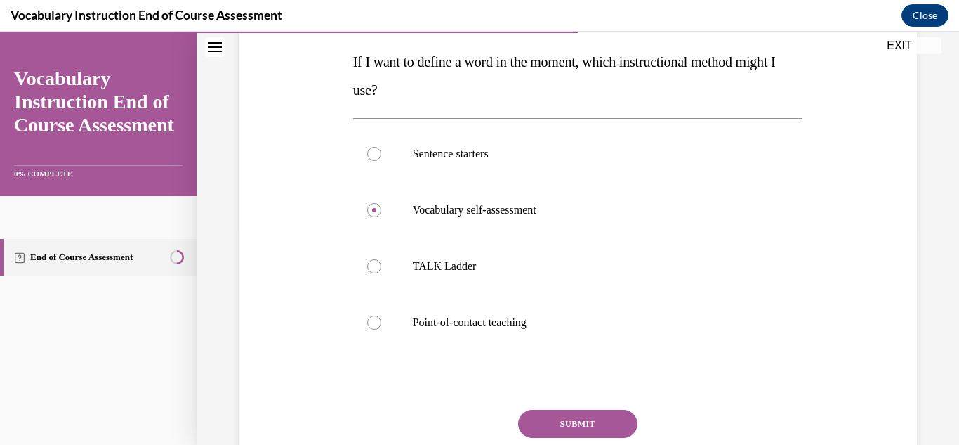
click at [559, 423] on button "SUBMIT" at bounding box center [577, 423] width 119 height 28
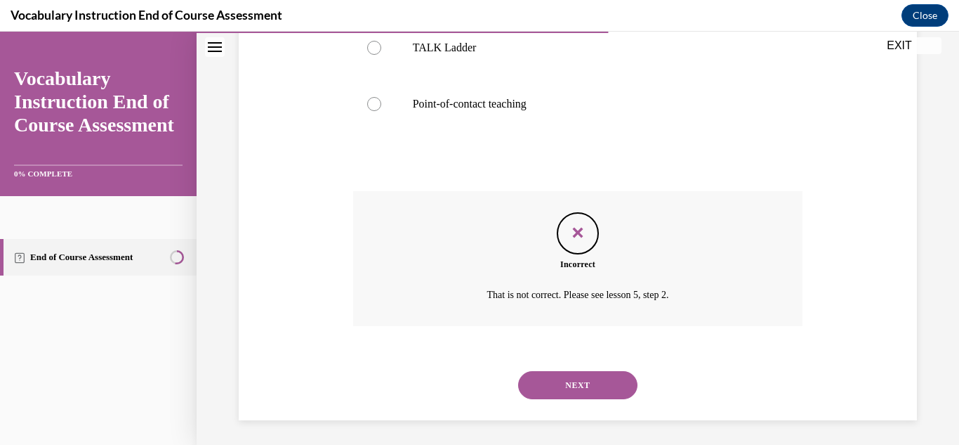
scroll to position [442, 0]
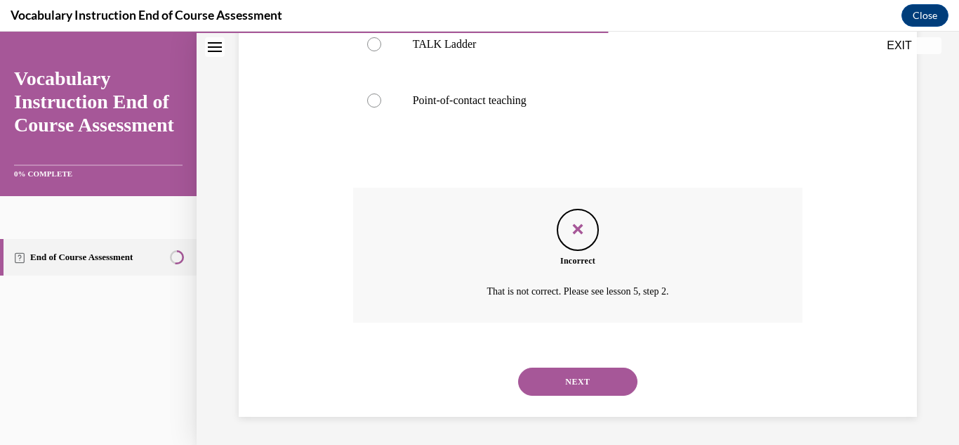
click at [594, 376] on button "NEXT" at bounding box center [577, 381] width 119 height 28
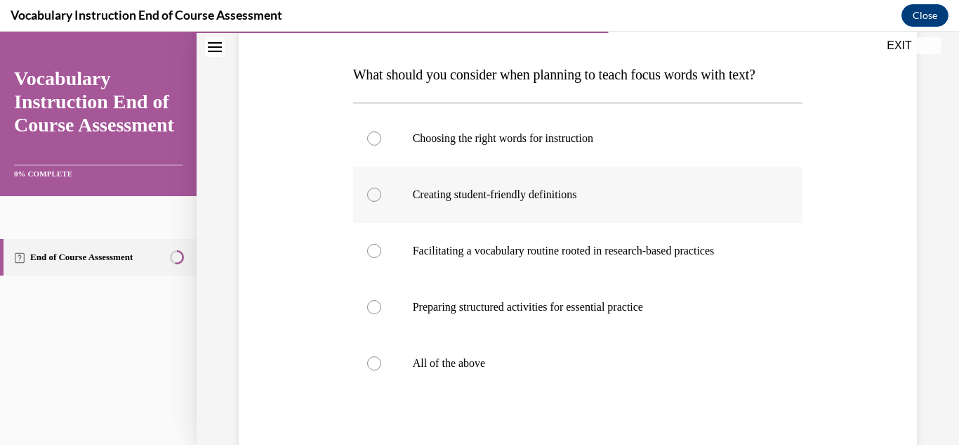
scroll to position [213, 0]
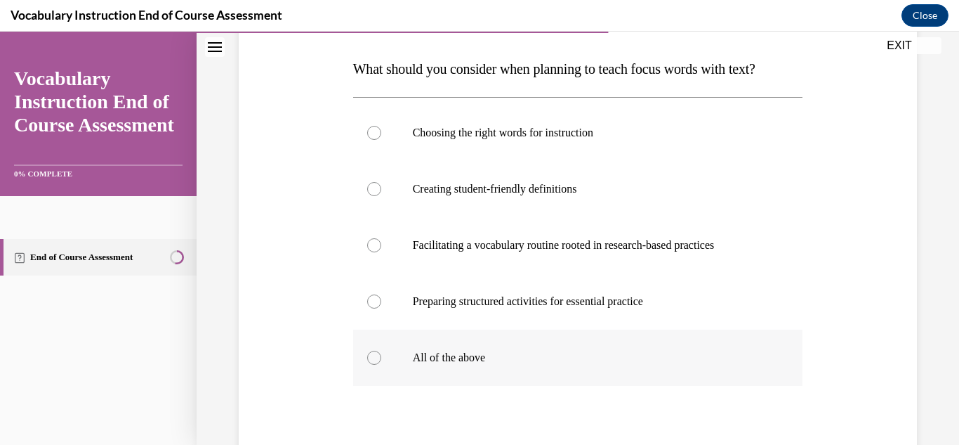
click at [365, 362] on label "All of the above" at bounding box center [578, 357] width 450 height 56
click at [367, 362] on input "All of the above" at bounding box center [374, 357] width 14 height 14
radio input "true"
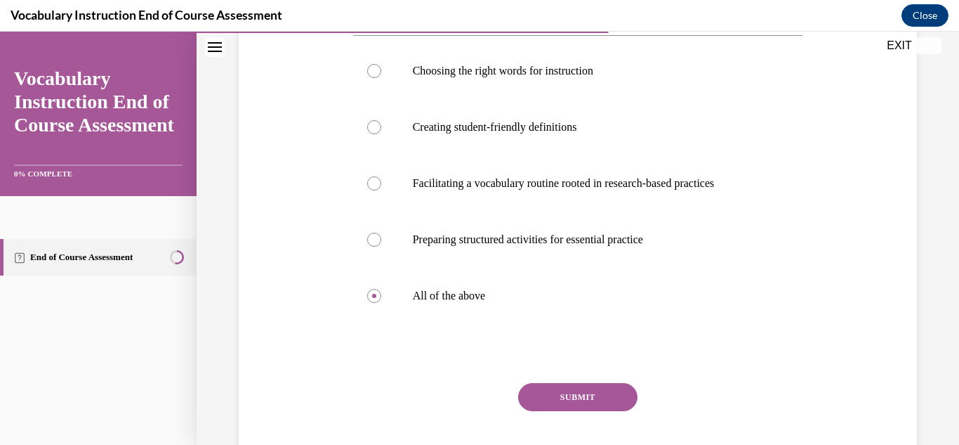
click at [553, 405] on button "SUBMIT" at bounding box center [577, 397] width 119 height 28
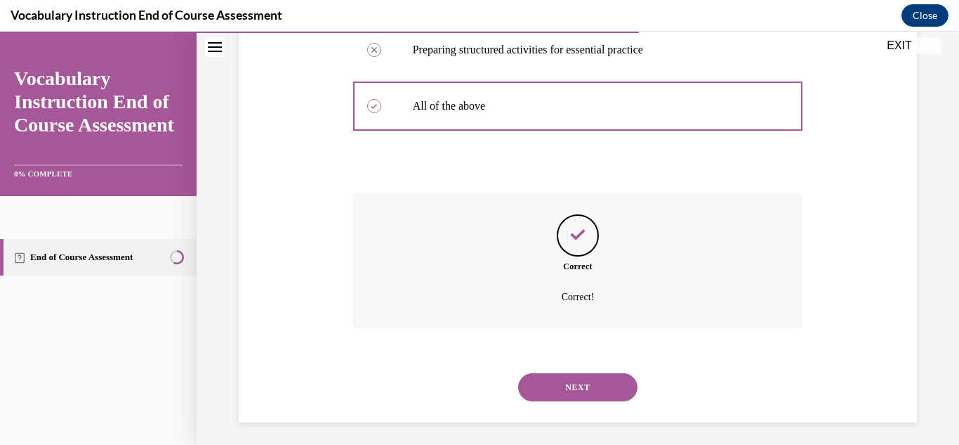
scroll to position [470, 0]
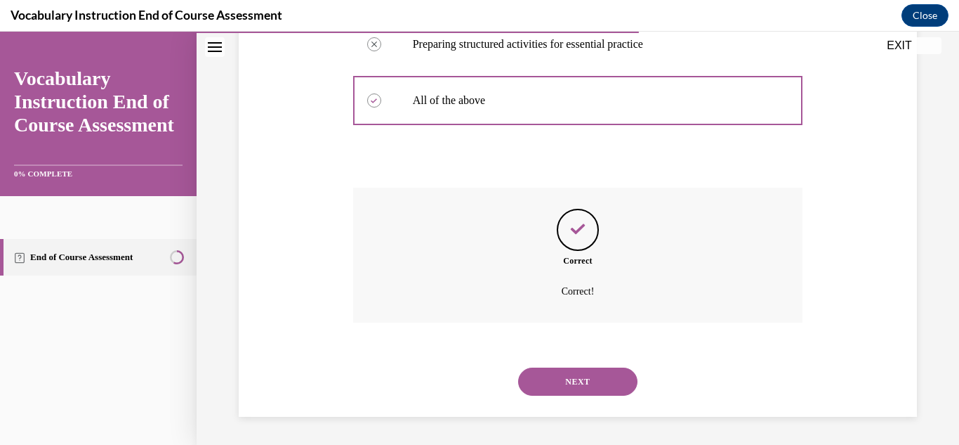
click at [594, 381] on button "NEXT" at bounding box center [577, 381] width 119 height 28
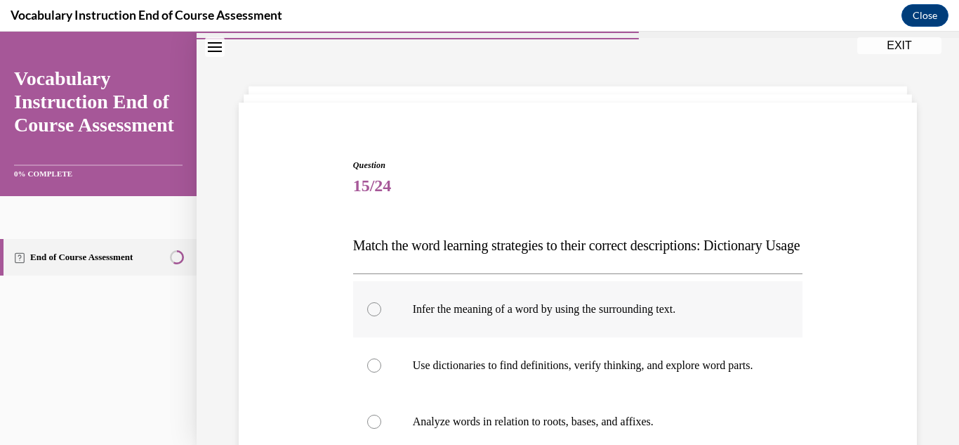
scroll to position [60, 0]
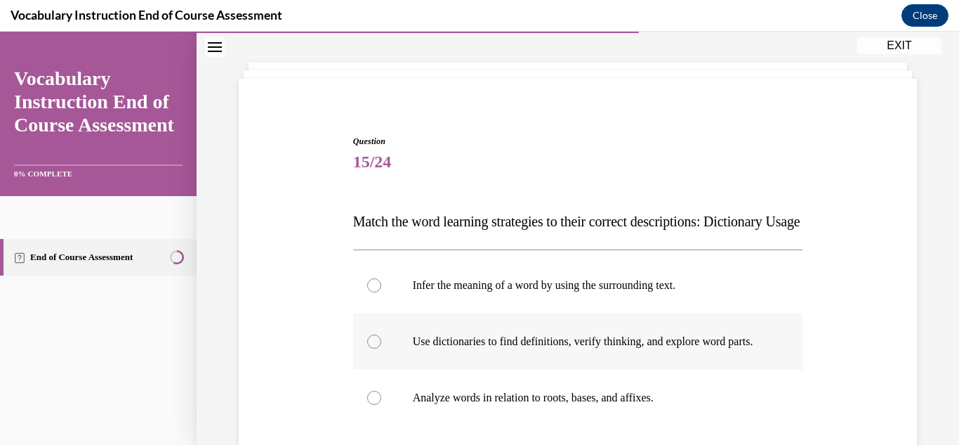
click at [377, 348] on div at bounding box center [374, 341] width 14 height 14
click at [377, 348] on input "Use dictionaries to find definitions, verify thinking, and explore word parts." at bounding box center [374, 341] width 14 height 14
radio input "true"
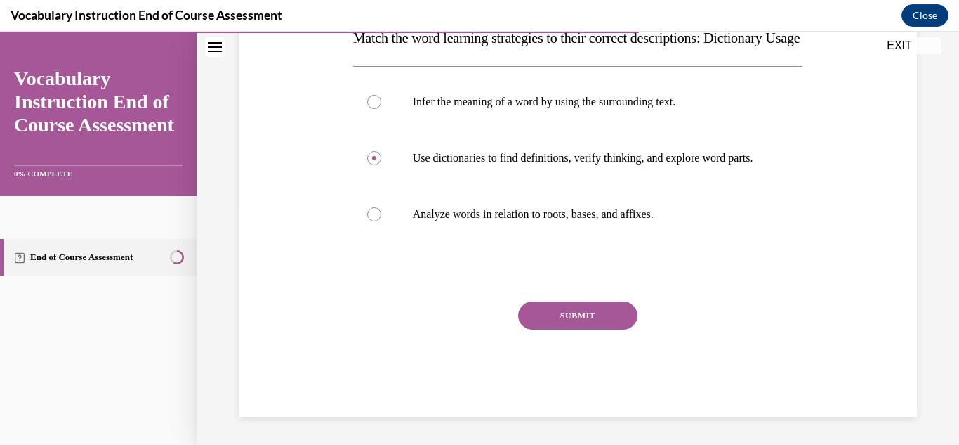
scroll to position [248, 0]
click at [610, 329] on button "SUBMIT" at bounding box center [577, 315] width 119 height 28
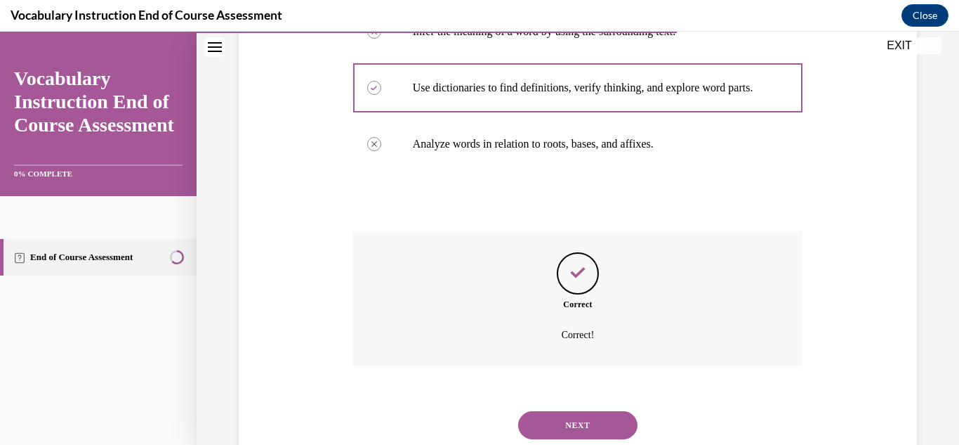
scroll to position [400, 0]
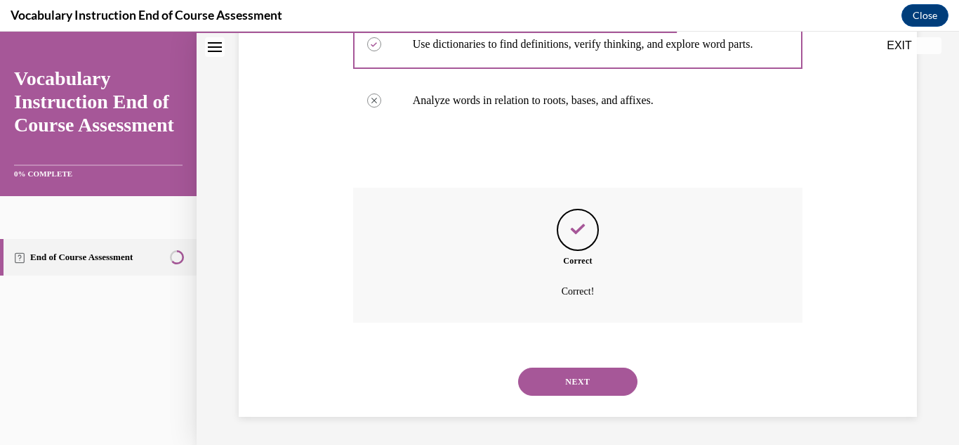
click at [588, 388] on button "NEXT" at bounding box center [577, 381] width 119 height 28
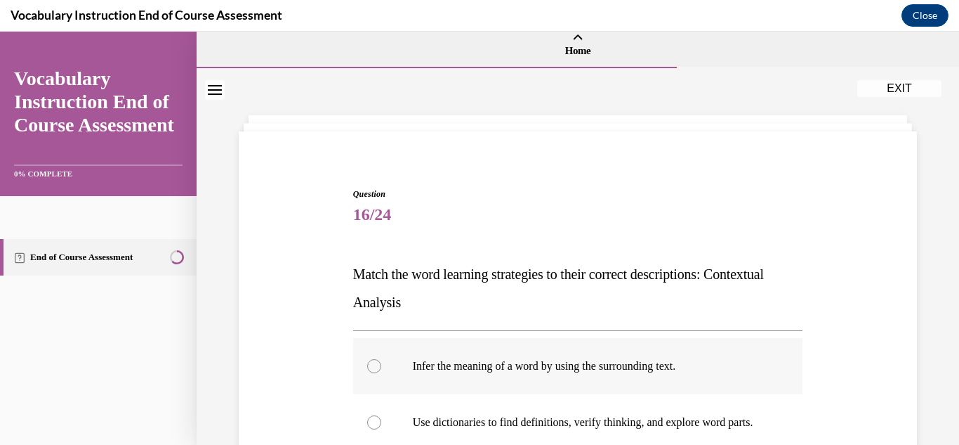
scroll to position [15, 0]
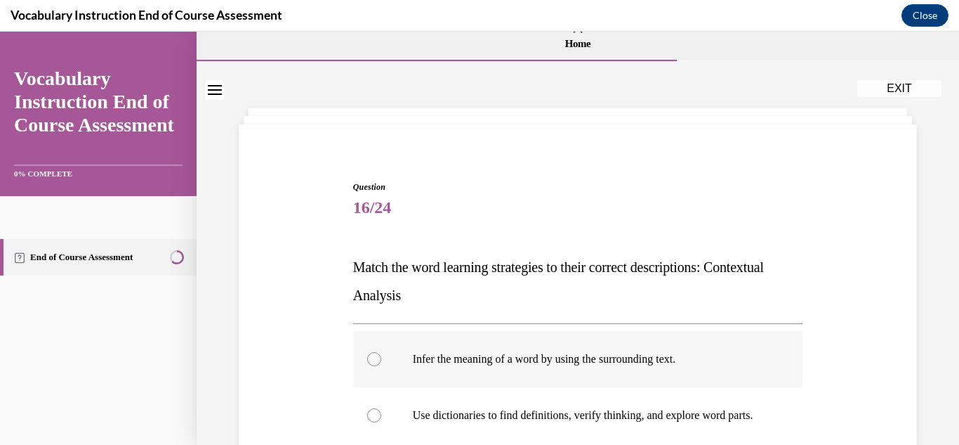
click at [377, 366] on label "Infer the meaning of a word by using the surrounding text." at bounding box center [578, 359] width 450 height 56
click at [377, 366] on input "Infer the meaning of a word by using the surrounding text." at bounding box center [374, 359] width 14 height 14
radio input "true"
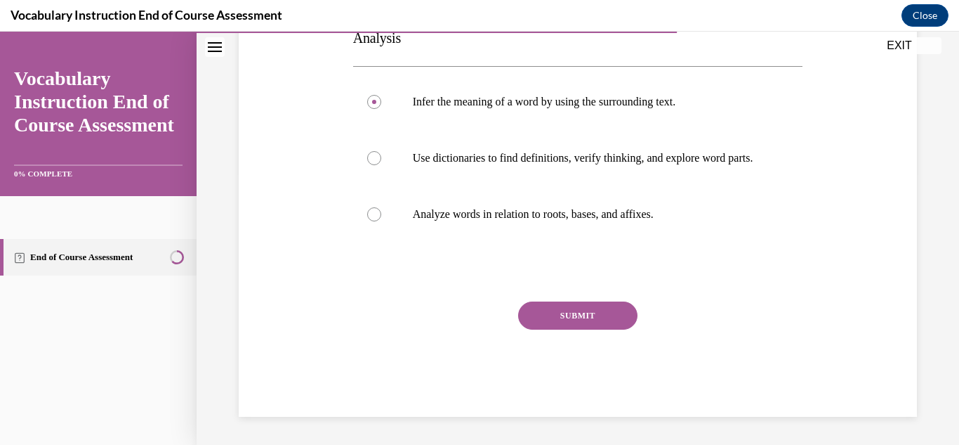
scroll to position [286, 0]
click at [608, 325] on button "SUBMIT" at bounding box center [577, 315] width 119 height 28
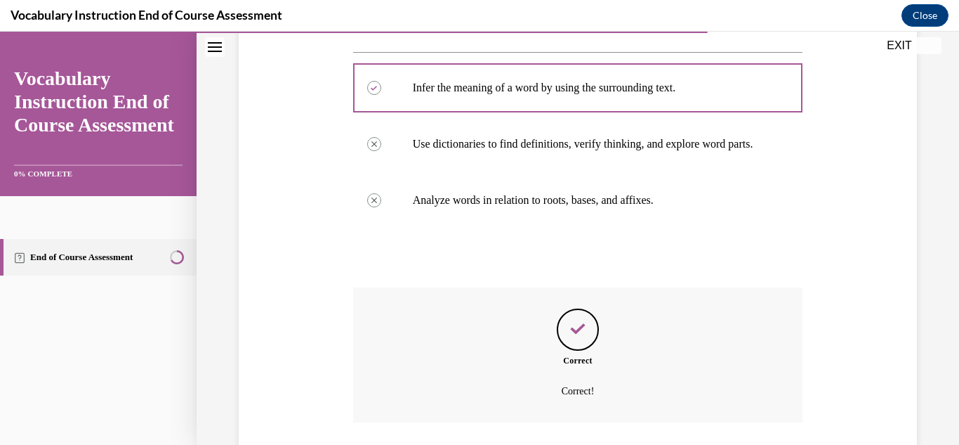
scroll to position [400, 0]
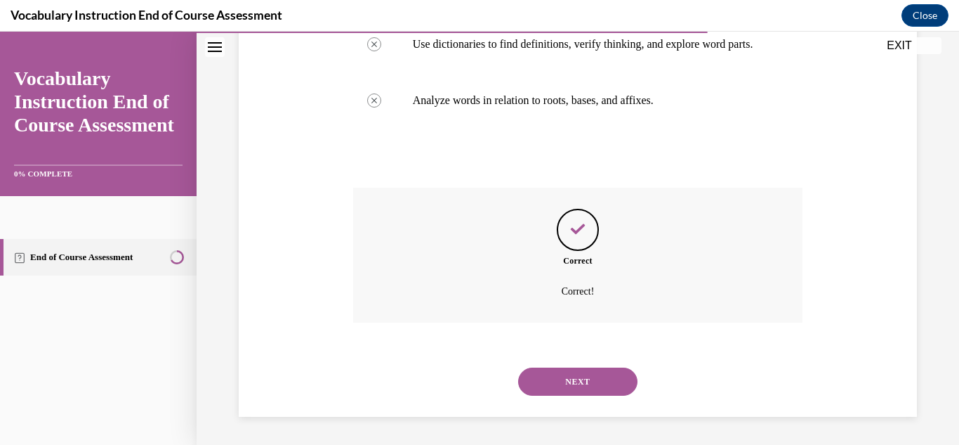
click at [549, 390] on button "NEXT" at bounding box center [577, 381] width 119 height 28
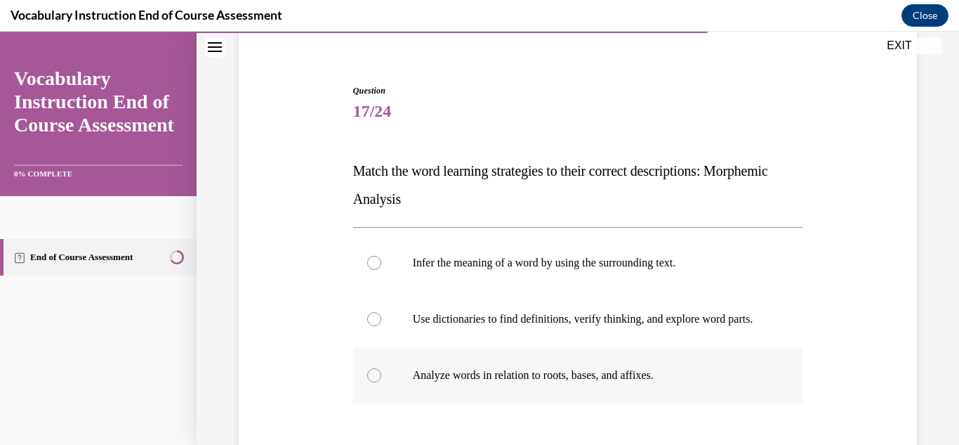
scroll to position [112, 0]
click at [376, 381] on div at bounding box center [374, 374] width 14 height 14
click at [376, 381] on input "Analyze words in relation to roots, bases, and affixes." at bounding box center [374, 374] width 14 height 14
radio input "true"
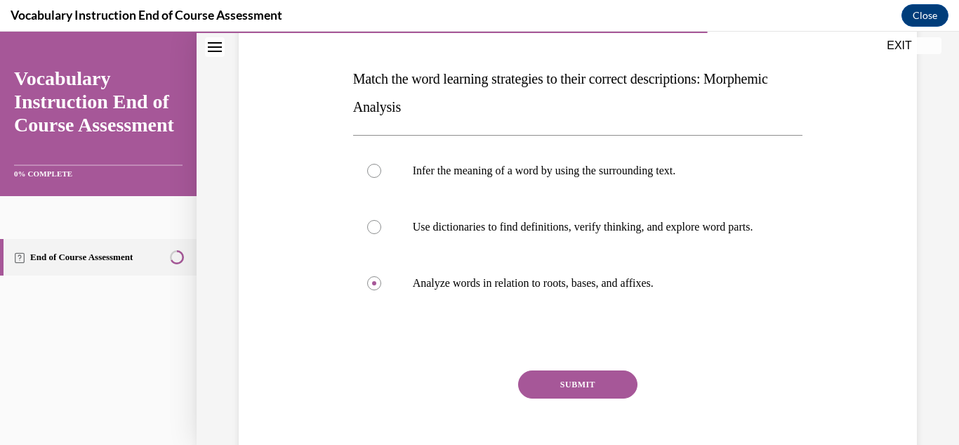
click at [558, 398] on button "SUBMIT" at bounding box center [577, 384] width 119 height 28
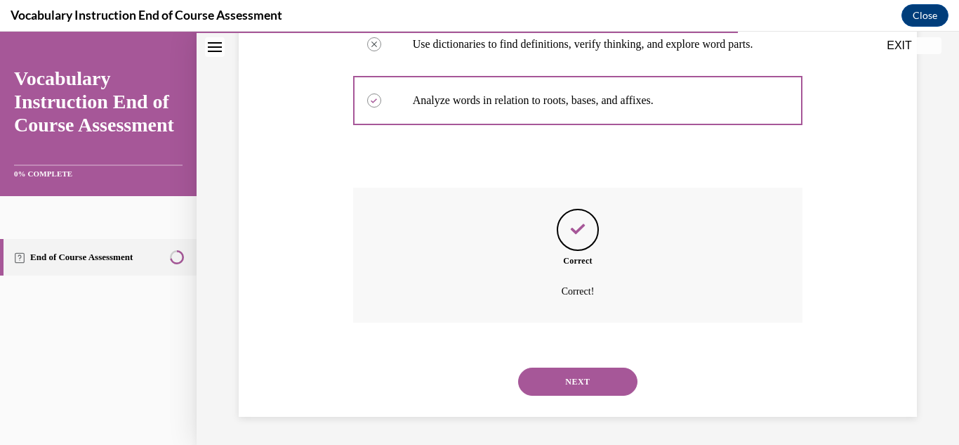
scroll to position [400, 0]
click at [566, 372] on button "NEXT" at bounding box center [577, 381] width 119 height 28
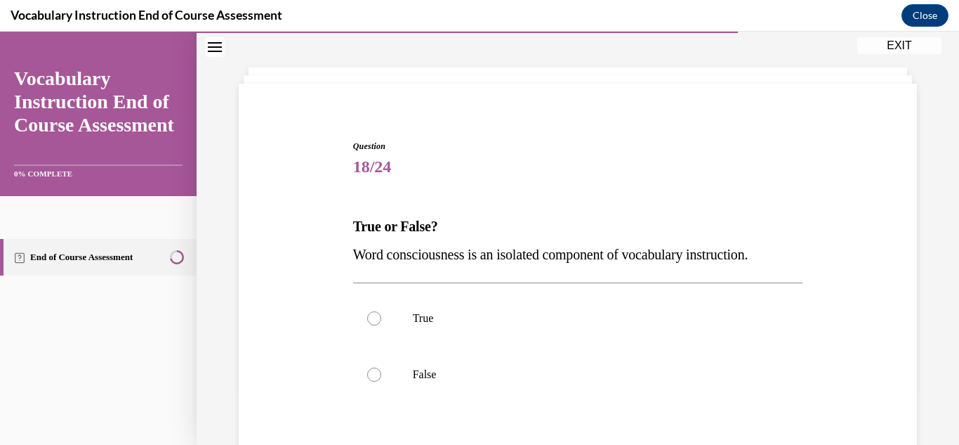
scroll to position [58, 0]
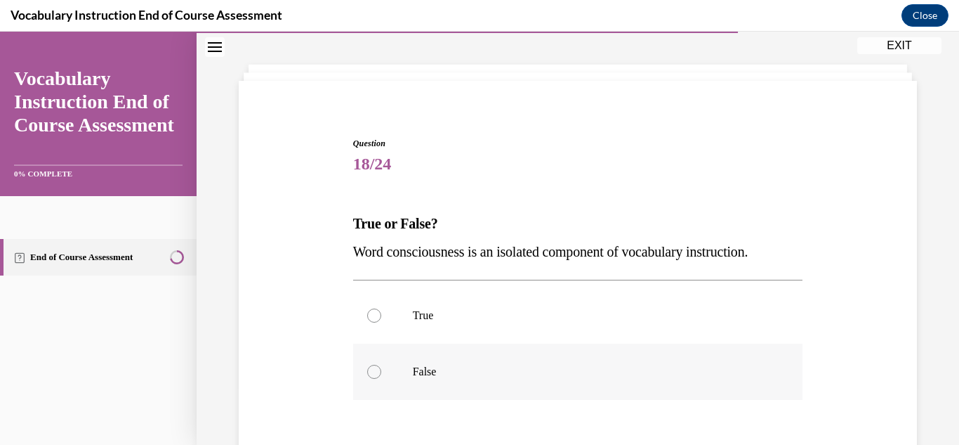
click at [380, 370] on div at bounding box center [374, 372] width 14 height 14
click at [380, 370] on input "False" at bounding box center [374, 372] width 14 height 14
radio input "true"
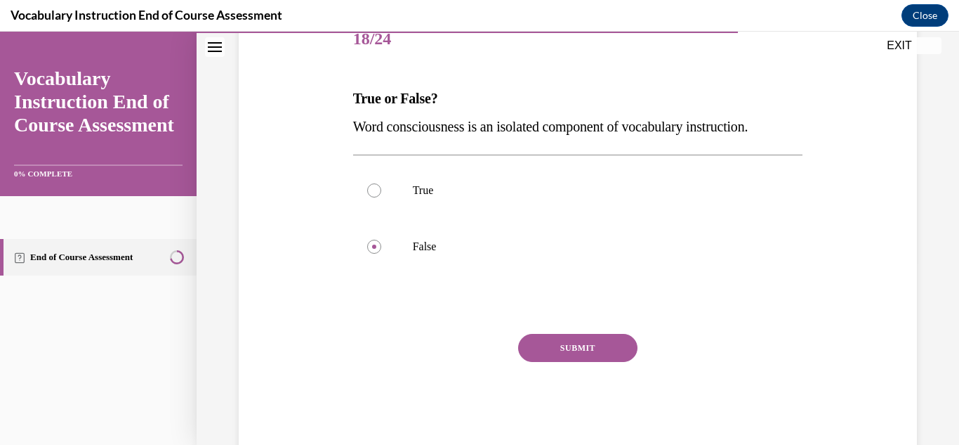
click at [600, 352] on button "SUBMIT" at bounding box center [577, 348] width 119 height 28
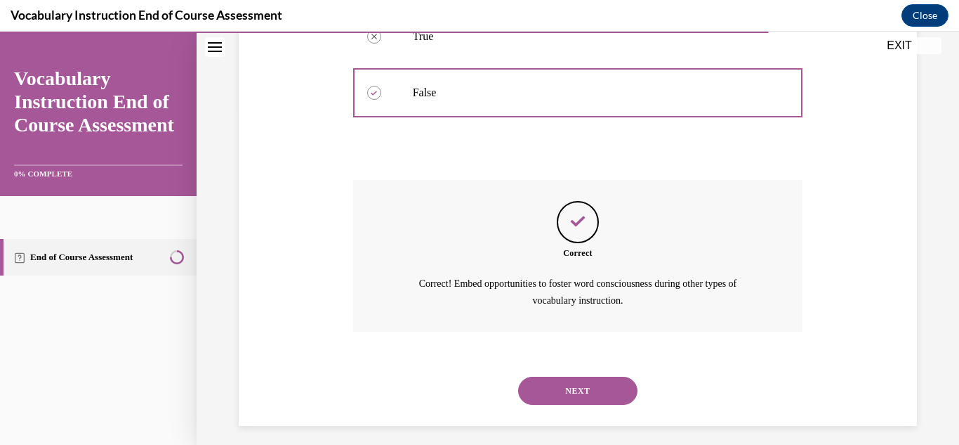
scroll to position [346, 0]
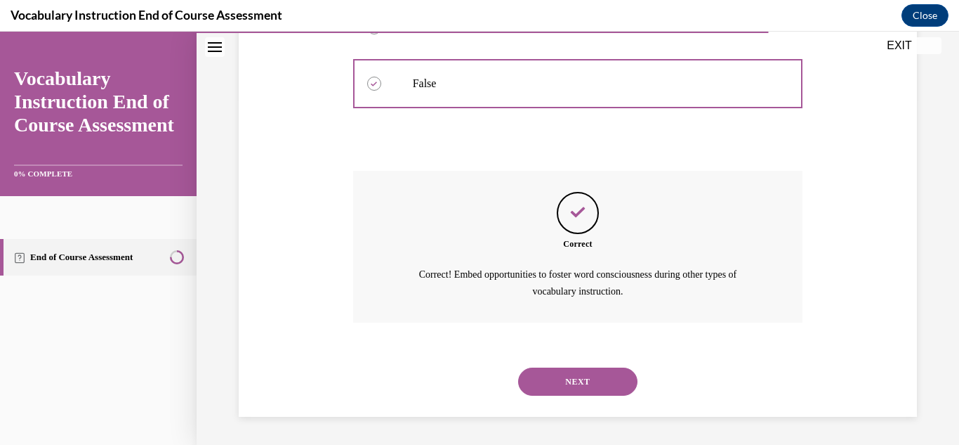
click at [591, 387] on button "NEXT" at bounding box center [577, 381] width 119 height 28
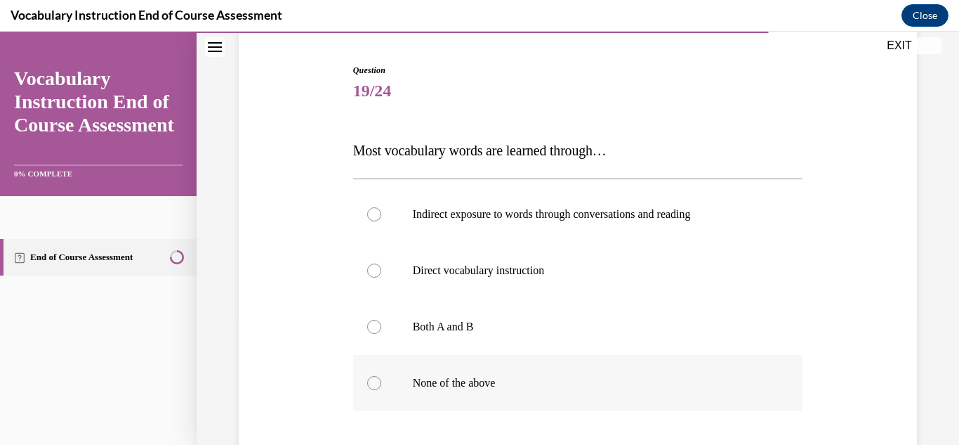
scroll to position [132, 0]
click at [374, 270] on div at bounding box center [374, 270] width 14 height 14
click at [374, 270] on input "Direct vocabulary instruction" at bounding box center [374, 270] width 14 height 14
radio input "true"
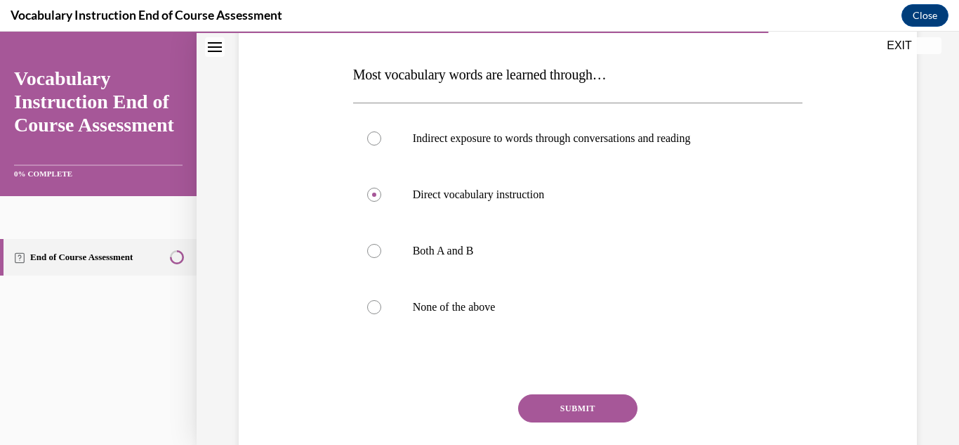
click at [562, 408] on button "SUBMIT" at bounding box center [577, 408] width 119 height 28
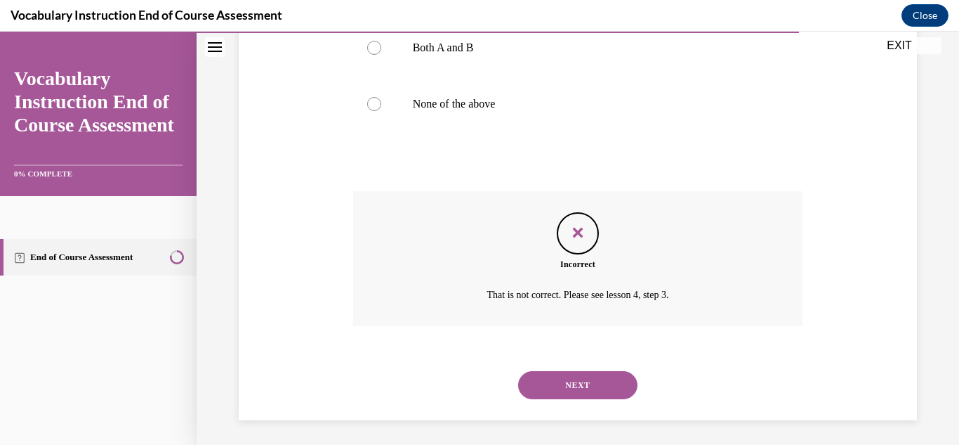
scroll to position [414, 0]
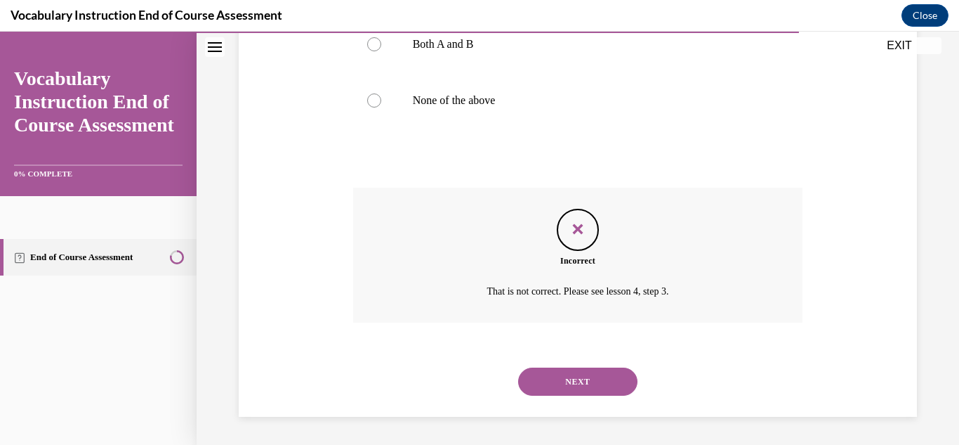
click at [607, 384] on button "NEXT" at bounding box center [577, 381] width 119 height 28
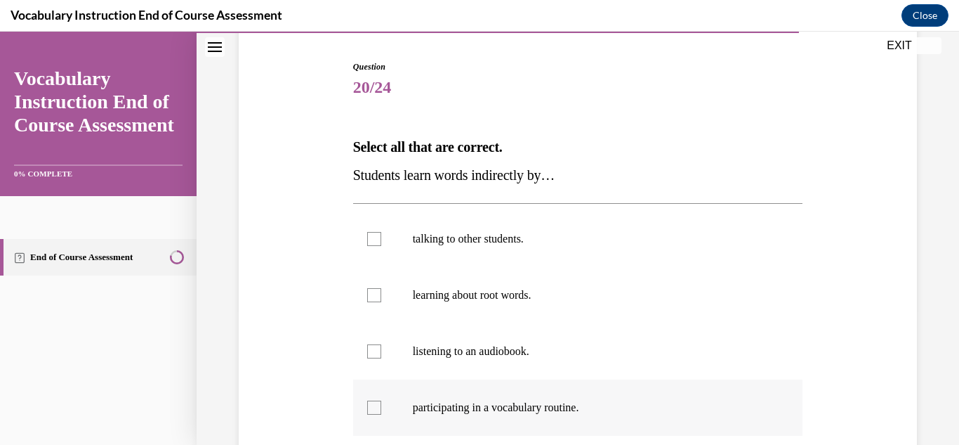
scroll to position [136, 0]
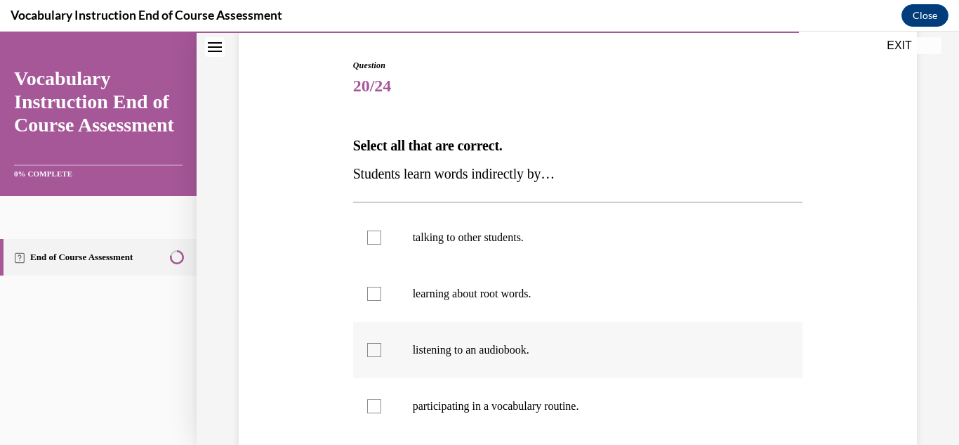
click at [377, 353] on div at bounding box center [374, 350] width 14 height 14
click at [377, 353] on input "listening to an audiobook." at bounding box center [374, 350] width 14 height 14
checkbox input "true"
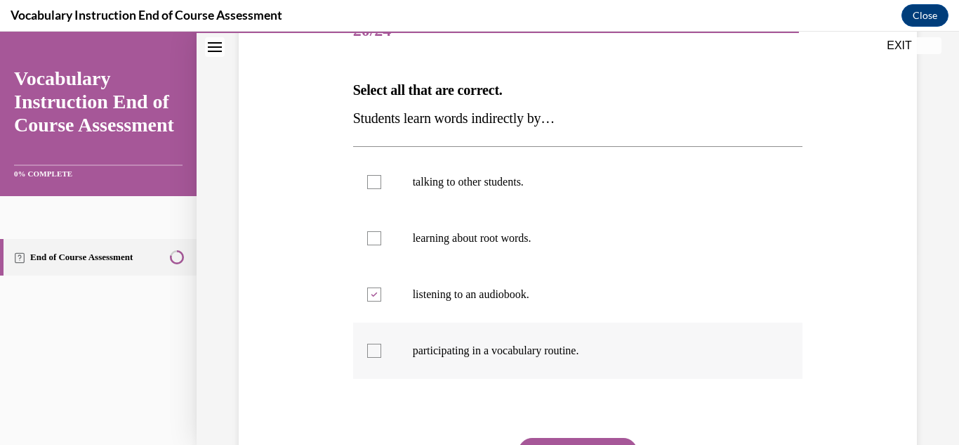
scroll to position [193, 0]
click at [375, 353] on div at bounding box center [374, 349] width 14 height 14
click at [375, 353] on input "participating in a vocabulary routine." at bounding box center [374, 349] width 14 height 14
checkbox input "true"
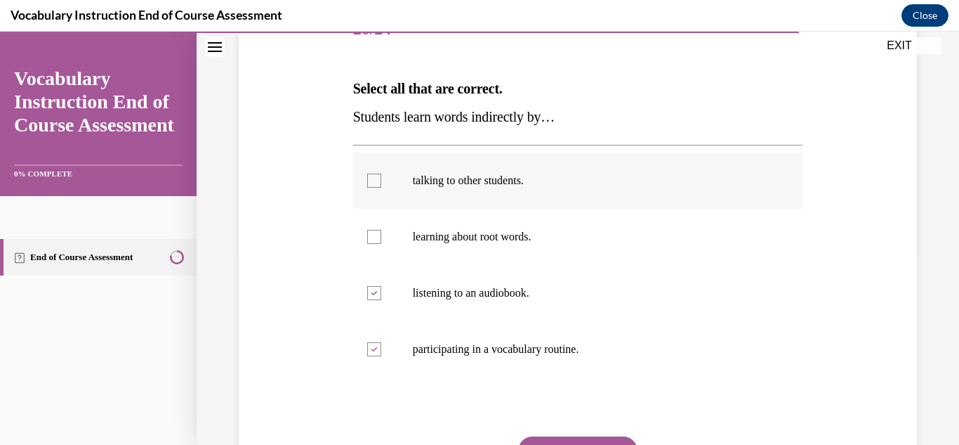
click at [381, 178] on div at bounding box center [374, 180] width 14 height 14
click at [381, 178] on input "talking to other students." at bounding box center [374, 180] width 14 height 14
checkbox input "true"
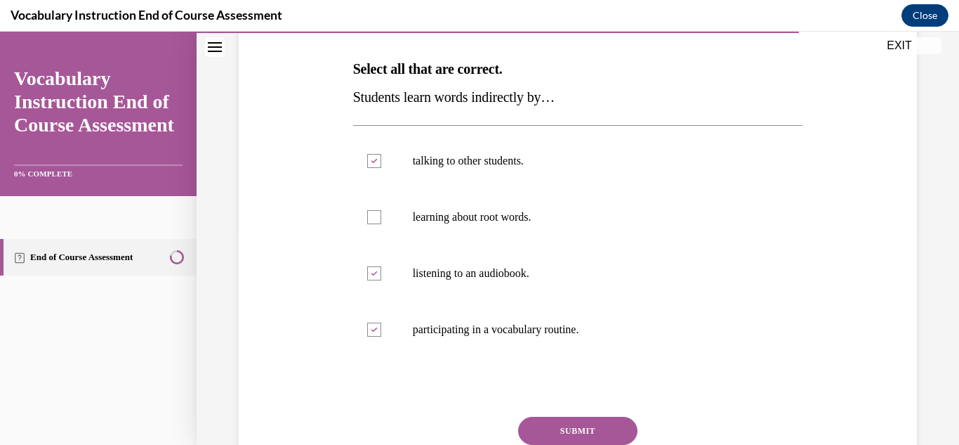
scroll to position [215, 0]
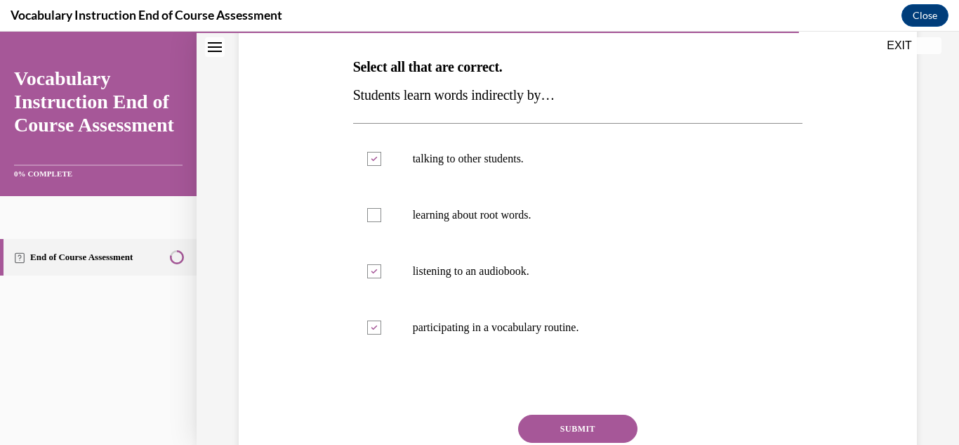
click at [579, 428] on button "SUBMIT" at bounding box center [577, 428] width 119 height 28
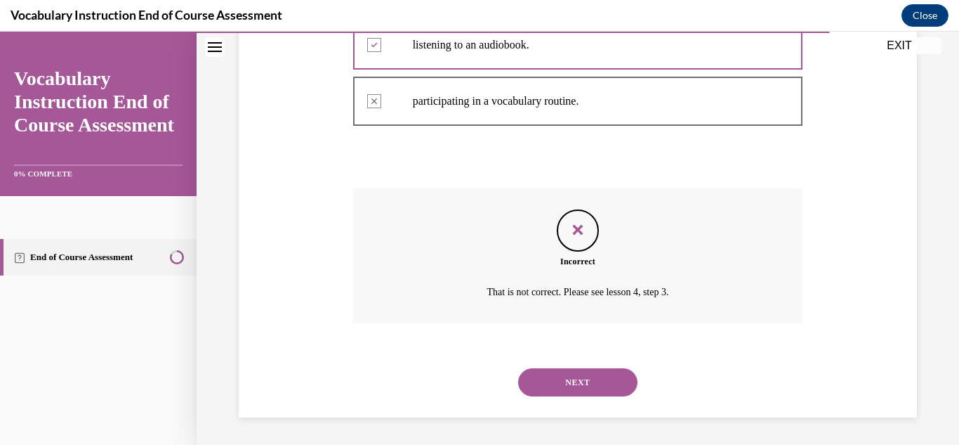
scroll to position [442, 0]
click at [633, 383] on button "NEXT" at bounding box center [577, 381] width 119 height 28
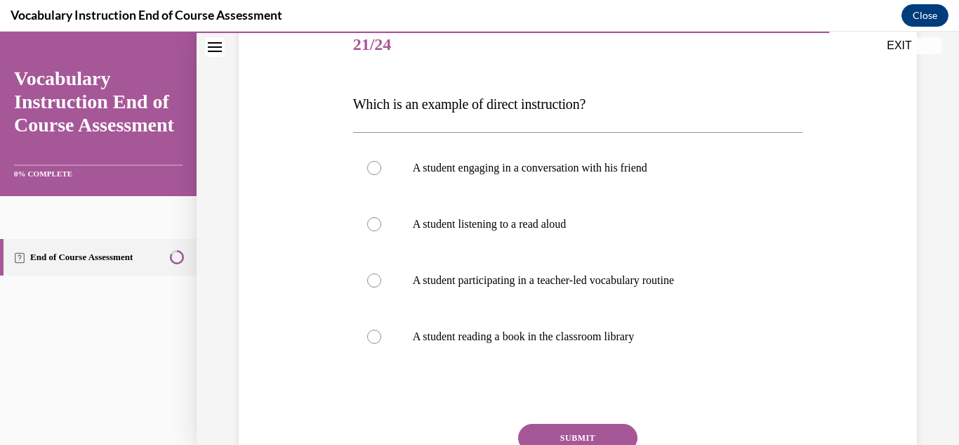
scroll to position [188, 0]
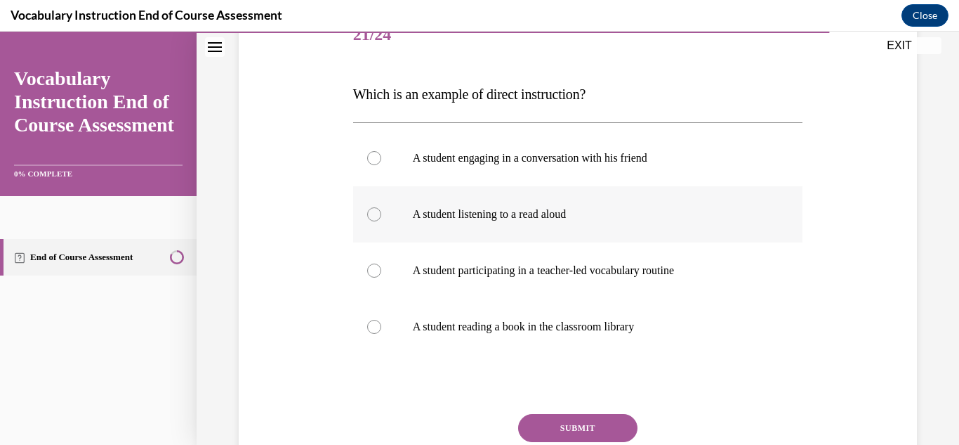
click at [379, 211] on div at bounding box center [374, 214] width 14 height 14
click at [379, 211] on input "A student listening to a read aloud" at bounding box center [374, 214] width 14 height 14
radio input "true"
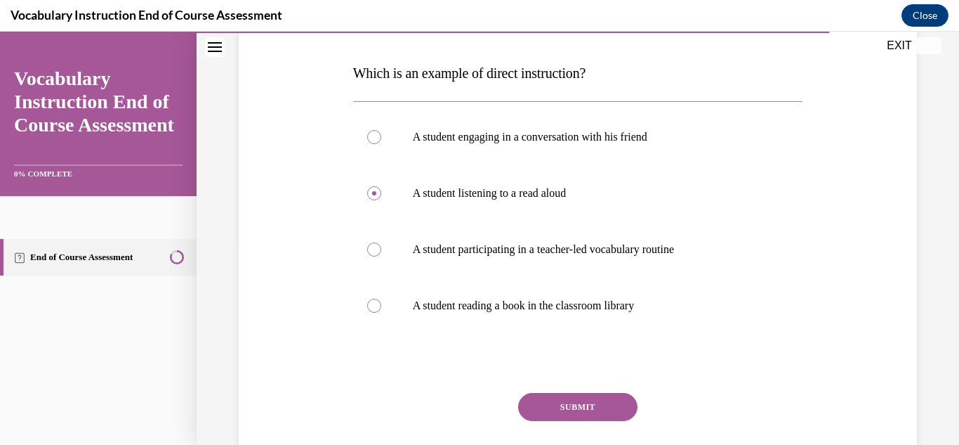
scroll to position [209, 0]
click at [567, 404] on button "SUBMIT" at bounding box center [577, 406] width 119 height 28
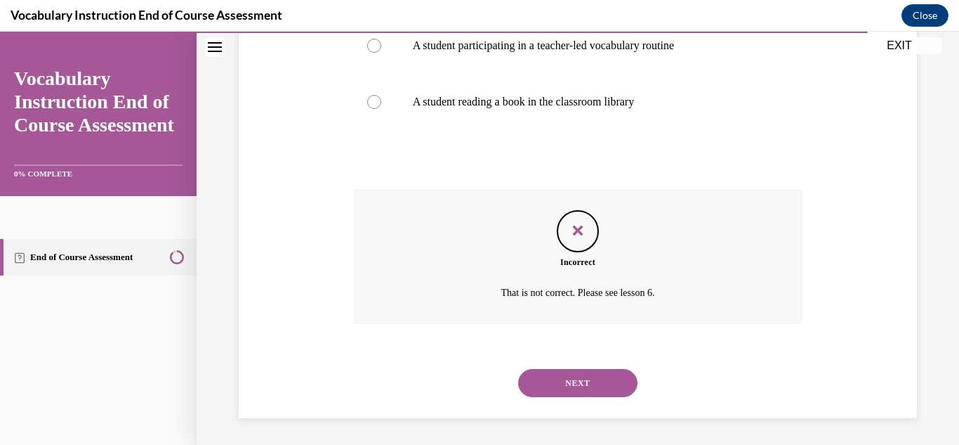
scroll to position [414, 0]
click at [614, 388] on button "NEXT" at bounding box center [577, 381] width 119 height 28
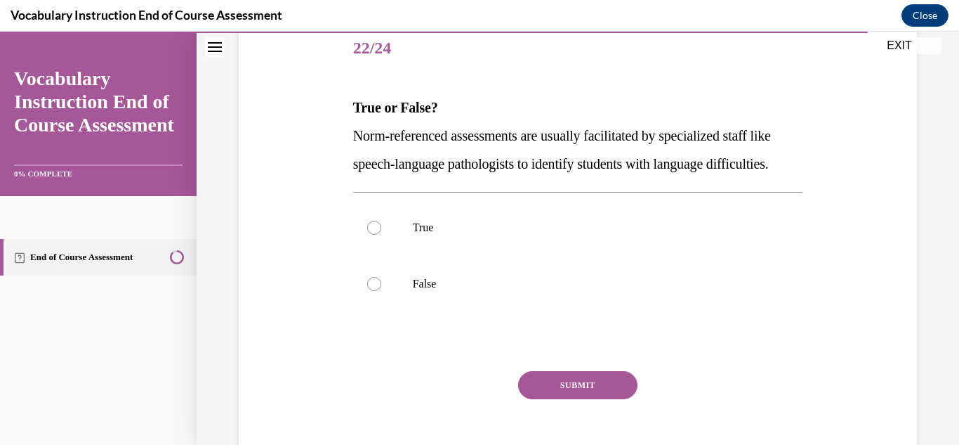
scroll to position [183, 0]
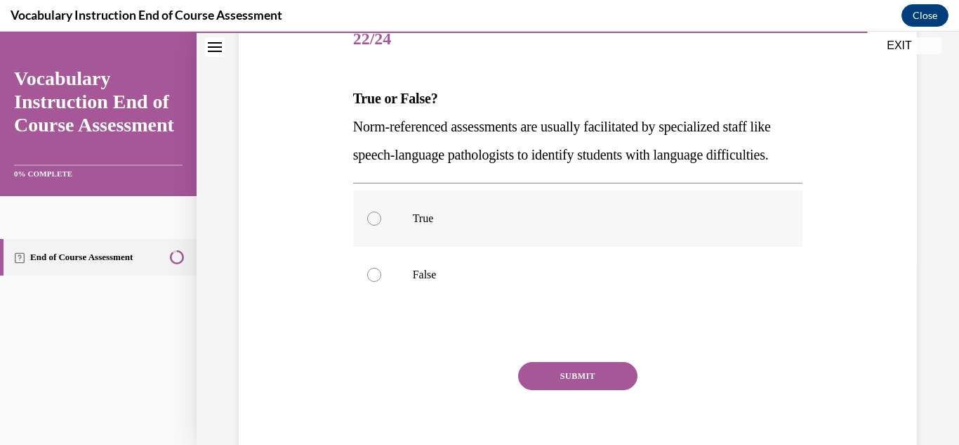
click at [374, 225] on div at bounding box center [374, 218] width 14 height 14
click at [374, 225] on input "True" at bounding box center [374, 218] width 14 height 14
radio input "true"
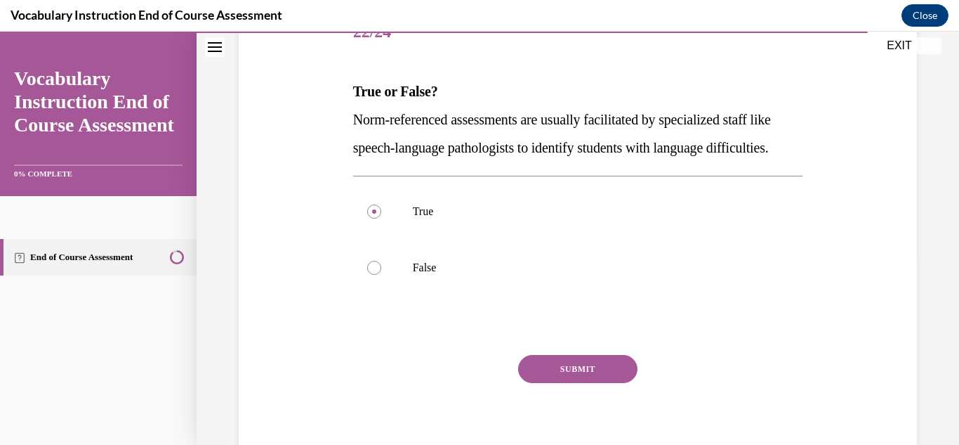
click at [562, 383] on button "SUBMIT" at bounding box center [577, 369] width 119 height 28
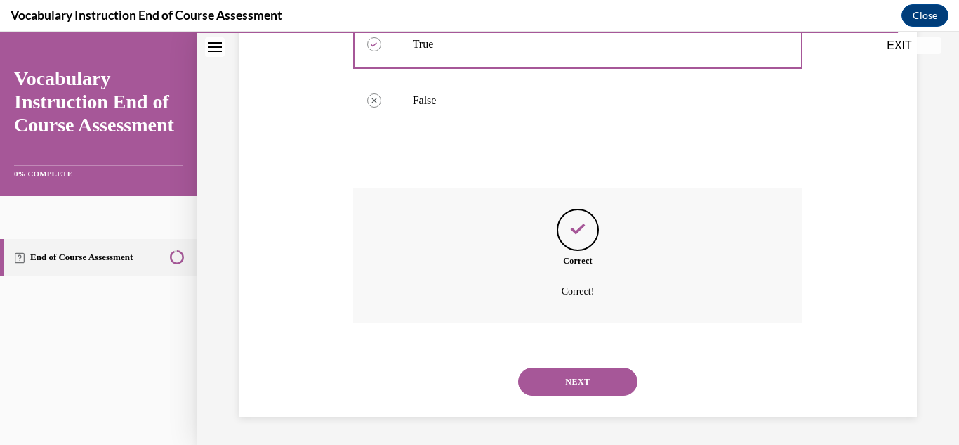
scroll to position [386, 0]
click at [547, 386] on button "NEXT" at bounding box center [577, 381] width 119 height 28
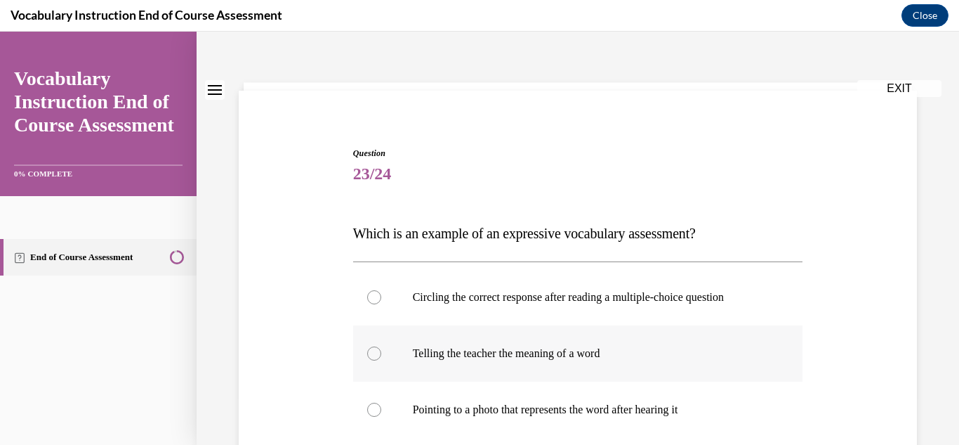
scroll to position [53, 0]
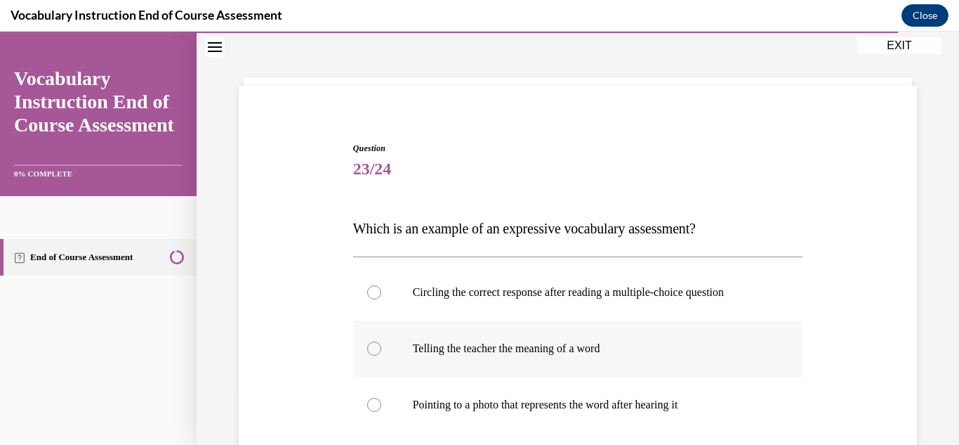
click at [369, 348] on div at bounding box center [374, 348] width 14 height 14
click at [369, 348] on input "Telling the teacher the meaning of a word" at bounding box center [374, 348] width 14 height 14
radio input "true"
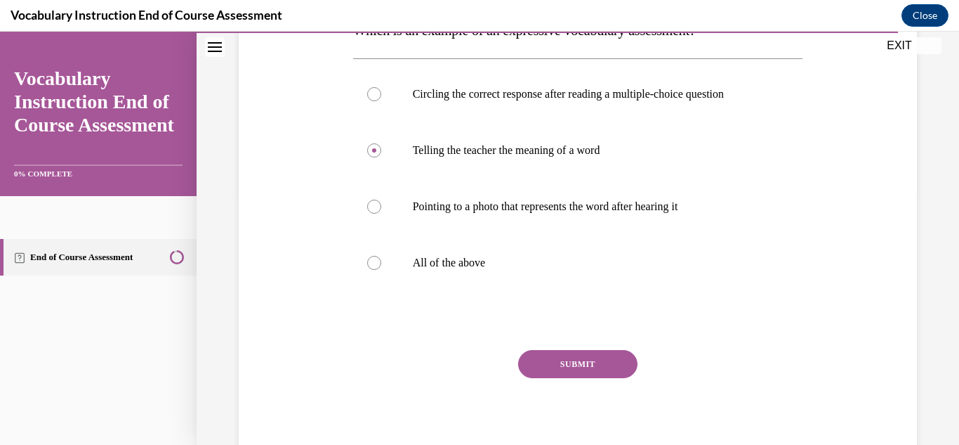
click at [560, 369] on button "SUBMIT" at bounding box center [577, 364] width 119 height 28
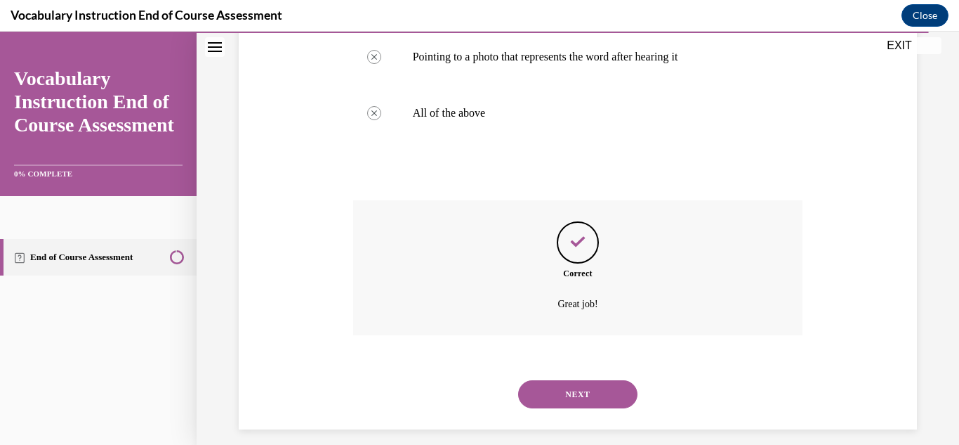
scroll to position [414, 0]
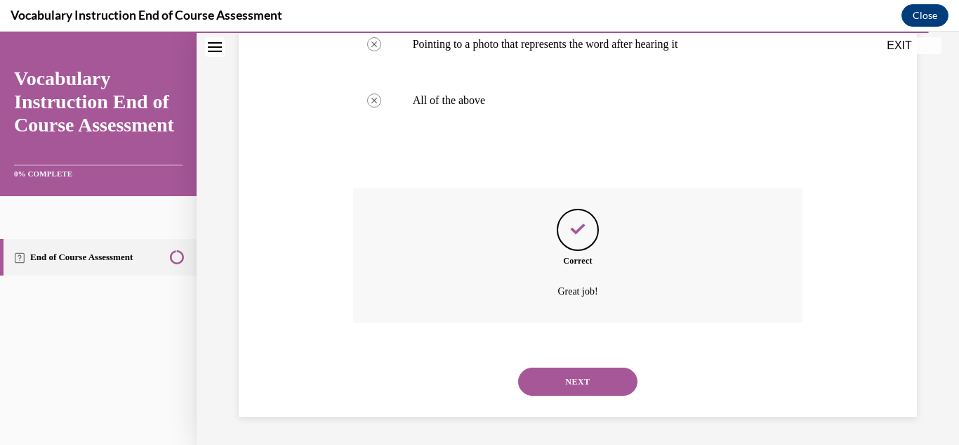
click at [579, 389] on button "NEXT" at bounding box center [577, 381] width 119 height 28
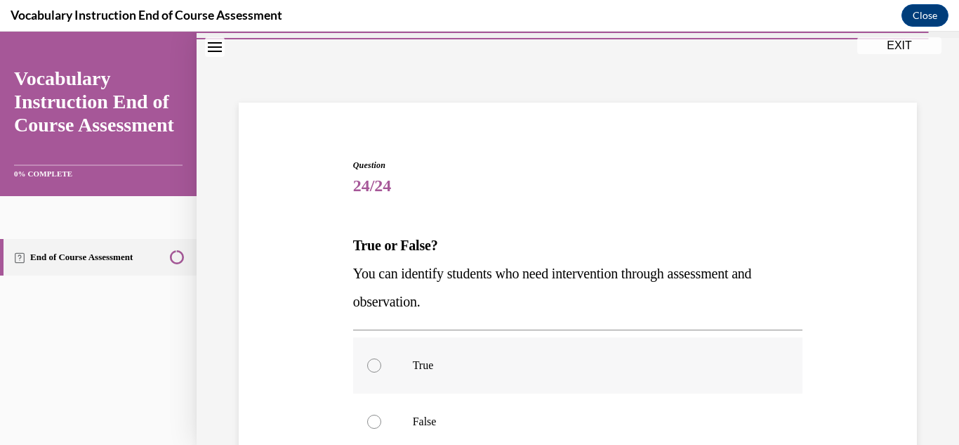
scroll to position [55, 0]
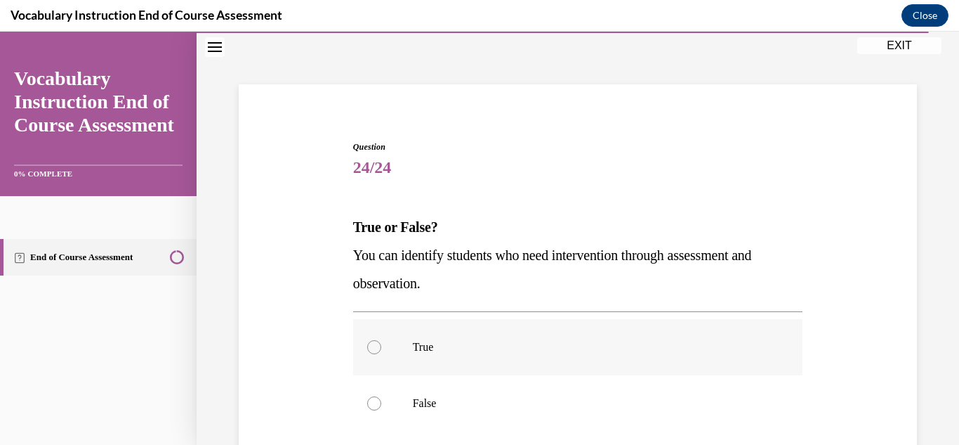
click at [367, 353] on label "True" at bounding box center [578, 347] width 450 height 56
click at [367, 353] on input "True" at bounding box center [374, 347] width 14 height 14
radio input "true"
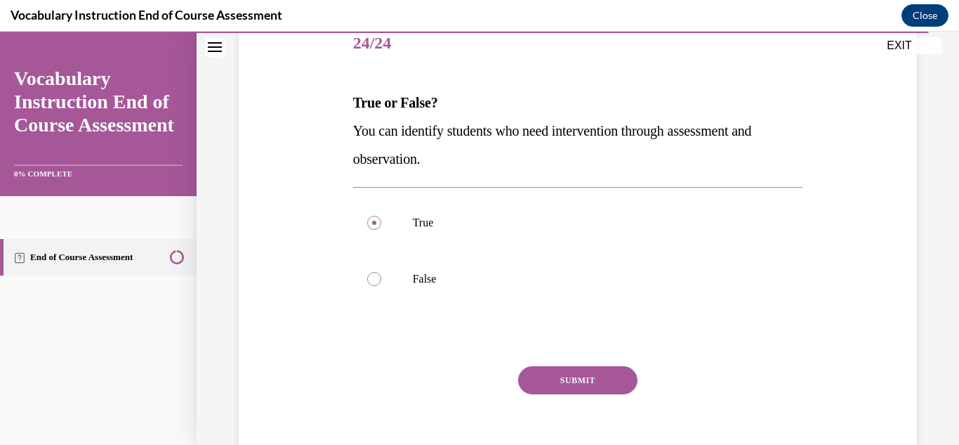
click at [586, 374] on button "SUBMIT" at bounding box center [577, 380] width 119 height 28
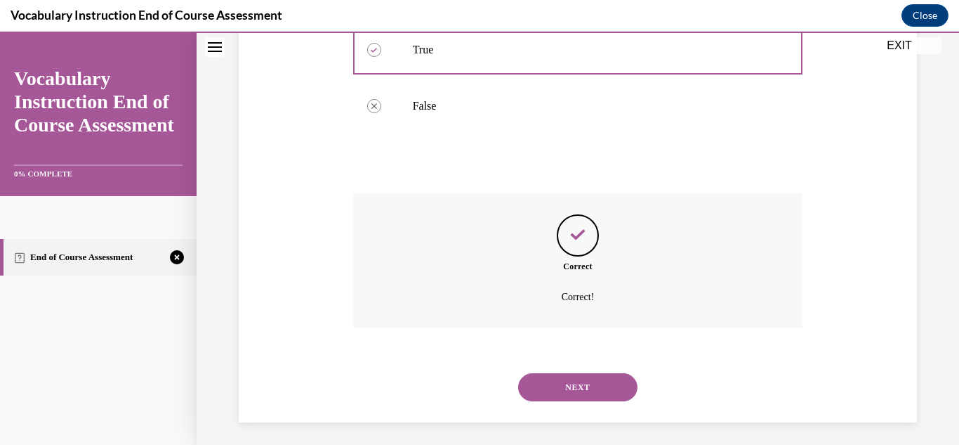
scroll to position [358, 0]
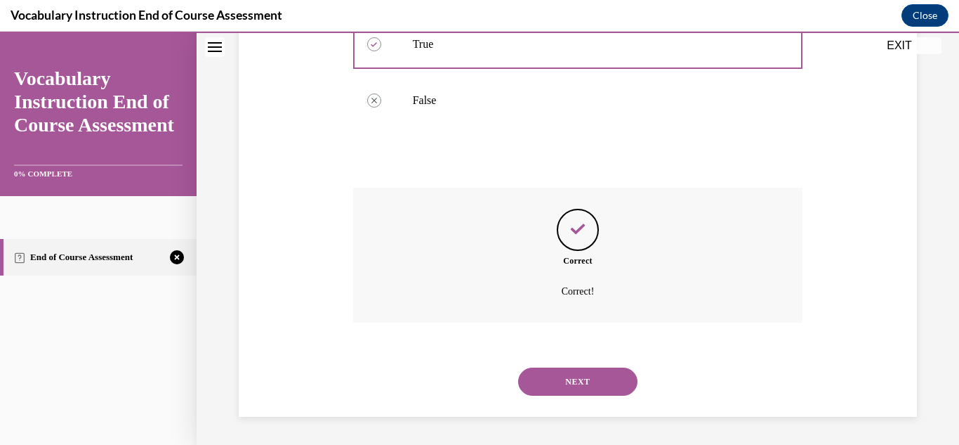
click at [580, 374] on button "NEXT" at bounding box center [577, 381] width 119 height 28
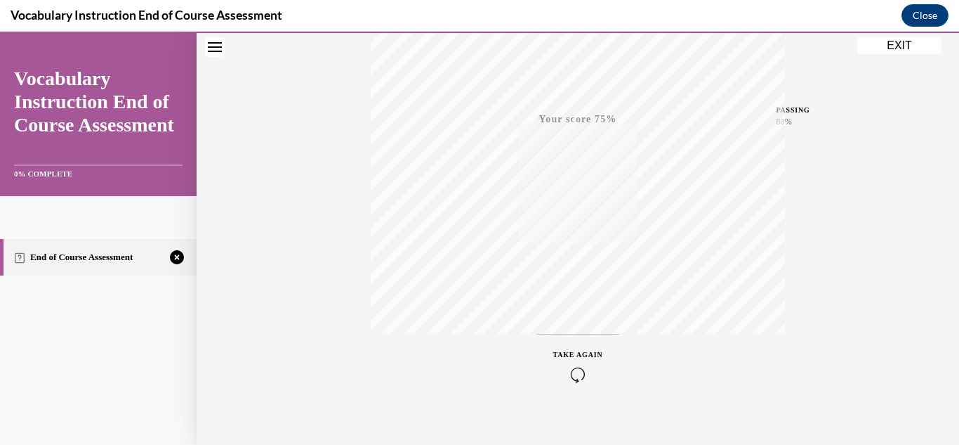
scroll to position [307, 0]
click at [579, 336] on span "TAKE AGAIN" at bounding box center [578, 339] width 50 height 8
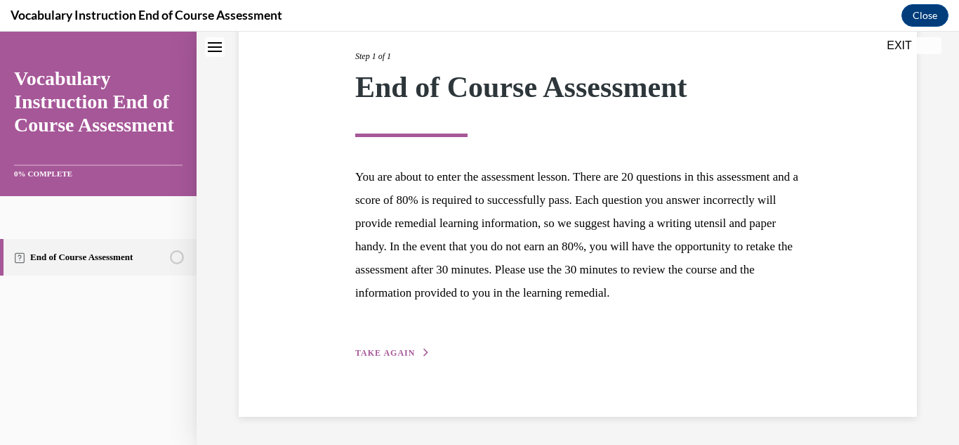
scroll to position [201, 0]
click at [384, 352] on span "TAKE AGAIN" at bounding box center [385, 353] width 60 height 10
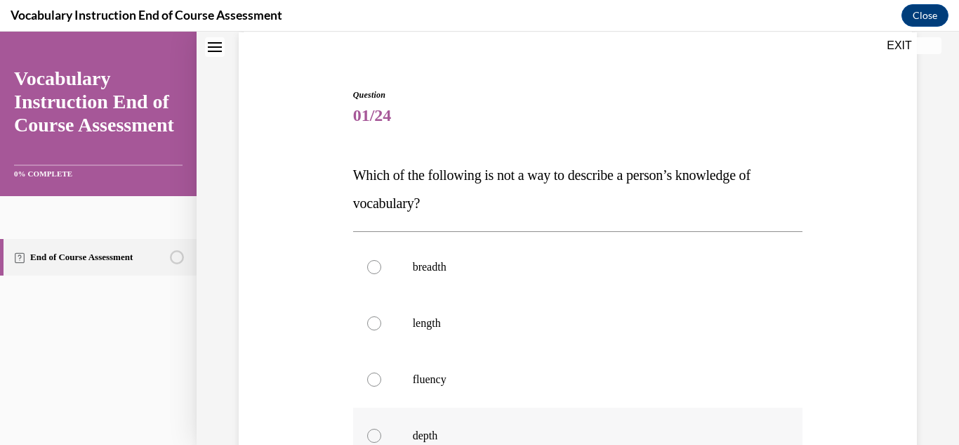
scroll to position [108, 0]
click at [372, 327] on div at bounding box center [374, 322] width 14 height 14
click at [372, 327] on input "length" at bounding box center [374, 322] width 14 height 14
radio input "true"
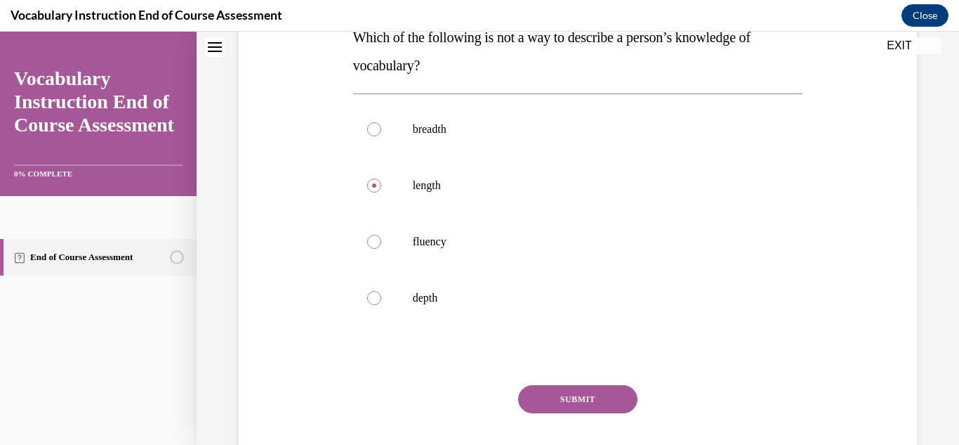
scroll to position [247, 0]
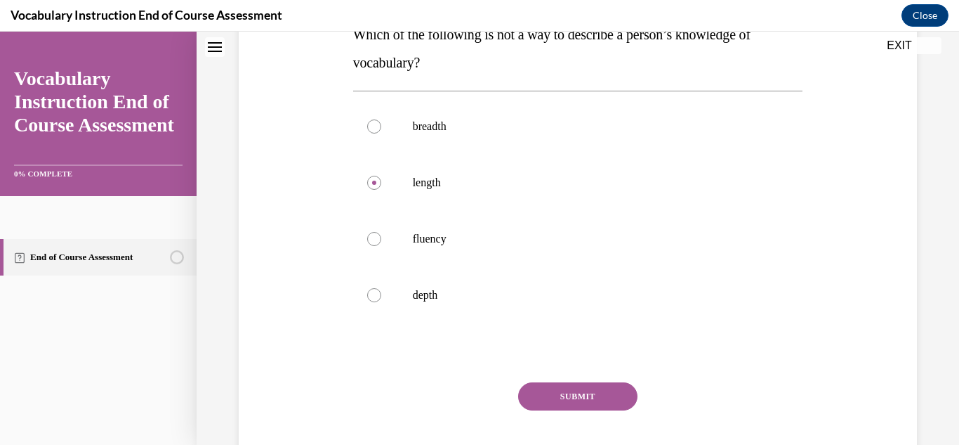
click at [602, 396] on button "SUBMIT" at bounding box center [577, 396] width 119 height 28
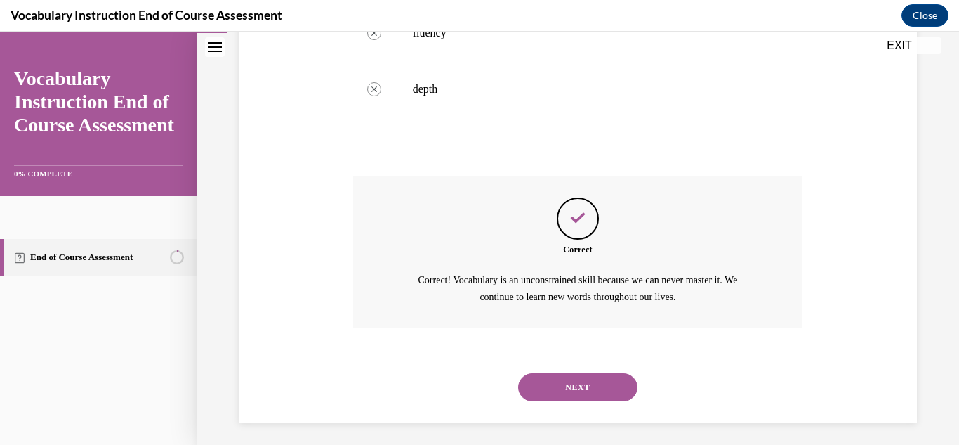
scroll to position [459, 0]
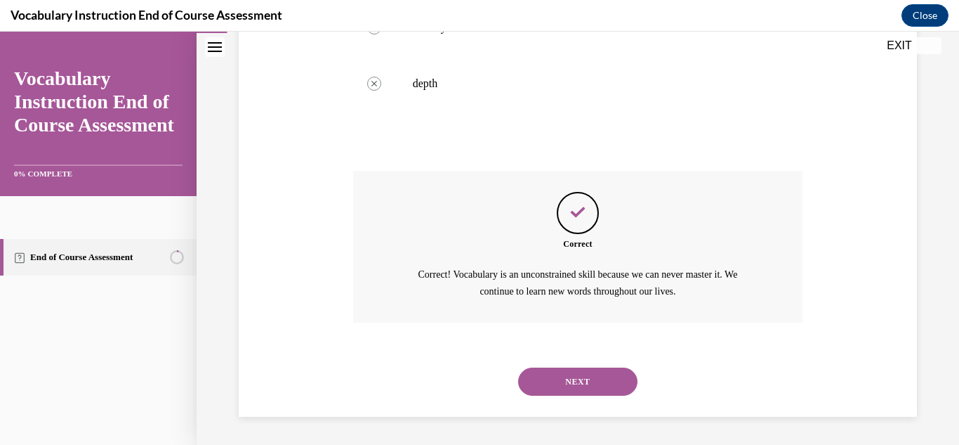
click at [593, 381] on button "NEXT" at bounding box center [577, 381] width 119 height 28
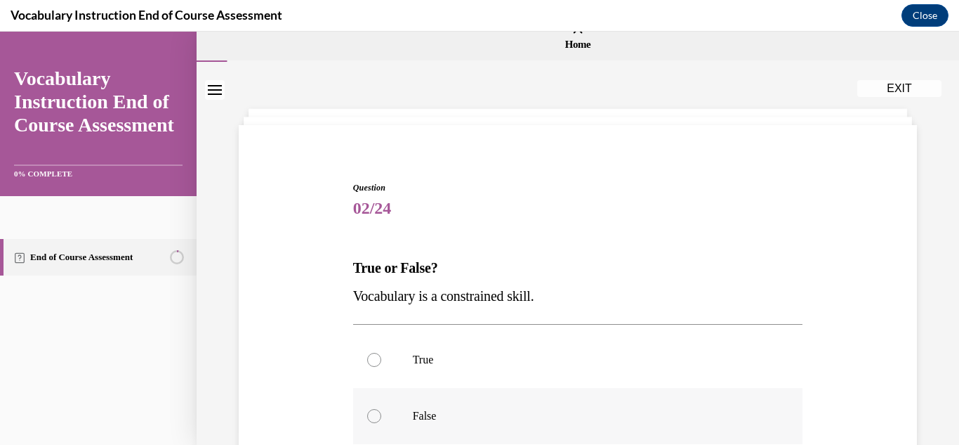
scroll to position [15, 0]
click at [379, 415] on div at bounding box center [374, 415] width 14 height 14
click at [379, 415] on input "False" at bounding box center [374, 415] width 14 height 14
radio input "true"
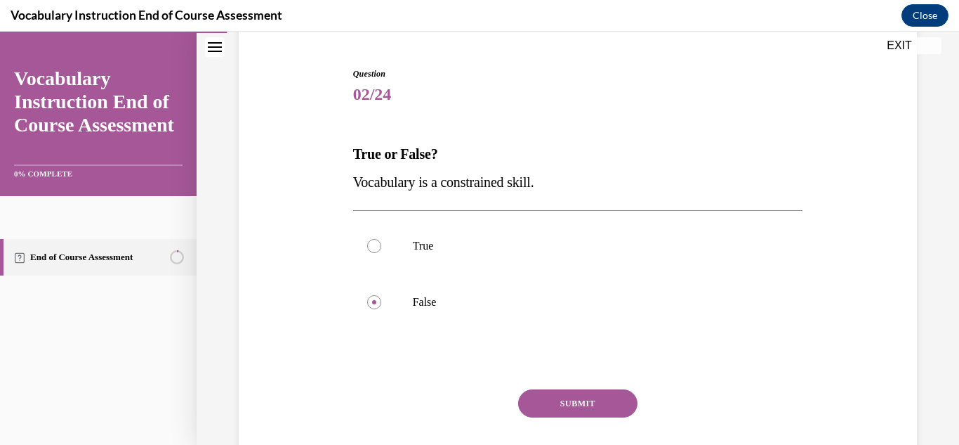
scroll to position [142, 0]
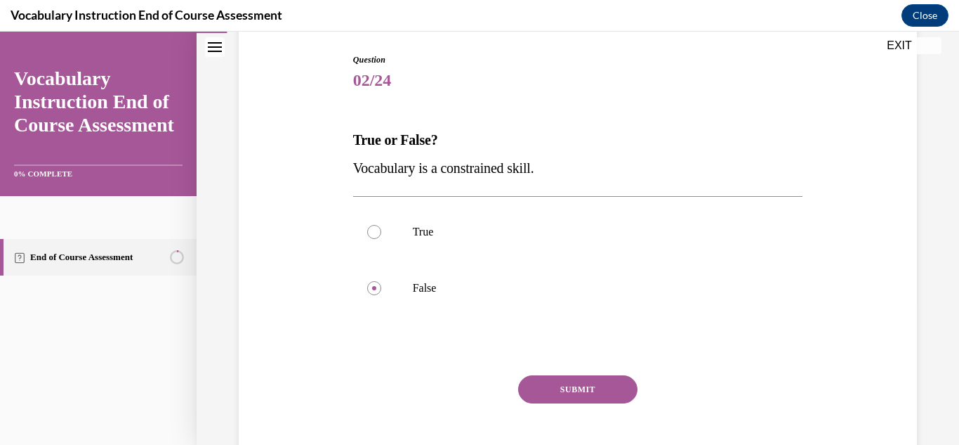
click at [594, 392] on button "SUBMIT" at bounding box center [577, 389] width 119 height 28
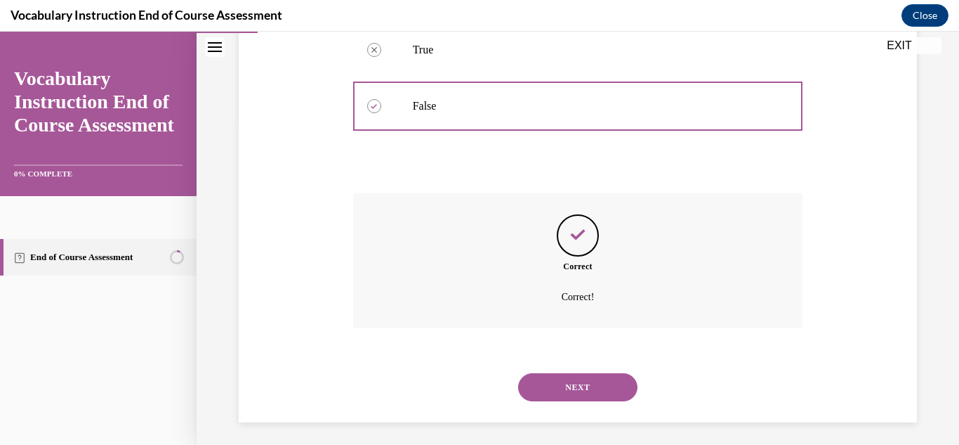
scroll to position [329, 0]
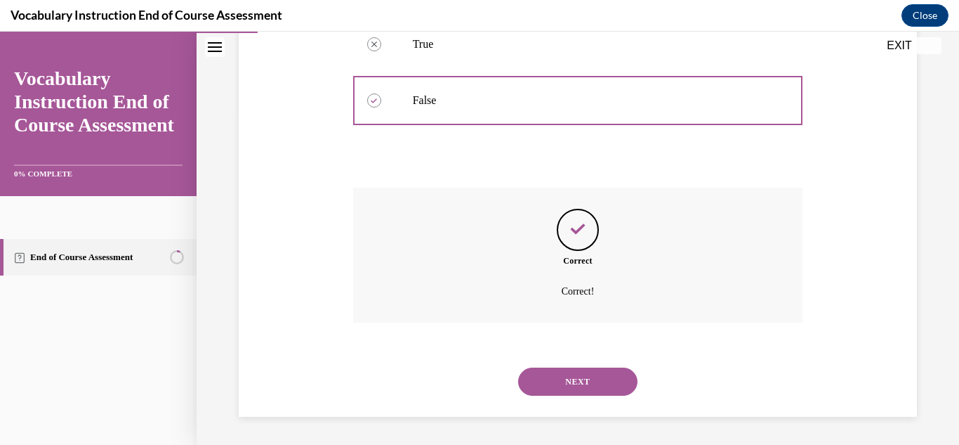
click at [589, 386] on button "NEXT" at bounding box center [577, 381] width 119 height 28
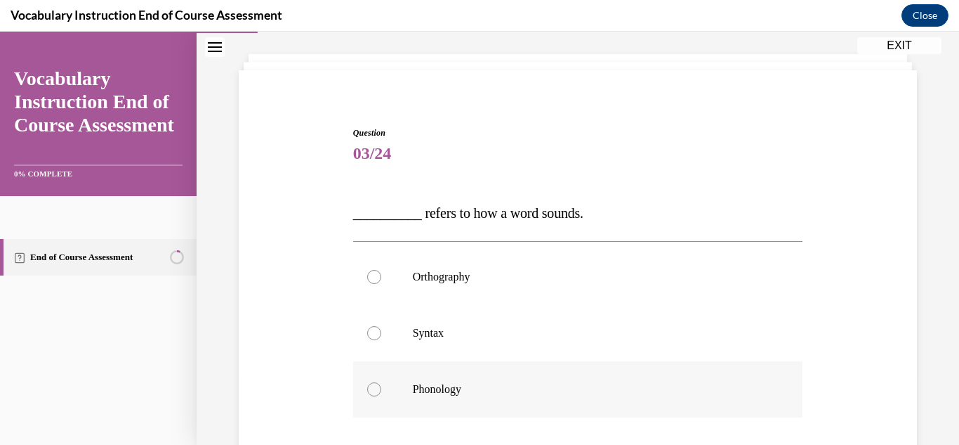
scroll to position [79, 0]
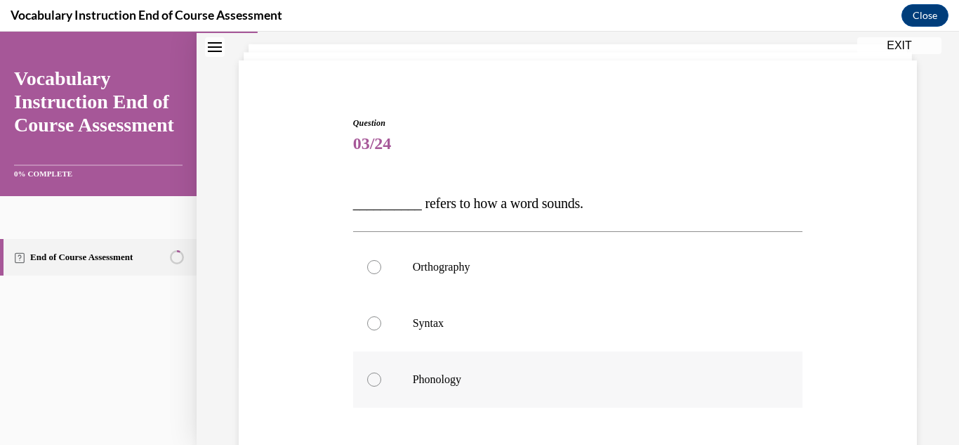
click at [381, 377] on div at bounding box center [374, 379] width 14 height 14
click at [381, 377] on input "Phonology" at bounding box center [374, 379] width 14 height 14
radio input "true"
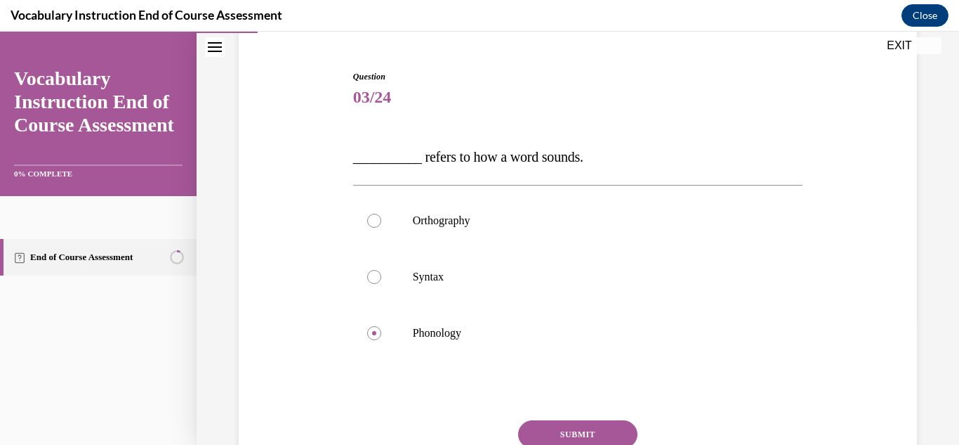
click at [571, 428] on button "SUBMIT" at bounding box center [577, 434] width 119 height 28
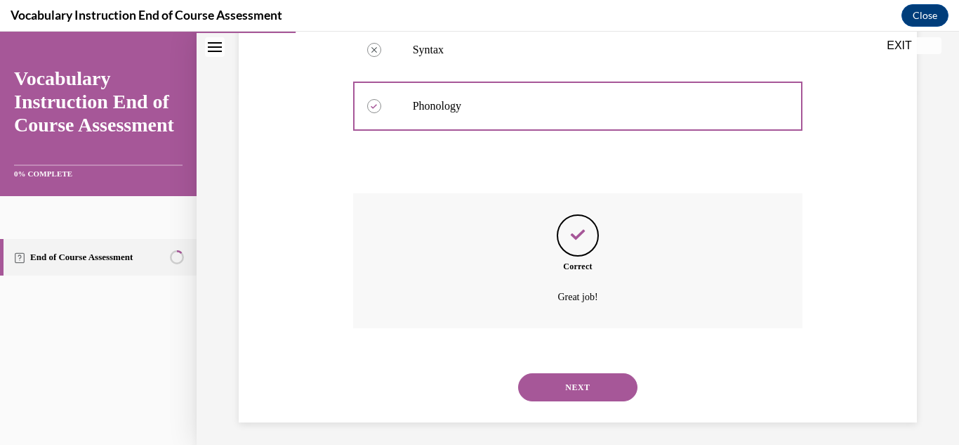
scroll to position [358, 0]
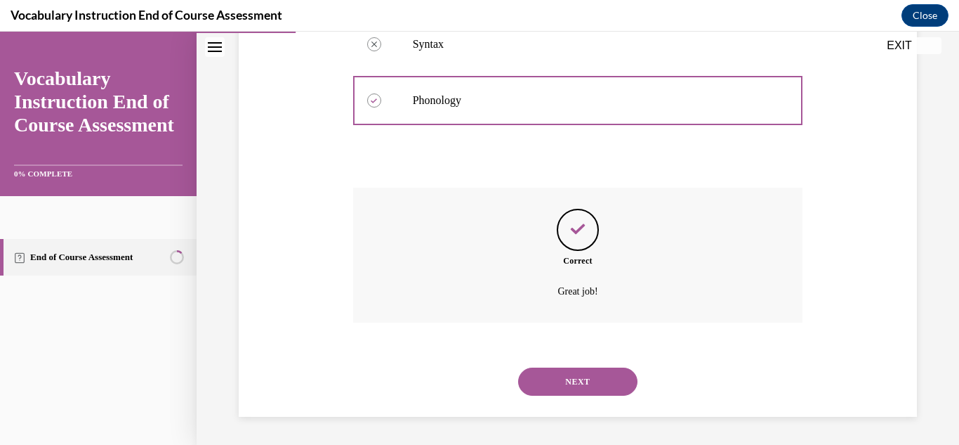
click at [588, 381] on button "NEXT" at bounding box center [577, 381] width 119 height 28
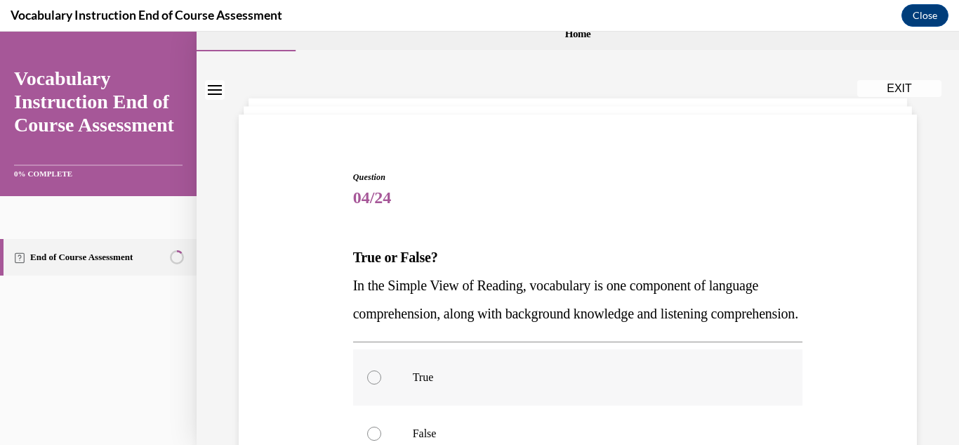
scroll to position [34, 0]
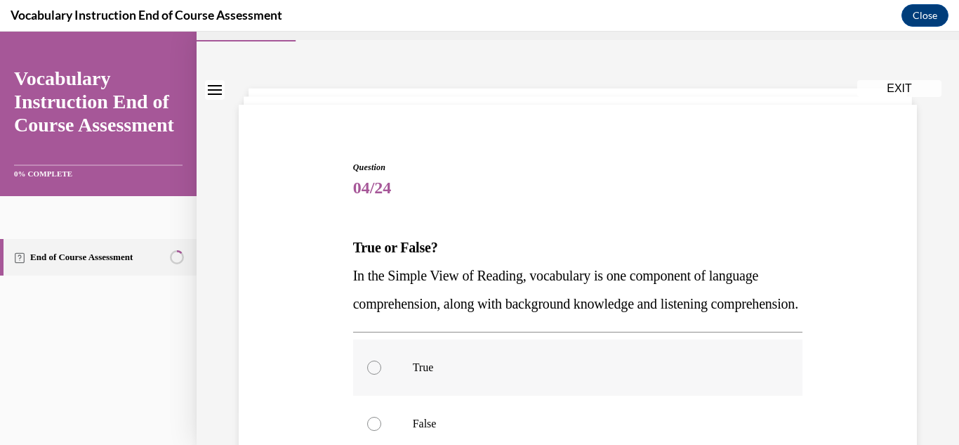
click at [378, 374] on div at bounding box center [374, 367] width 14 height 14
click at [378, 374] on input "True" at bounding box center [374, 367] width 14 height 14
radio input "true"
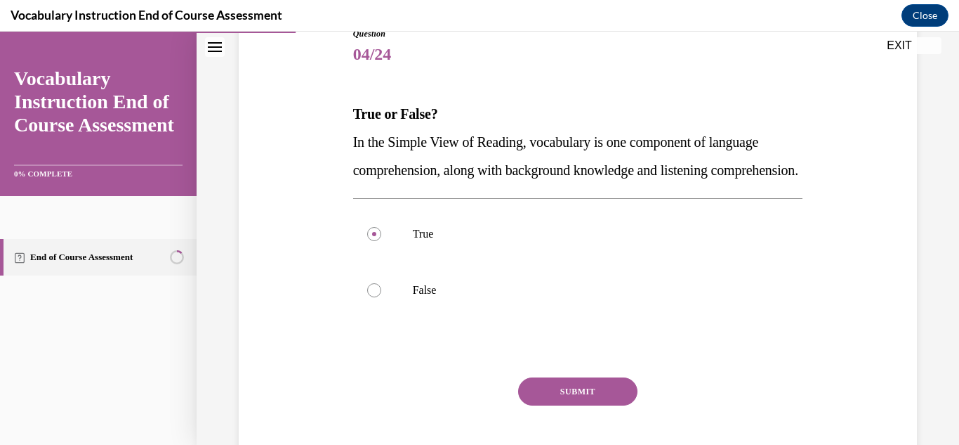
click at [578, 405] on button "SUBMIT" at bounding box center [577, 391] width 119 height 28
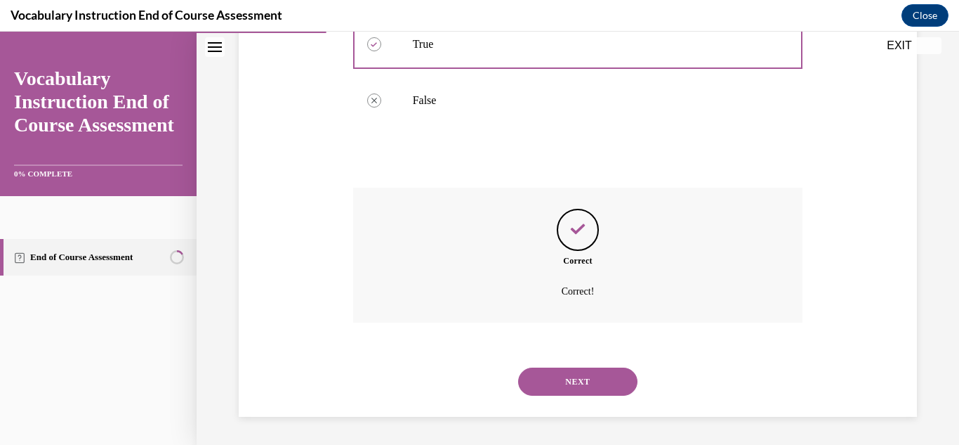
scroll to position [386, 0]
click at [565, 376] on button "NEXT" at bounding box center [577, 381] width 119 height 28
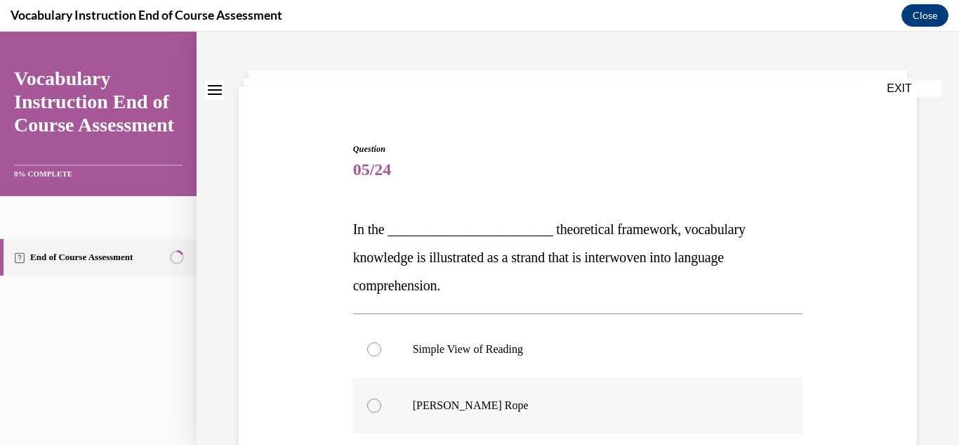
scroll to position [59, 0]
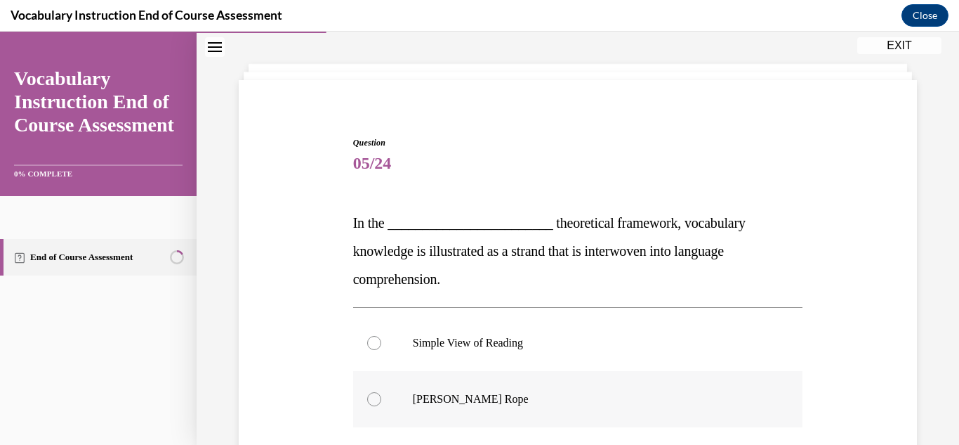
click at [376, 407] on label "Scarborough's Rope" at bounding box center [578, 399] width 450 height 56
click at [376, 406] on input "Scarborough's Rope" at bounding box center [374, 399] width 14 height 14
radio input "true"
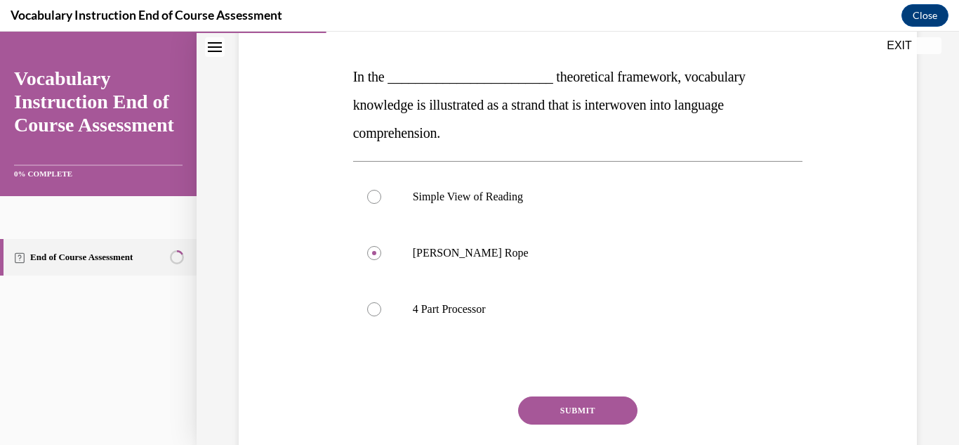
click at [612, 413] on button "SUBMIT" at bounding box center [577, 410] width 119 height 28
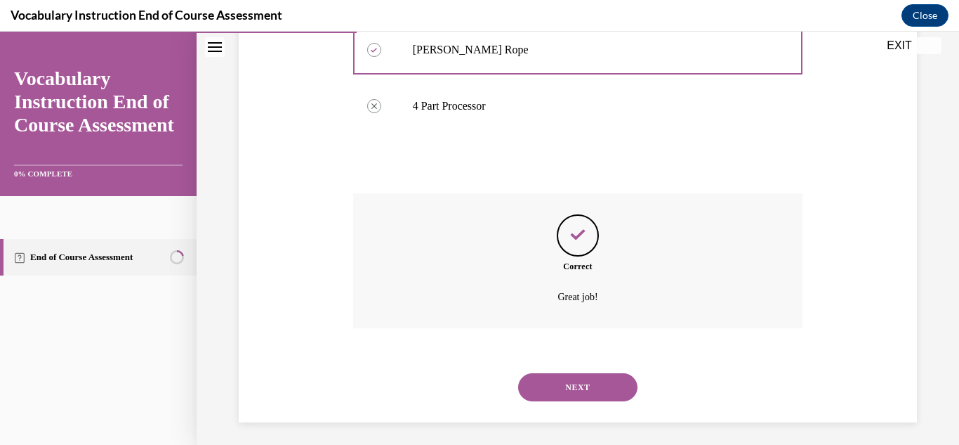
scroll to position [414, 0]
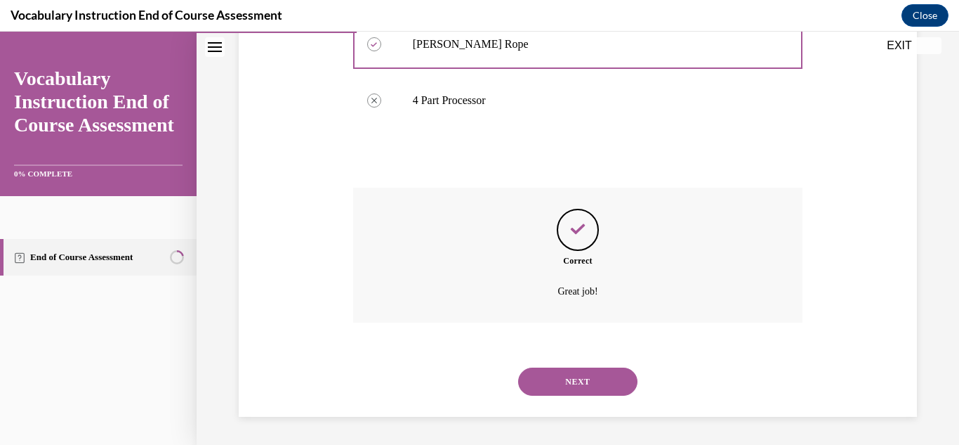
click at [615, 374] on button "NEXT" at bounding box center [577, 381] width 119 height 28
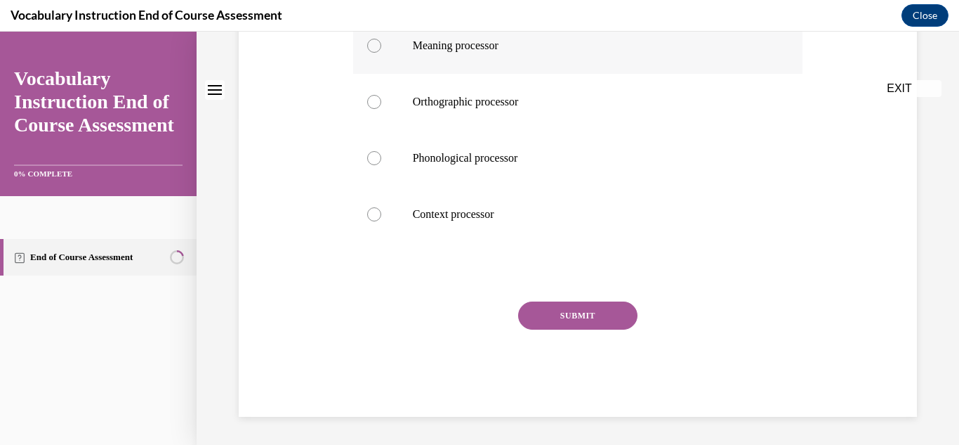
scroll to position [0, 0]
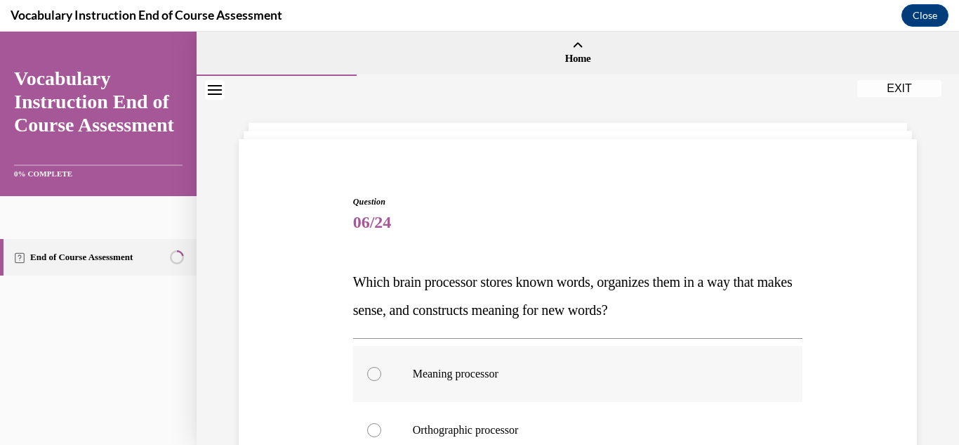
click at [381, 371] on div at bounding box center [374, 374] width 14 height 14
click at [381, 371] on input "Meaning processor" at bounding box center [374, 374] width 14 height 14
radio input "true"
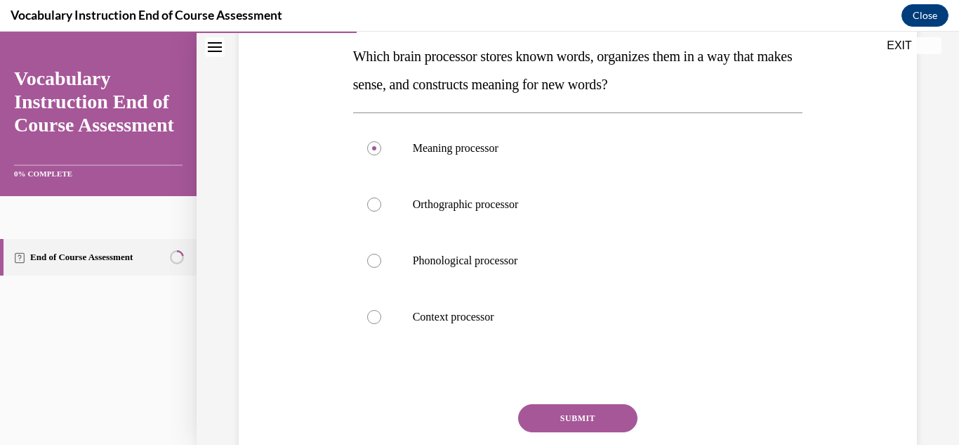
scroll to position [328, 0]
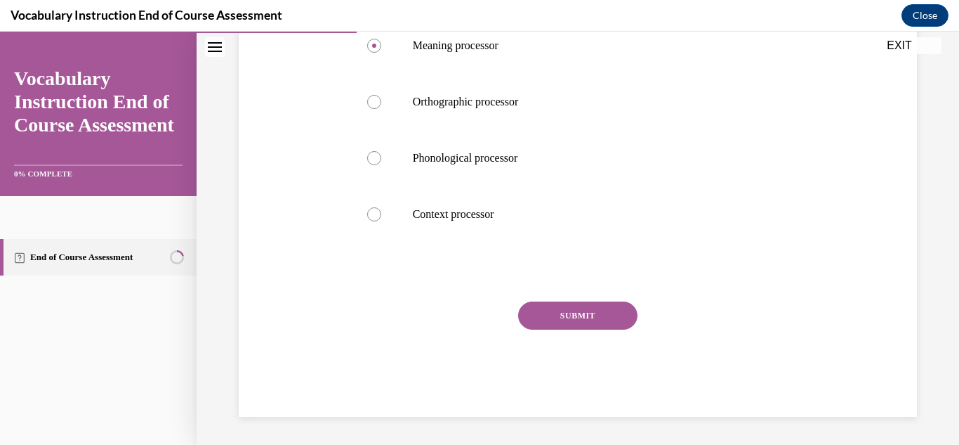
click at [572, 310] on button "SUBMIT" at bounding box center [577, 315] width 119 height 28
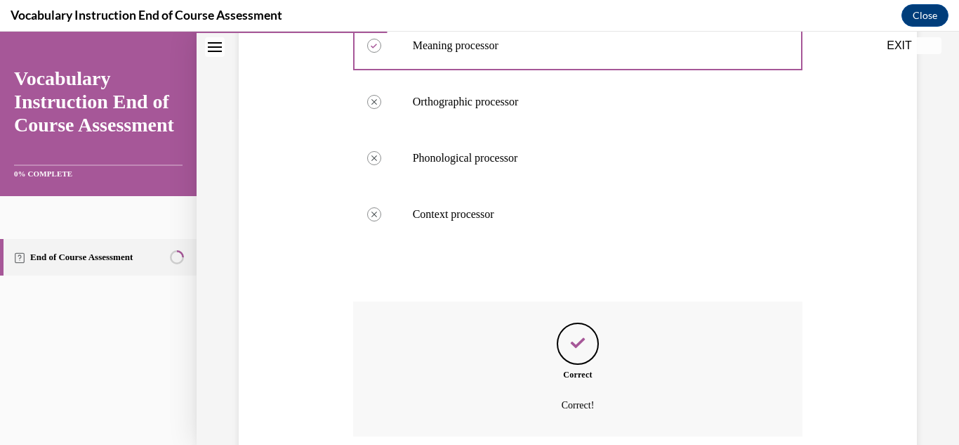
scroll to position [442, 0]
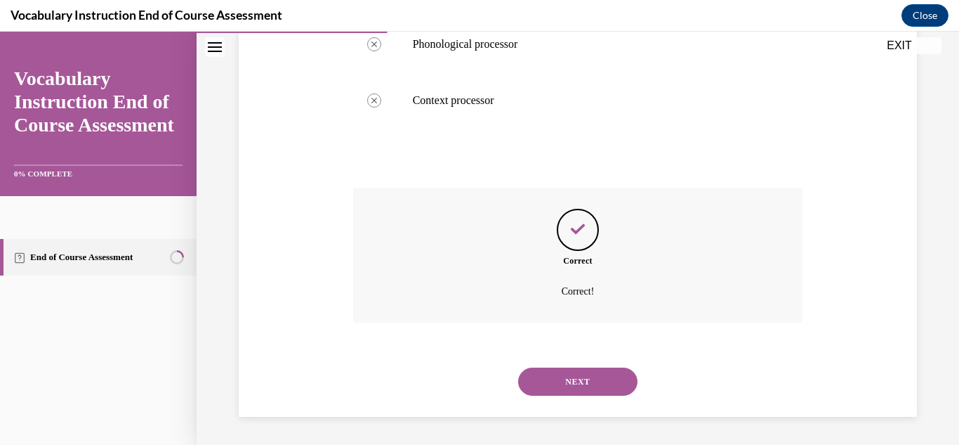
click at [558, 380] on button "NEXT" at bounding box center [577, 381] width 119 height 28
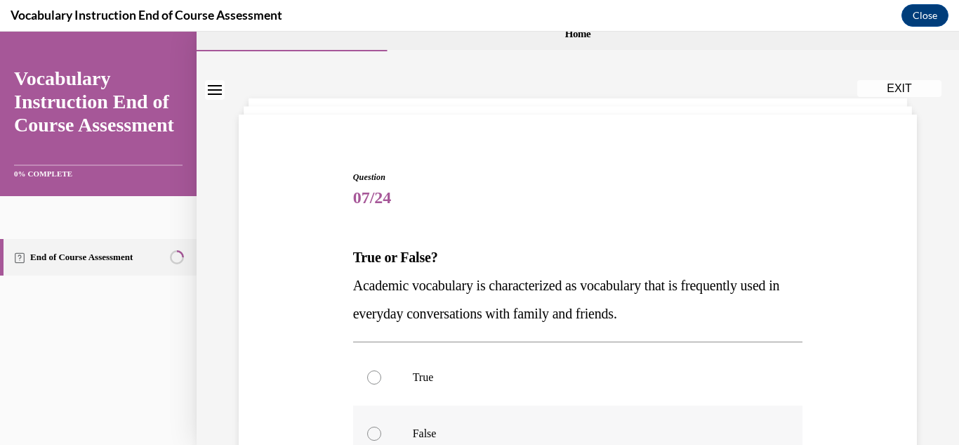
scroll to position [32, 0]
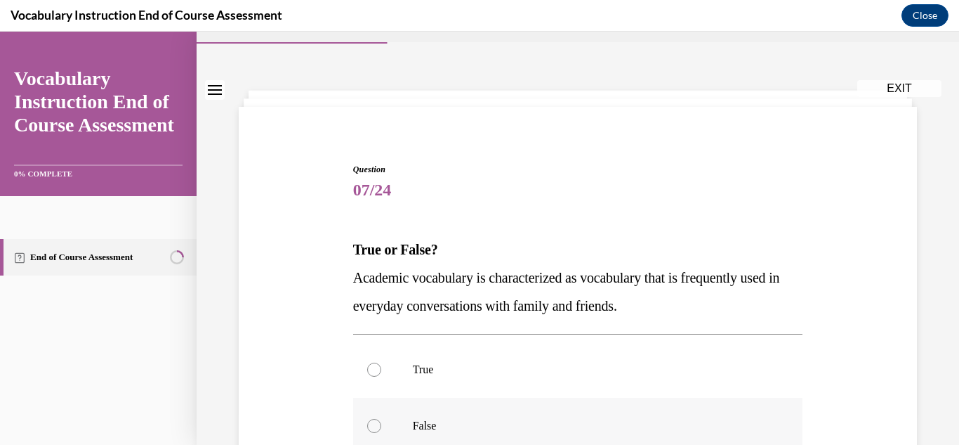
click at [376, 431] on div at bounding box center [374, 426] width 14 height 14
click at [376, 431] on input "False" at bounding box center [374, 426] width 14 height 14
radio input "true"
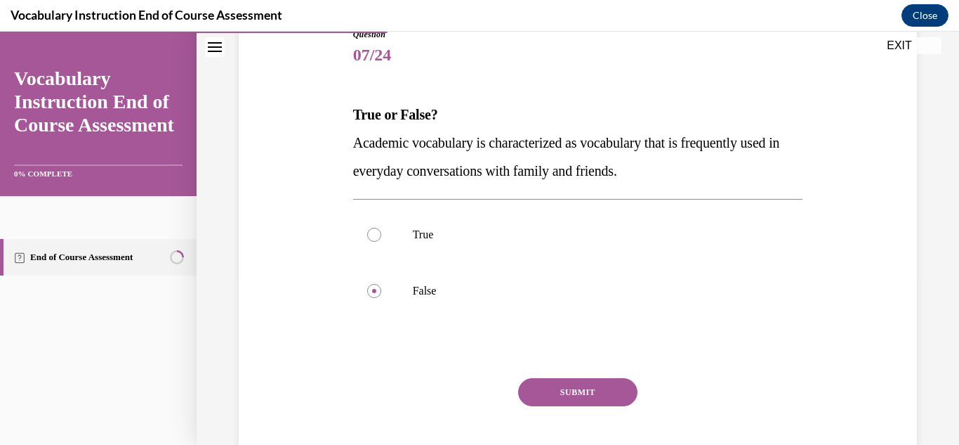
click at [589, 384] on button "SUBMIT" at bounding box center [577, 392] width 119 height 28
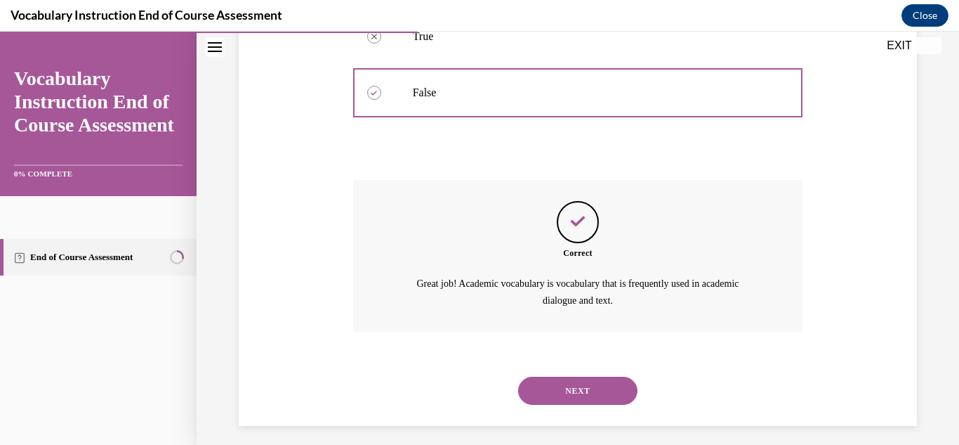
scroll to position [374, 0]
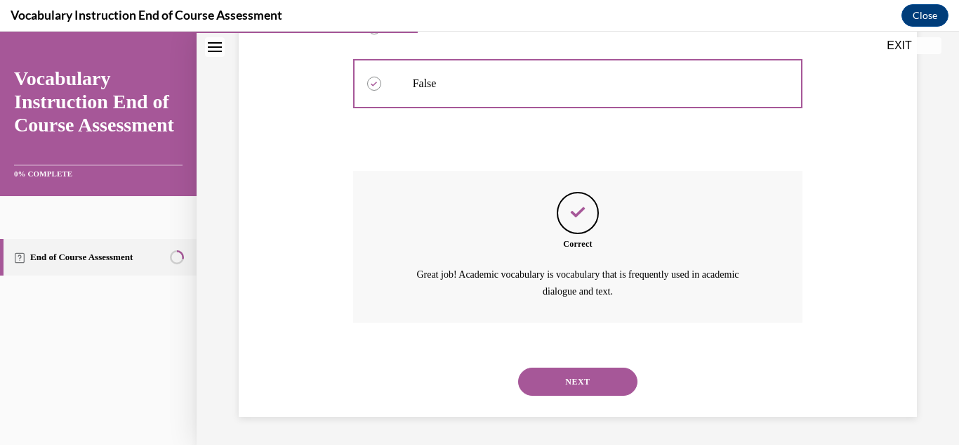
click at [565, 383] on button "NEXT" at bounding box center [577, 381] width 119 height 28
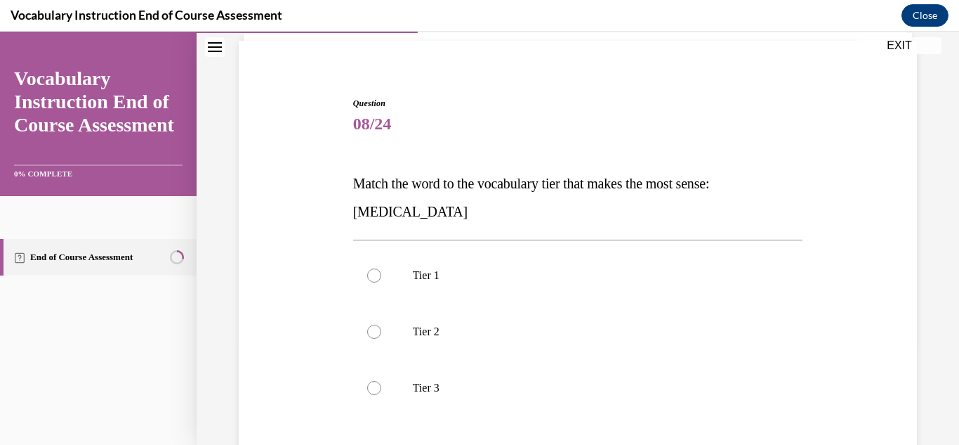
scroll to position [110, 0]
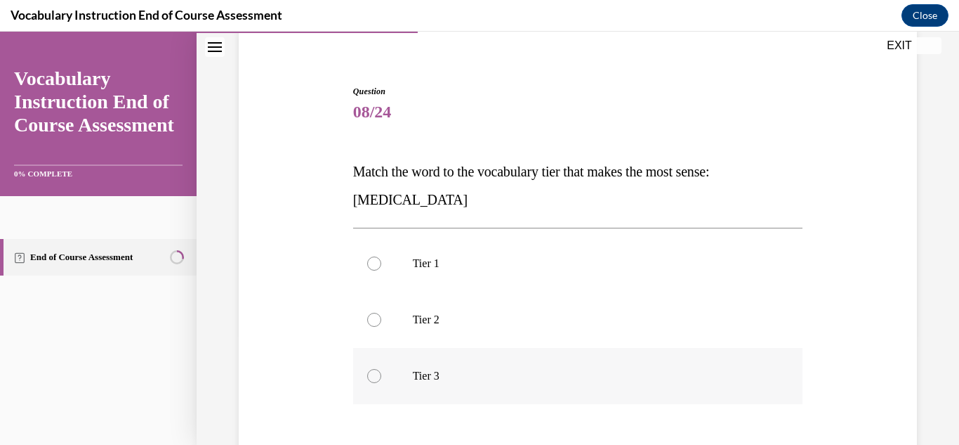
click at [369, 381] on div at bounding box center [374, 376] width 14 height 14
click at [369, 381] on input "Tier 3" at bounding box center [374, 376] width 14 height 14
radio input "true"
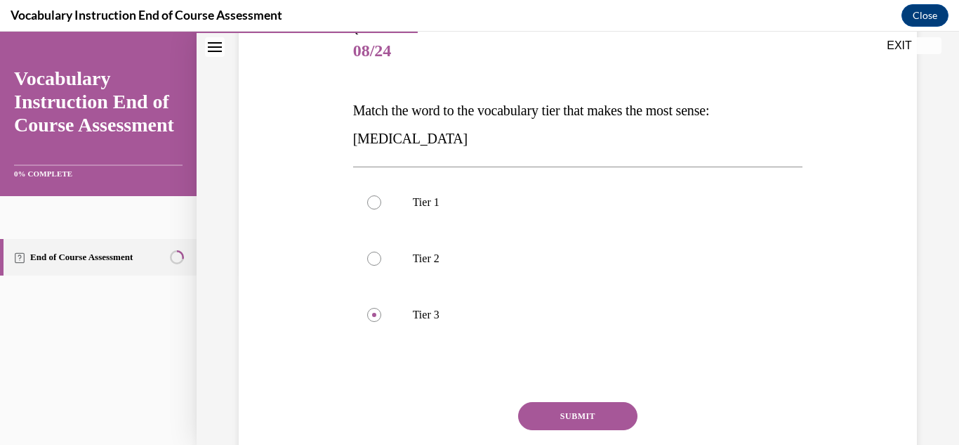
click at [553, 411] on button "SUBMIT" at bounding box center [577, 416] width 119 height 28
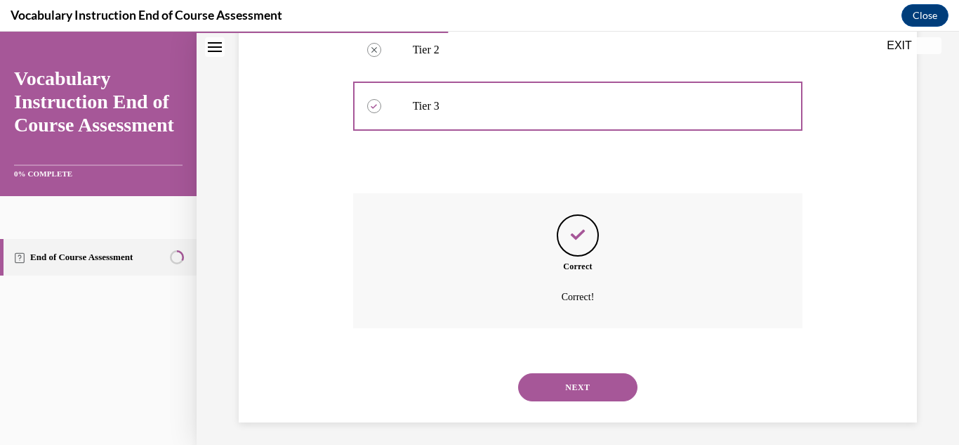
scroll to position [386, 0]
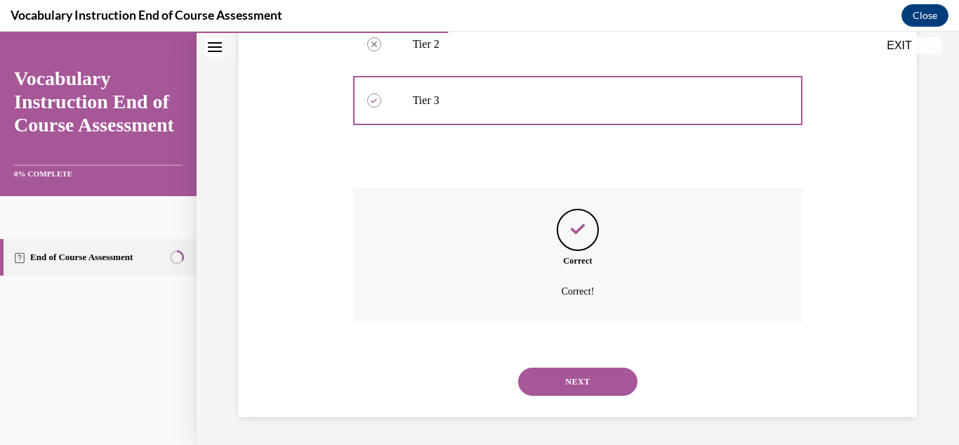
click at [567, 383] on button "NEXT" at bounding box center [577, 381] width 119 height 28
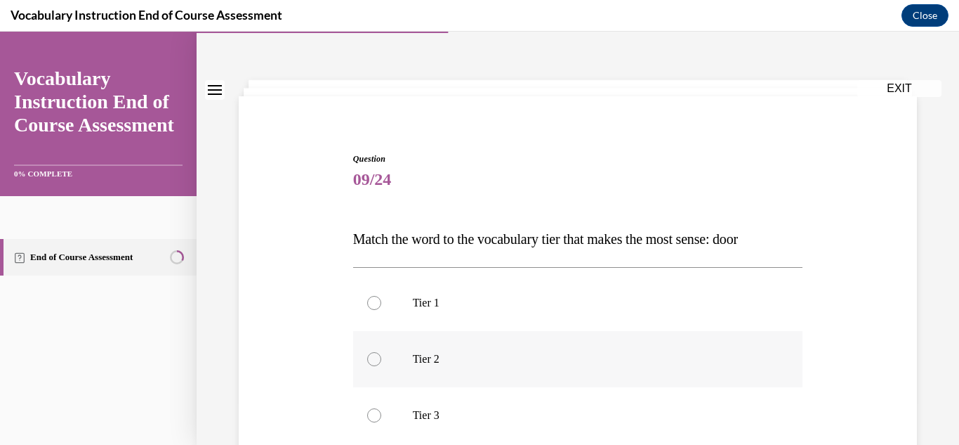
scroll to position [44, 0]
click at [378, 300] on div at bounding box center [374, 302] width 14 height 14
click at [378, 300] on input "Tier 1" at bounding box center [374, 302] width 14 height 14
radio input "true"
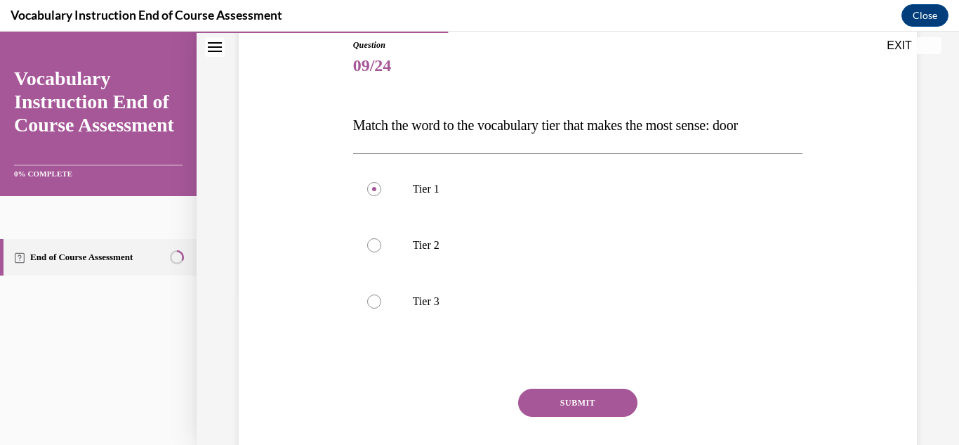
scroll to position [173, 0]
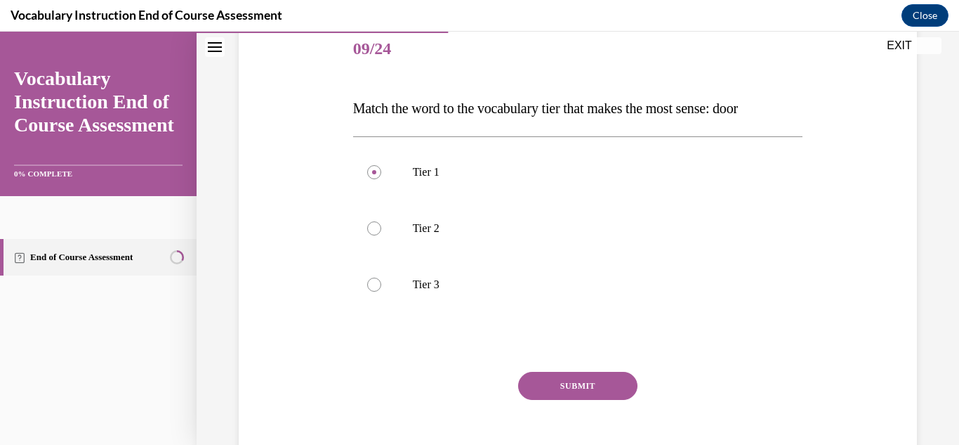
click at [578, 378] on button "SUBMIT" at bounding box center [577, 386] width 119 height 28
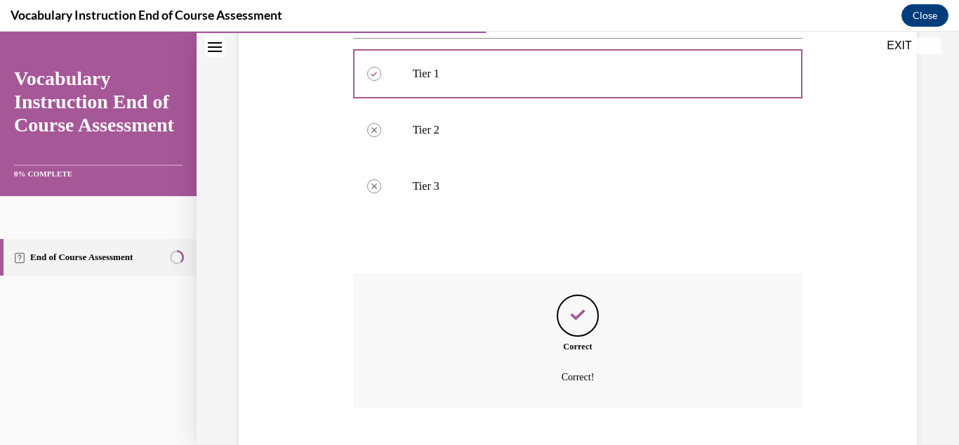
scroll to position [358, 0]
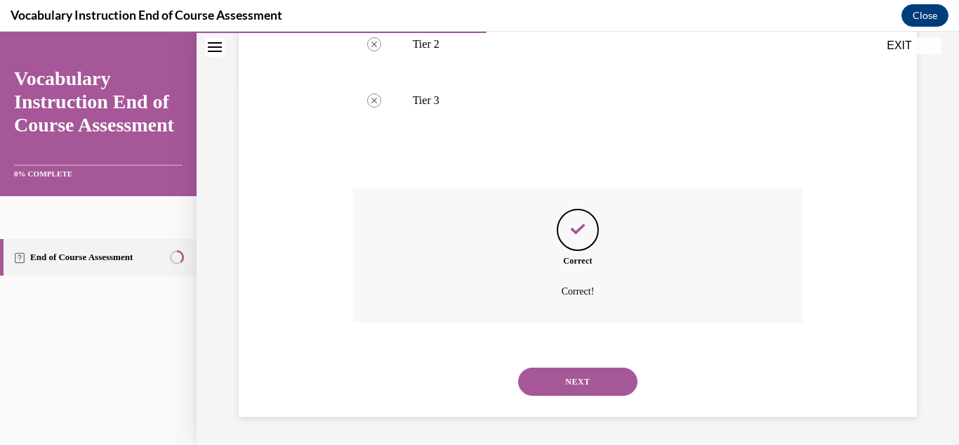
click at [596, 382] on button "NEXT" at bounding box center [577, 381] width 119 height 28
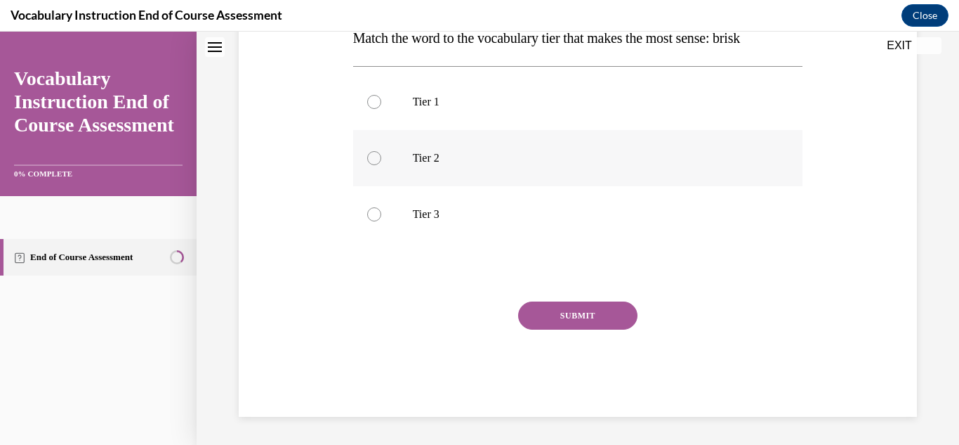
scroll to position [0, 0]
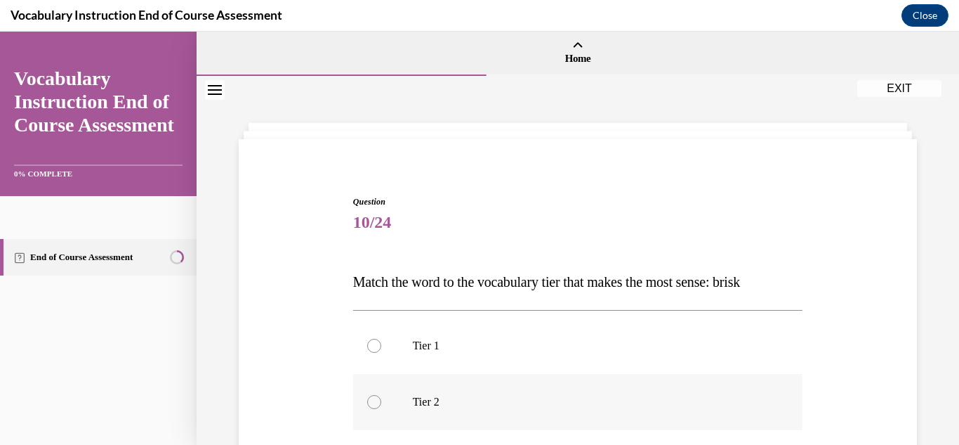
click at [383, 398] on label "Tier 2" at bounding box center [578, 402] width 450 height 56
click at [381, 398] on input "Tier 2" at bounding box center [374, 402] width 14 height 14
radio input "true"
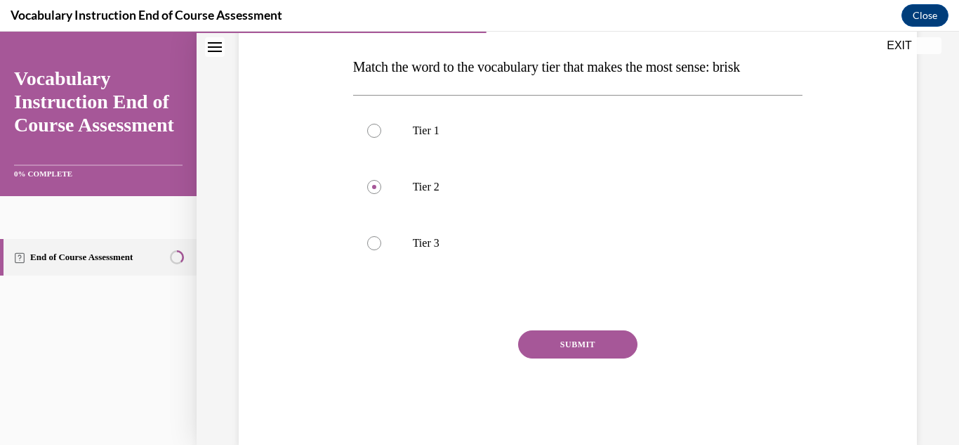
click at [589, 352] on button "SUBMIT" at bounding box center [577, 344] width 119 height 28
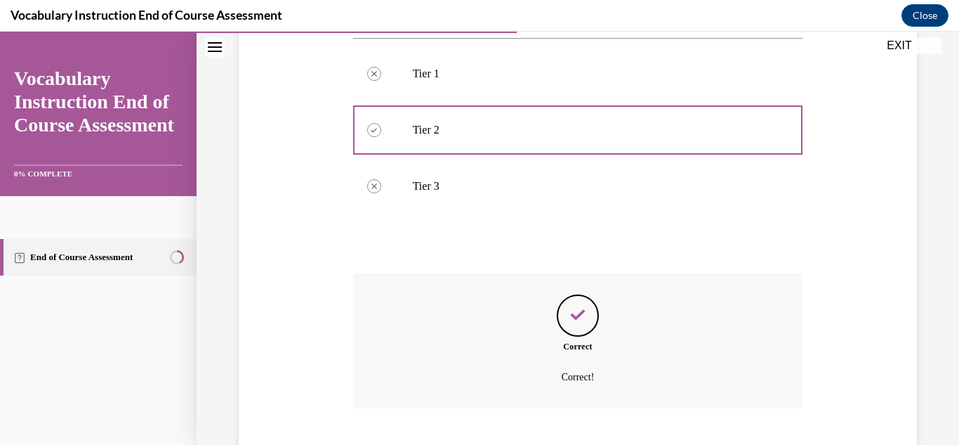
scroll to position [358, 0]
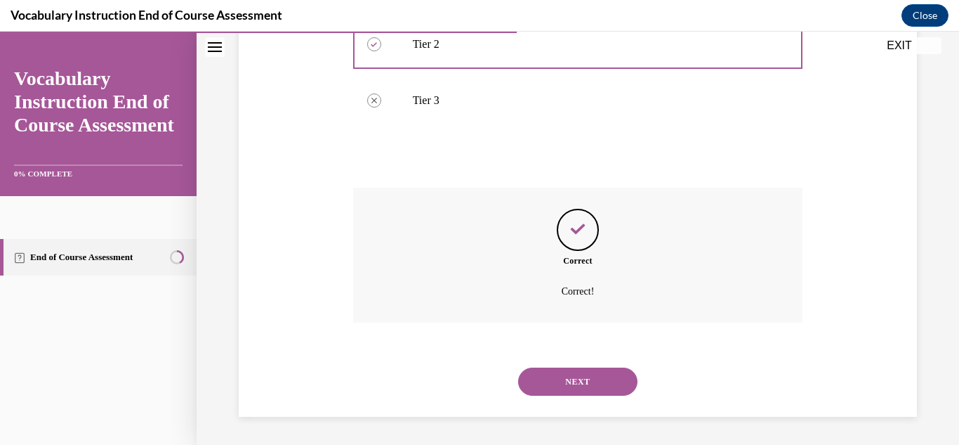
click at [572, 383] on button "NEXT" at bounding box center [577, 381] width 119 height 28
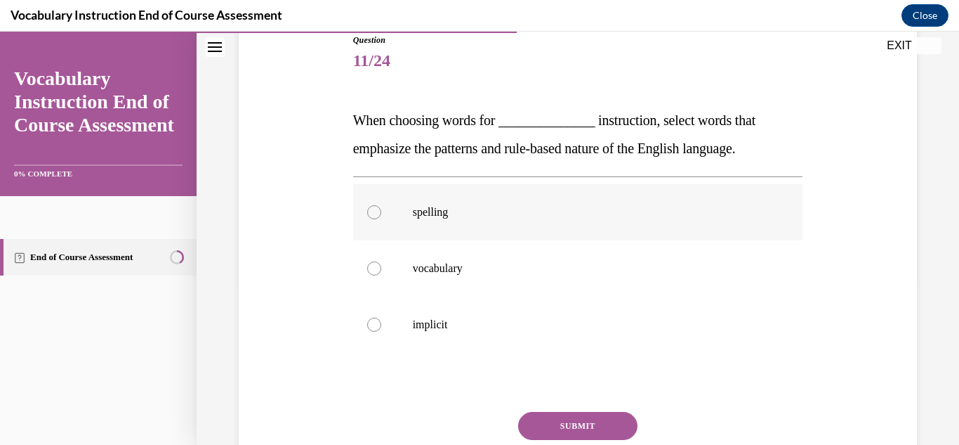
scroll to position [165, 0]
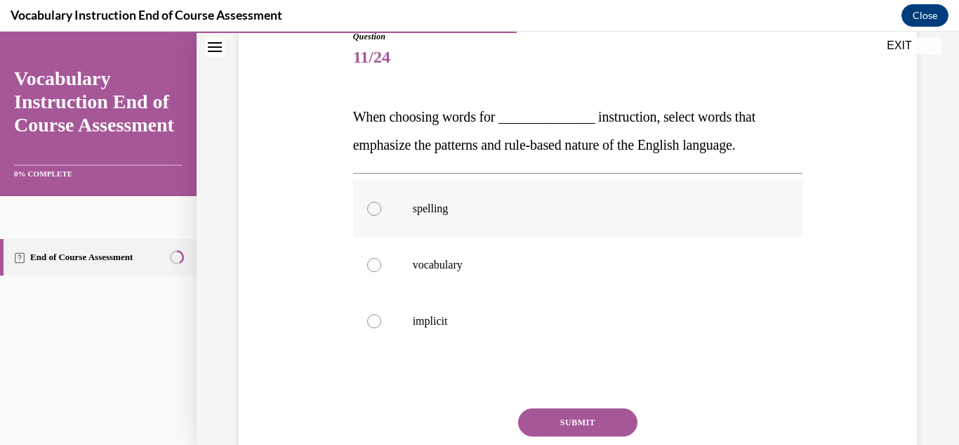
click at [372, 210] on div at bounding box center [374, 209] width 14 height 14
click at [372, 210] on input "spelling" at bounding box center [374, 209] width 14 height 14
radio input "true"
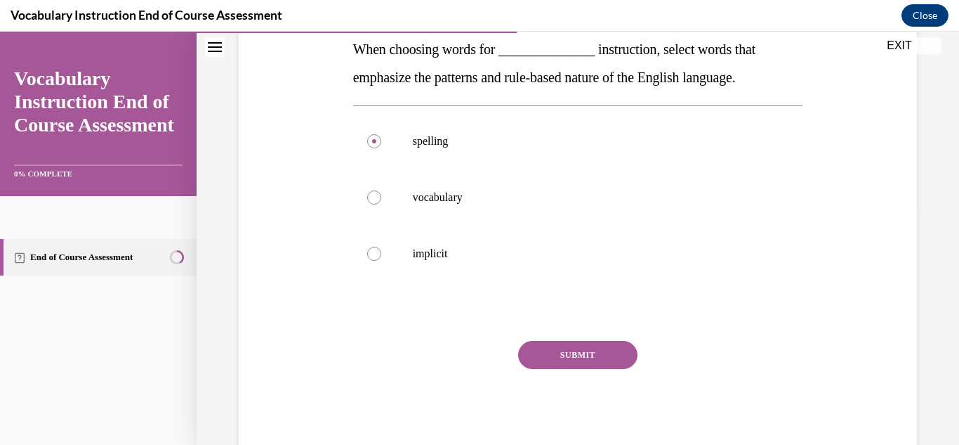
click at [549, 350] on button "SUBMIT" at bounding box center [577, 355] width 119 height 28
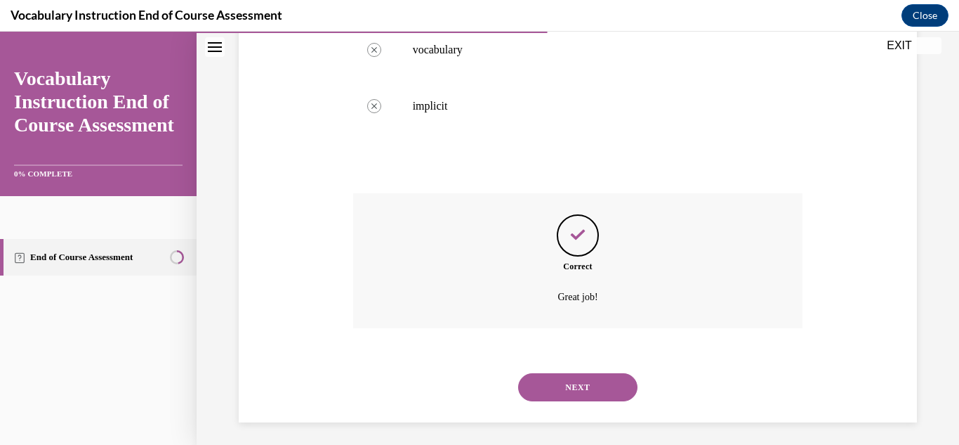
scroll to position [386, 0]
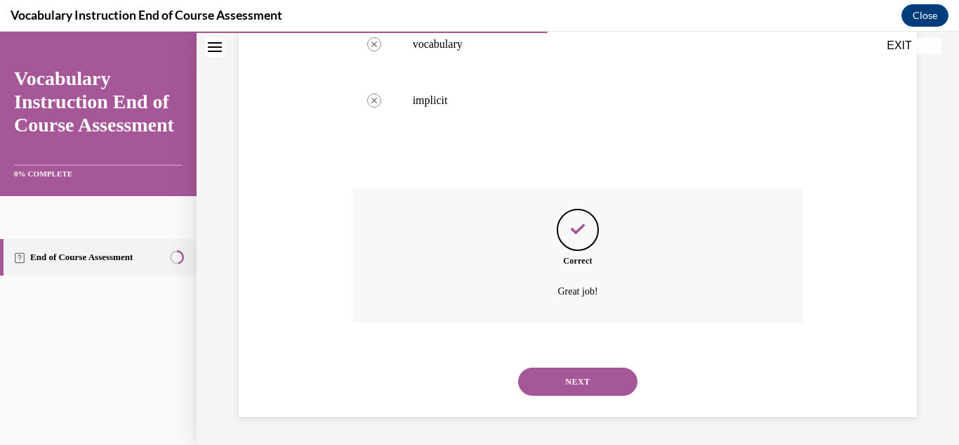
click at [586, 377] on button "NEXT" at bounding box center [577, 381] width 119 height 28
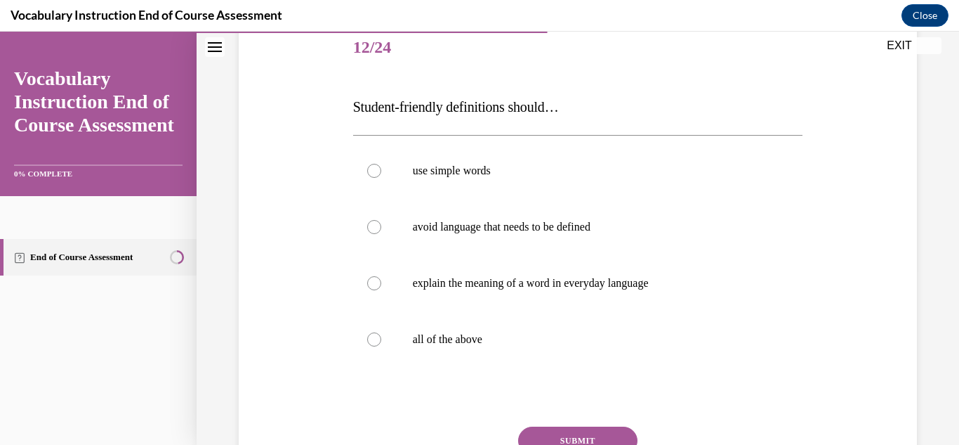
scroll to position [176, 0]
click at [379, 334] on div at bounding box center [374, 339] width 14 height 14
click at [379, 334] on input "all of the above" at bounding box center [374, 339] width 14 height 14
radio input "true"
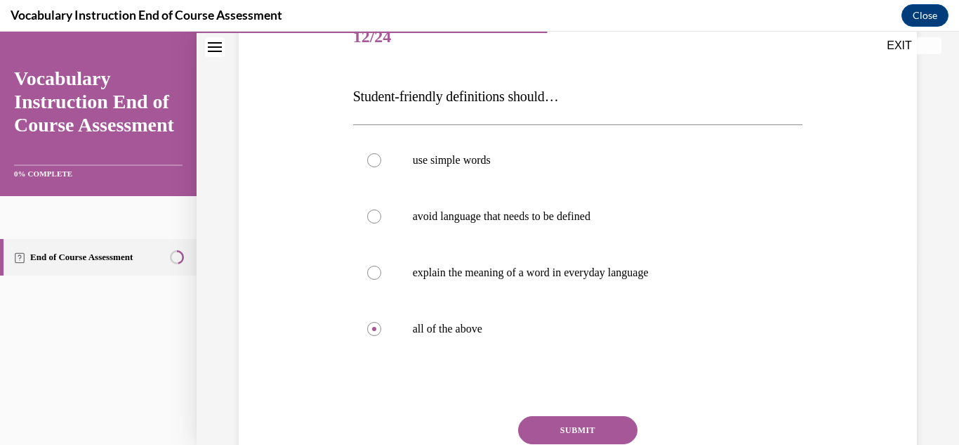
scroll to position [199, 0]
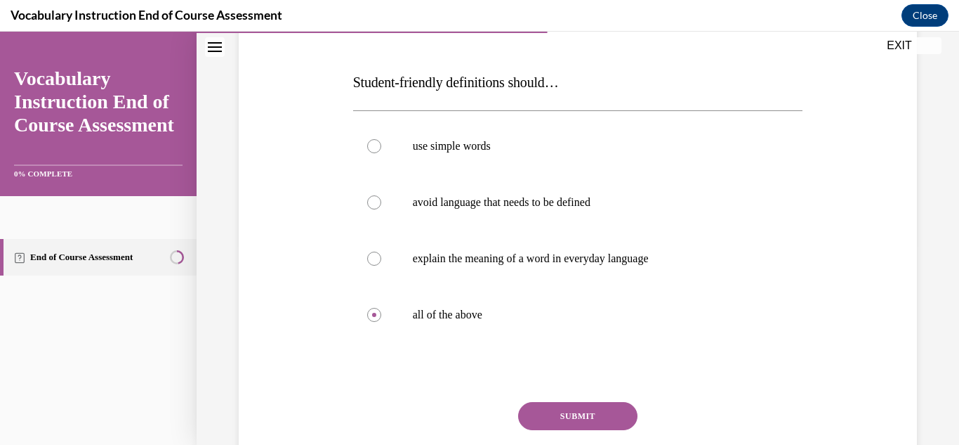
click at [591, 412] on button "SUBMIT" at bounding box center [577, 416] width 119 height 28
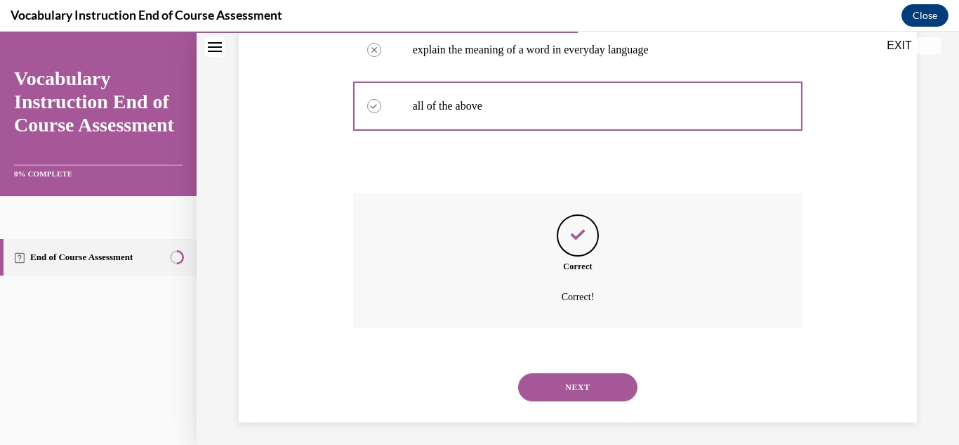
scroll to position [414, 0]
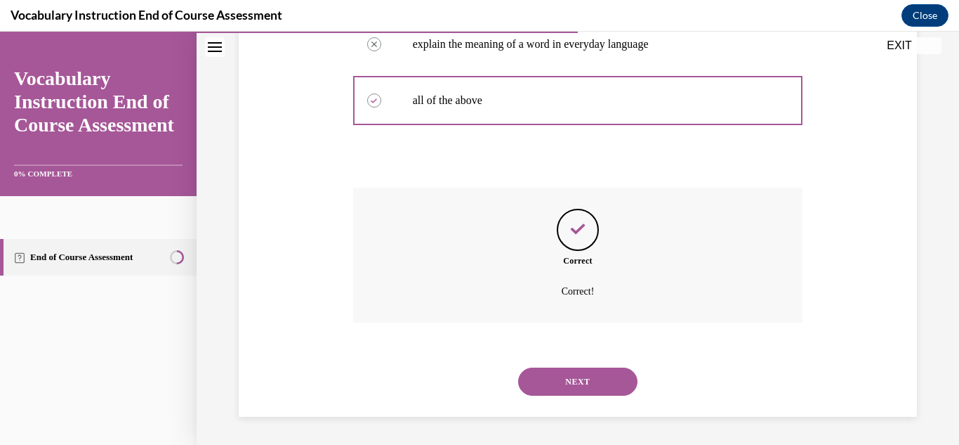
click at [577, 384] on button "NEXT" at bounding box center [577, 381] width 119 height 28
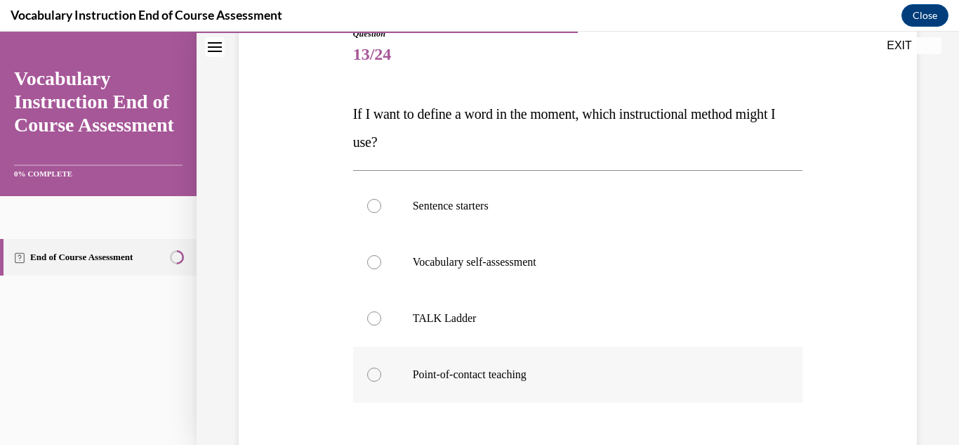
scroll to position [169, 0]
click at [373, 318] on div at bounding box center [374, 317] width 14 height 14
click at [373, 318] on input "TALK Ladder" at bounding box center [374, 317] width 14 height 14
radio input "true"
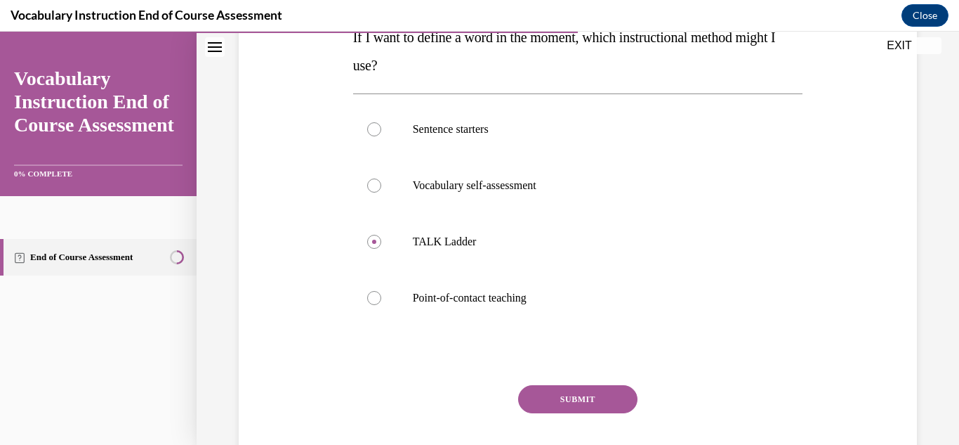
scroll to position [245, 0]
click at [547, 402] on button "SUBMIT" at bounding box center [577, 398] width 119 height 28
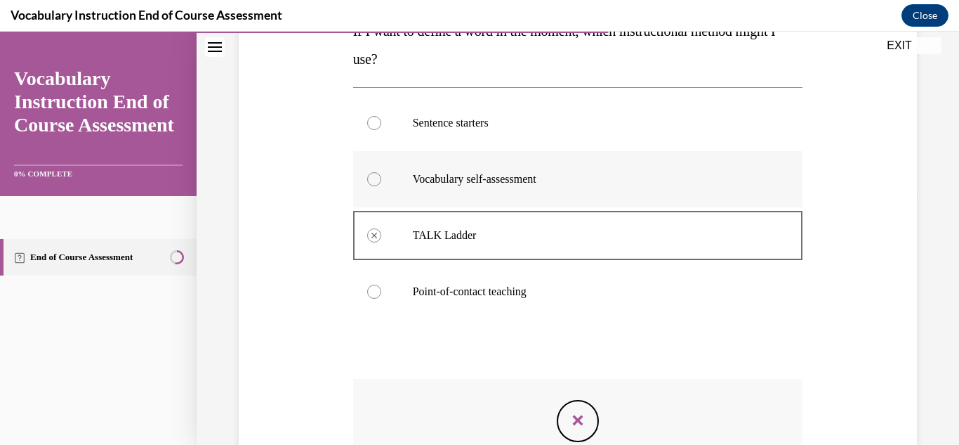
scroll to position [442, 0]
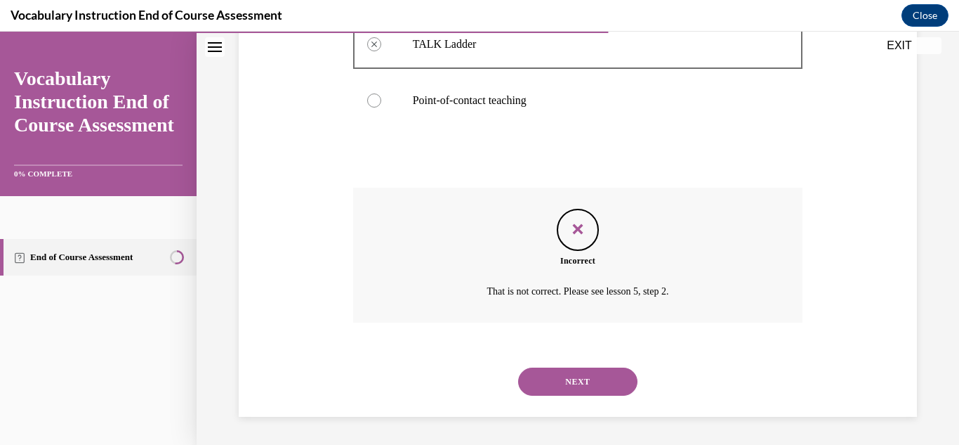
click at [589, 372] on button "NEXT" at bounding box center [577, 381] width 119 height 28
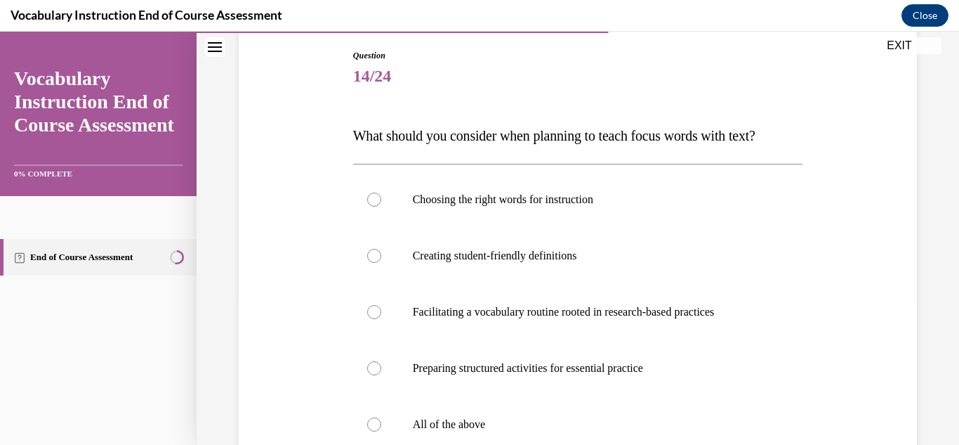
scroll to position [251, 0]
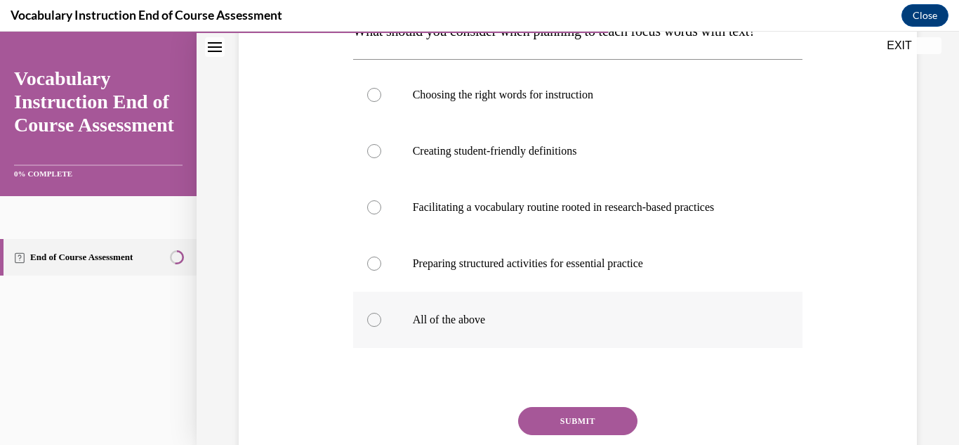
click at [366, 324] on label "All of the above" at bounding box center [578, 319] width 450 height 56
click at [367, 324] on input "All of the above" at bounding box center [374, 320] width 14 height 14
radio input "true"
click at [550, 420] on button "SUBMIT" at bounding box center [577, 421] width 119 height 28
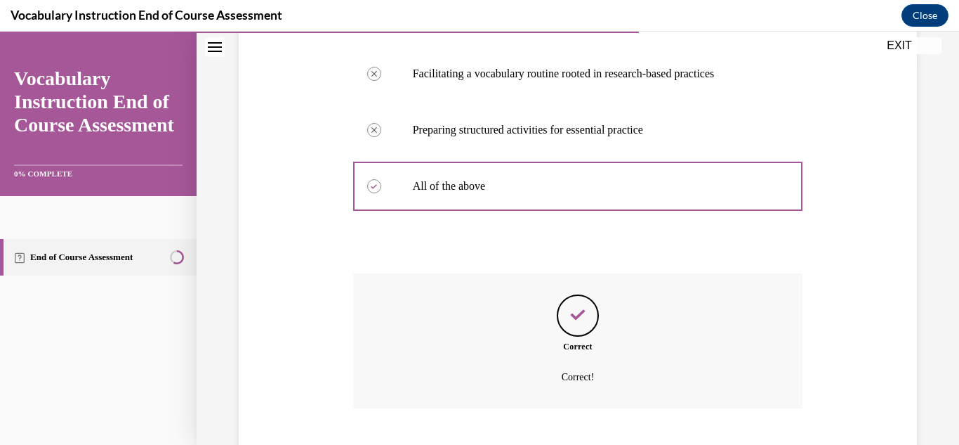
scroll to position [470, 0]
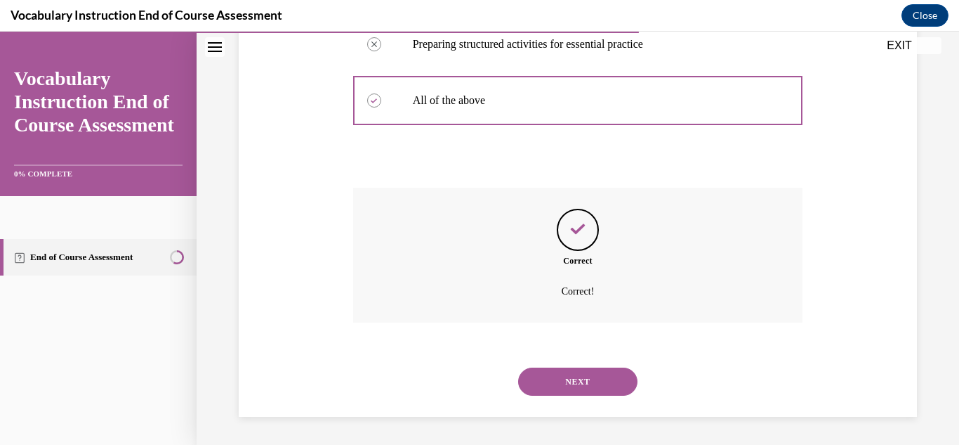
click at [592, 383] on button "NEXT" at bounding box center [577, 381] width 119 height 28
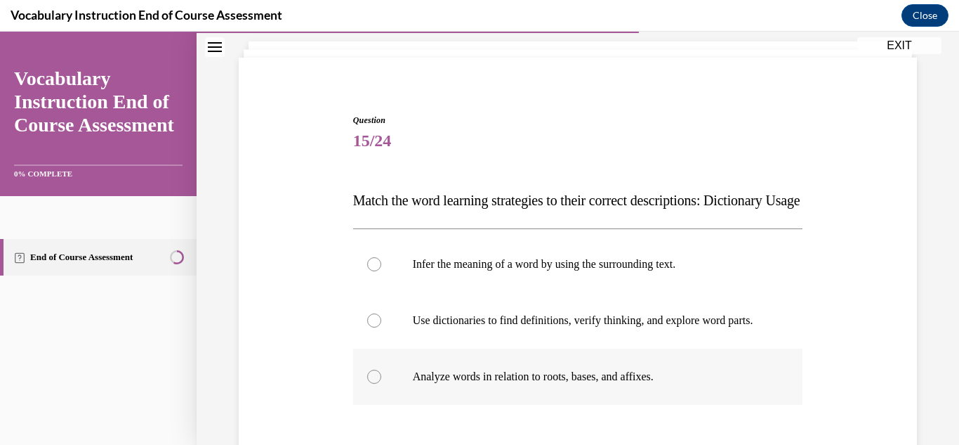
scroll to position [86, 0]
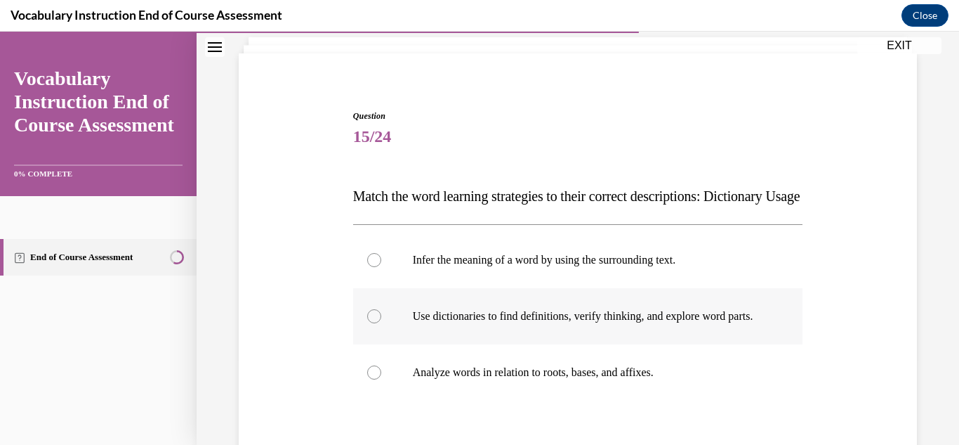
click at [369, 323] on div at bounding box center [374, 316] width 14 height 14
click at [369, 323] on input "Use dictionaries to find definitions, verify thinking, and explore word parts." at bounding box center [374, 316] width 14 height 14
radio input "true"
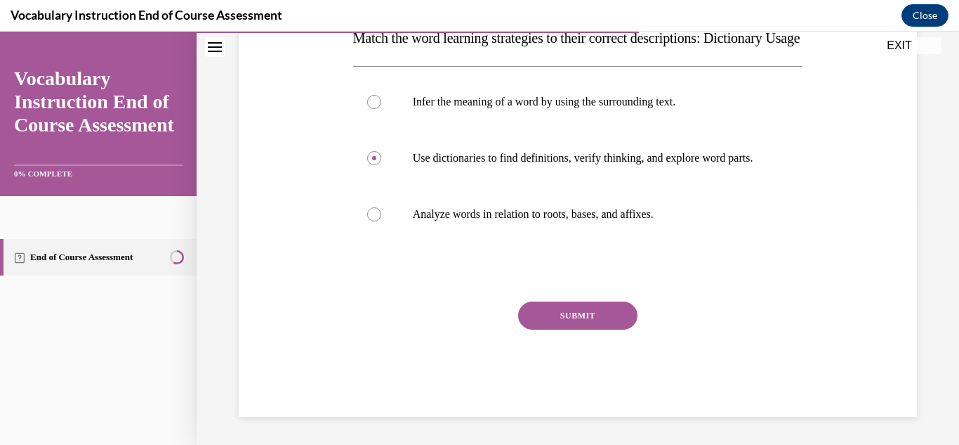
click at [606, 329] on button "SUBMIT" at bounding box center [577, 315] width 119 height 28
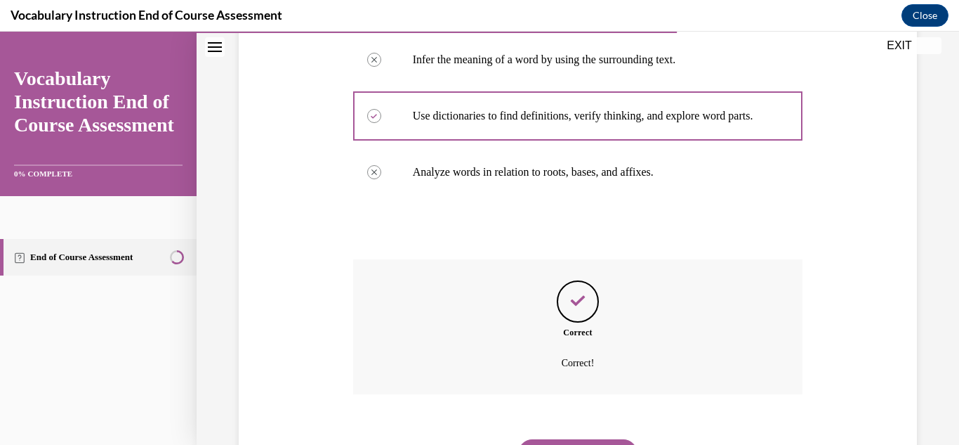
scroll to position [400, 0]
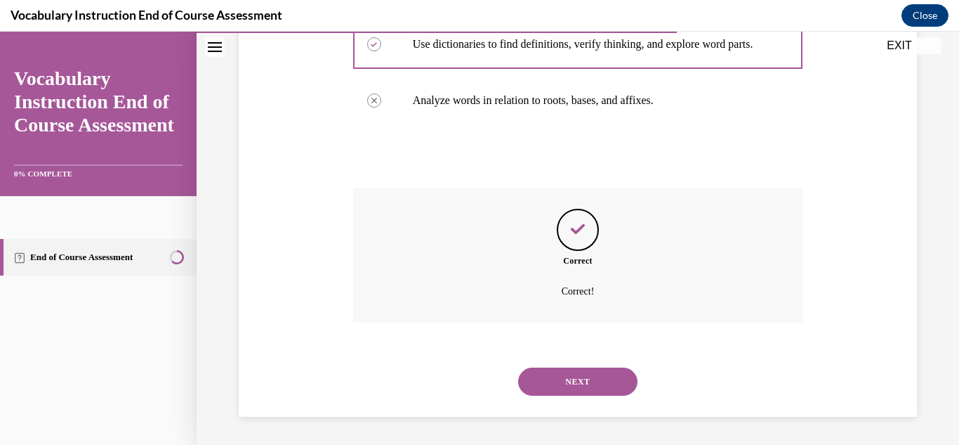
click at [577, 376] on button "NEXT" at bounding box center [577, 381] width 119 height 28
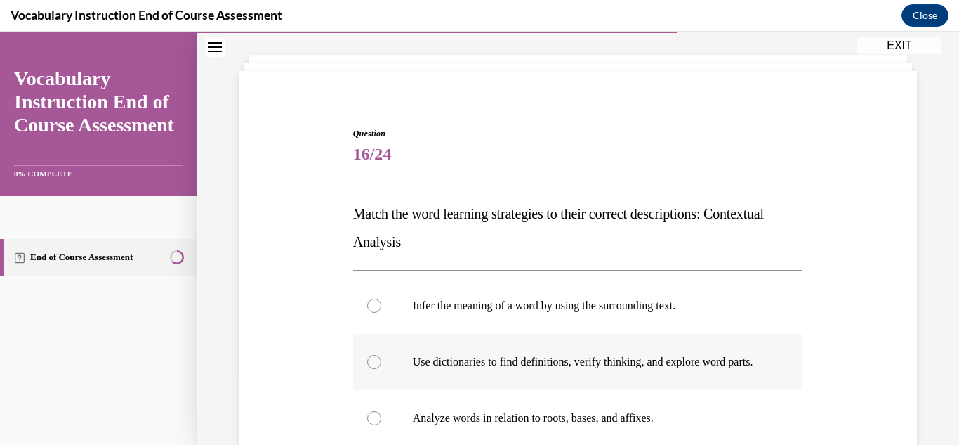
scroll to position [104, 0]
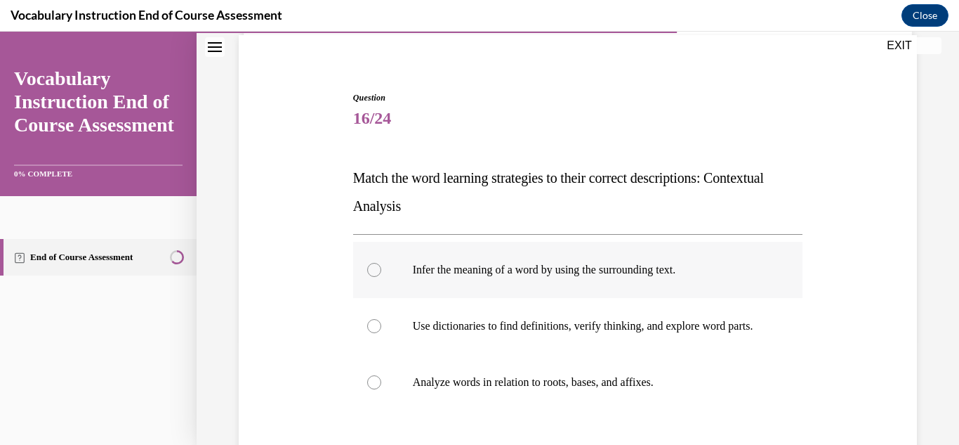
click at [374, 273] on div at bounding box center [374, 270] width 14 height 14
click at [374, 273] on input "Infer the meaning of a word by using the surrounding text." at bounding box center [374, 270] width 14 height 14
radio input "true"
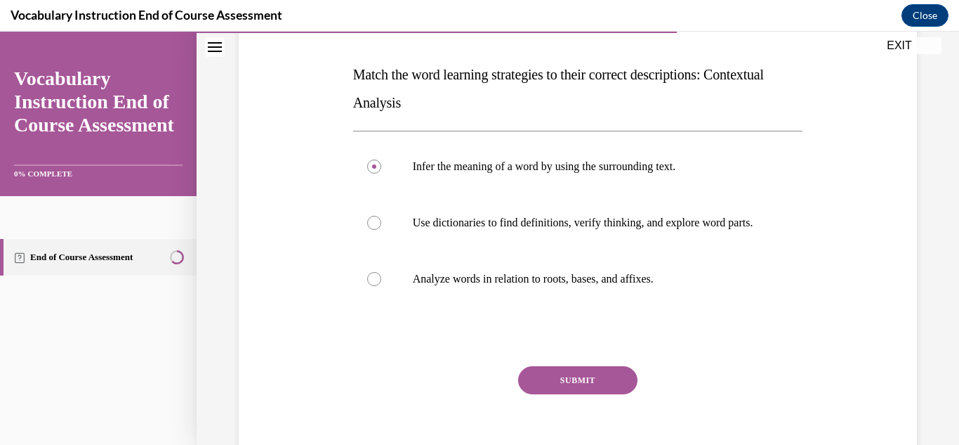
scroll to position [218, 0]
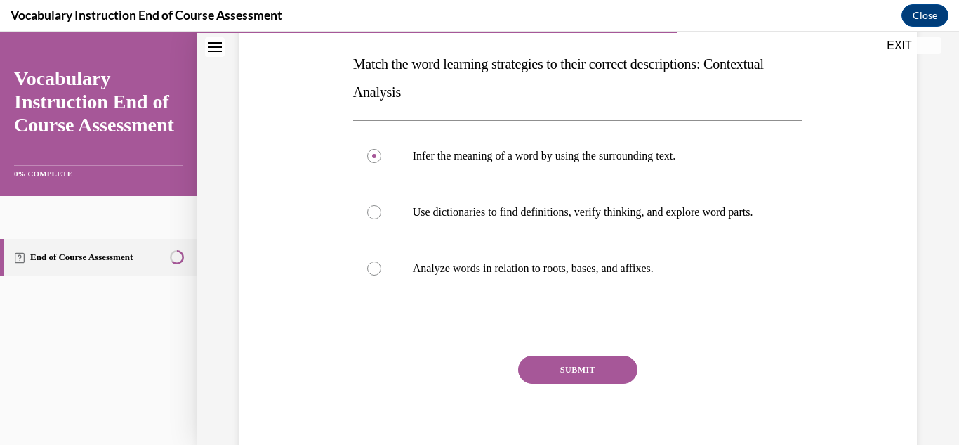
click at [571, 383] on button "SUBMIT" at bounding box center [577, 369] width 119 height 28
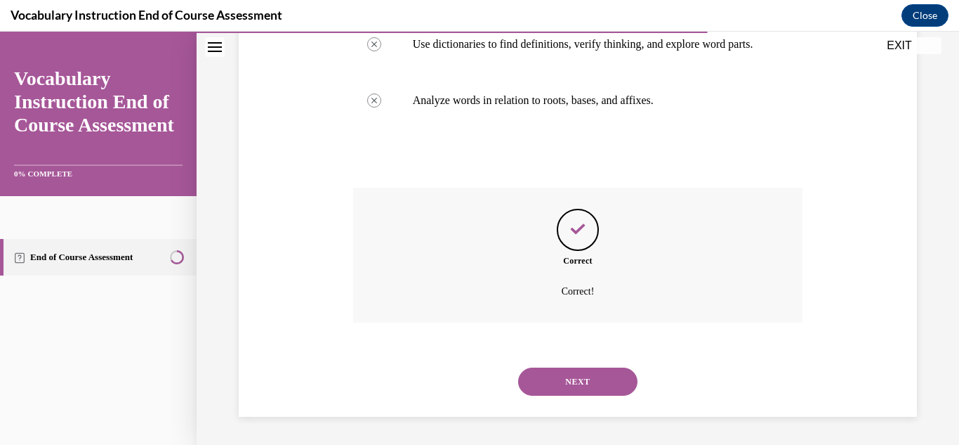
scroll to position [400, 0]
click at [568, 383] on button "NEXT" at bounding box center [577, 381] width 119 height 28
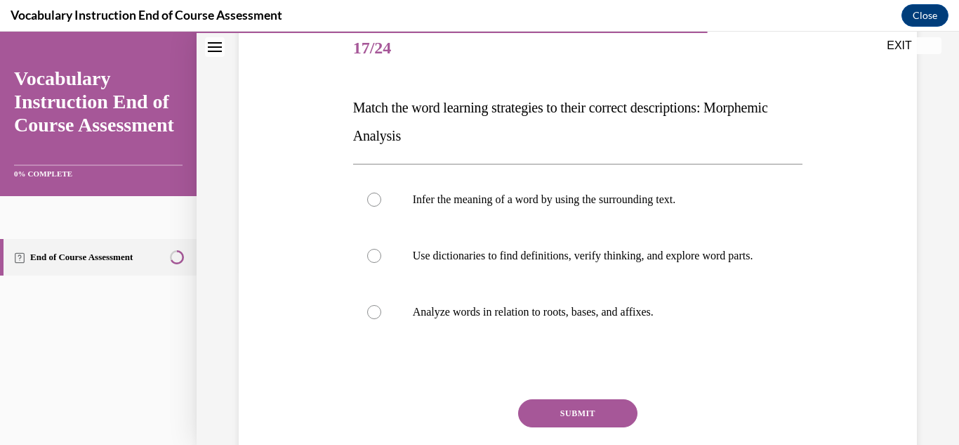
scroll to position [175, 0]
drag, startPoint x: 365, startPoint y: 326, endPoint x: 372, endPoint y: 331, distance: 8.6
click at [365, 327] on label "Analyze words in relation to roots, bases, and affixes." at bounding box center [578, 311] width 450 height 56
click at [367, 318] on input "Analyze words in relation to roots, bases, and affixes." at bounding box center [374, 311] width 14 height 14
radio input "true"
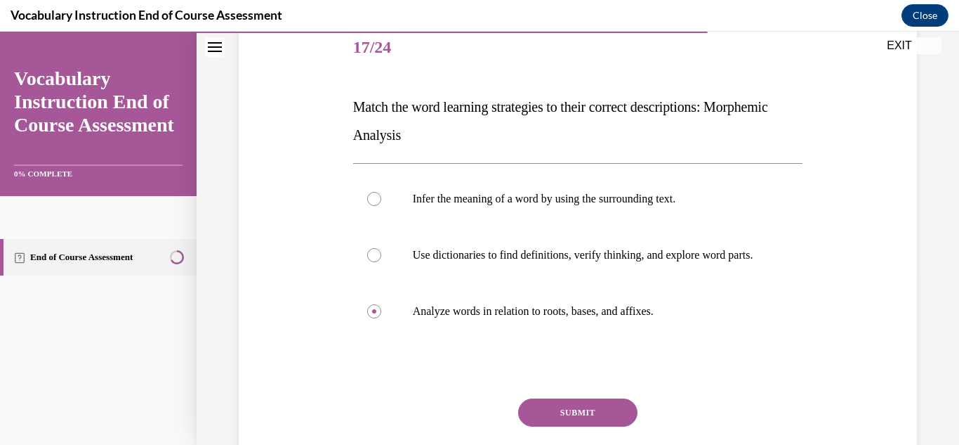
click at [550, 426] on button "SUBMIT" at bounding box center [577, 412] width 119 height 28
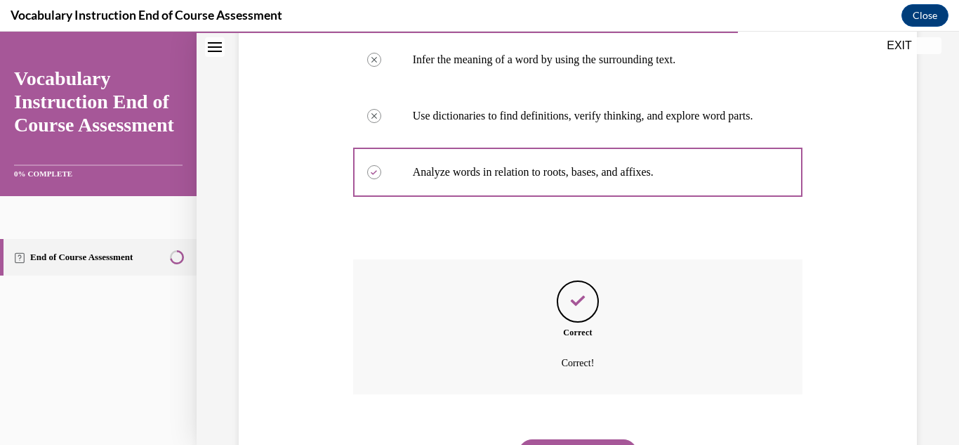
scroll to position [400, 0]
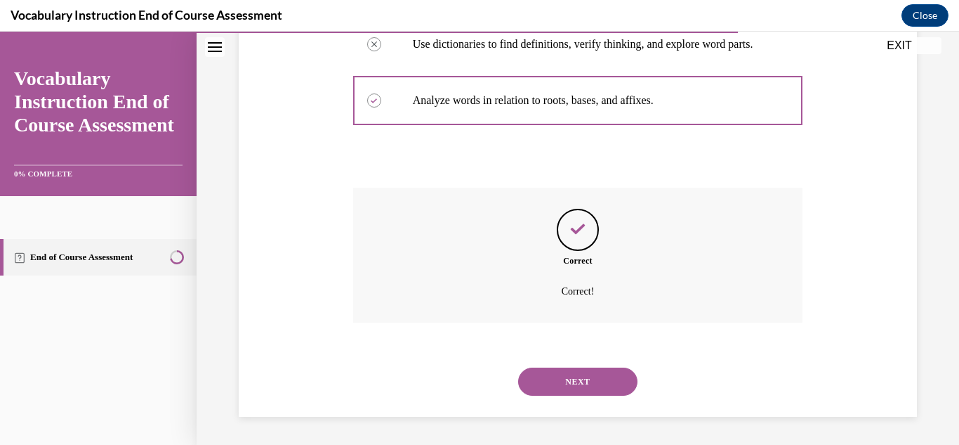
click at [584, 386] on button "NEXT" at bounding box center [577, 381] width 119 height 28
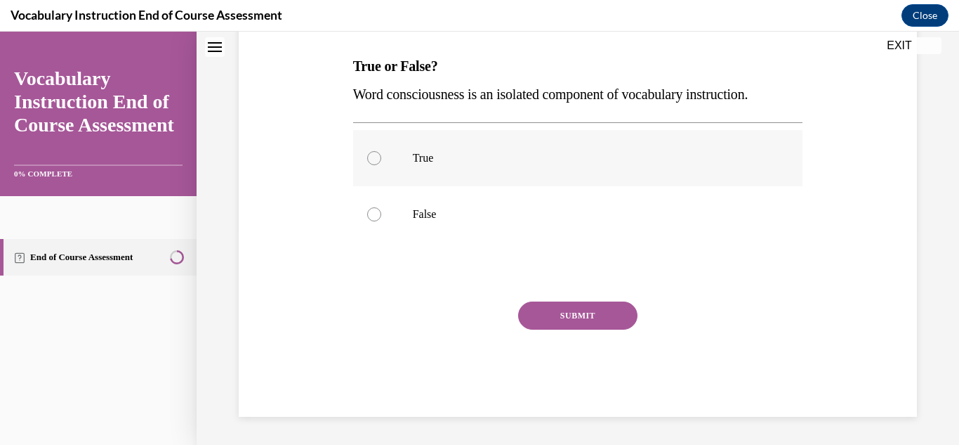
scroll to position [0, 0]
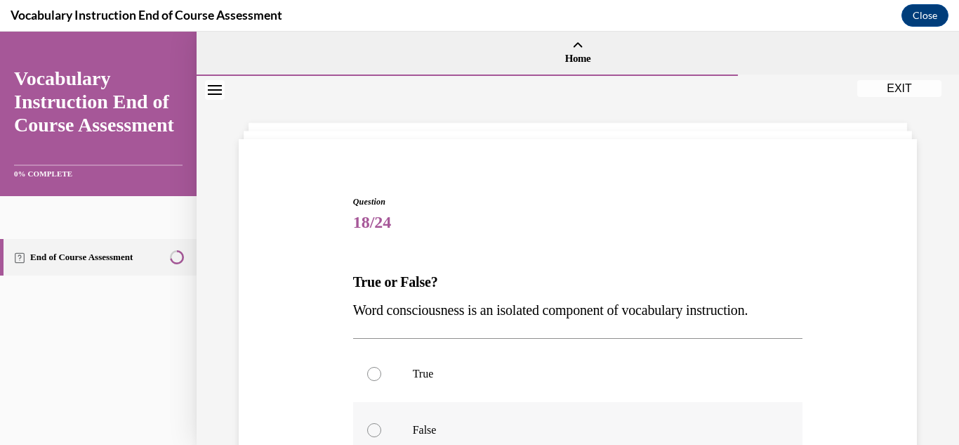
click at [371, 436] on div at bounding box center [374, 430] width 14 height 14
click at [371, 436] on input "False" at bounding box center [374, 430] width 14 height 14
radio input "true"
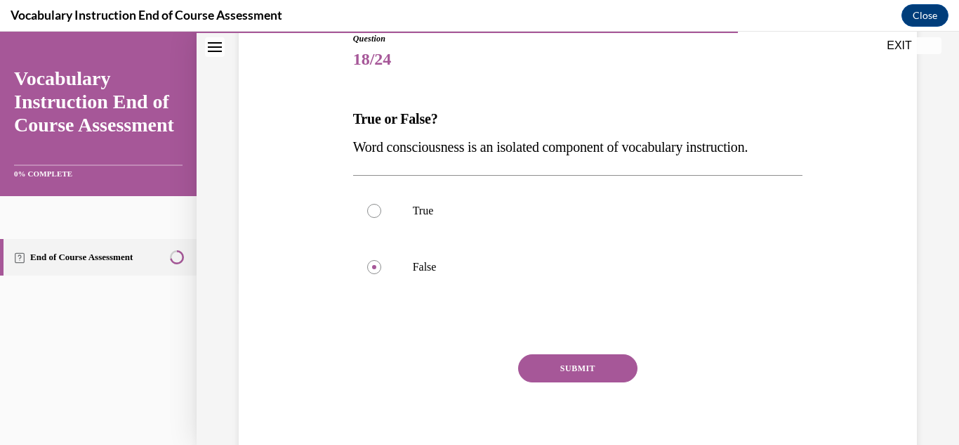
scroll to position [171, 0]
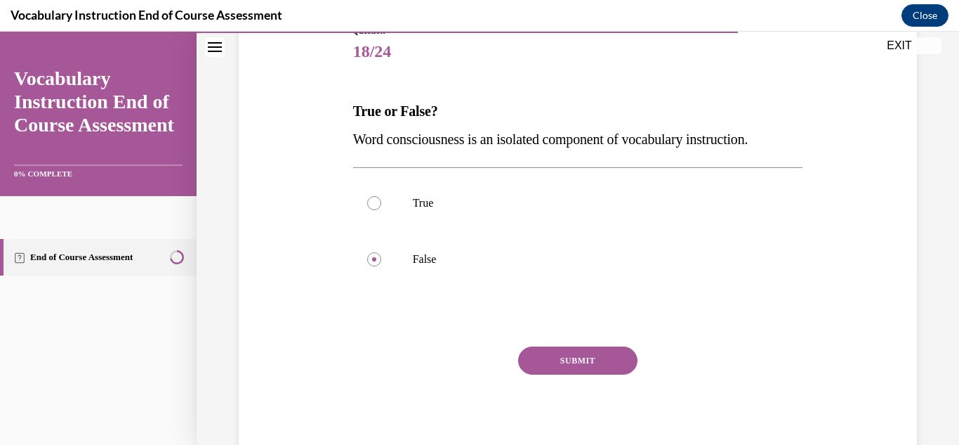
click at [606, 362] on button "SUBMIT" at bounding box center [577, 360] width 119 height 28
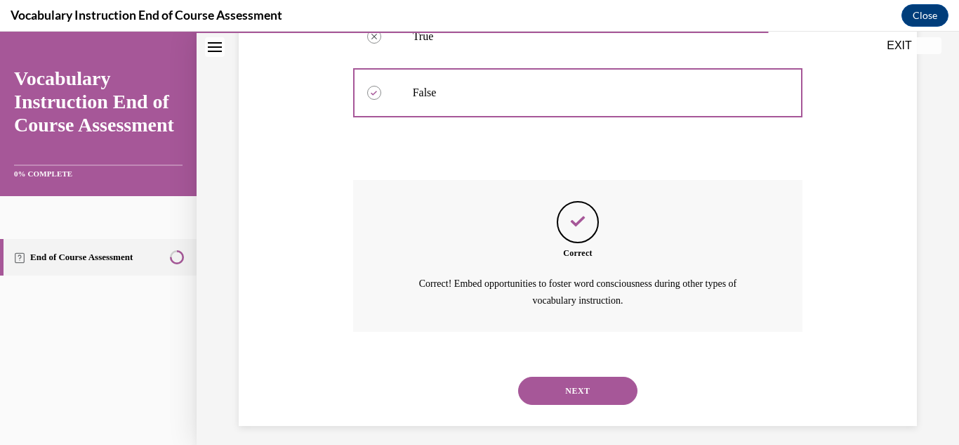
scroll to position [346, 0]
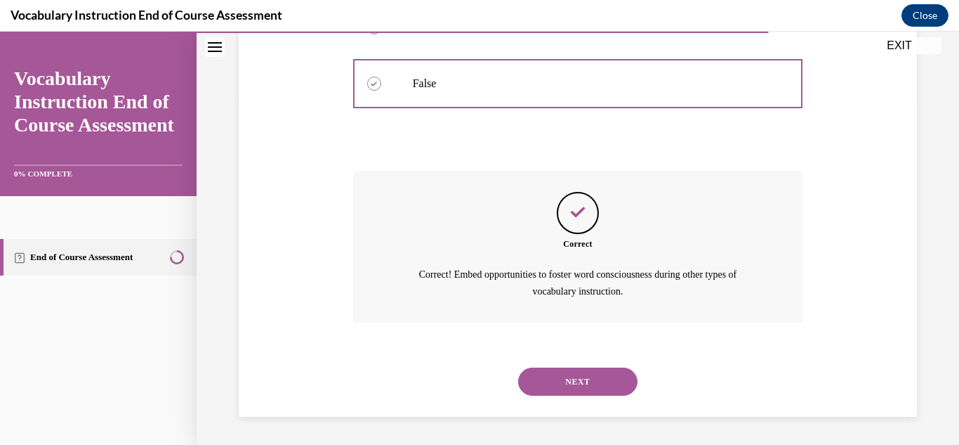
click at [580, 386] on button "NEXT" at bounding box center [577, 381] width 119 height 28
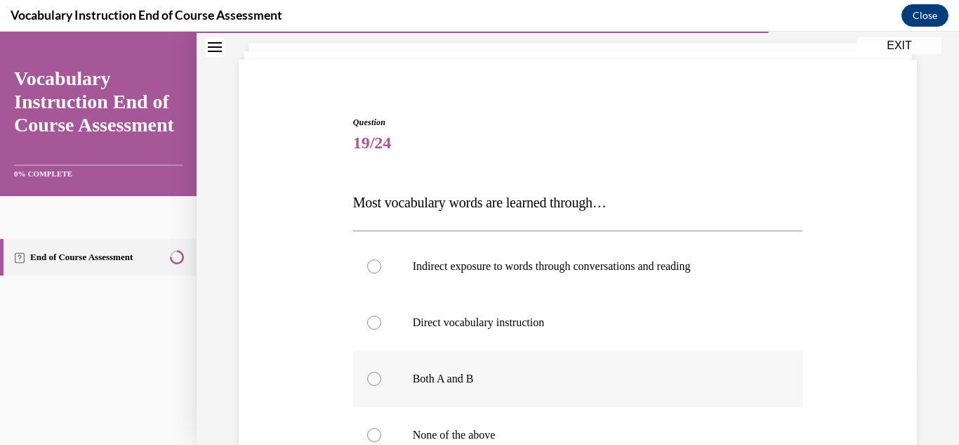
scroll to position [98, 0]
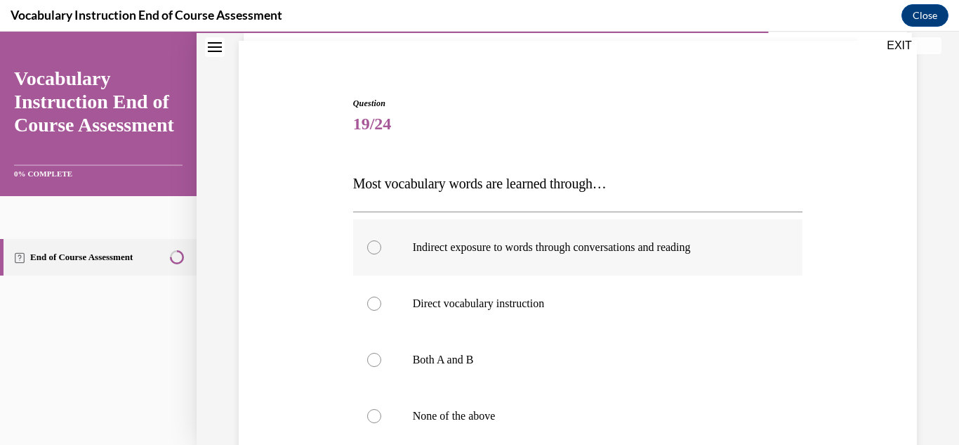
click at [384, 249] on label "Indirect exposure to words through conversations and reading" at bounding box center [578, 247] width 450 height 56
click at [381, 249] on input "Indirect exposure to words through conversations and reading" at bounding box center [374, 247] width 14 height 14
radio input "true"
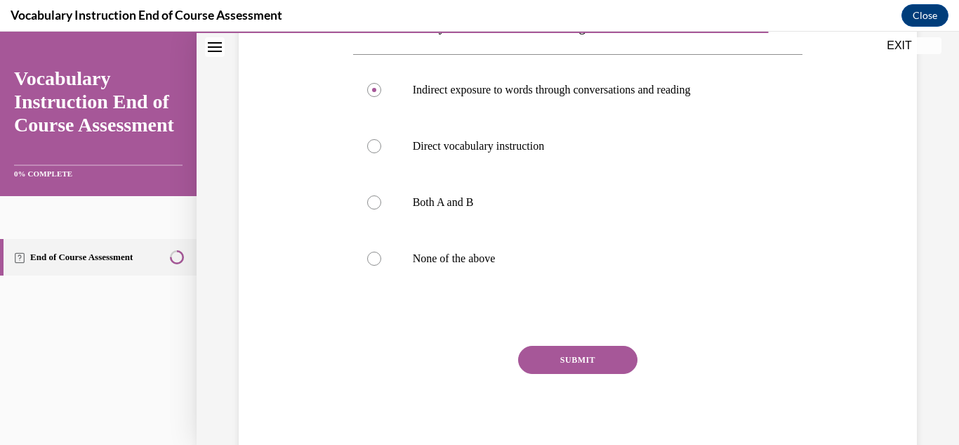
scroll to position [300, 0]
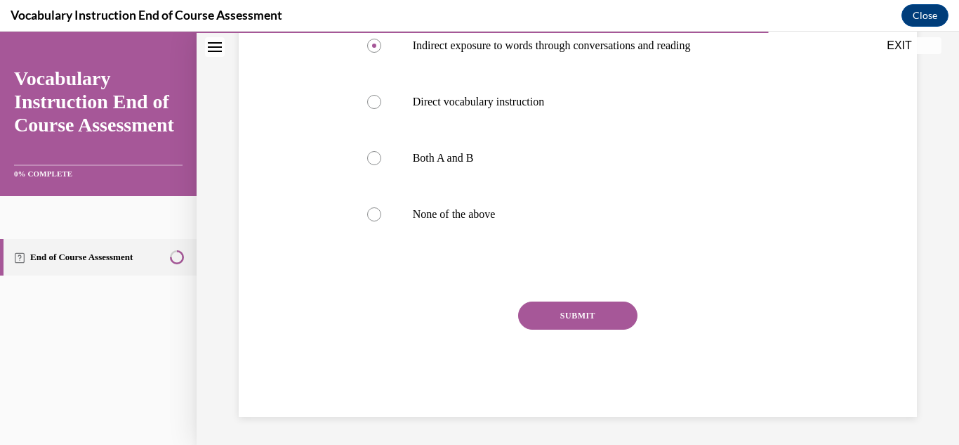
click at [615, 308] on button "SUBMIT" at bounding box center [577, 315] width 119 height 28
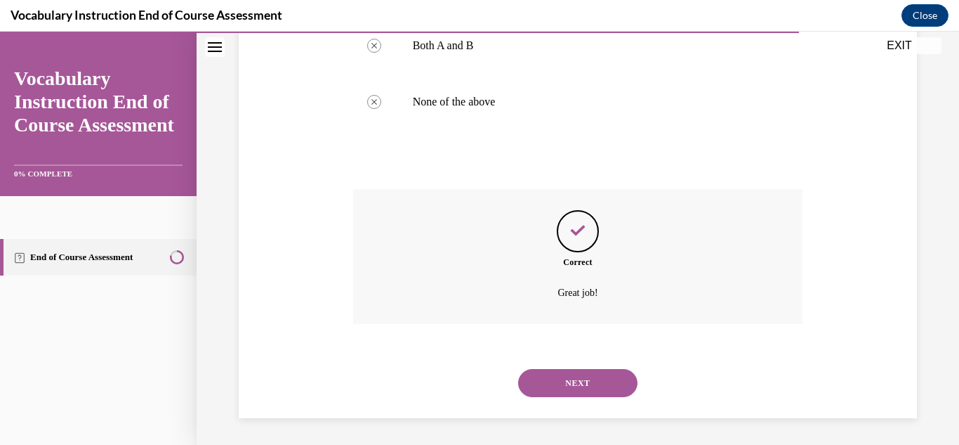
scroll to position [414, 0]
click at [579, 379] on button "NEXT" at bounding box center [577, 381] width 119 height 28
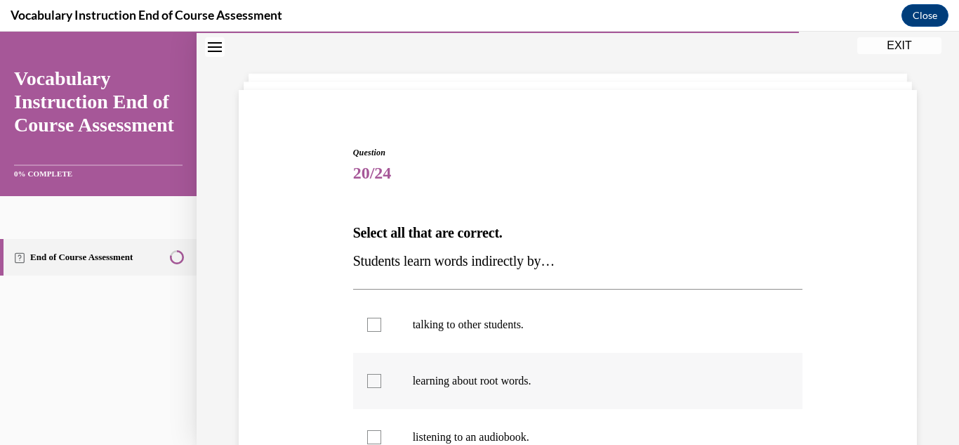
scroll to position [57, 0]
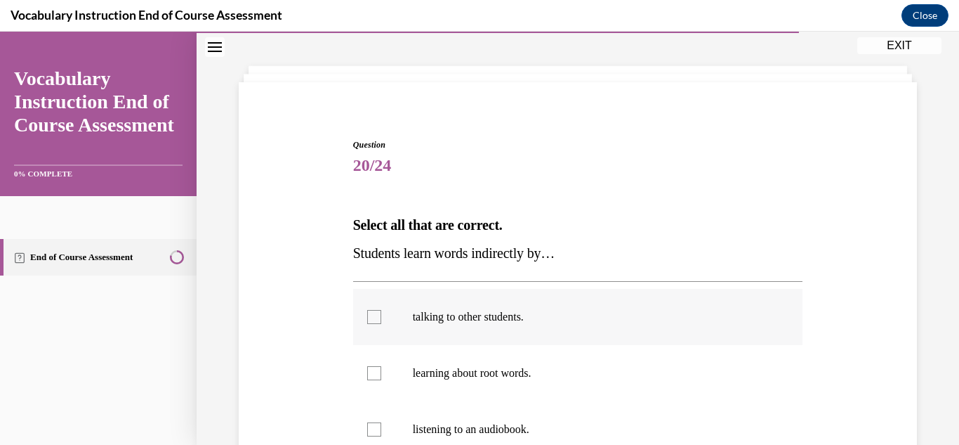
click at [381, 320] on div at bounding box center [374, 317] width 14 height 14
click at [381, 320] on input "talking to other students." at bounding box center [374, 317] width 14 height 14
checkbox input "true"
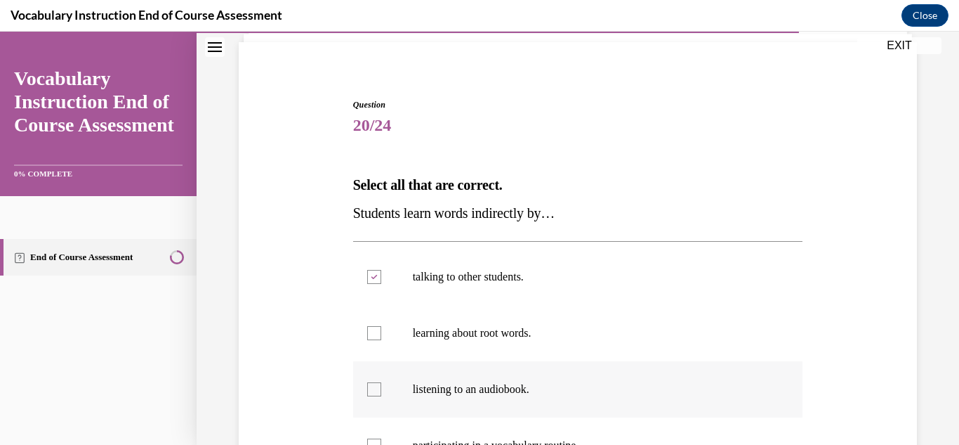
scroll to position [106, 0]
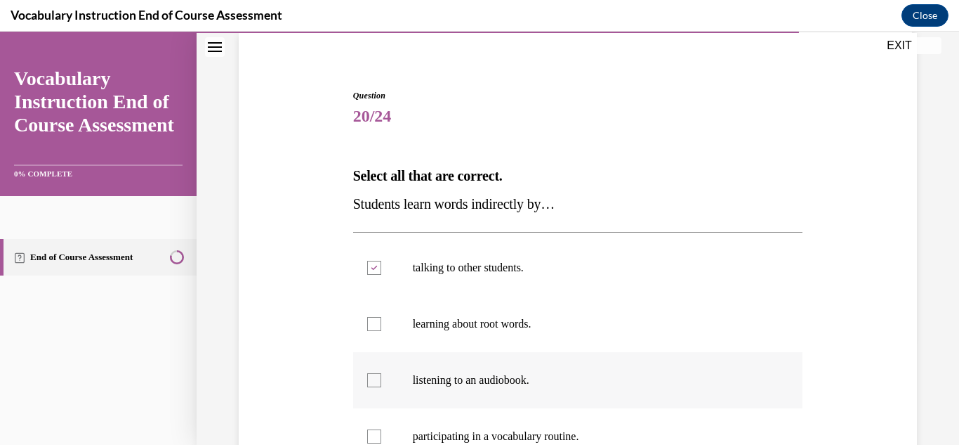
click at [372, 381] on div at bounding box center [374, 380] width 14 height 14
click at [372, 381] on input "listening to an audiobook." at bounding box center [374, 380] width 14 height 14
checkbox input "true"
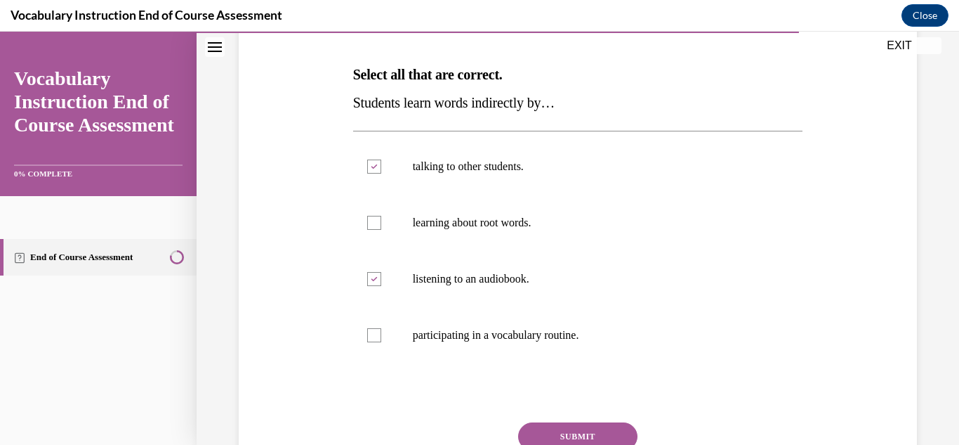
scroll to position [228, 0]
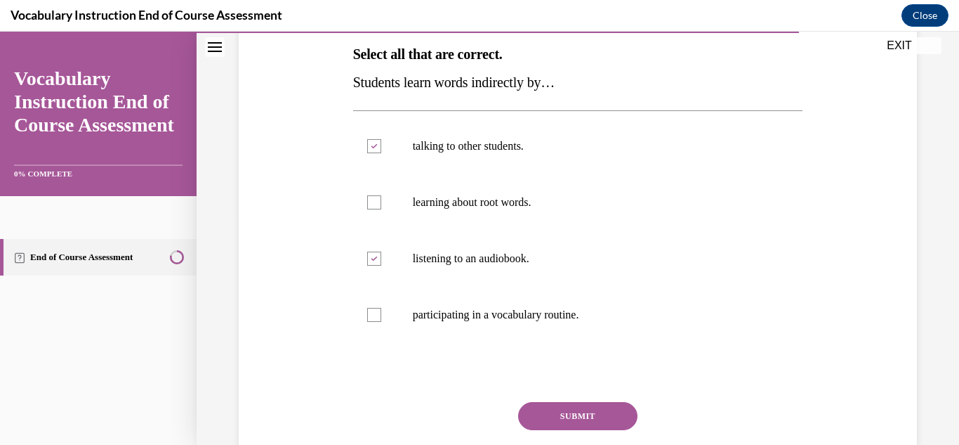
click at [568, 417] on button "SUBMIT" at bounding box center [577, 416] width 119 height 28
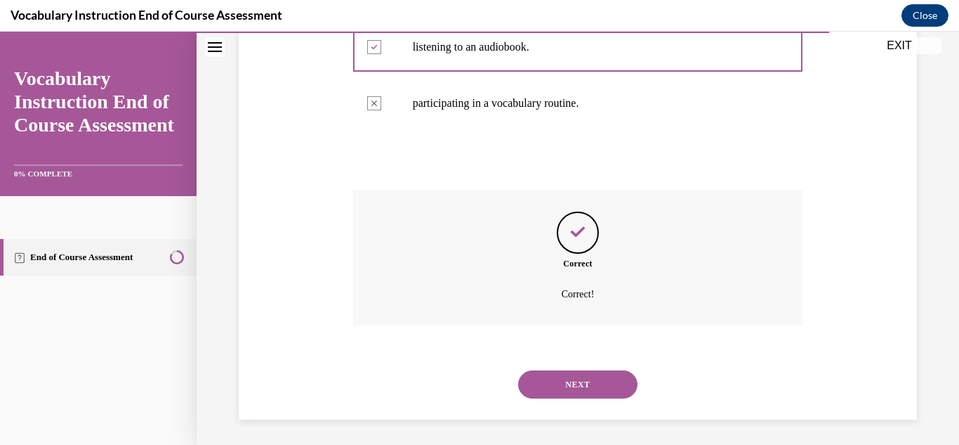
scroll to position [442, 0]
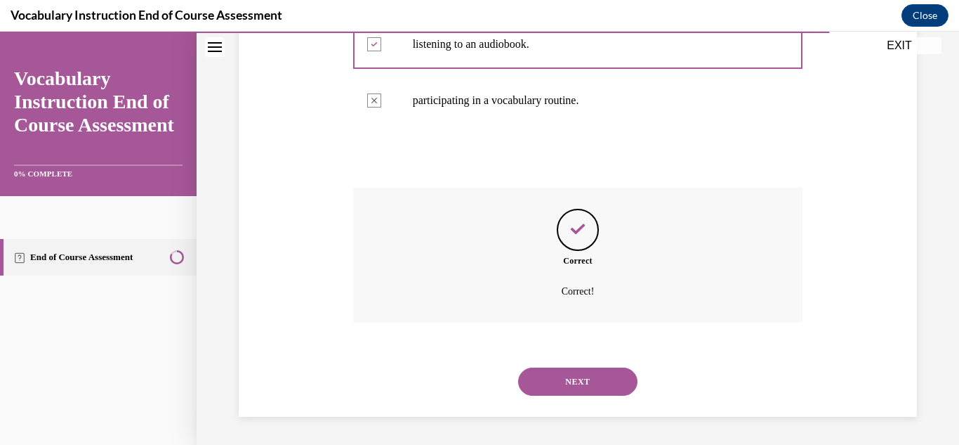
click at [579, 386] on button "NEXT" at bounding box center [577, 381] width 119 height 28
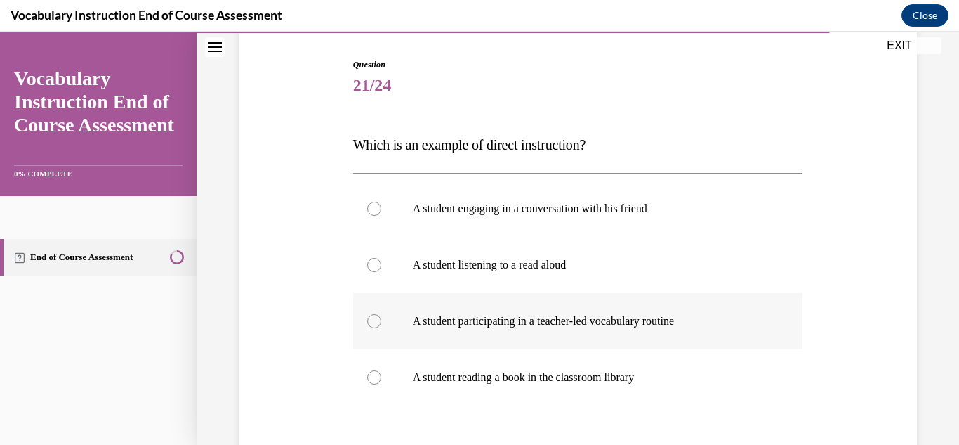
scroll to position [144, 0]
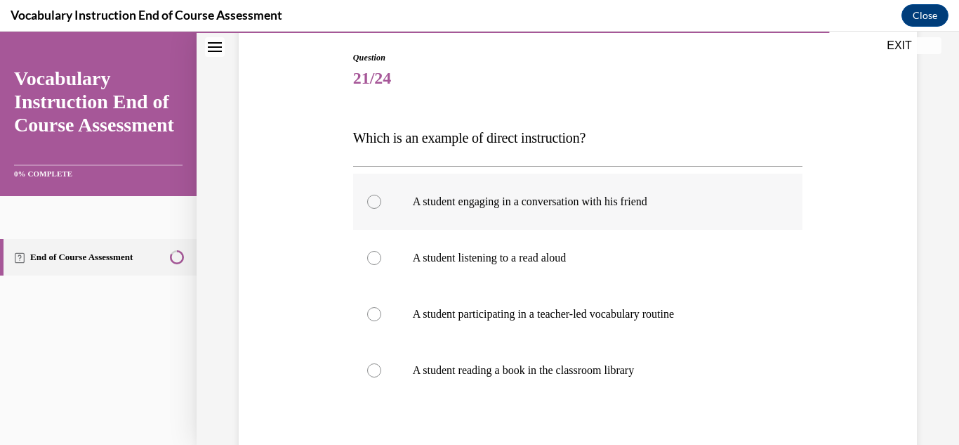
click at [376, 207] on div at bounding box center [374, 202] width 14 height 14
click at [376, 207] on input "A student engaging in a conversation with his friend" at bounding box center [374, 202] width 14 height 14
radio input "true"
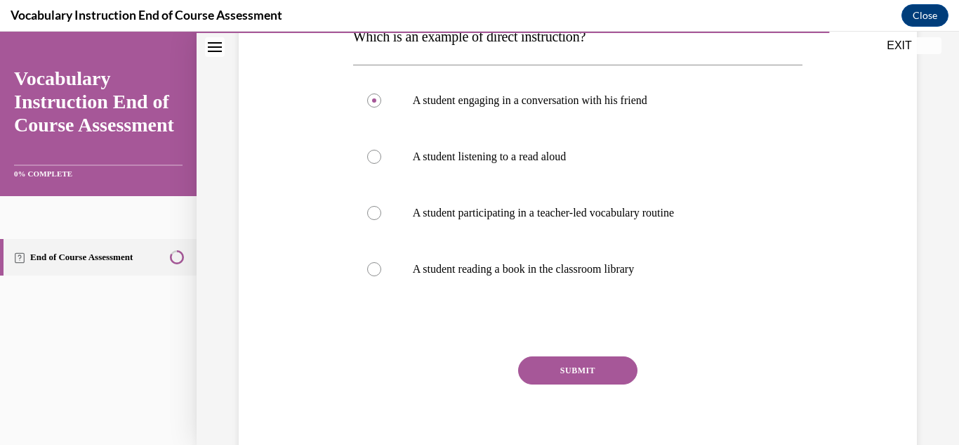
scroll to position [270, 0]
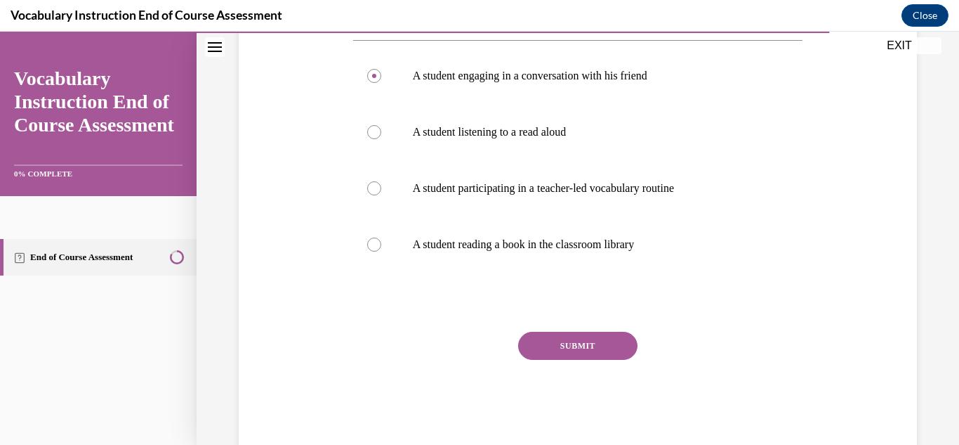
click at [589, 343] on button "SUBMIT" at bounding box center [577, 346] width 119 height 28
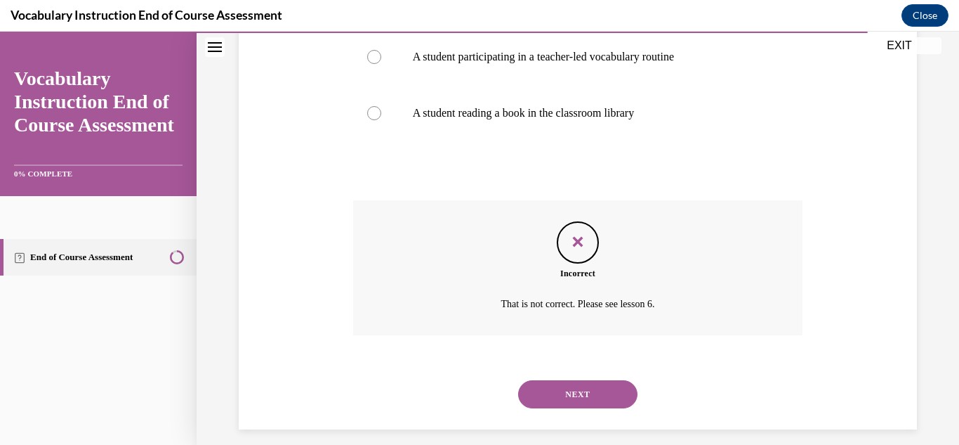
scroll to position [404, 0]
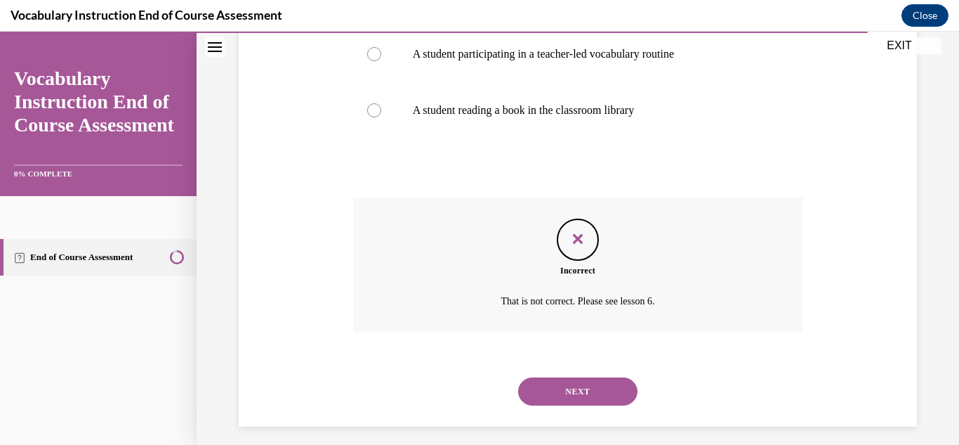
click at [628, 392] on button "NEXT" at bounding box center [577, 391] width 119 height 28
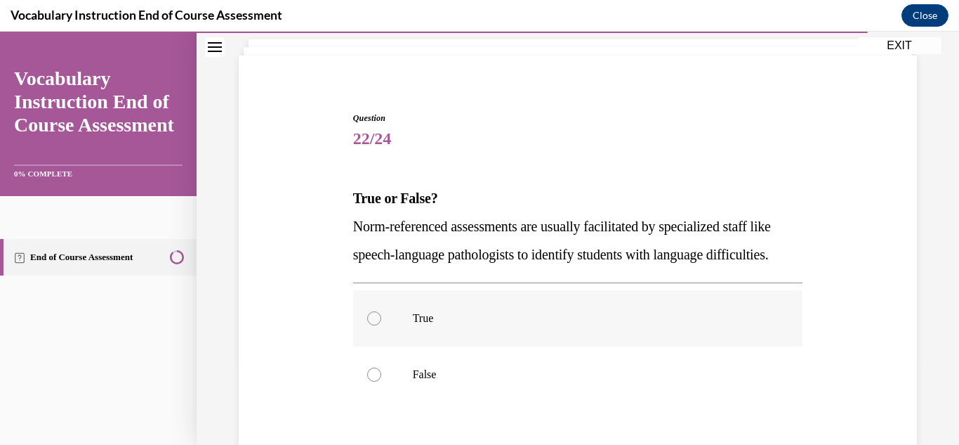
scroll to position [86, 0]
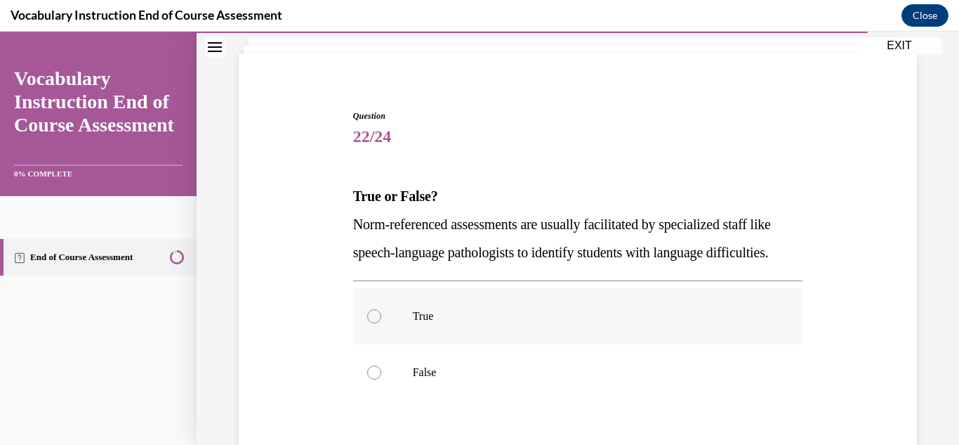
click at [375, 344] on label "True" at bounding box center [578, 316] width 450 height 56
click at [375, 323] on input "True" at bounding box center [374, 316] width 14 height 14
radio input "true"
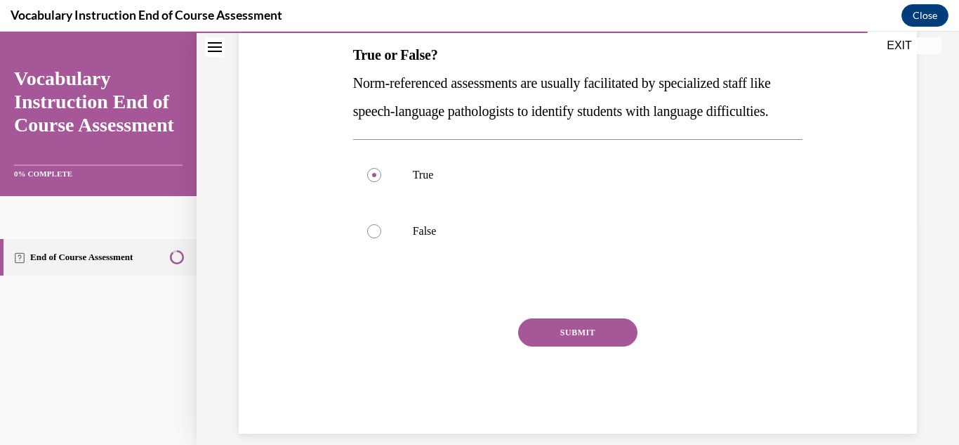
click at [607, 346] on button "SUBMIT" at bounding box center [577, 332] width 119 height 28
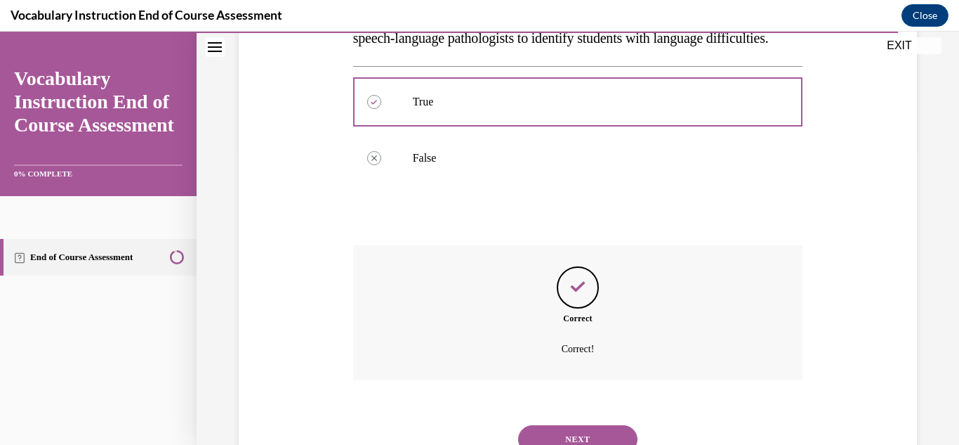
scroll to position [386, 0]
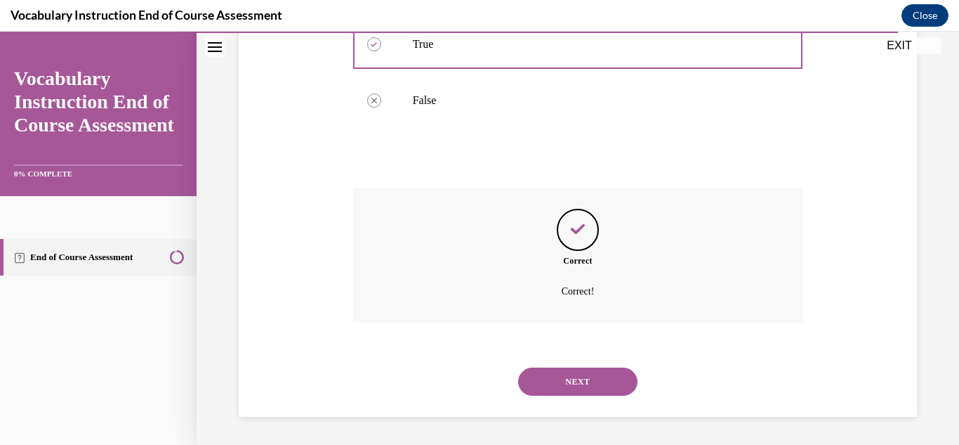
click at [585, 382] on button "NEXT" at bounding box center [577, 381] width 119 height 28
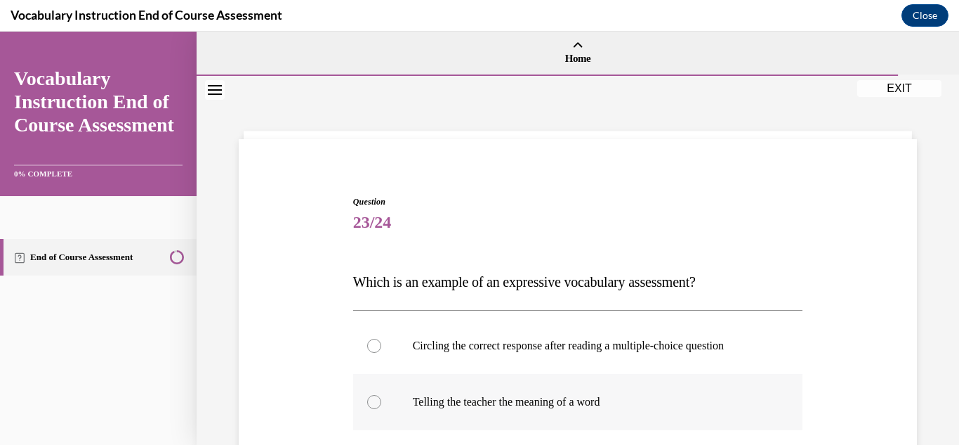
drag, startPoint x: 376, startPoint y: 405, endPoint x: 400, endPoint y: 408, distance: 24.0
click at [376, 406] on div at bounding box center [374, 402] width 14 height 14
click at [376, 406] on input "Telling the teacher the meaning of a word" at bounding box center [374, 402] width 14 height 14
radio input "true"
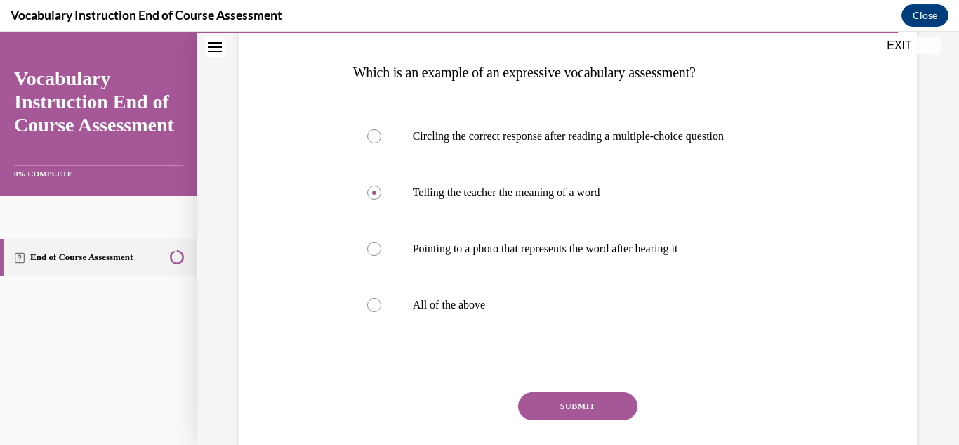
click at [578, 407] on button "SUBMIT" at bounding box center [577, 406] width 119 height 28
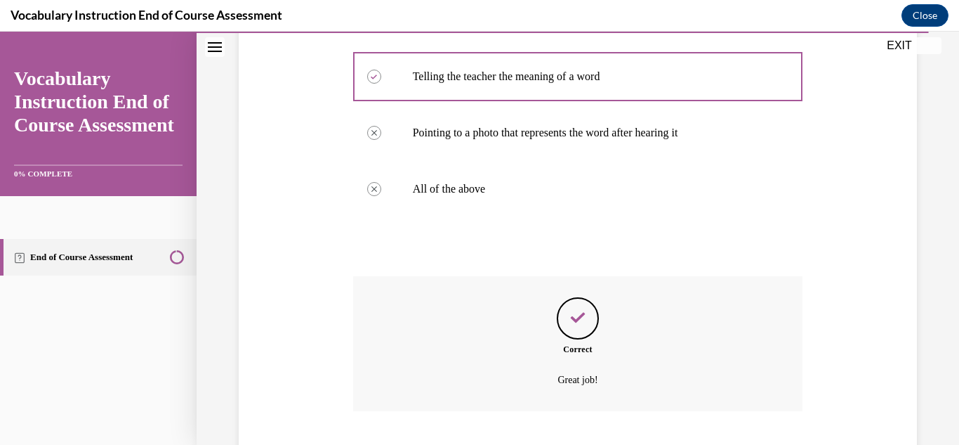
scroll to position [414, 0]
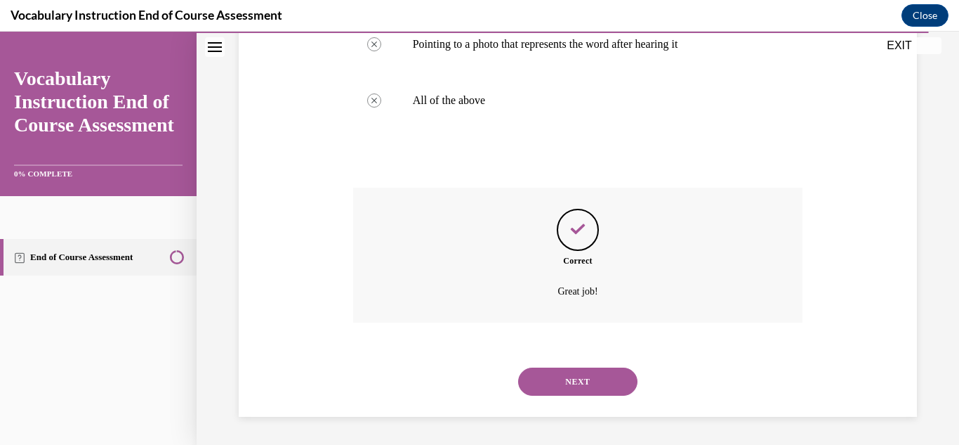
click at [608, 383] on button "NEXT" at bounding box center [577, 381] width 119 height 28
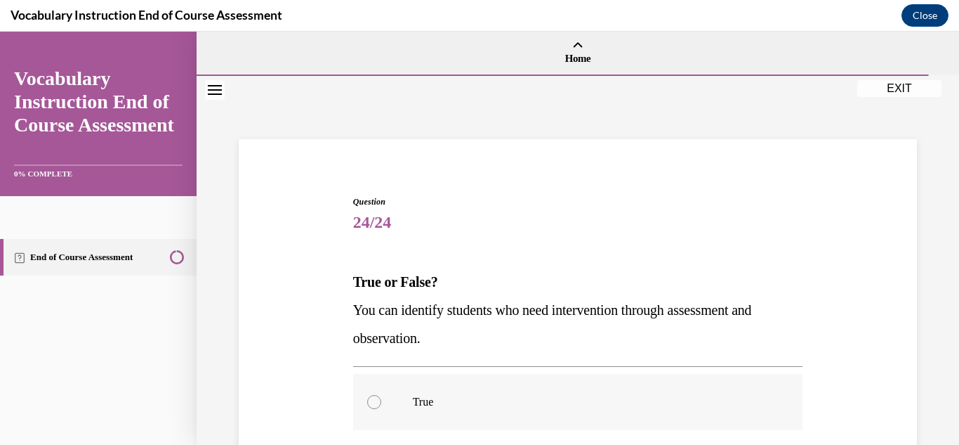
click at [372, 405] on div at bounding box center [374, 402] width 14 height 14
click at [372, 405] on input "True" at bounding box center [374, 402] width 14 height 14
radio input "true"
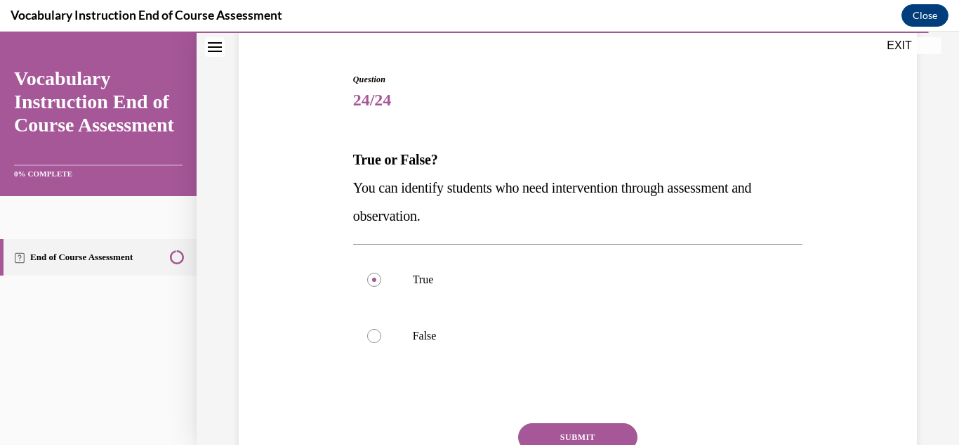
click at [573, 427] on button "SUBMIT" at bounding box center [577, 437] width 119 height 28
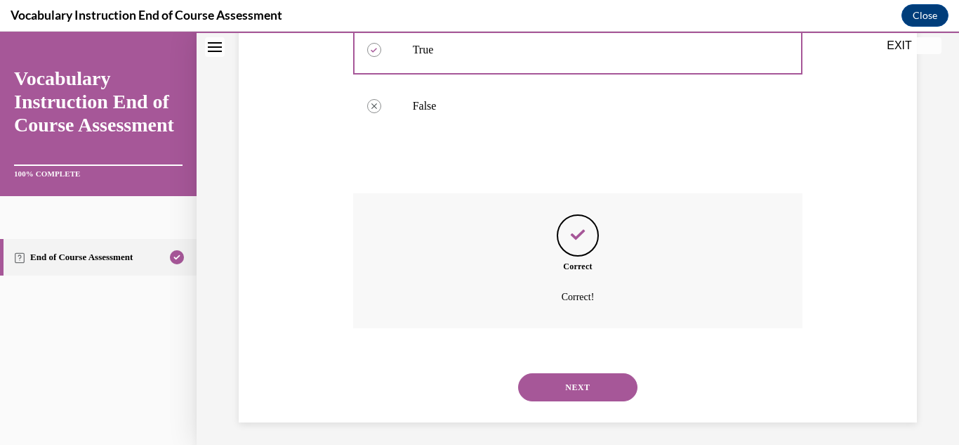
scroll to position [358, 0]
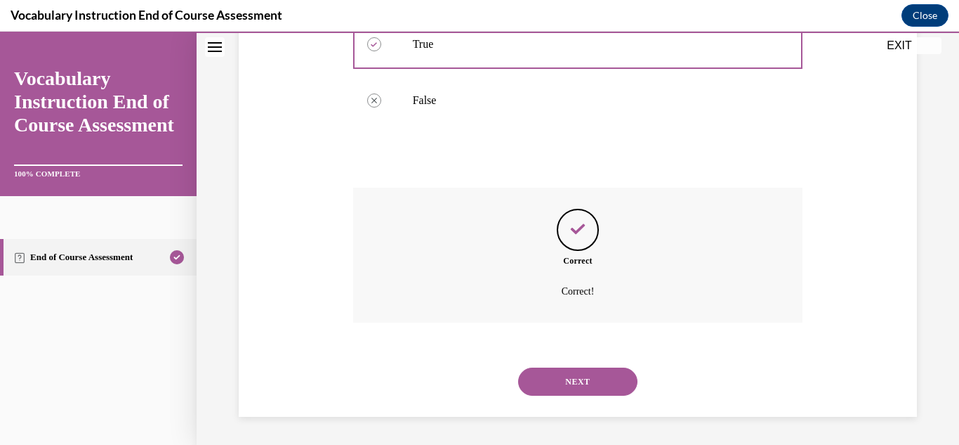
click at [572, 384] on button "NEXT" at bounding box center [577, 381] width 119 height 28
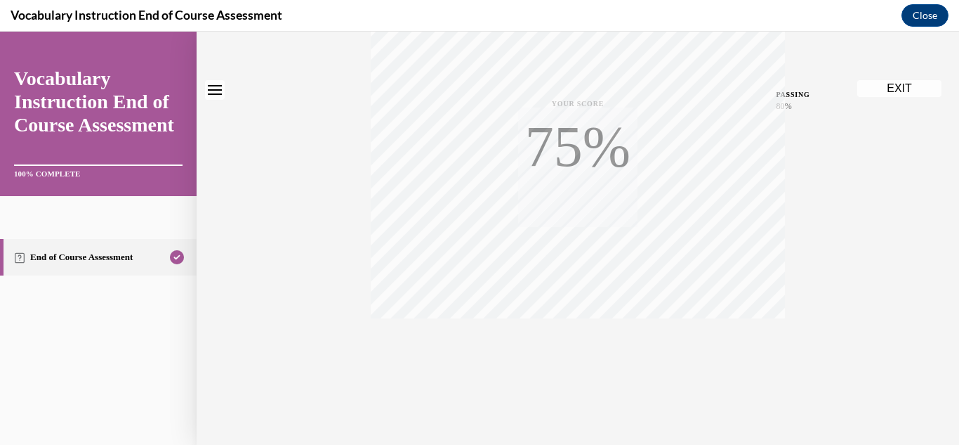
scroll to position [0, 0]
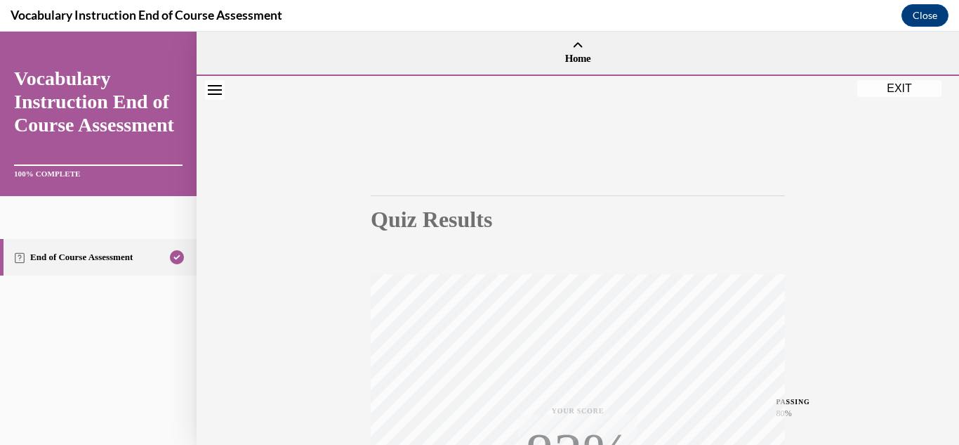
click at [832, 306] on div "Quiz Results PASSING 80% Your score 92% Passed PASSING 80% Your score Your scor…" at bounding box center [578, 414] width 763 height 676
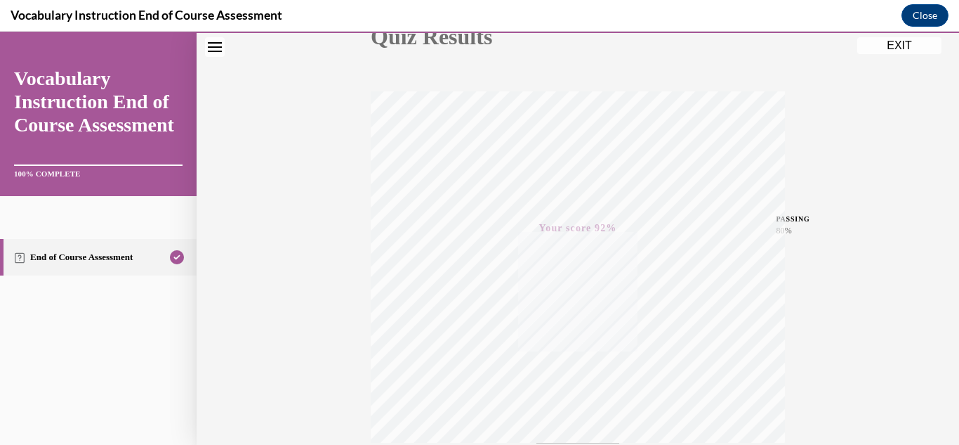
scroll to position [177, 0]
click at [893, 50] on button "EXIT" at bounding box center [900, 45] width 84 height 17
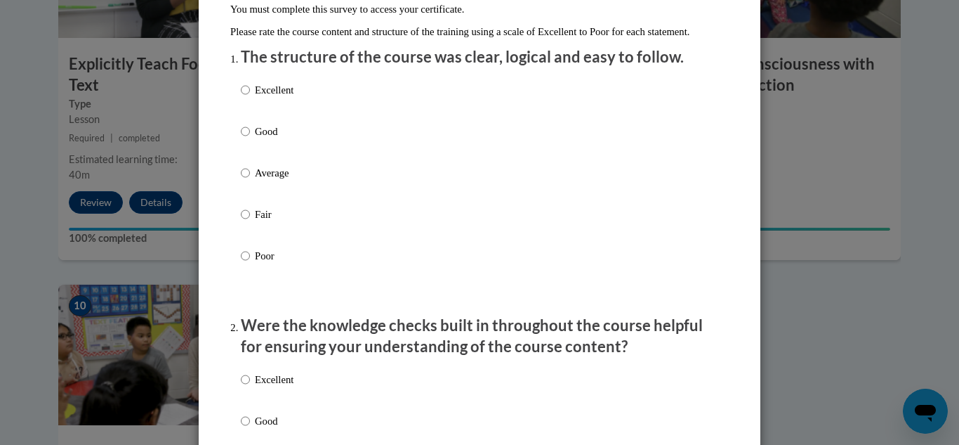
scroll to position [147, 0]
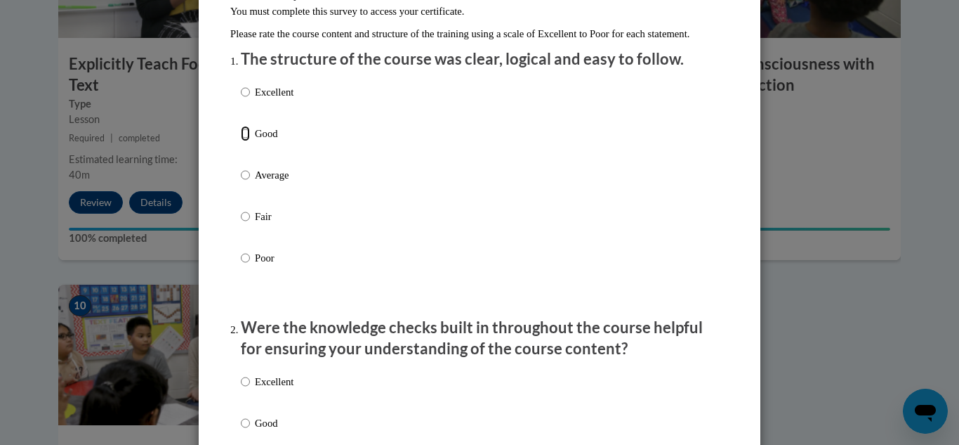
drag, startPoint x: 242, startPoint y: 150, endPoint x: 320, endPoint y: 250, distance: 127.6
click at [242, 141] on input "Good" at bounding box center [245, 133] width 9 height 15
radio input "true"
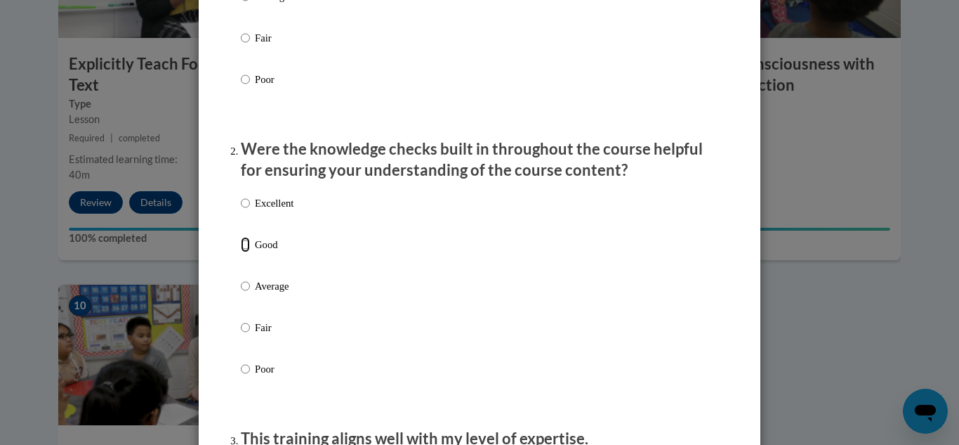
click at [247, 252] on input "Good" at bounding box center [245, 244] width 9 height 15
radio input "true"
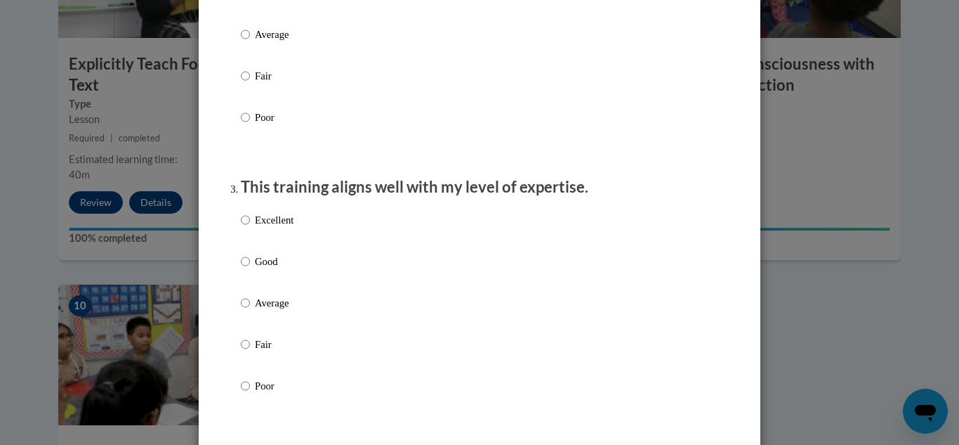
scroll to position [579, 0]
click at [249, 267] on input "Good" at bounding box center [245, 258] width 9 height 15
radio input "true"
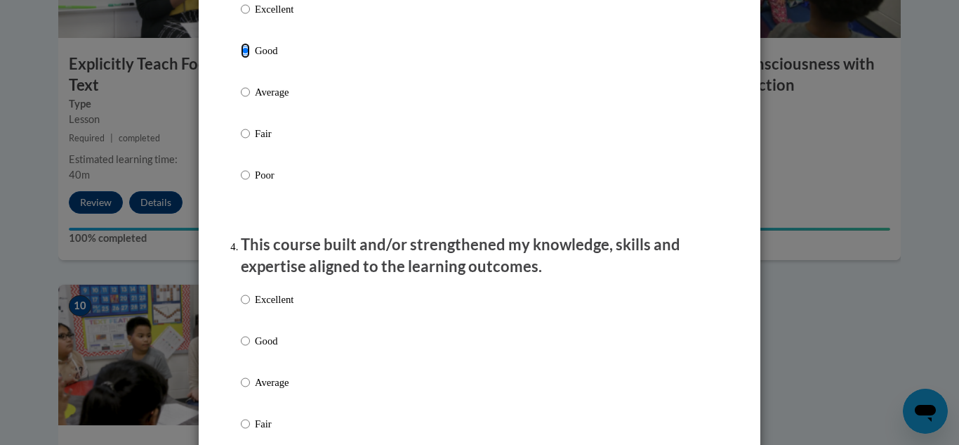
scroll to position [790, 0]
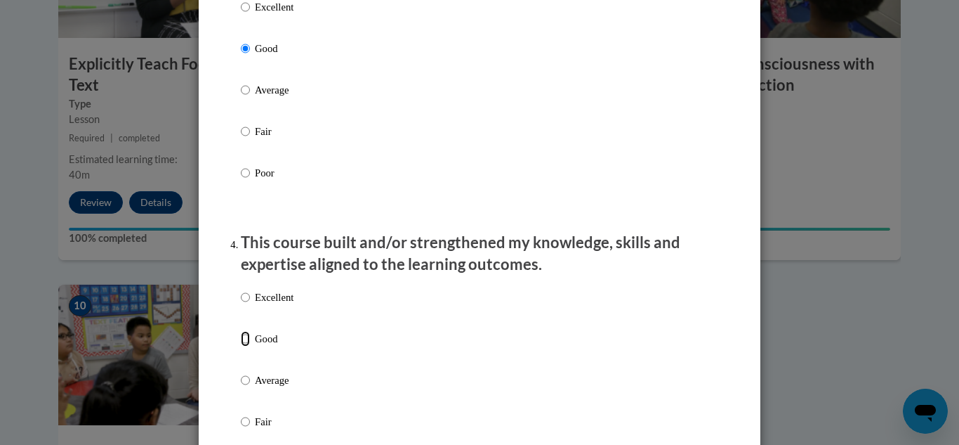
click at [248, 346] on input "Good" at bounding box center [245, 338] width 9 height 15
radio input "true"
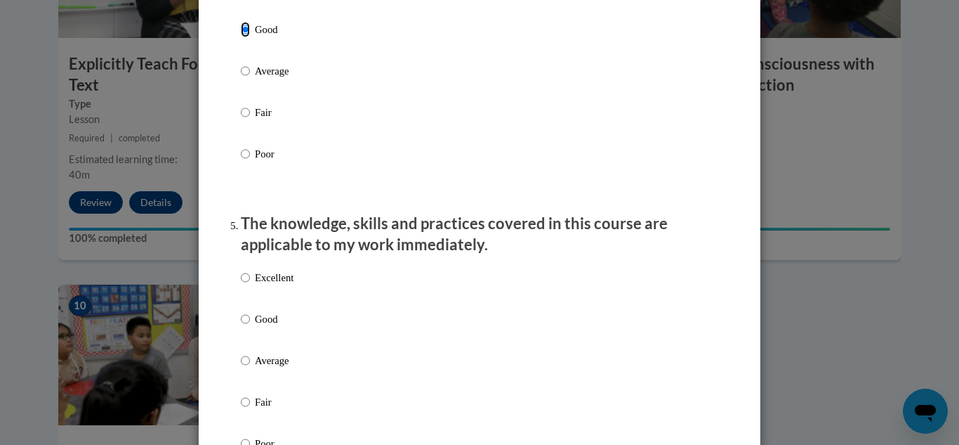
scroll to position [1110, 0]
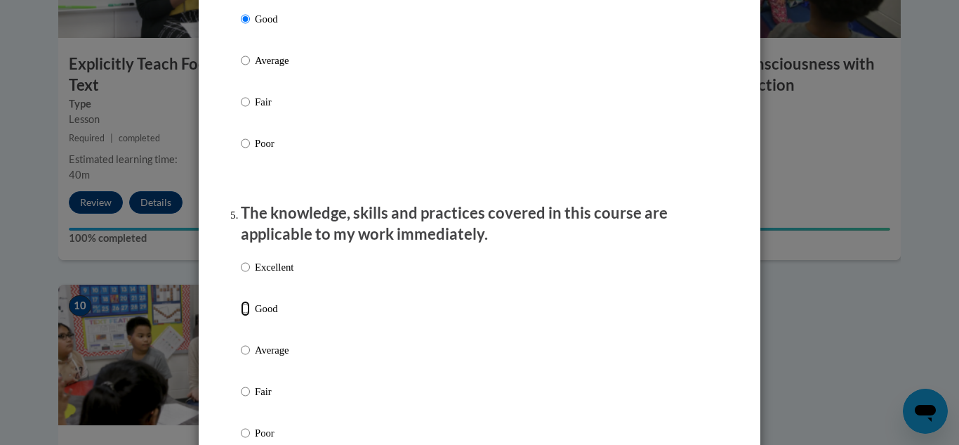
click at [249, 316] on input "Good" at bounding box center [245, 308] width 9 height 15
radio input "true"
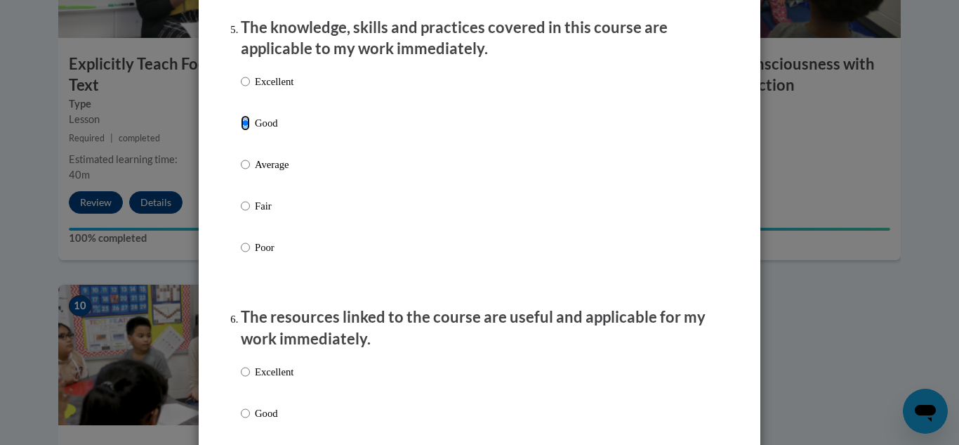
scroll to position [1297, 0]
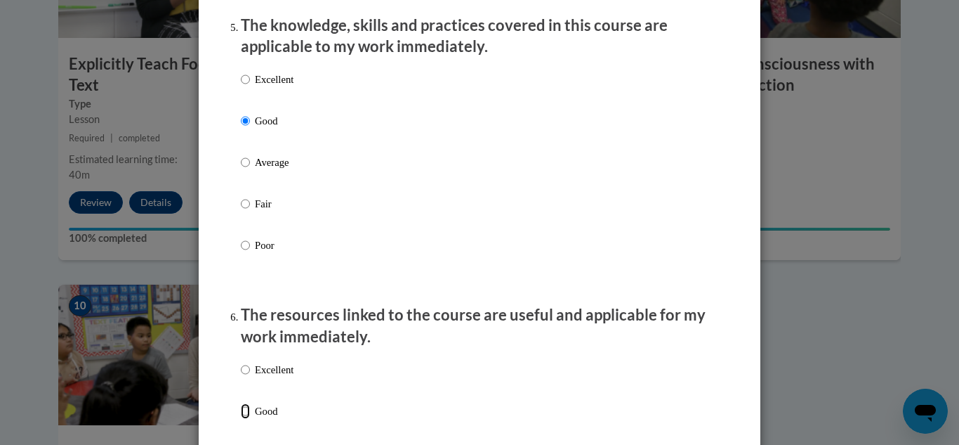
click at [247, 419] on input "Good" at bounding box center [245, 410] width 9 height 15
radio input "true"
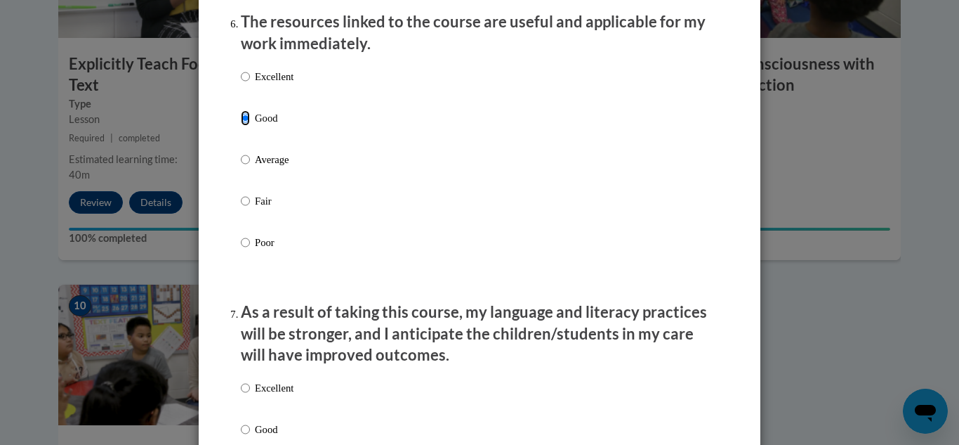
scroll to position [1616, 0]
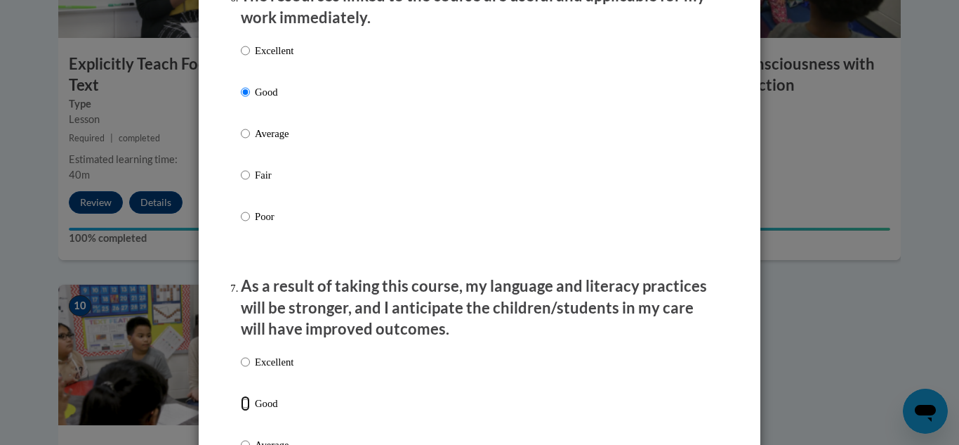
click at [248, 411] on input "Good" at bounding box center [245, 402] width 9 height 15
radio input "true"
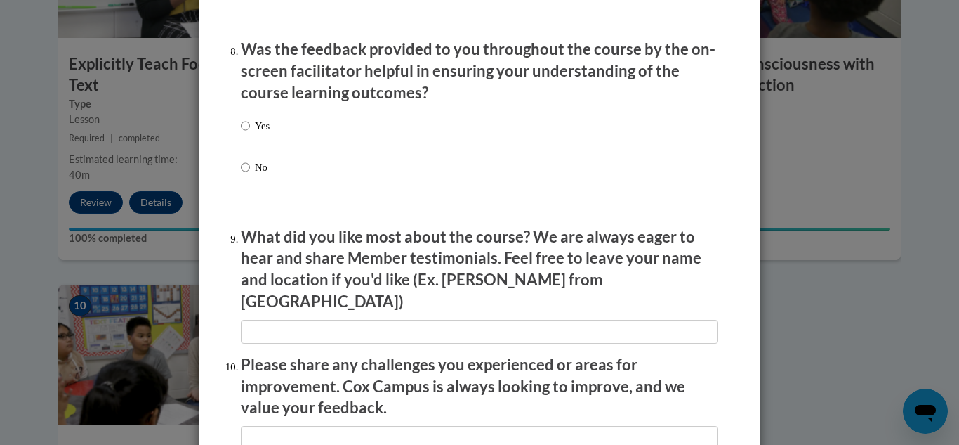
scroll to position [2172, 0]
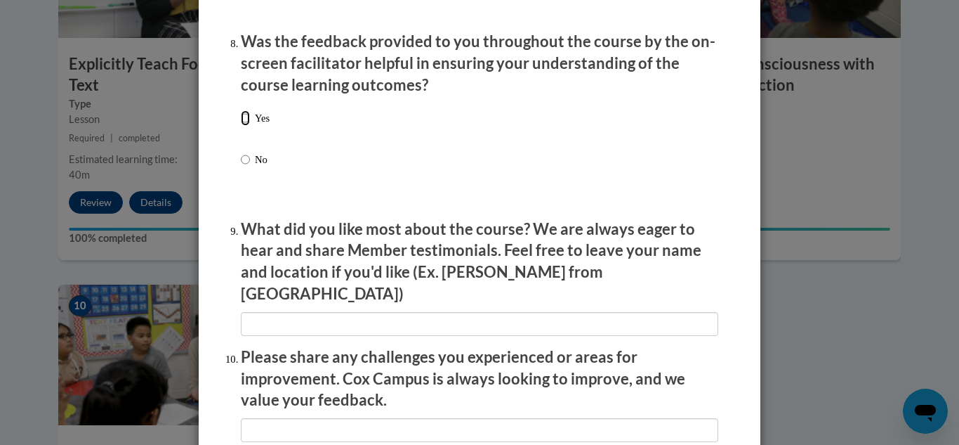
click at [245, 126] on input "Yes" at bounding box center [245, 117] width 9 height 15
radio input "true"
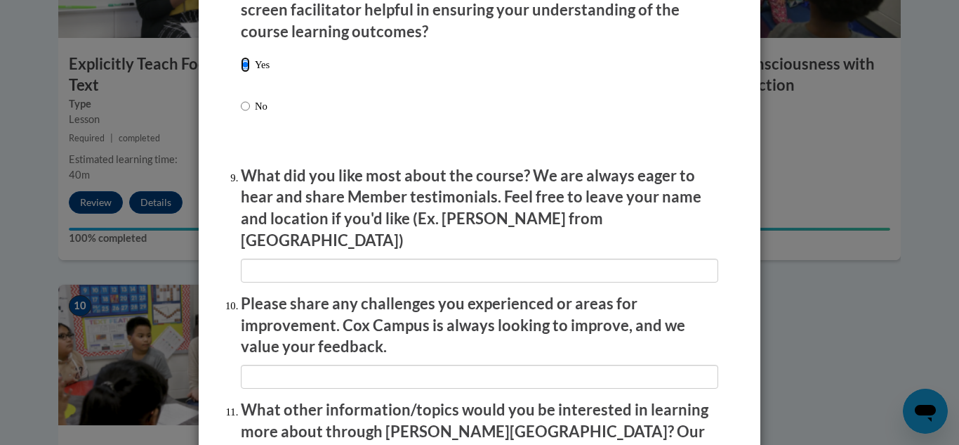
scroll to position [2223, 0]
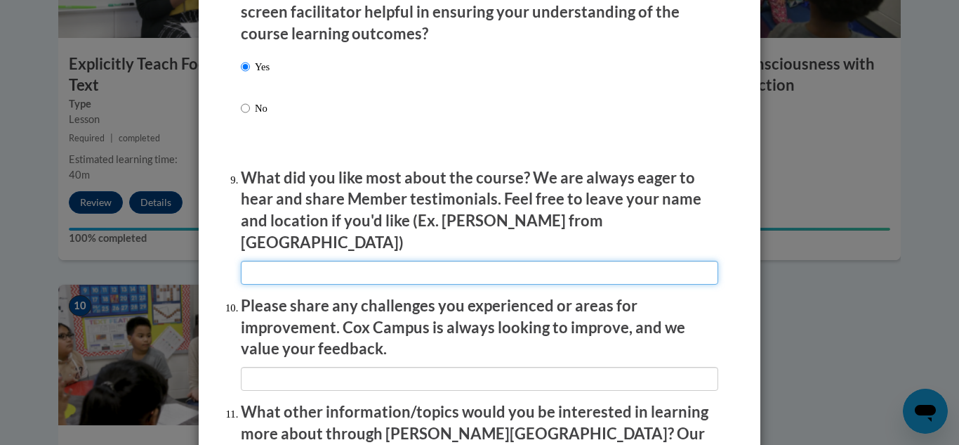
click at [372, 270] on input "textbox" at bounding box center [480, 273] width 478 height 24
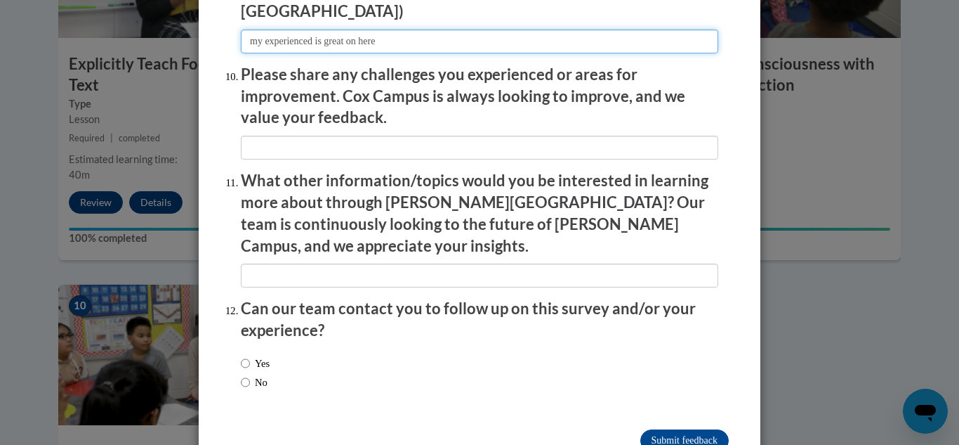
scroll to position [2455, 0]
type input "my experienced is great on here"
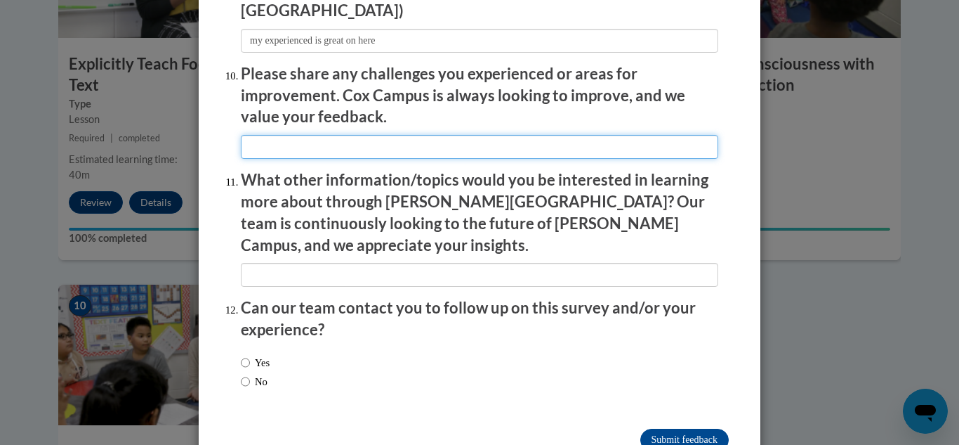
click at [357, 140] on input "textbox" at bounding box center [480, 147] width 478 height 24
type input "i"
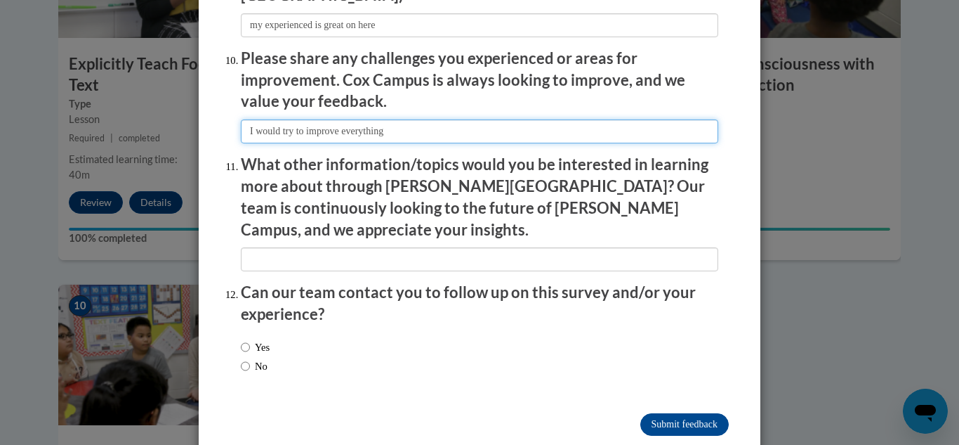
scroll to position [2474, 0]
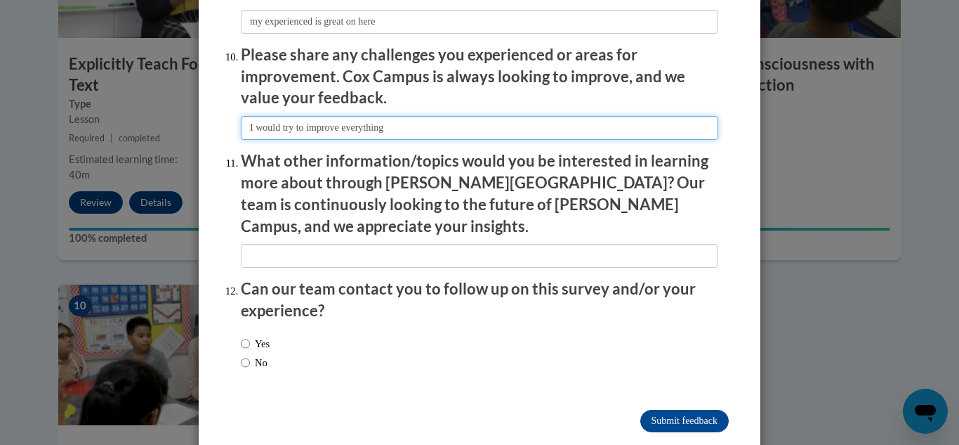
type input "I would try to improve everything"
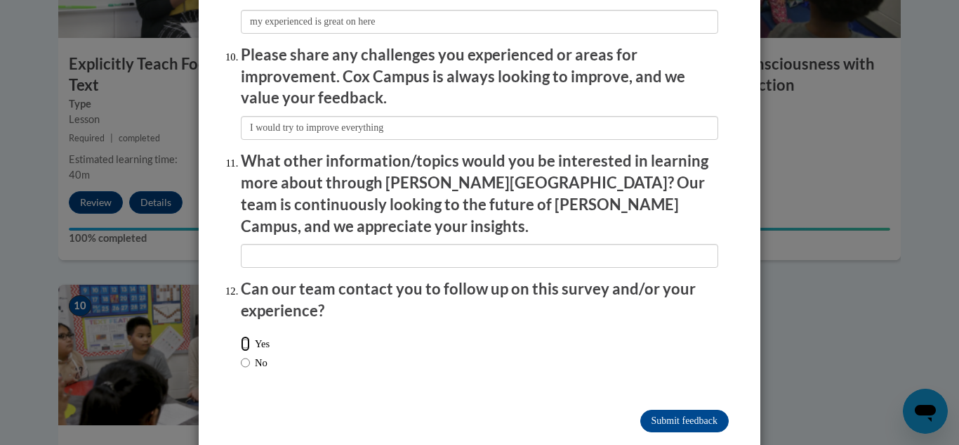
click at [248, 336] on input "Yes" at bounding box center [245, 343] width 9 height 15
radio input "true"
click at [700, 409] on input "Submit feedback" at bounding box center [685, 420] width 88 height 22
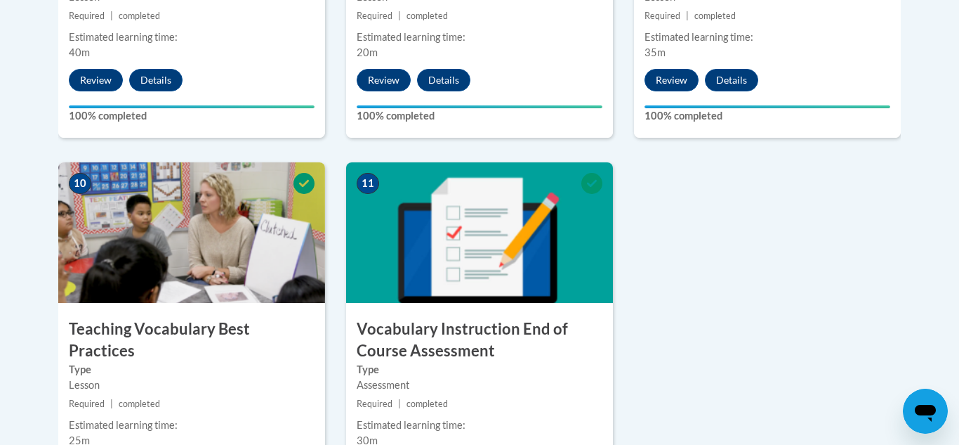
scroll to position [1568, 0]
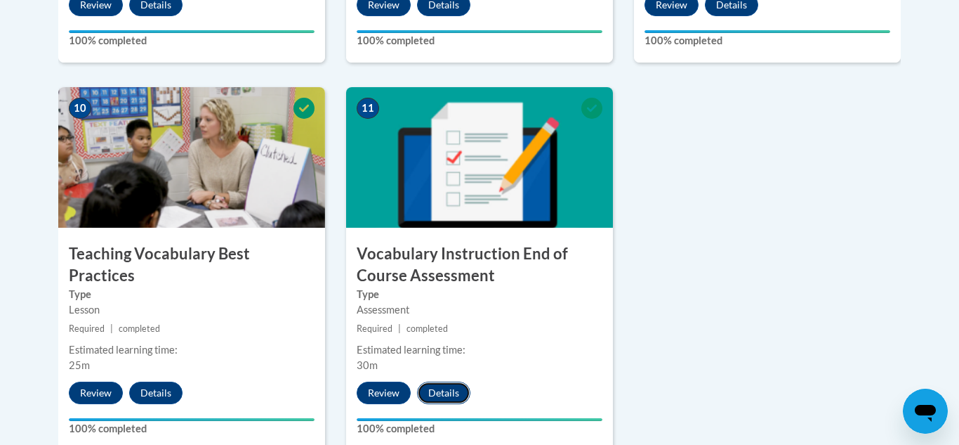
click at [438, 392] on button "Details" at bounding box center [443, 392] width 53 height 22
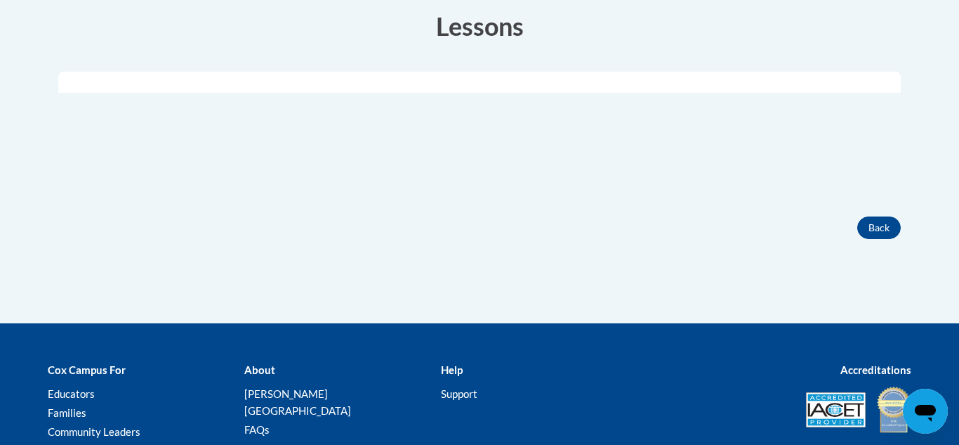
scroll to position [439, 0]
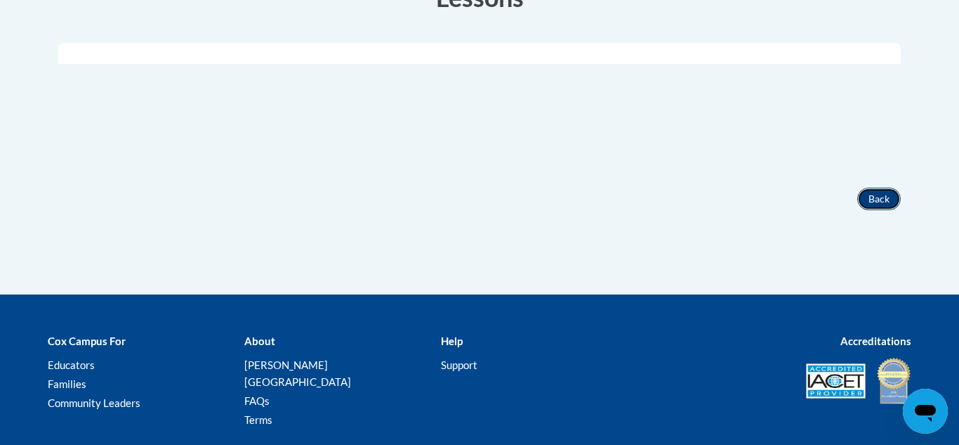
click at [886, 200] on button "Back" at bounding box center [880, 199] width 44 height 22
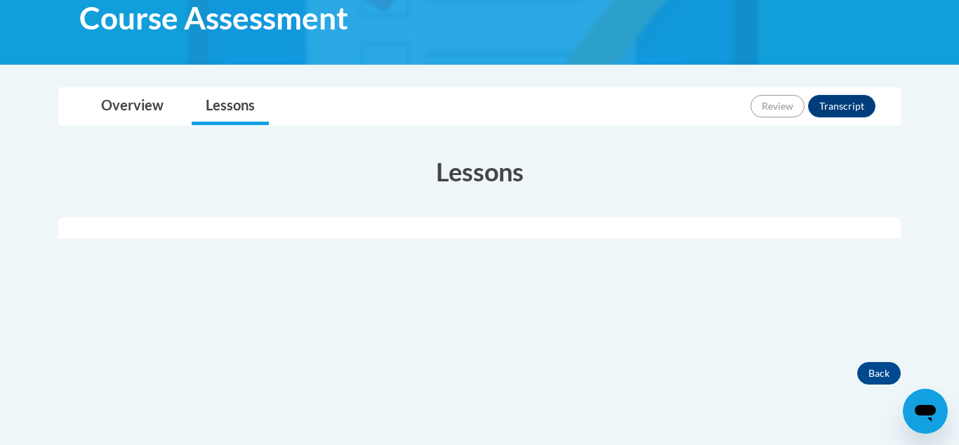
scroll to position [282, 0]
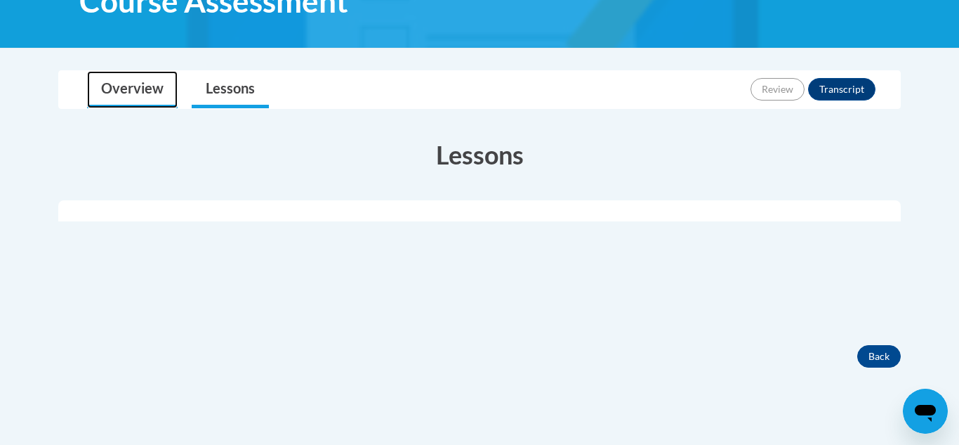
click at [170, 100] on link "Overview" at bounding box center [132, 89] width 91 height 37
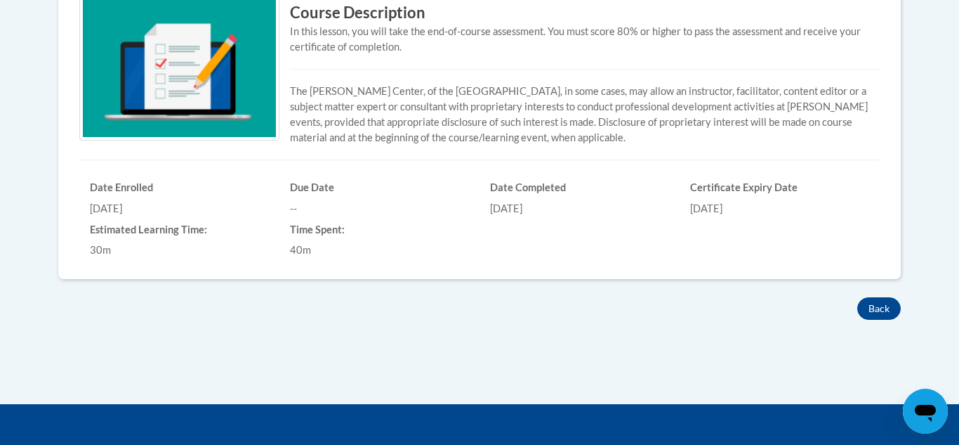
scroll to position [570, 0]
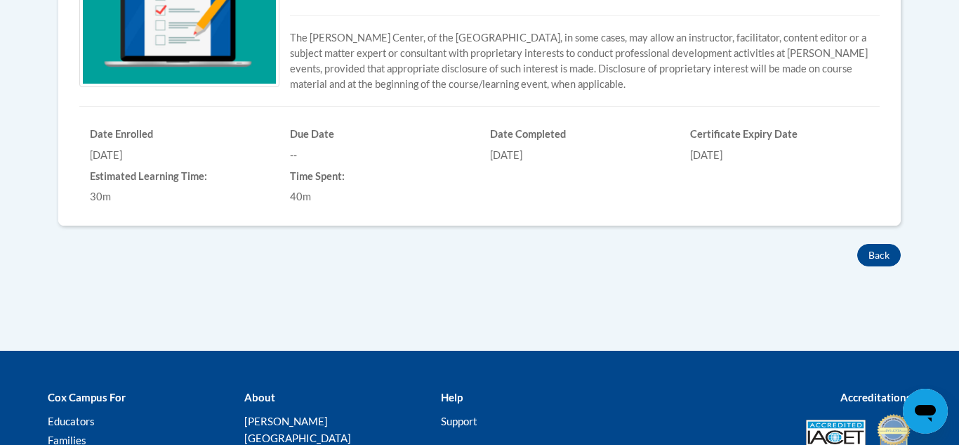
click at [759, 138] on h6 "Certificate Expiry Date" at bounding box center [779, 134] width 179 height 13
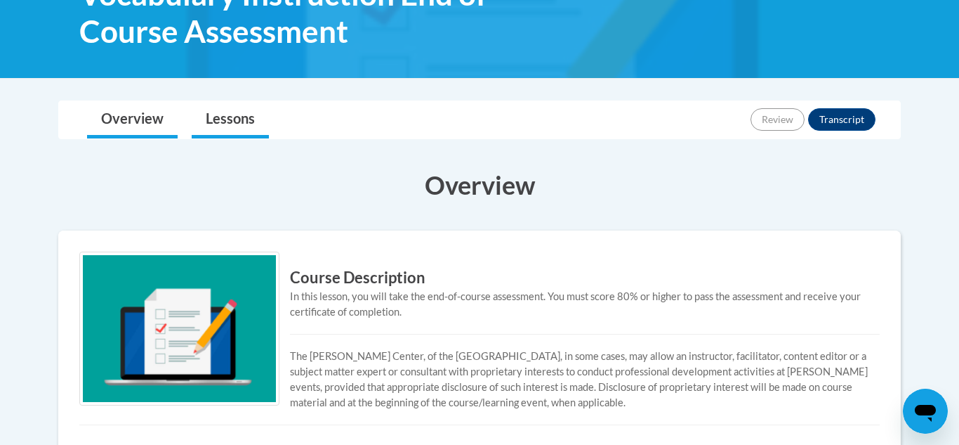
scroll to position [250, 0]
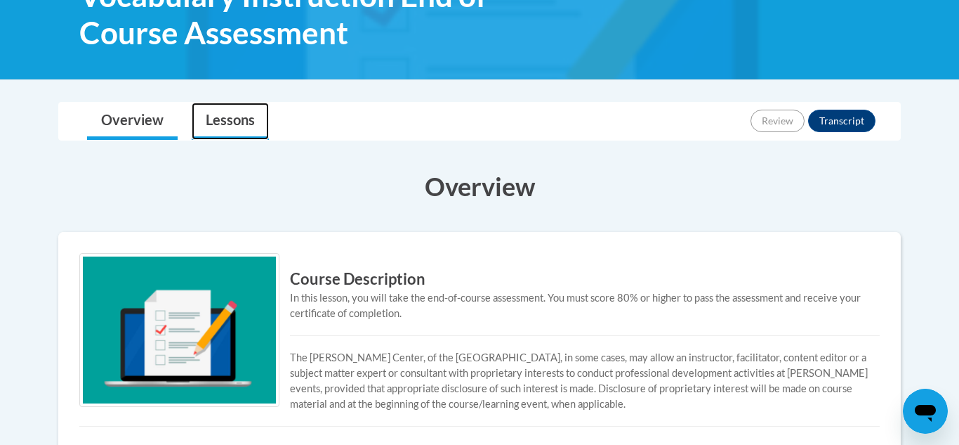
click at [241, 122] on link "Lessons" at bounding box center [230, 121] width 77 height 37
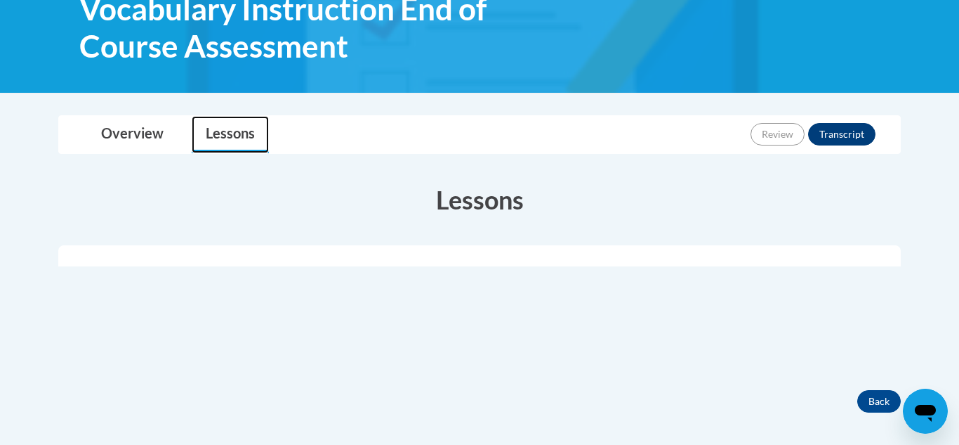
scroll to position [236, 0]
click at [845, 136] on button "Transcript" at bounding box center [841, 135] width 67 height 22
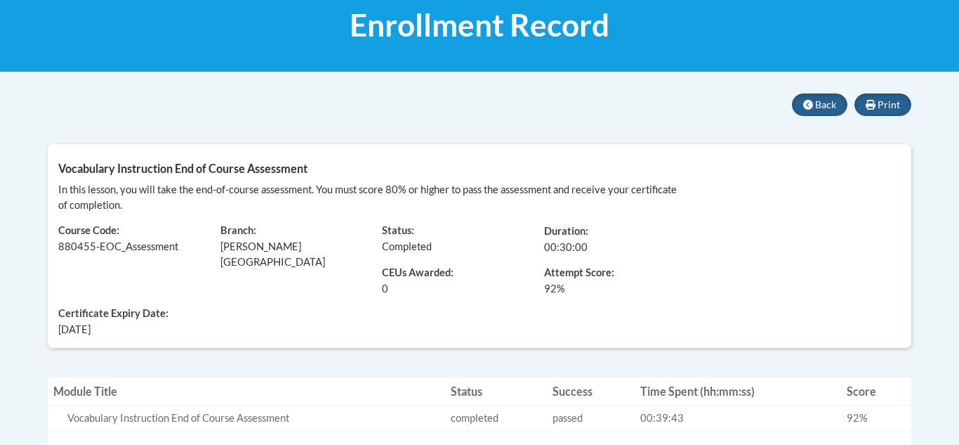
scroll to position [219, 0]
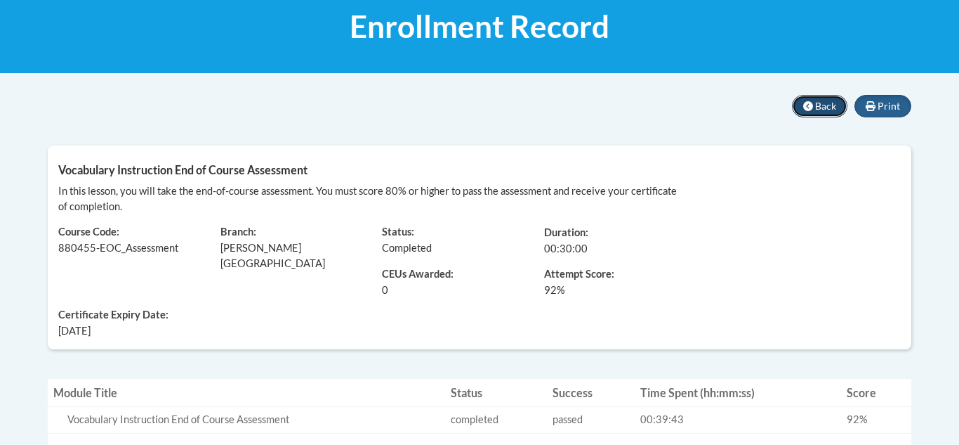
click at [842, 111] on button "Back" at bounding box center [819, 106] width 55 height 22
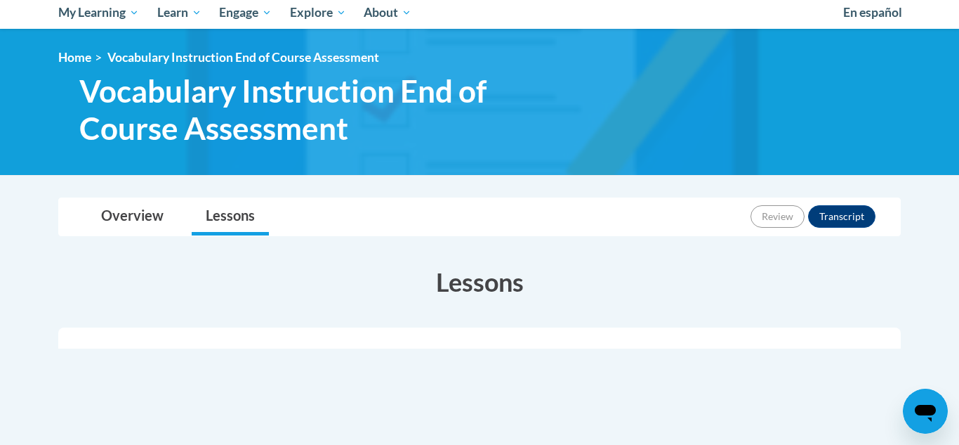
scroll to position [160, 0]
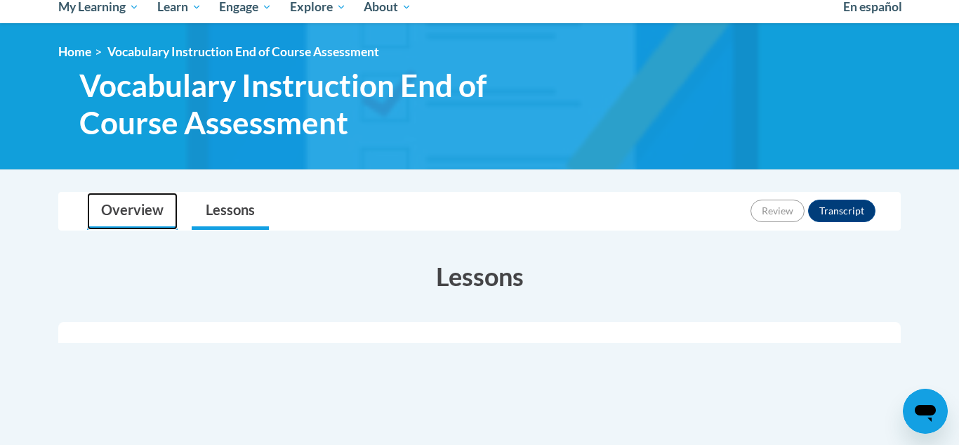
click at [160, 215] on link "Overview" at bounding box center [132, 210] width 91 height 37
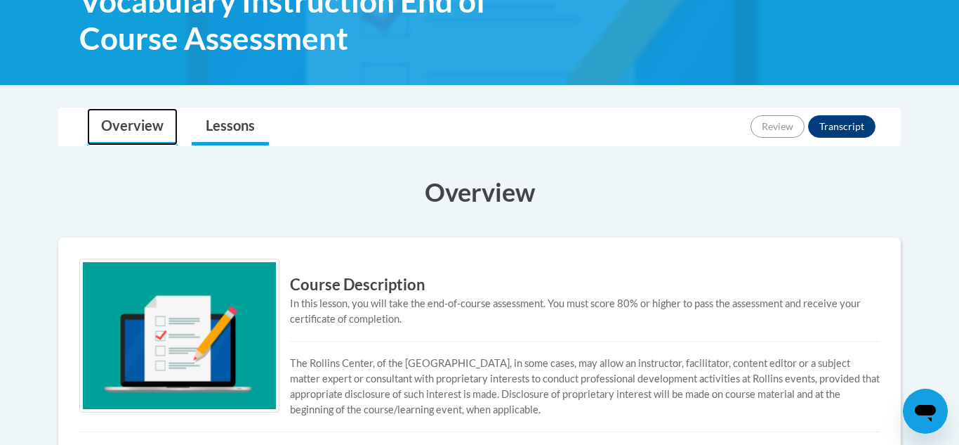
scroll to position [239, 0]
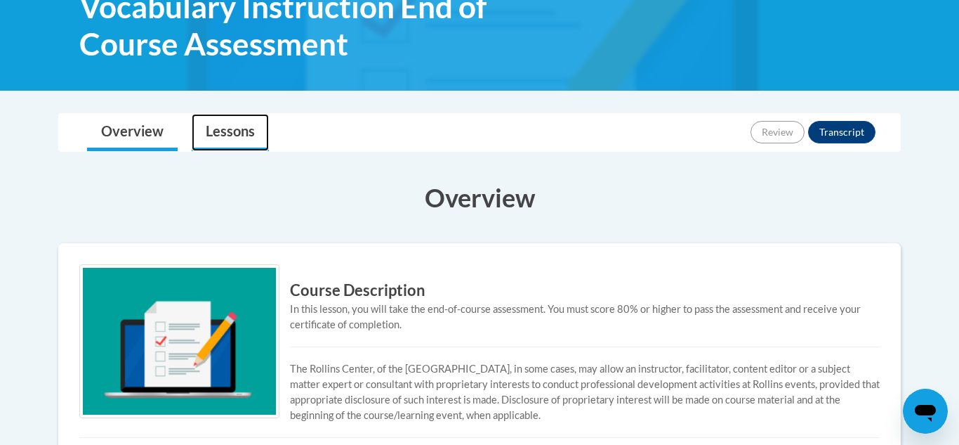
click at [250, 142] on link "Lessons" at bounding box center [230, 132] width 77 height 37
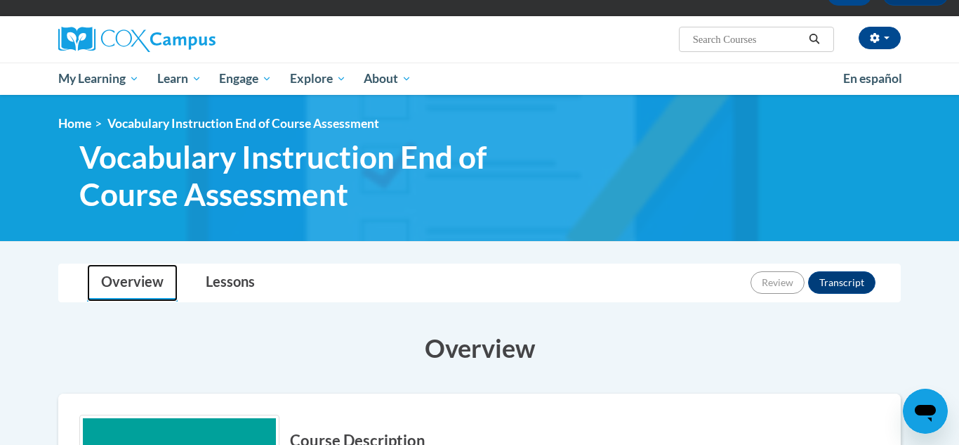
scroll to position [46, 0]
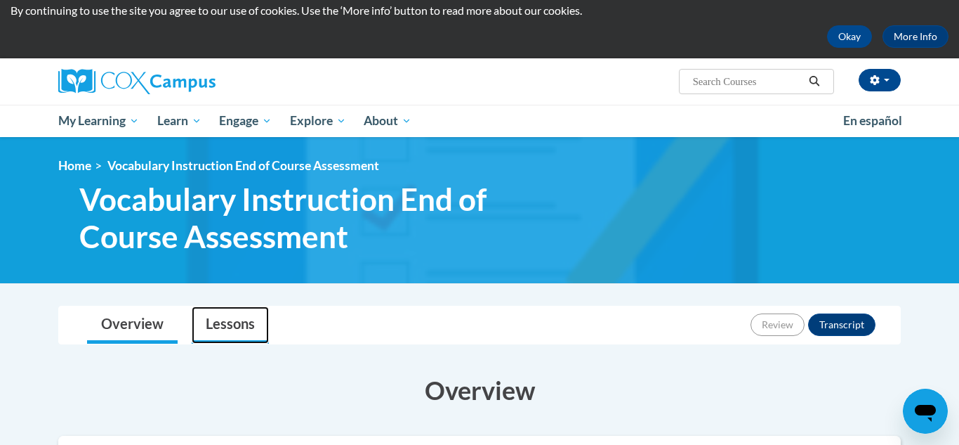
click at [219, 325] on link "Lessons" at bounding box center [230, 324] width 77 height 37
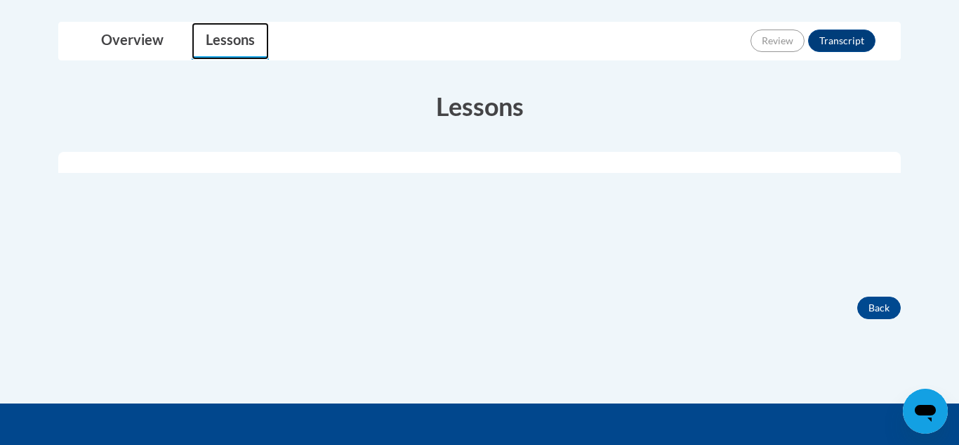
scroll to position [327, 0]
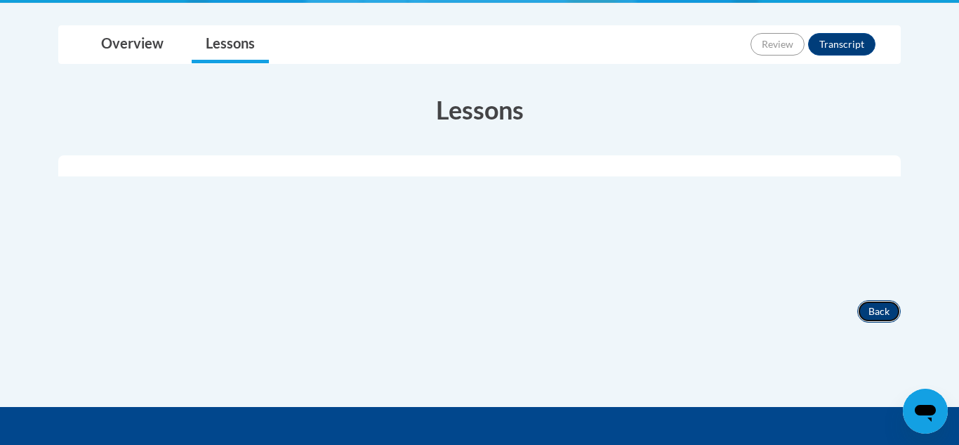
click at [866, 311] on button "Back" at bounding box center [880, 311] width 44 height 22
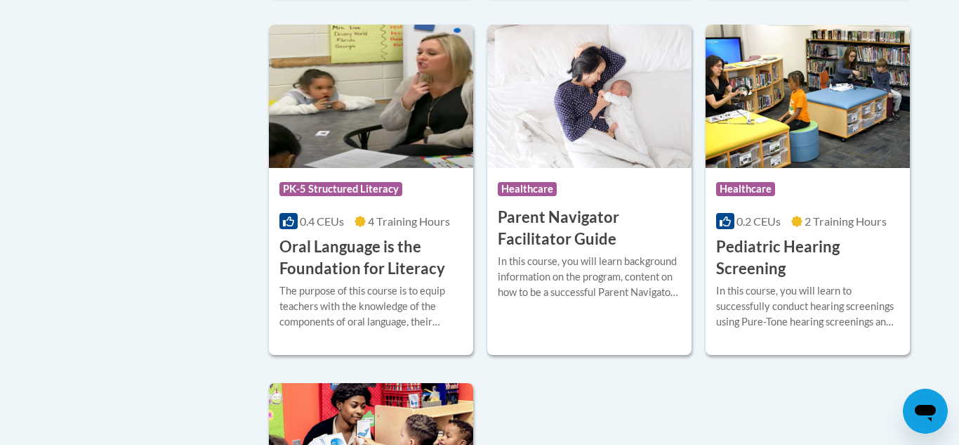
scroll to position [2991, 0]
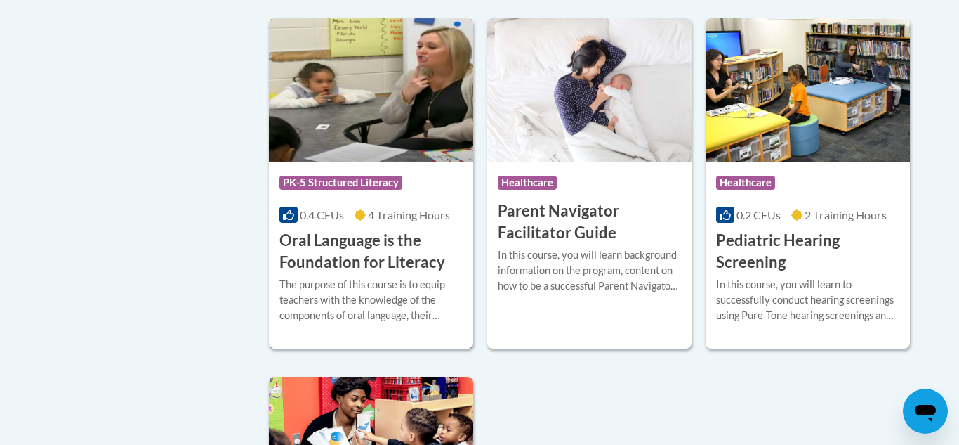
click at [374, 155] on img at bounding box center [371, 89] width 204 height 143
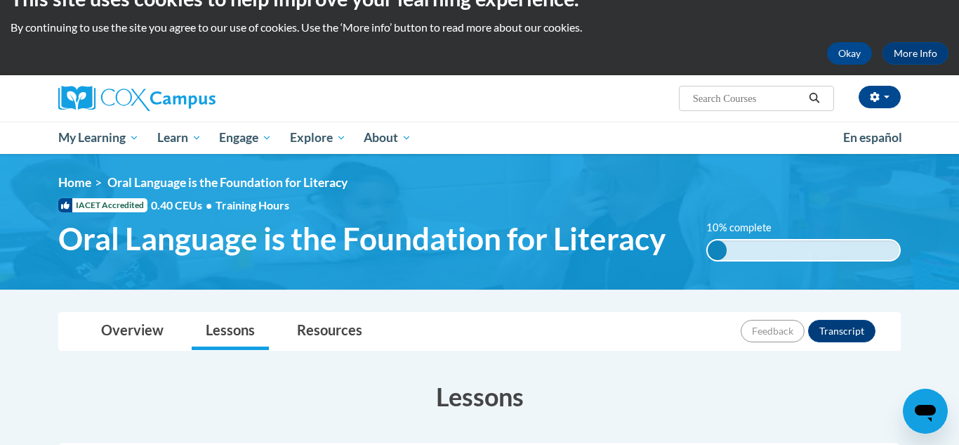
scroll to position [29, 0]
